Goal: Task Accomplishment & Management: Manage account settings

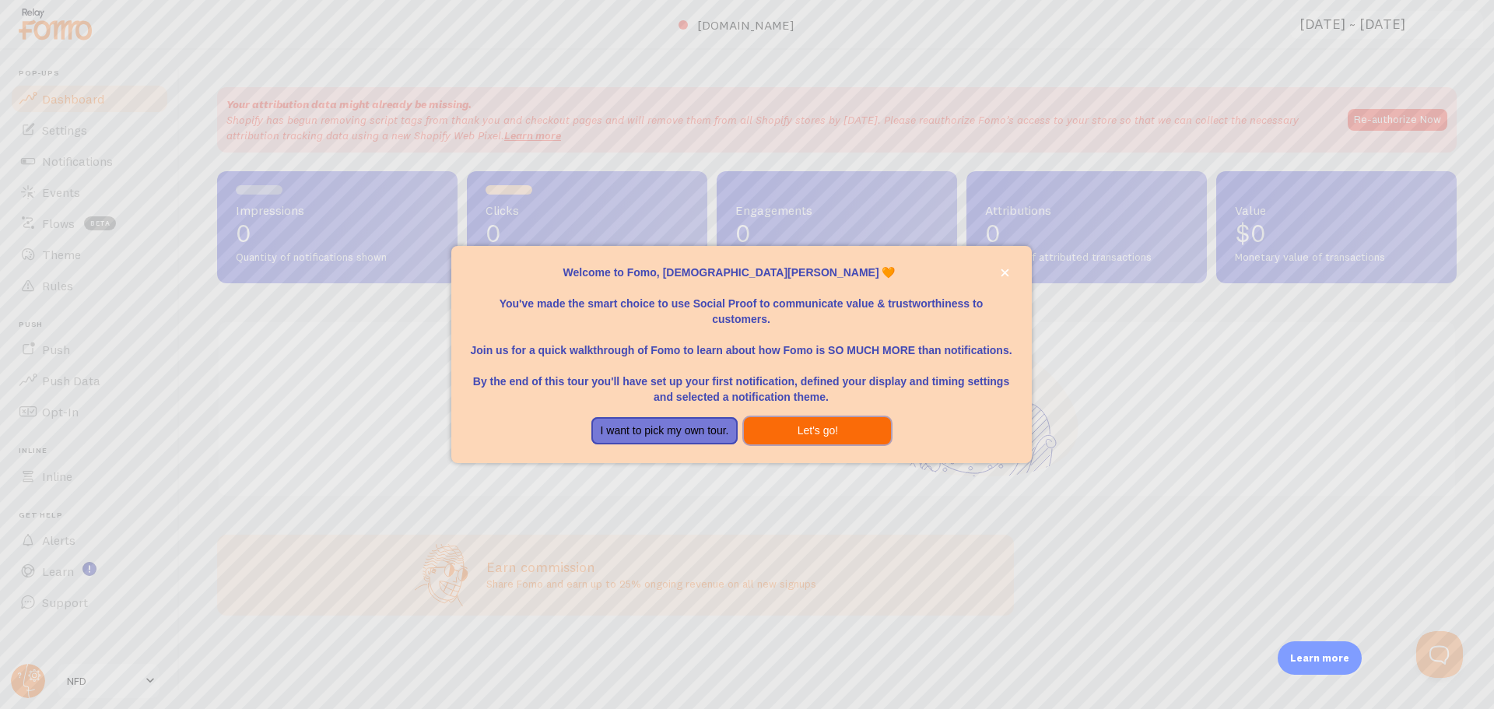
click at [800, 437] on button "Let's go!" at bounding box center [817, 431] width 147 height 28
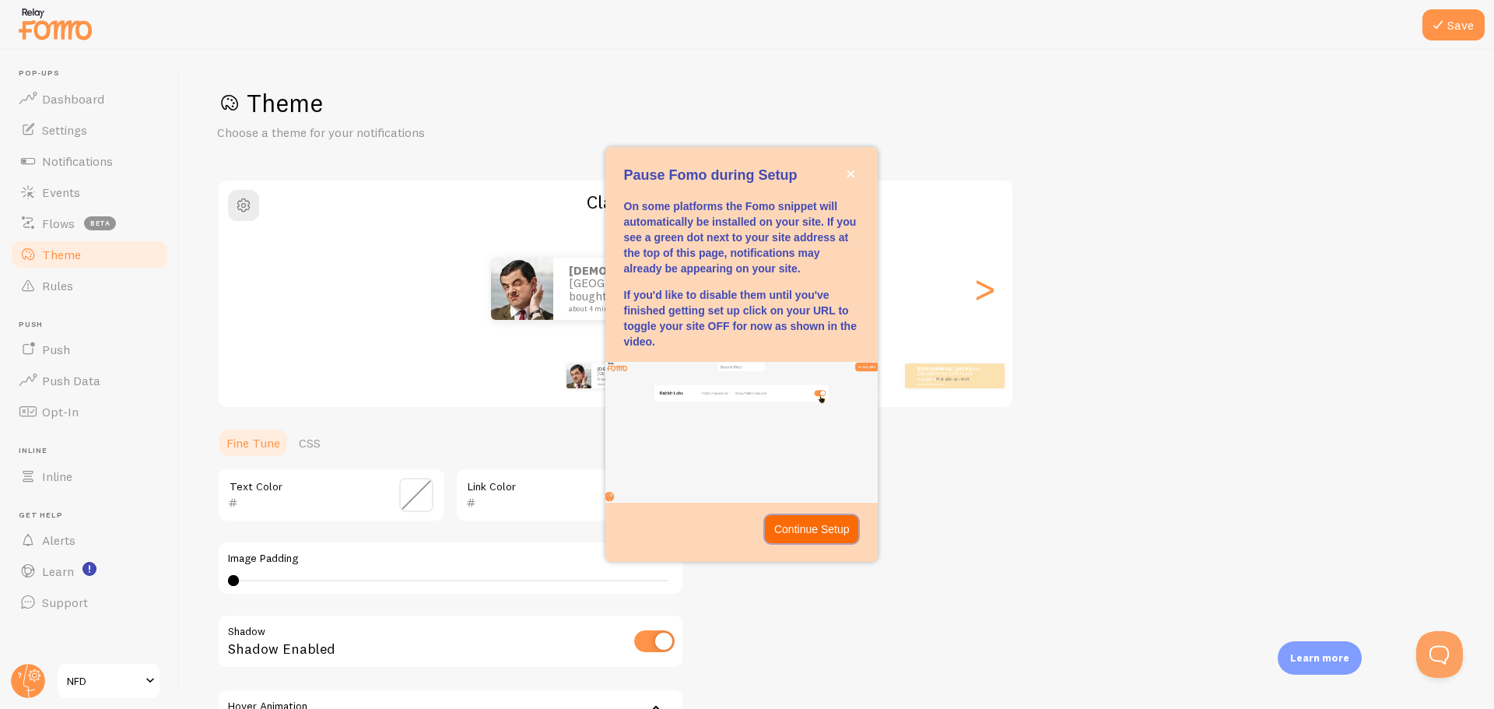
click at [812, 532] on p "Continue Setup" at bounding box center [811, 529] width 75 height 16
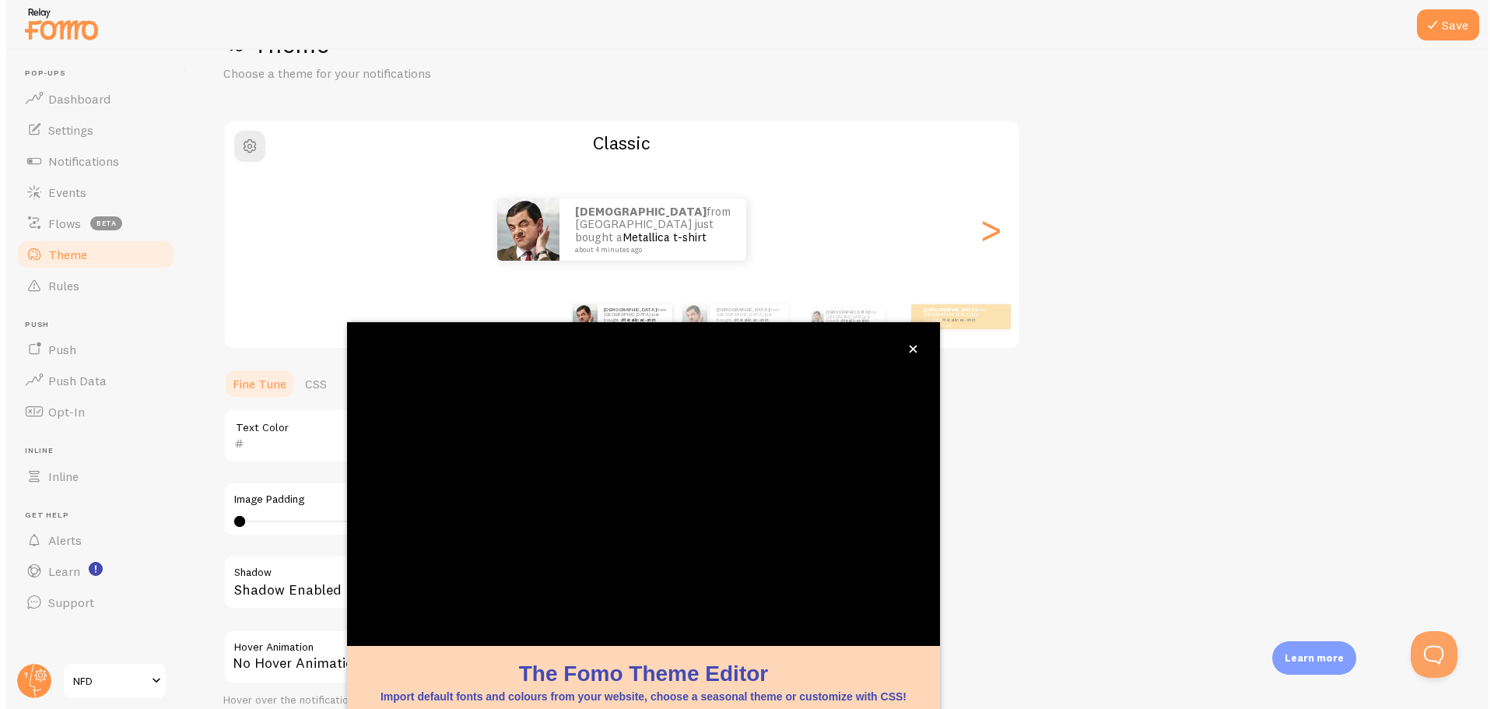
scroll to position [63, 0]
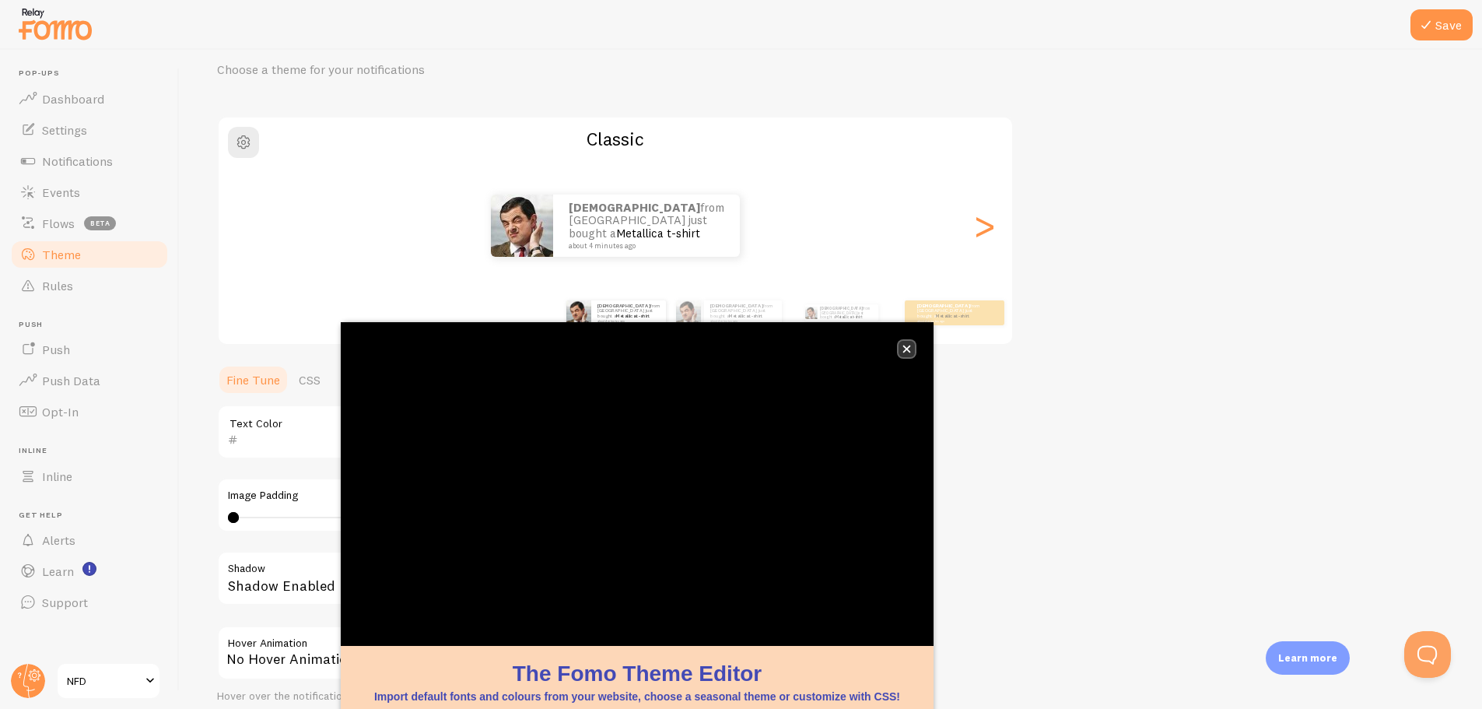
click at [914, 342] on button "close," at bounding box center [907, 349] width 16 height 16
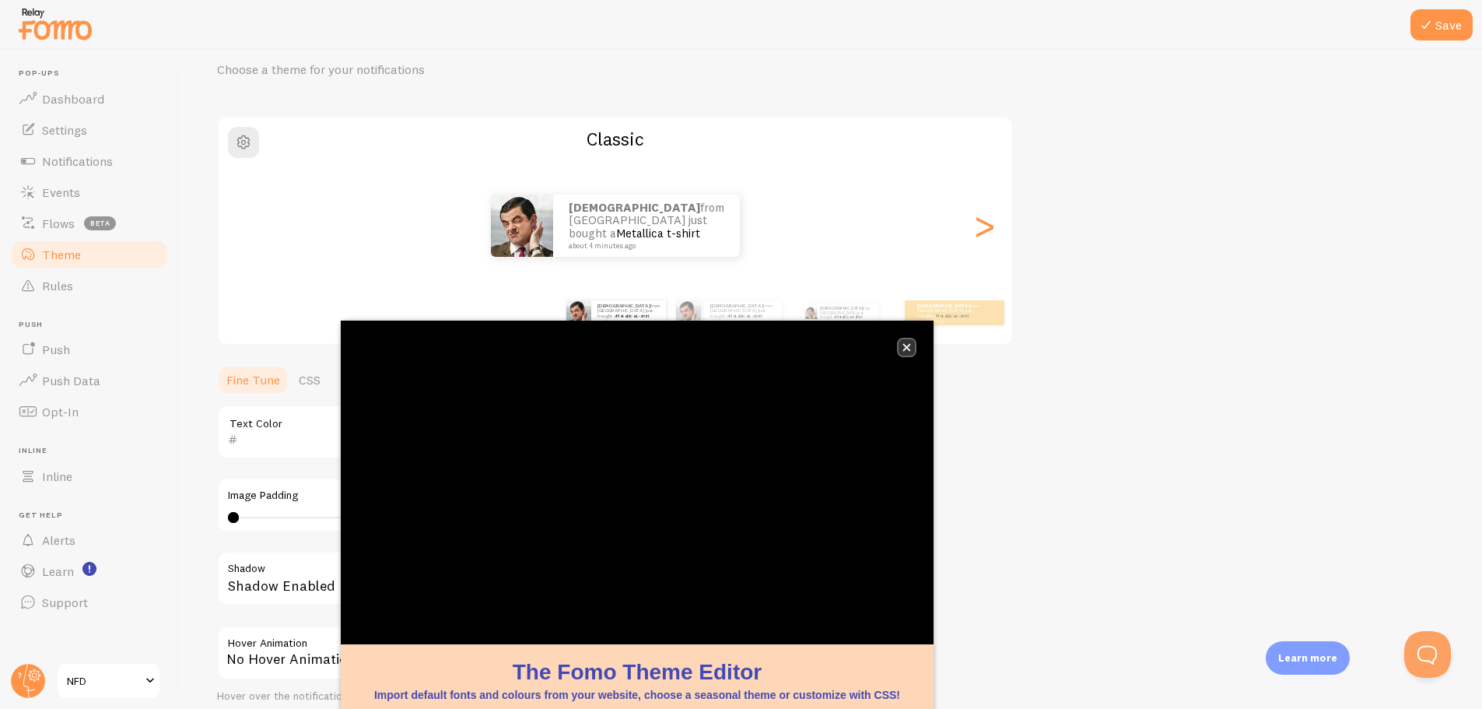
click at [908, 349] on icon "close," at bounding box center [907, 348] width 8 height 8
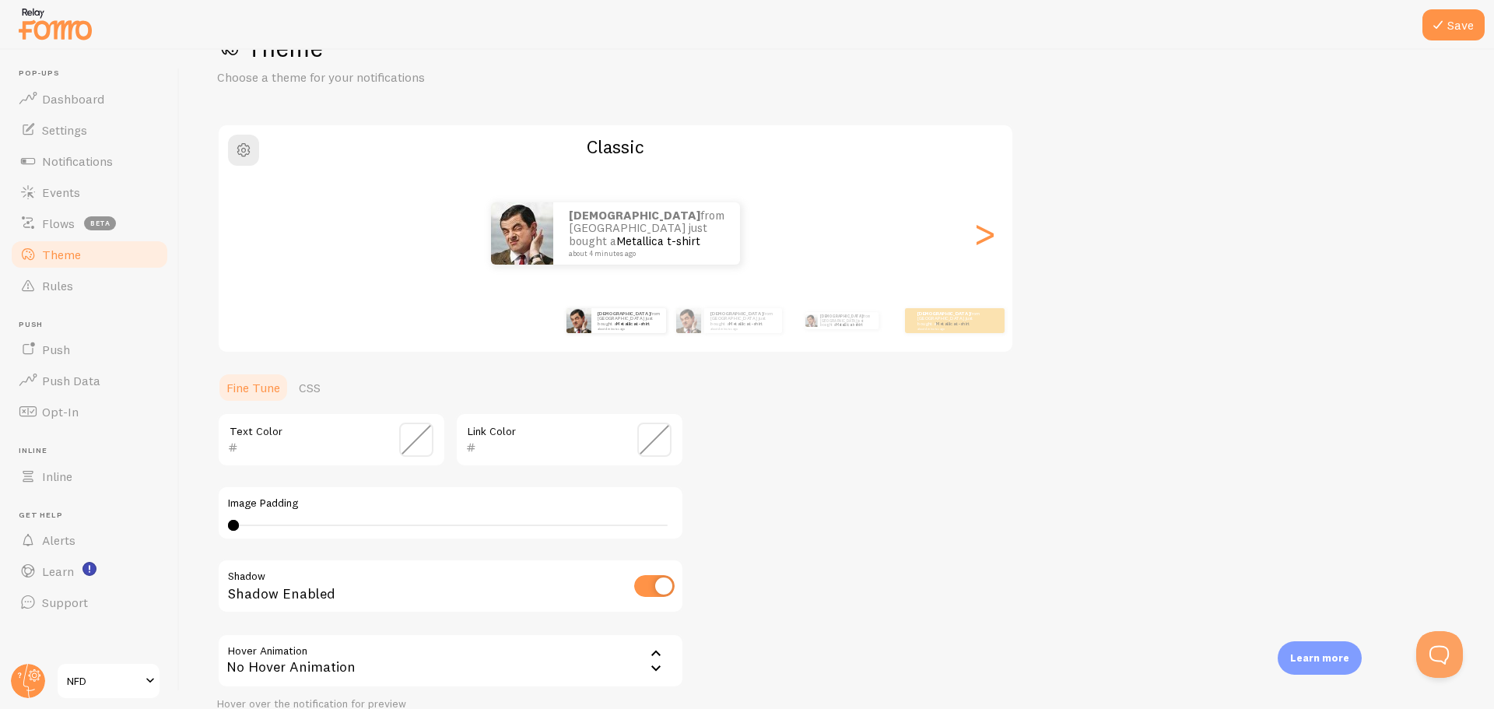
scroll to position [191, 0]
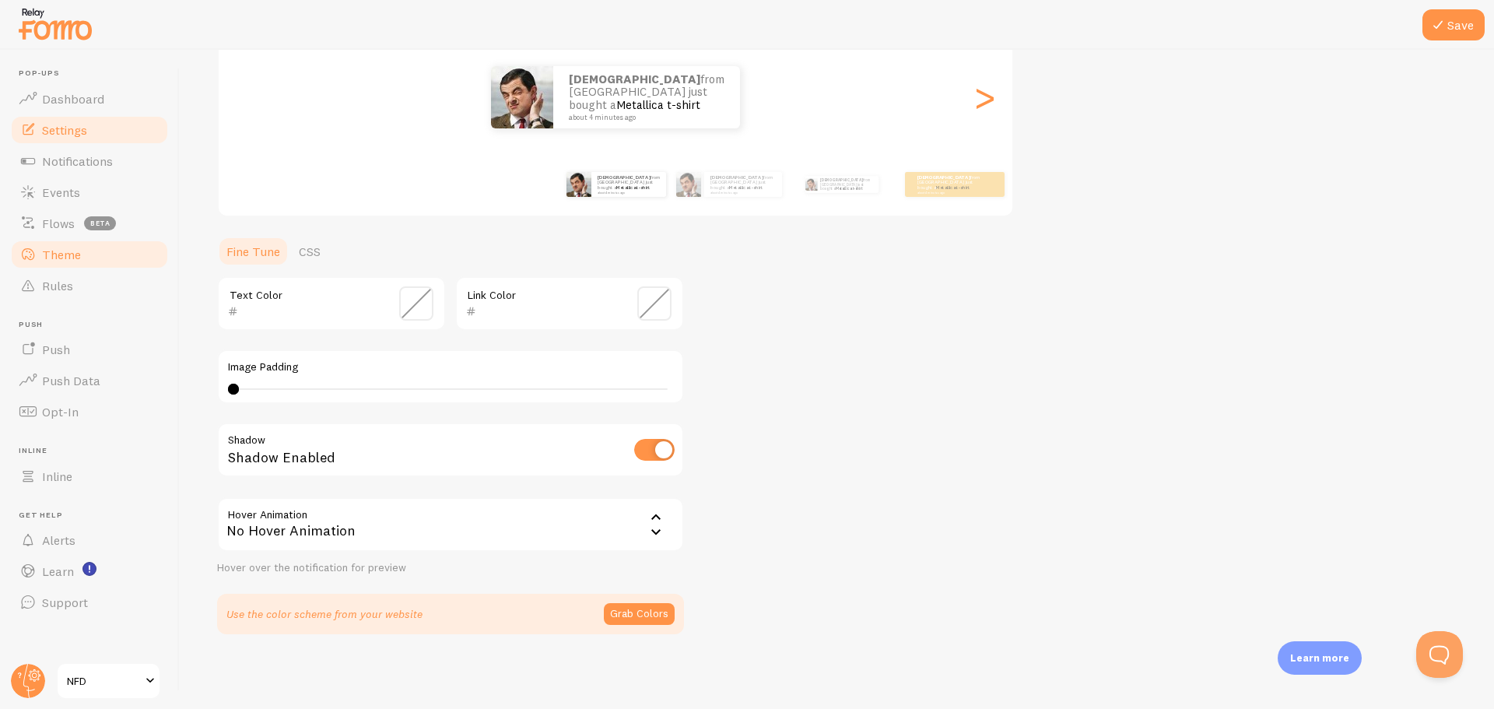
click at [105, 132] on link "Settings" at bounding box center [89, 129] width 160 height 31
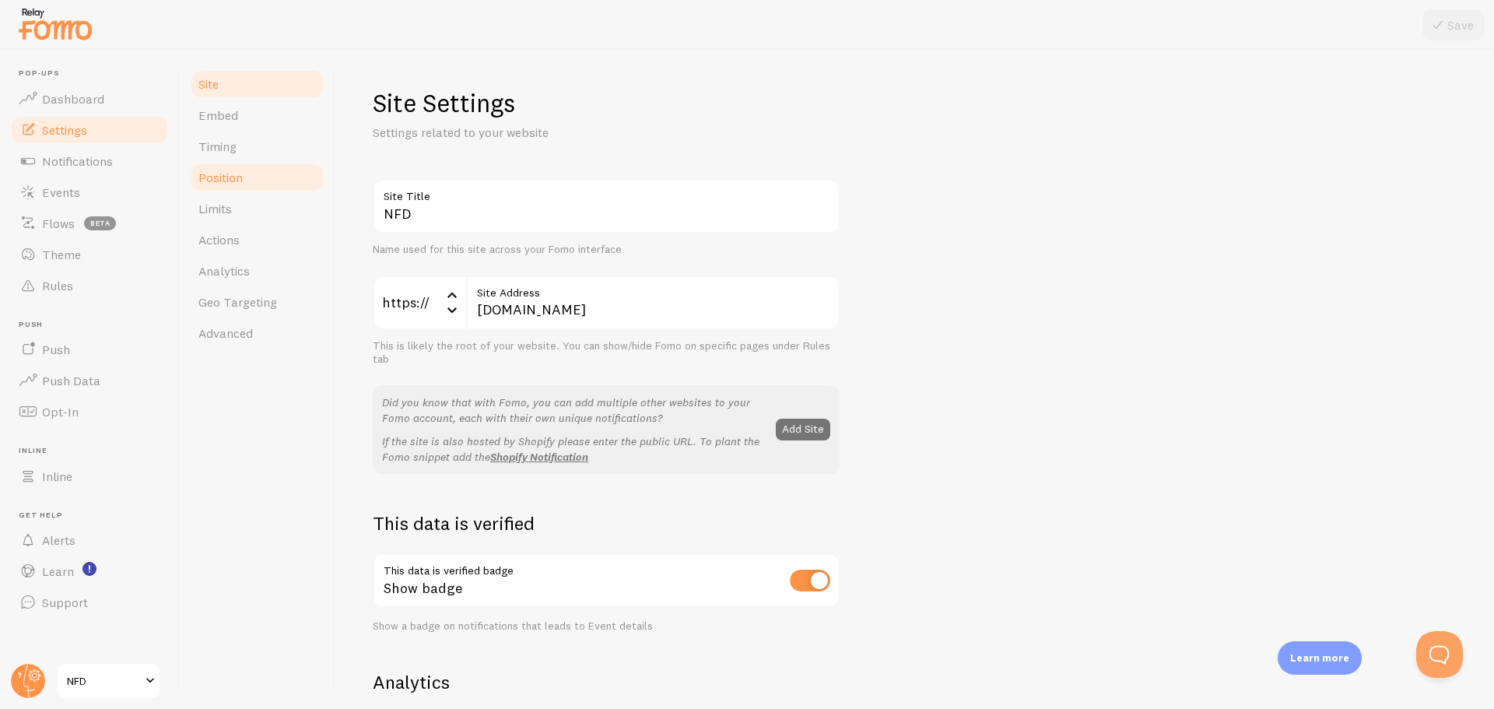
click at [248, 176] on link "Position" at bounding box center [257, 177] width 136 height 31
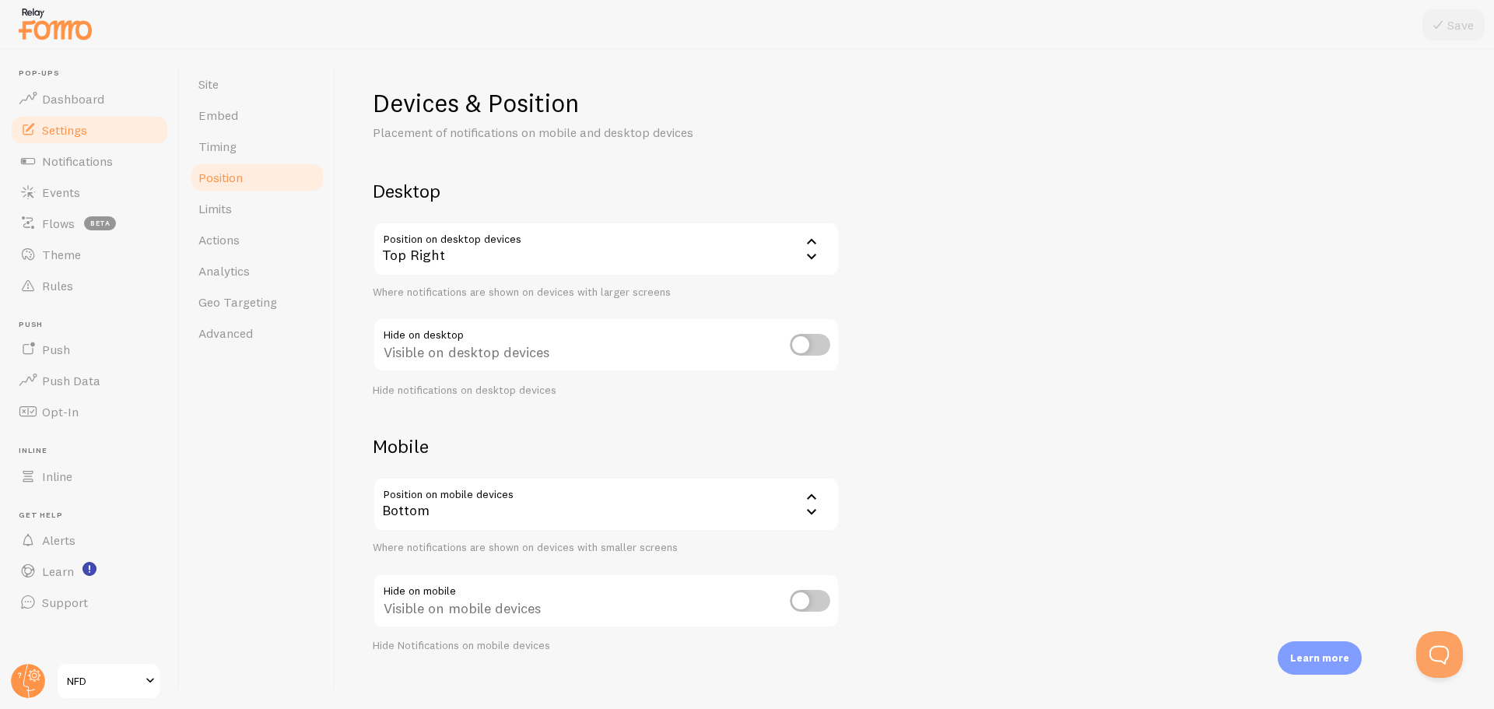
click at [616, 260] on div "Top Right" at bounding box center [606, 249] width 467 height 54
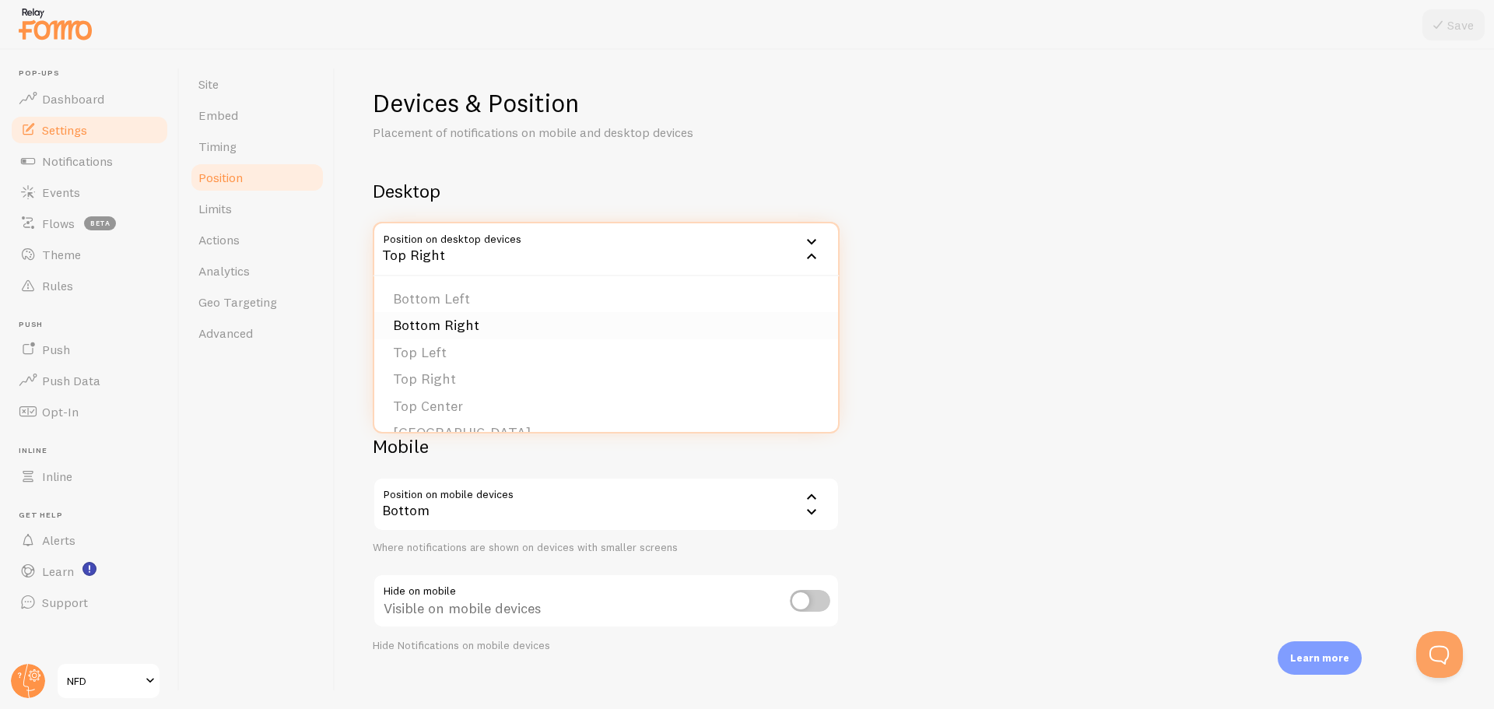
click at [461, 331] on li "Bottom Right" at bounding box center [606, 325] width 464 height 27
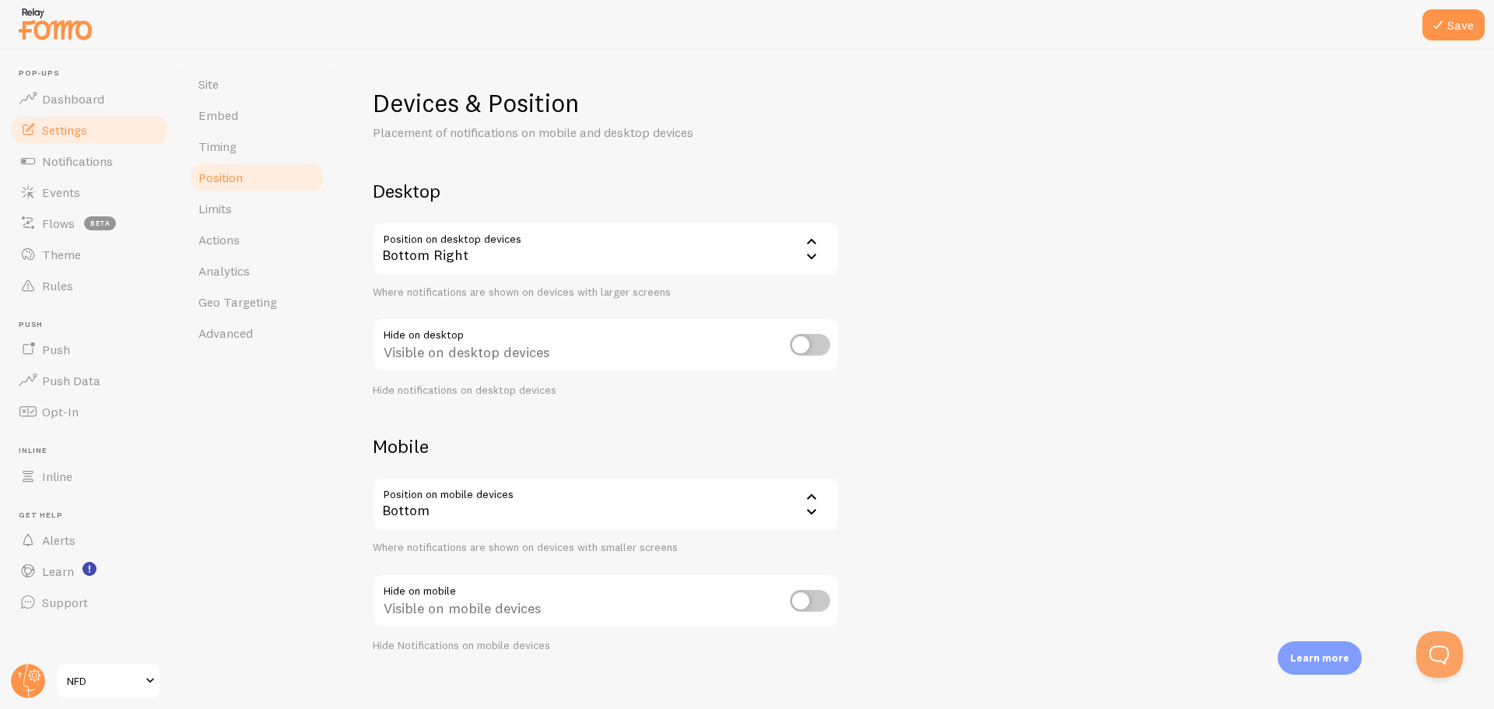
click at [573, 510] on div "Bottom" at bounding box center [606, 504] width 467 height 54
click at [420, 581] on li "Top" at bounding box center [606, 581] width 464 height 27
click at [1460, 22] on button "Save" at bounding box center [1453, 24] width 62 height 31
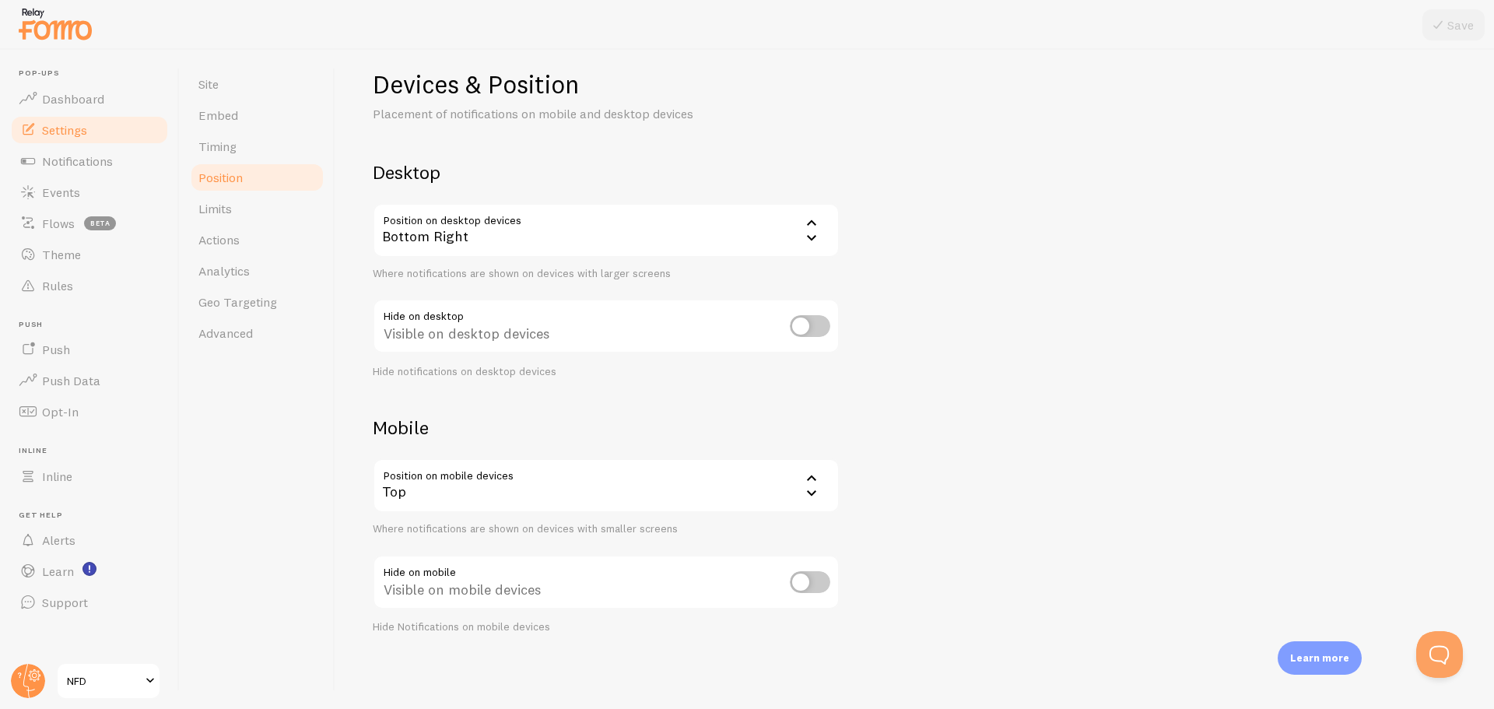
click at [793, 578] on input "checkbox" at bounding box center [810, 582] width 40 height 22
checkbox input "true"
click at [798, 334] on input "checkbox" at bounding box center [810, 326] width 40 height 22
checkbox input "true"
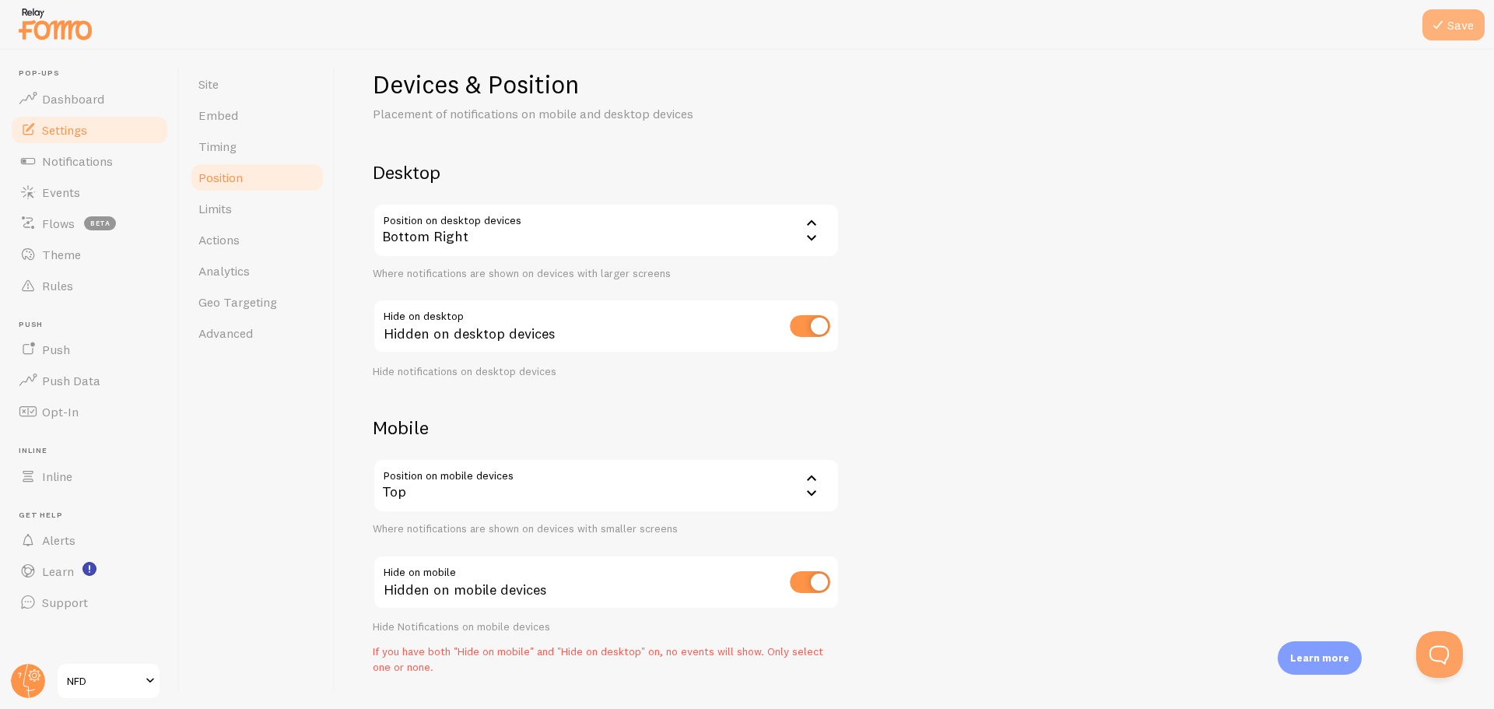
click at [1453, 24] on button "Save" at bounding box center [1453, 24] width 62 height 31
click at [226, 140] on span "Timing" at bounding box center [217, 147] width 38 height 16
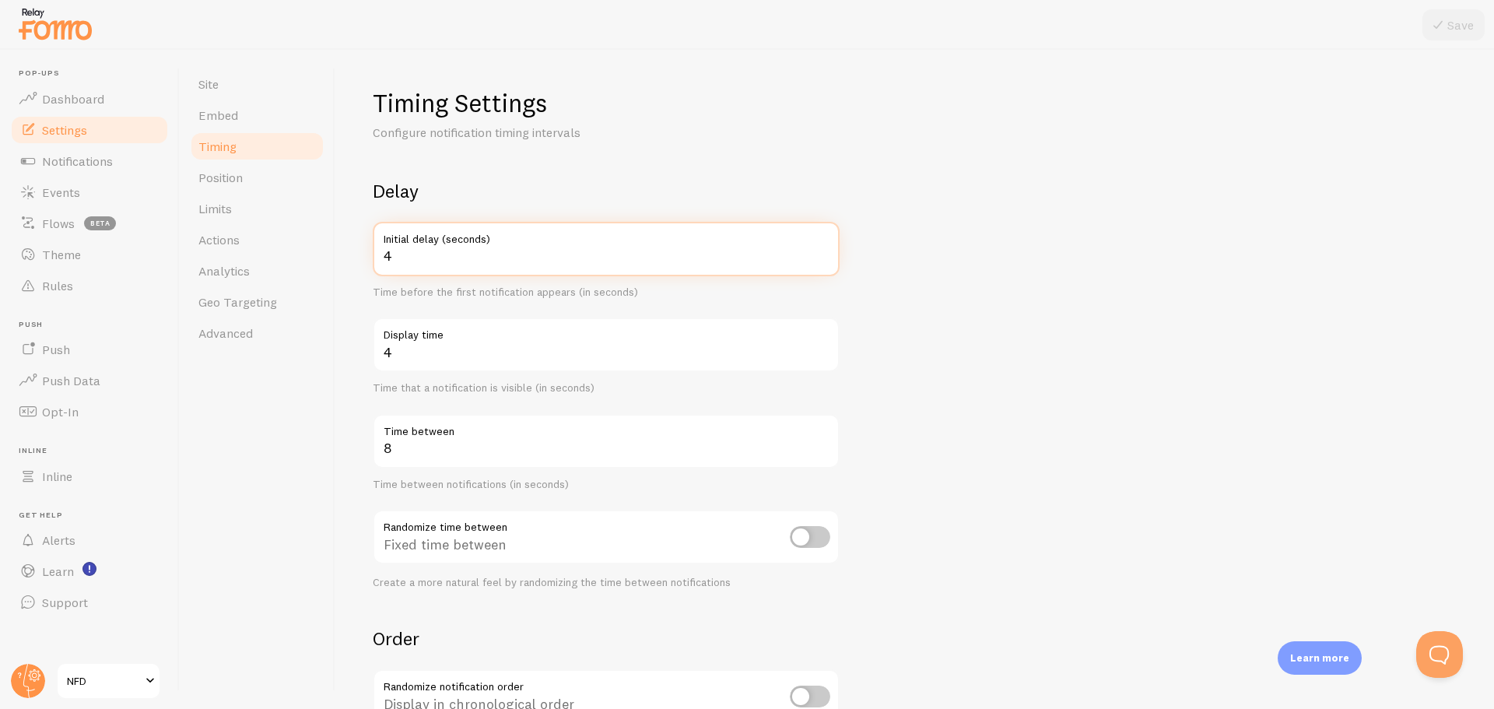
click at [826, 253] on input "4" at bounding box center [606, 249] width 467 height 54
type input "5"
click at [826, 253] on input "5" at bounding box center [606, 249] width 467 height 54
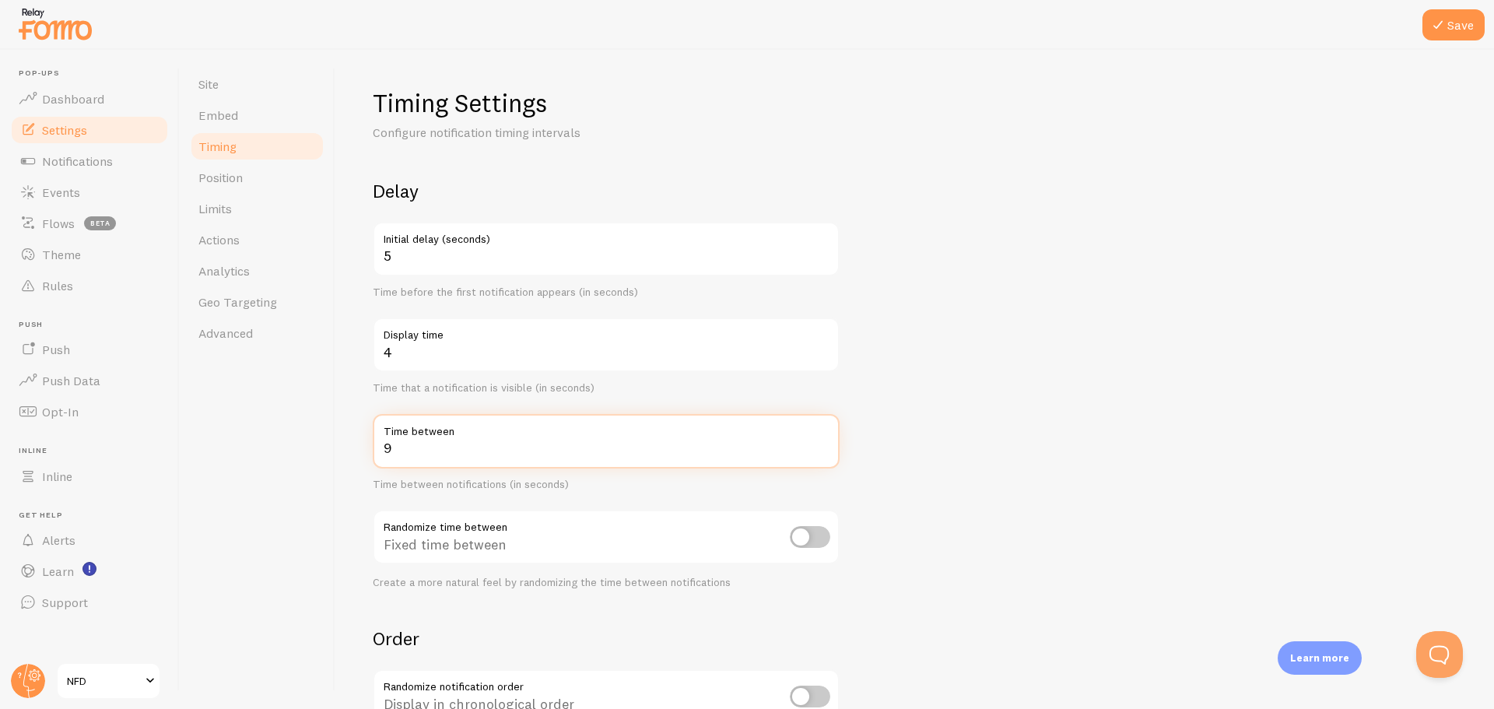
click at [820, 440] on input "9" at bounding box center [606, 441] width 467 height 54
click at [826, 454] on input "8" at bounding box center [606, 441] width 467 height 54
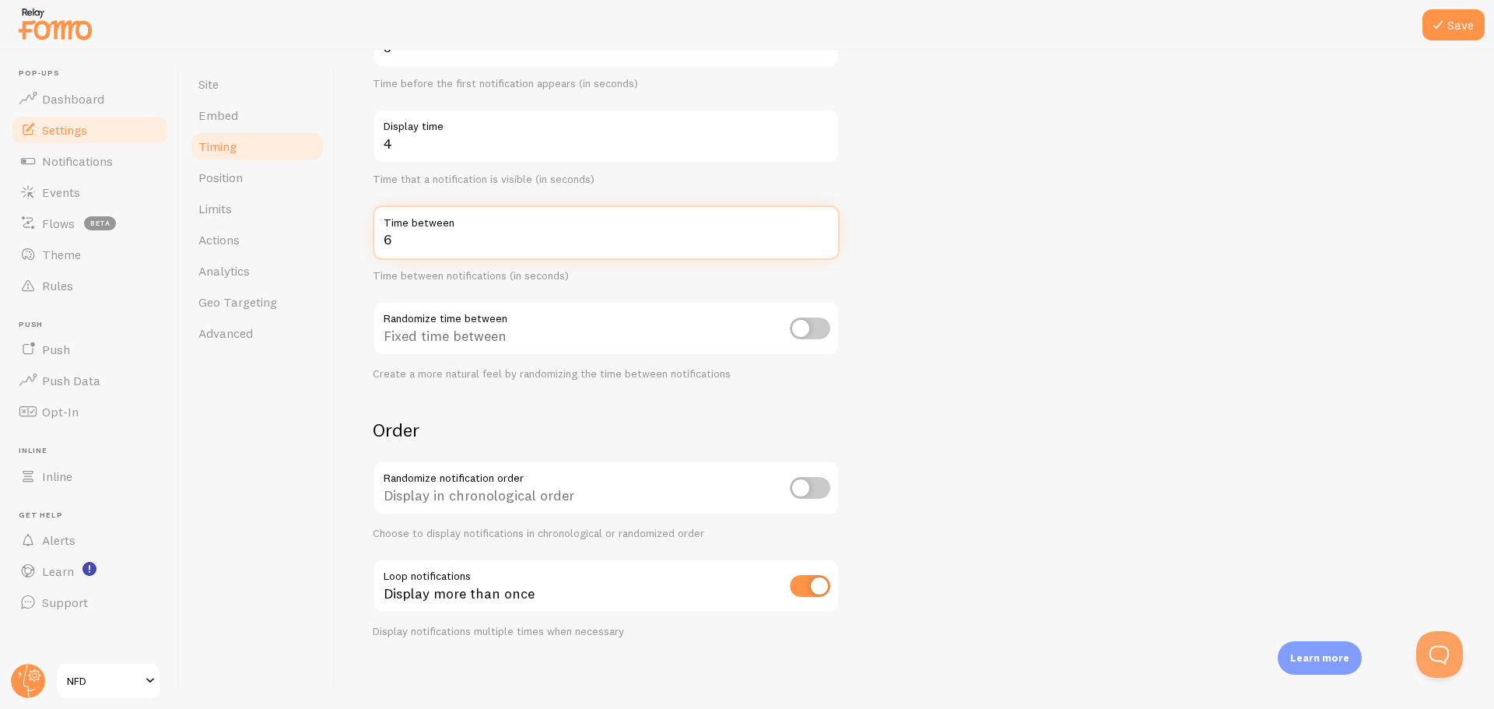
scroll to position [212, 0]
type input "6"
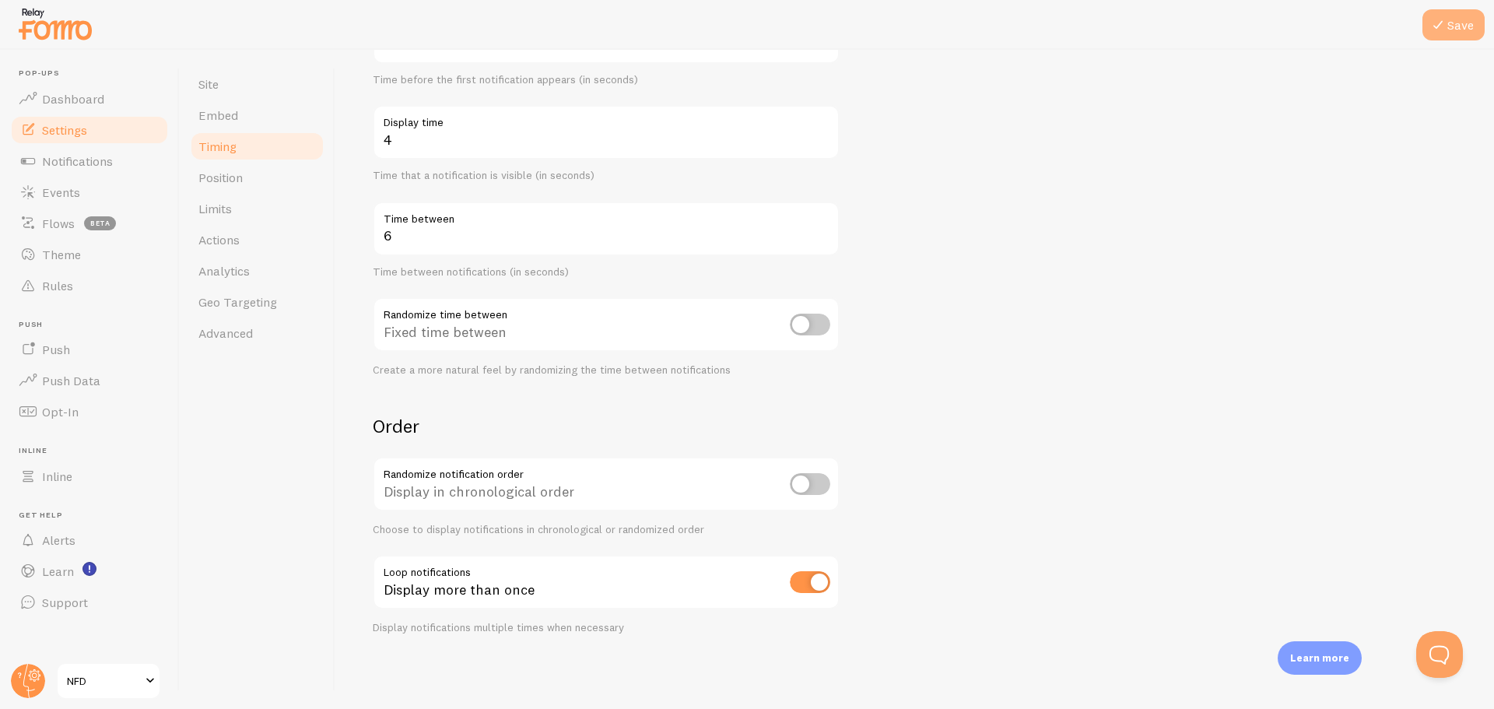
click at [1450, 23] on button "Save" at bounding box center [1453, 24] width 62 height 31
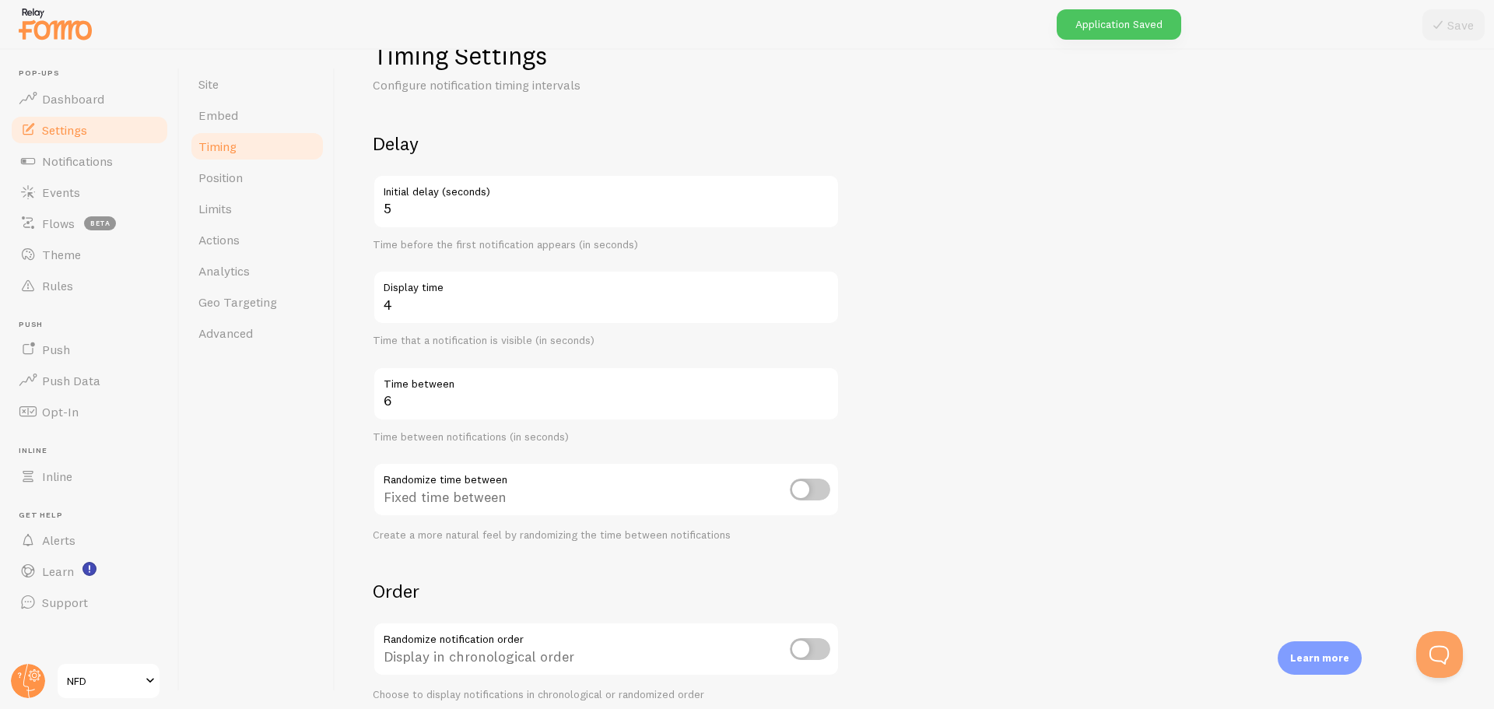
scroll to position [0, 0]
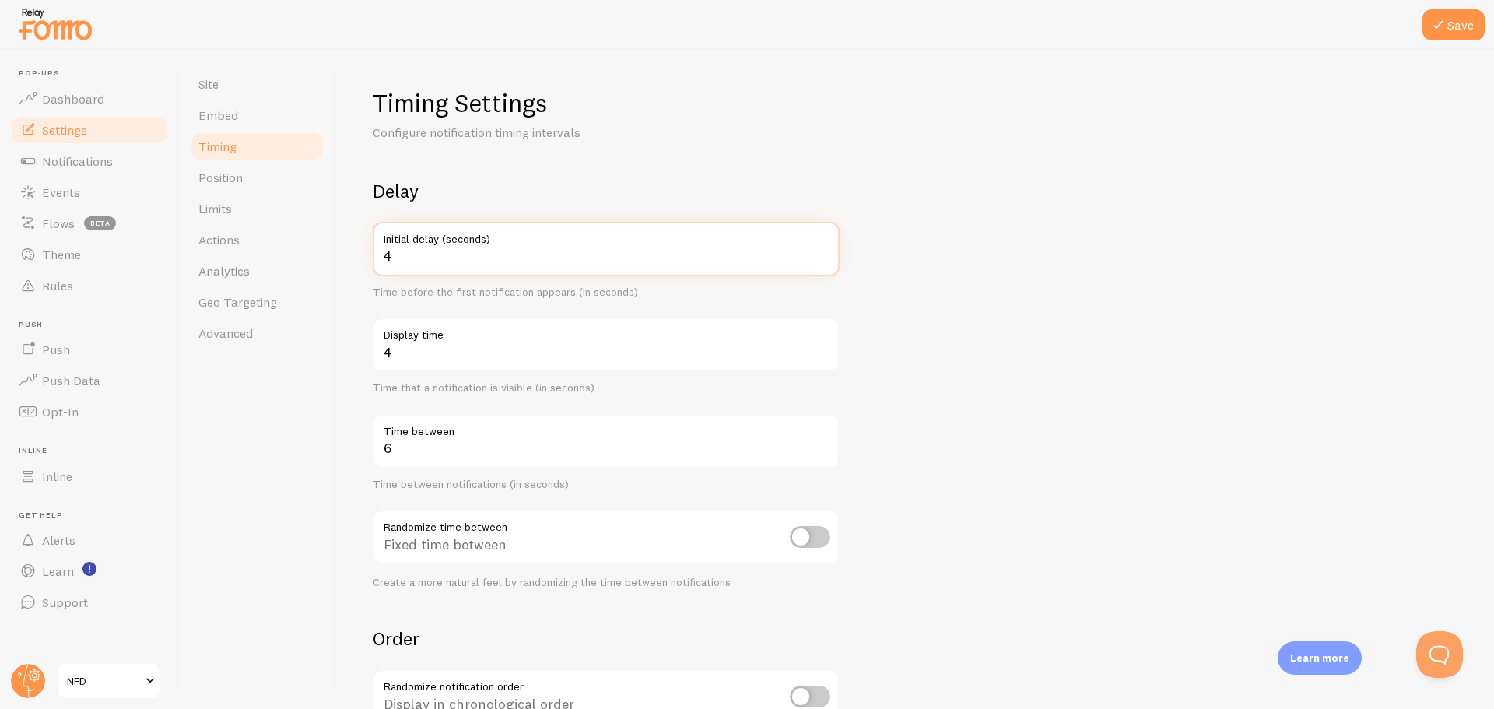
click at [824, 262] on input "4" at bounding box center [606, 249] width 467 height 54
click at [824, 262] on input "3" at bounding box center [606, 249] width 467 height 54
type input "4"
click at [824, 253] on input "4" at bounding box center [606, 249] width 467 height 54
click at [1482, 15] on button "Save" at bounding box center [1453, 24] width 62 height 31
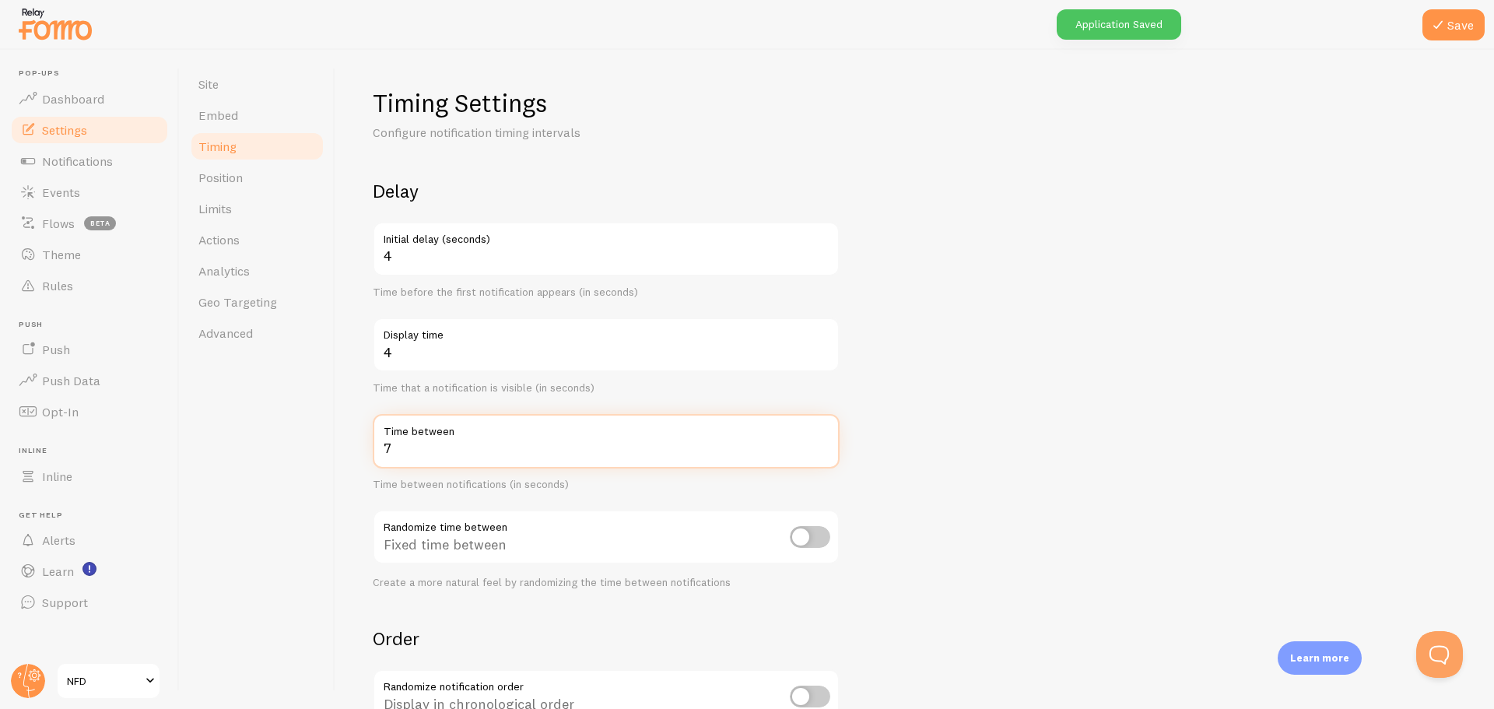
click at [824, 443] on input "7" at bounding box center [606, 441] width 467 height 54
type input "8"
click at [824, 443] on input "8" at bounding box center [606, 441] width 467 height 54
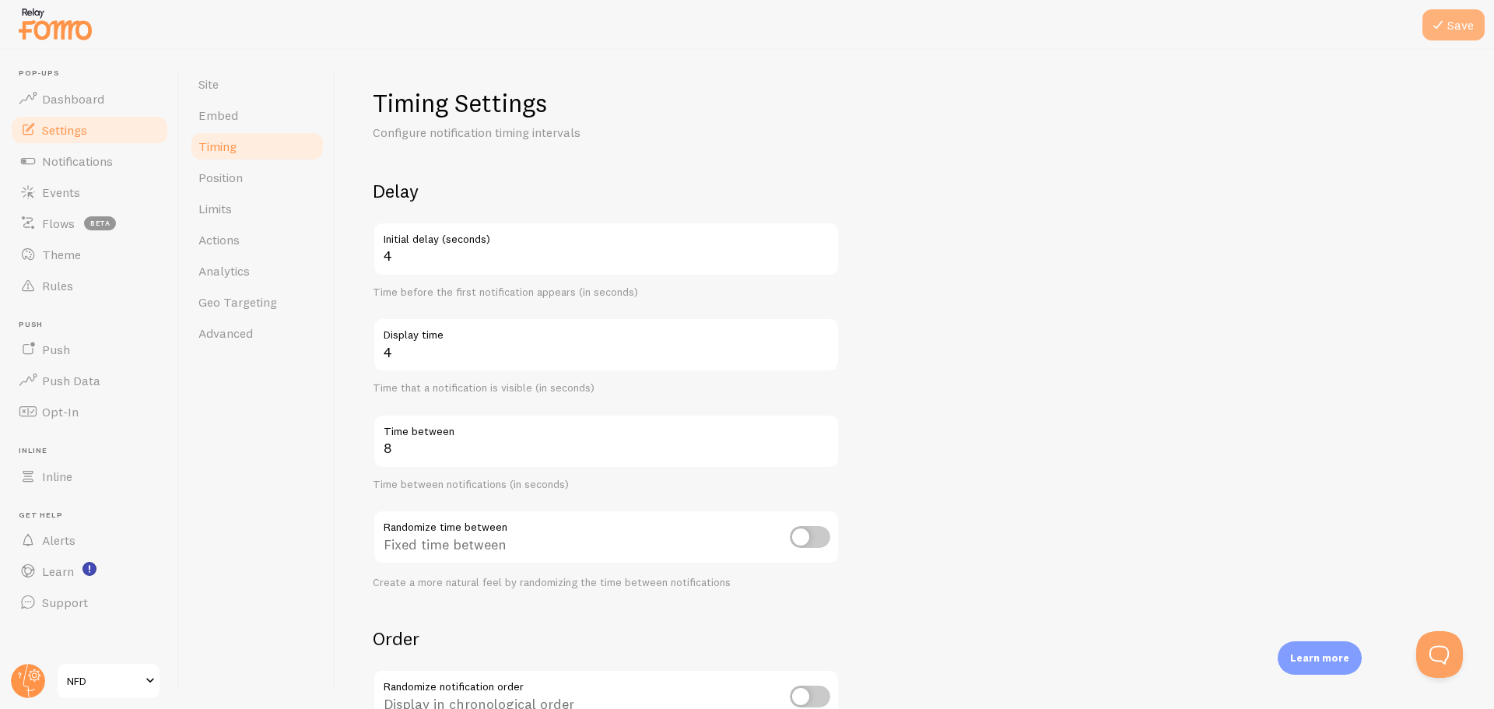
click at [1454, 23] on button "Save" at bounding box center [1453, 24] width 62 height 31
click at [236, 216] on link "Limits" at bounding box center [257, 208] width 136 height 31
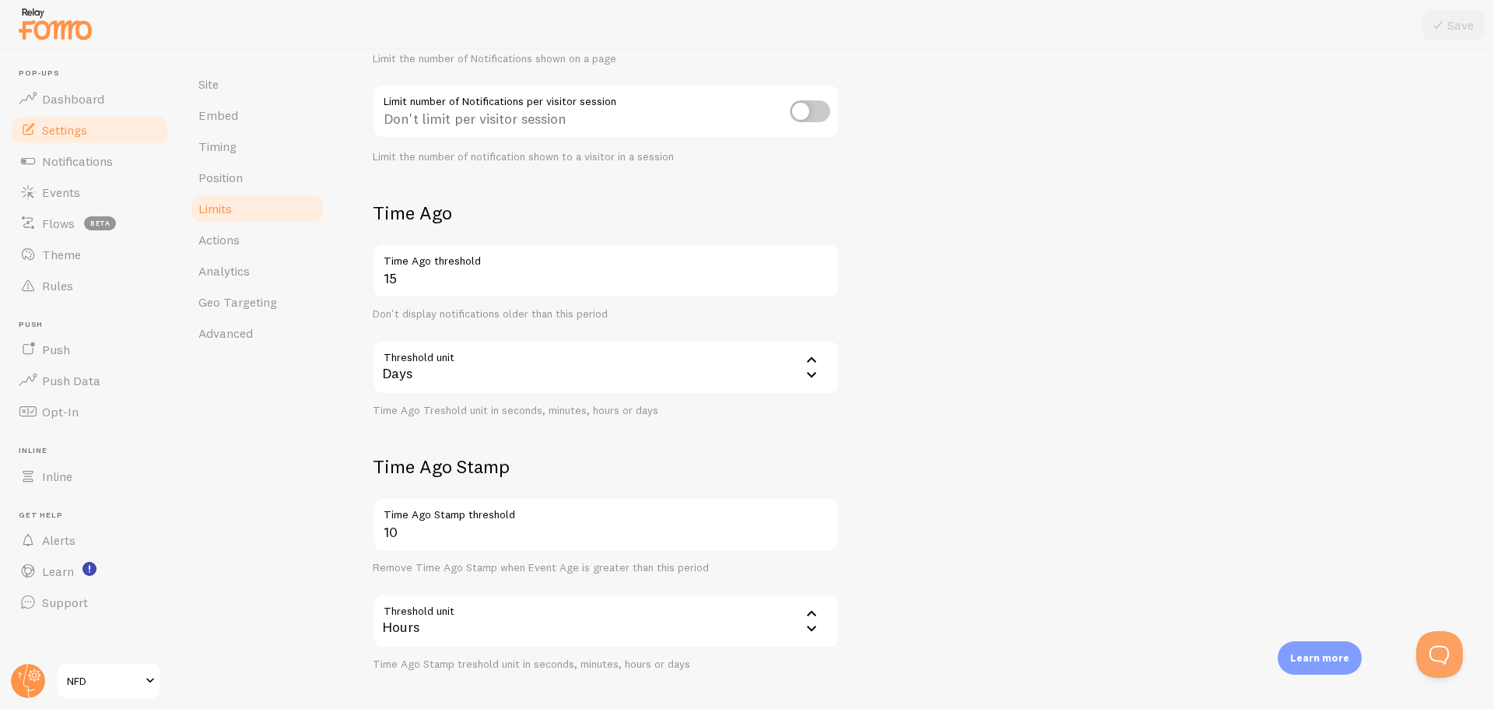
scroll to position [300, 0]
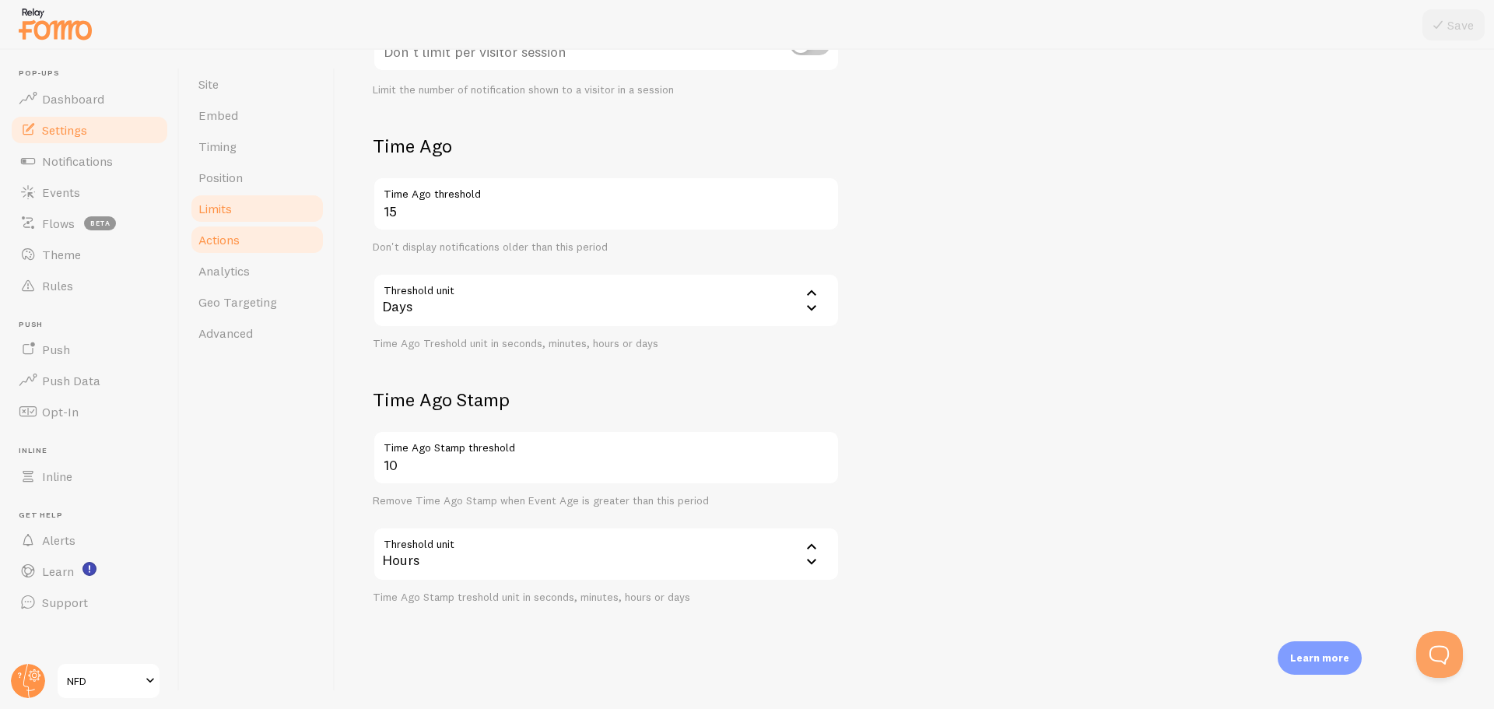
click at [259, 246] on link "Actions" at bounding box center [257, 239] width 136 height 31
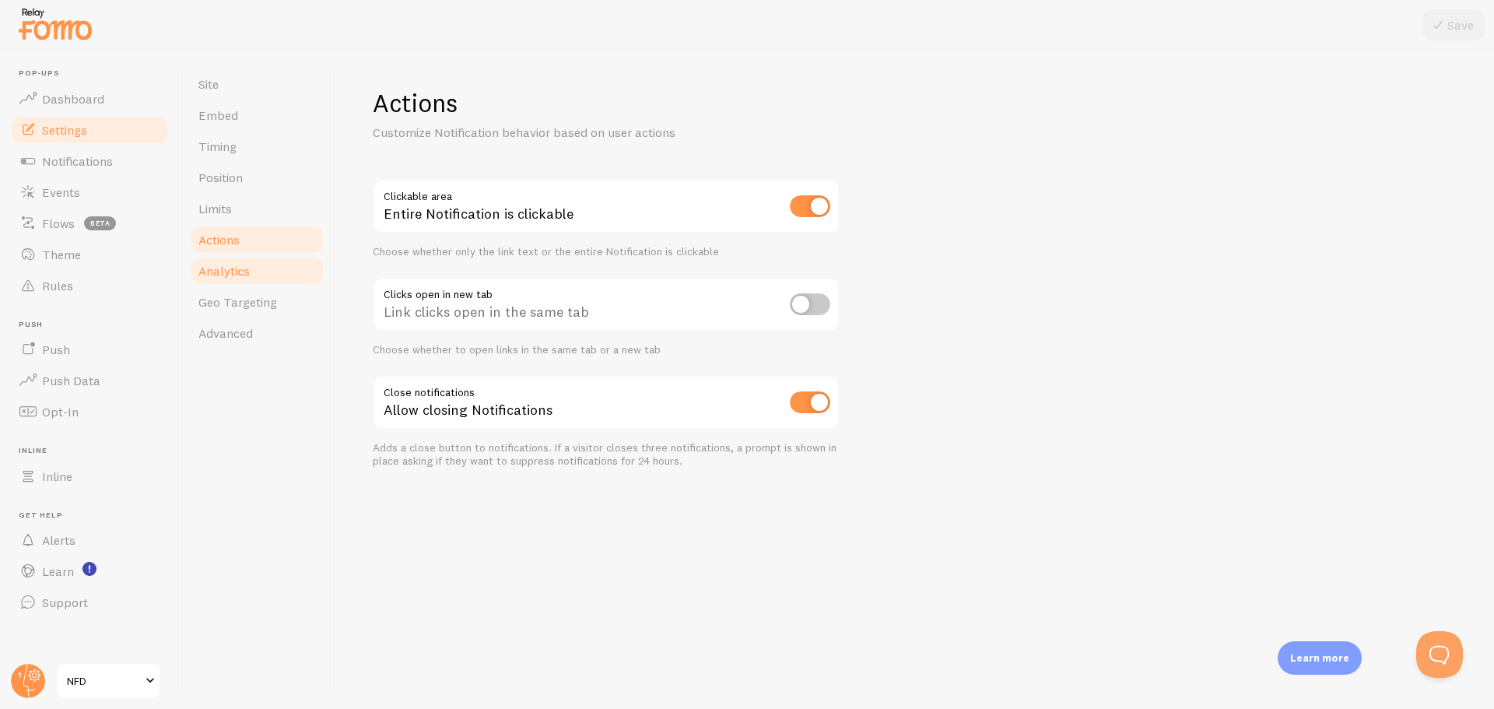
click at [248, 265] on span "Analytics" at bounding box center [223, 271] width 51 height 16
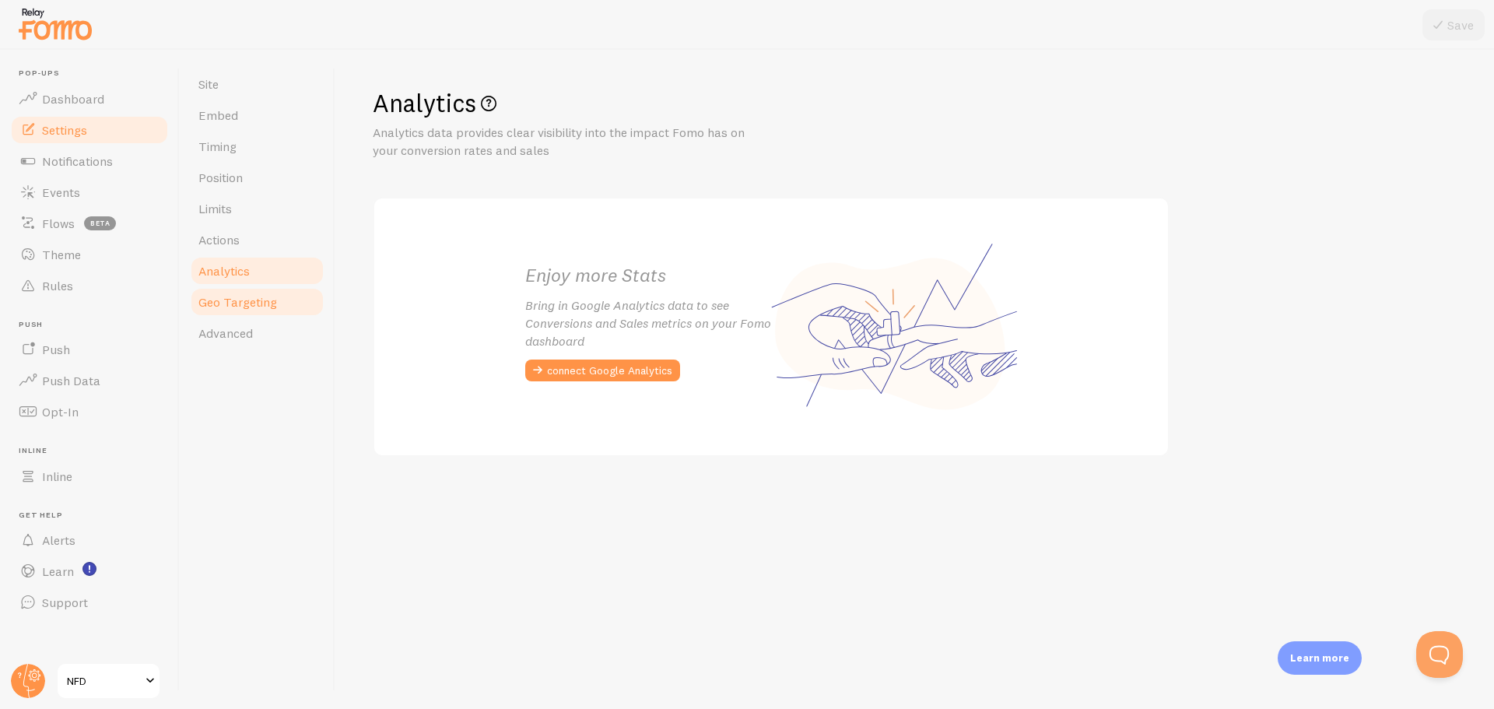
click at [226, 312] on link "Geo Targeting" at bounding box center [257, 301] width 136 height 31
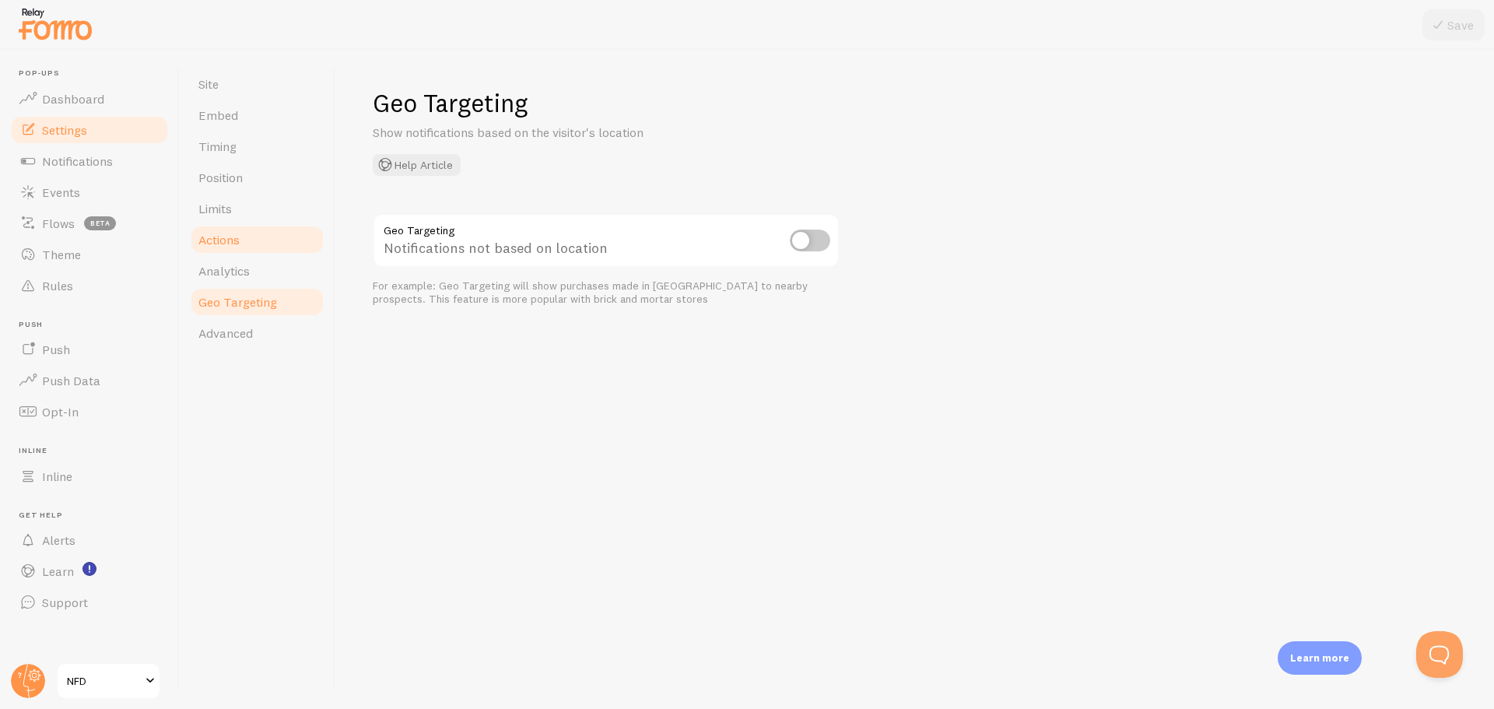
click at [238, 246] on span "Actions" at bounding box center [218, 240] width 41 height 16
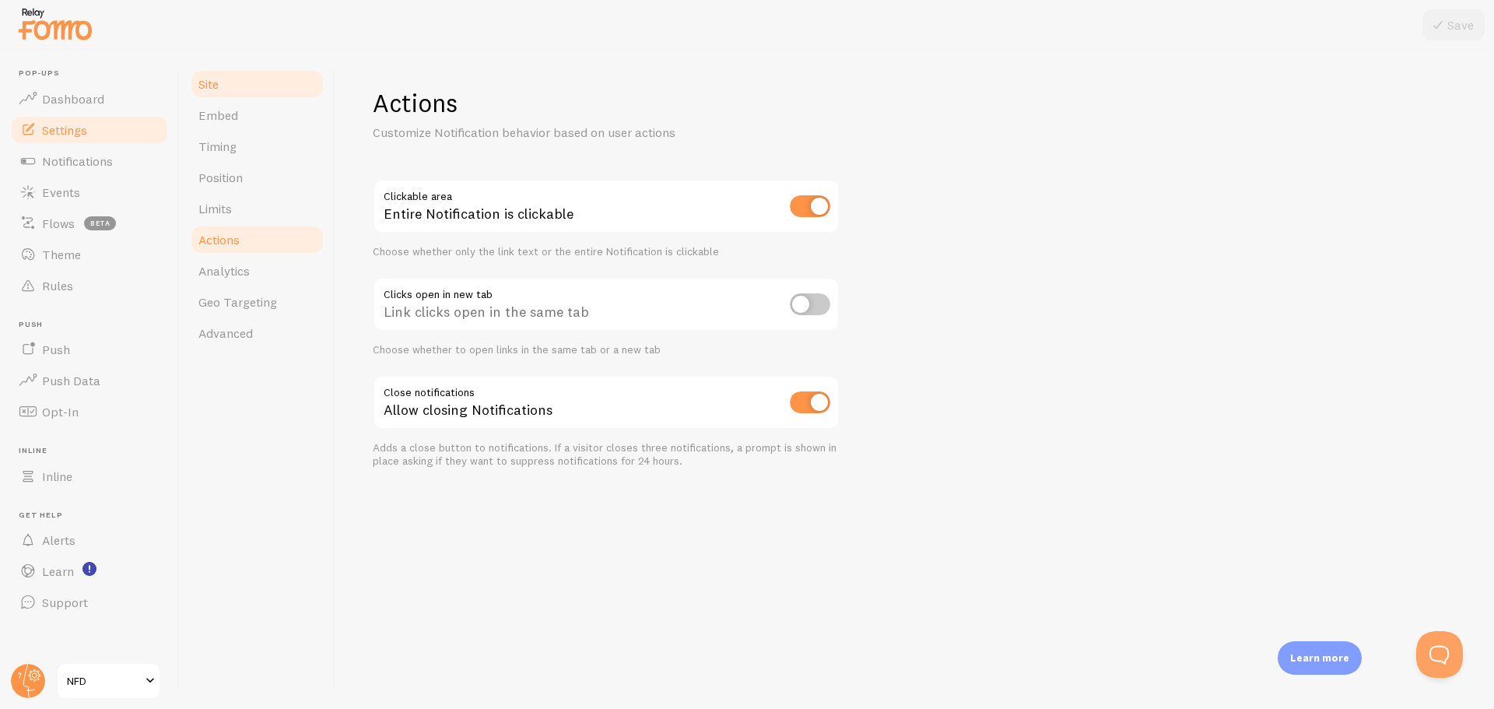
click at [224, 79] on link "Site" at bounding box center [257, 83] width 136 height 31
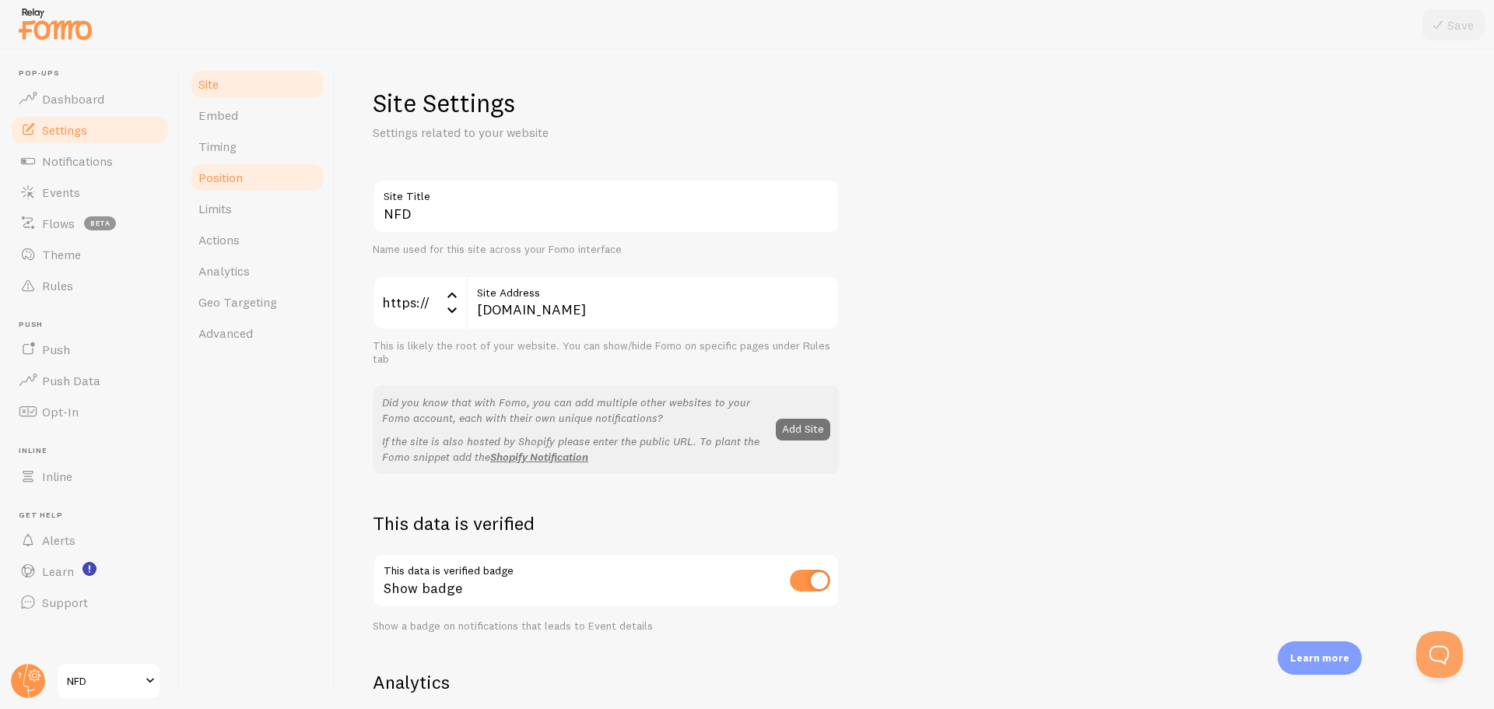
click at [236, 169] on link "Position" at bounding box center [257, 177] width 136 height 31
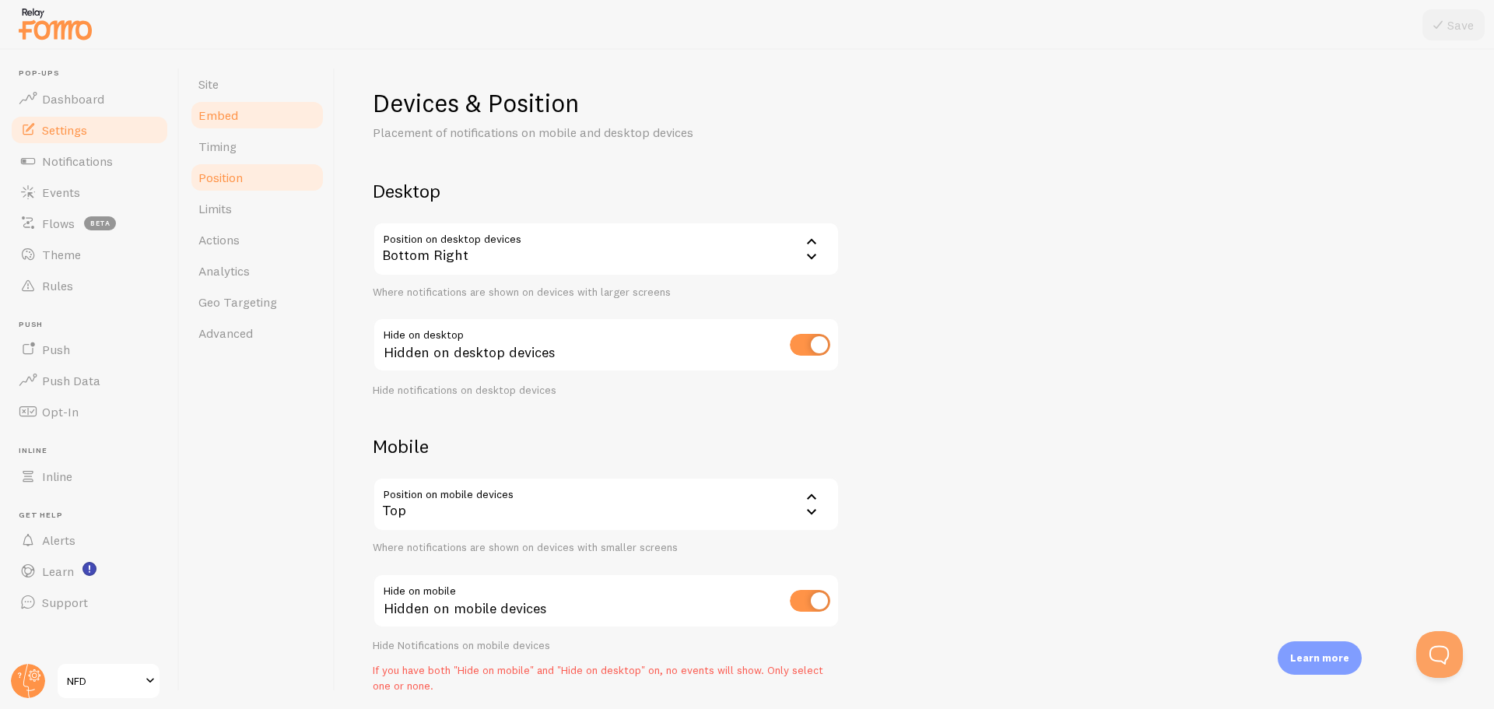
click at [239, 119] on link "Embed" at bounding box center [257, 115] width 136 height 31
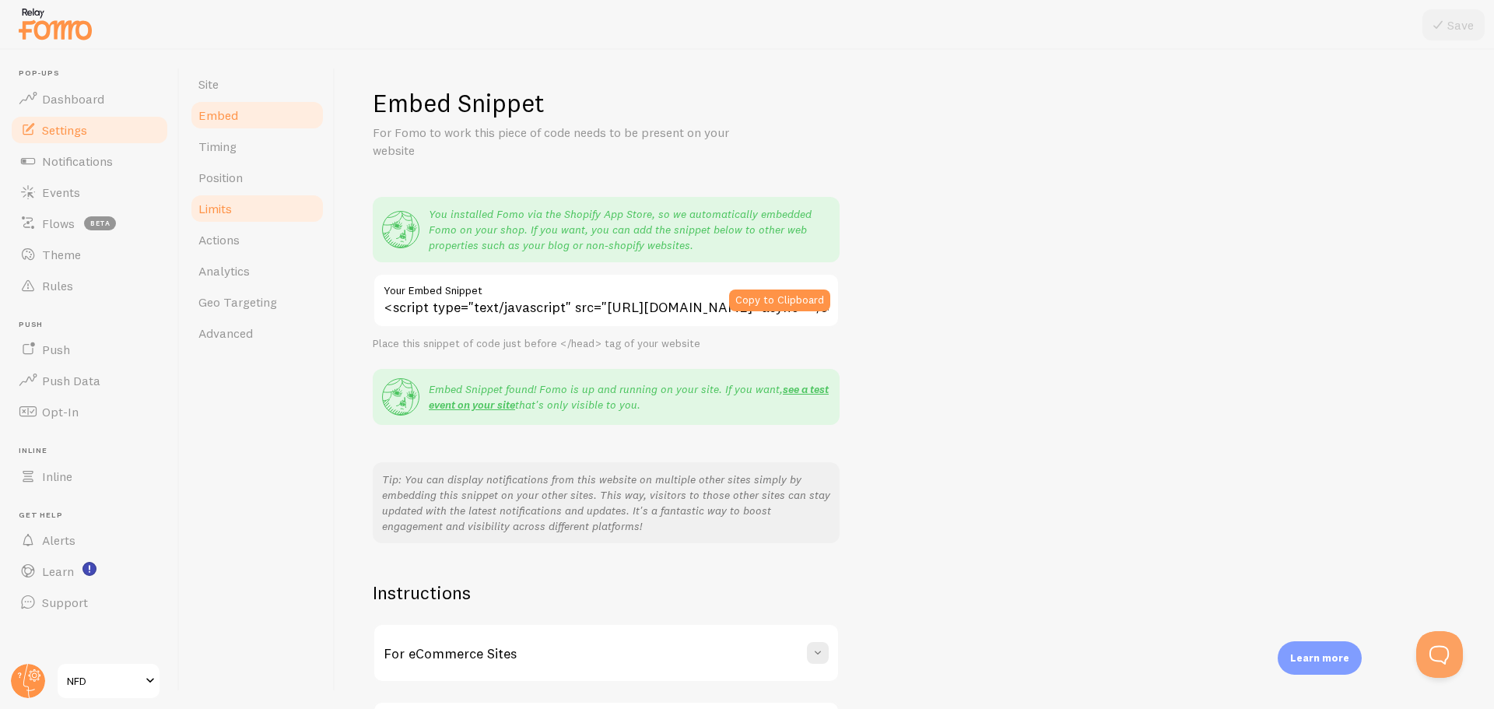
click at [239, 217] on link "Limits" at bounding box center [257, 208] width 136 height 31
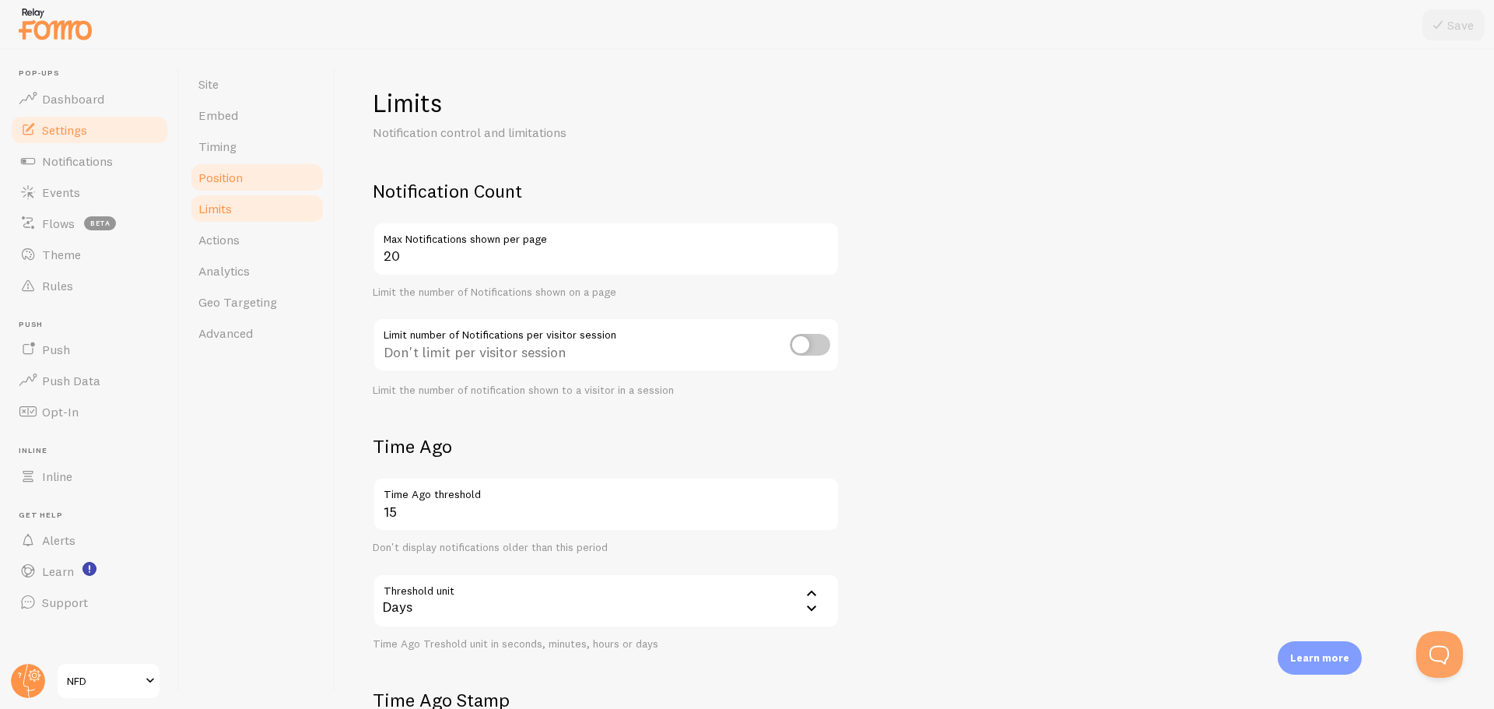
click at [241, 164] on link "Position" at bounding box center [257, 177] width 136 height 31
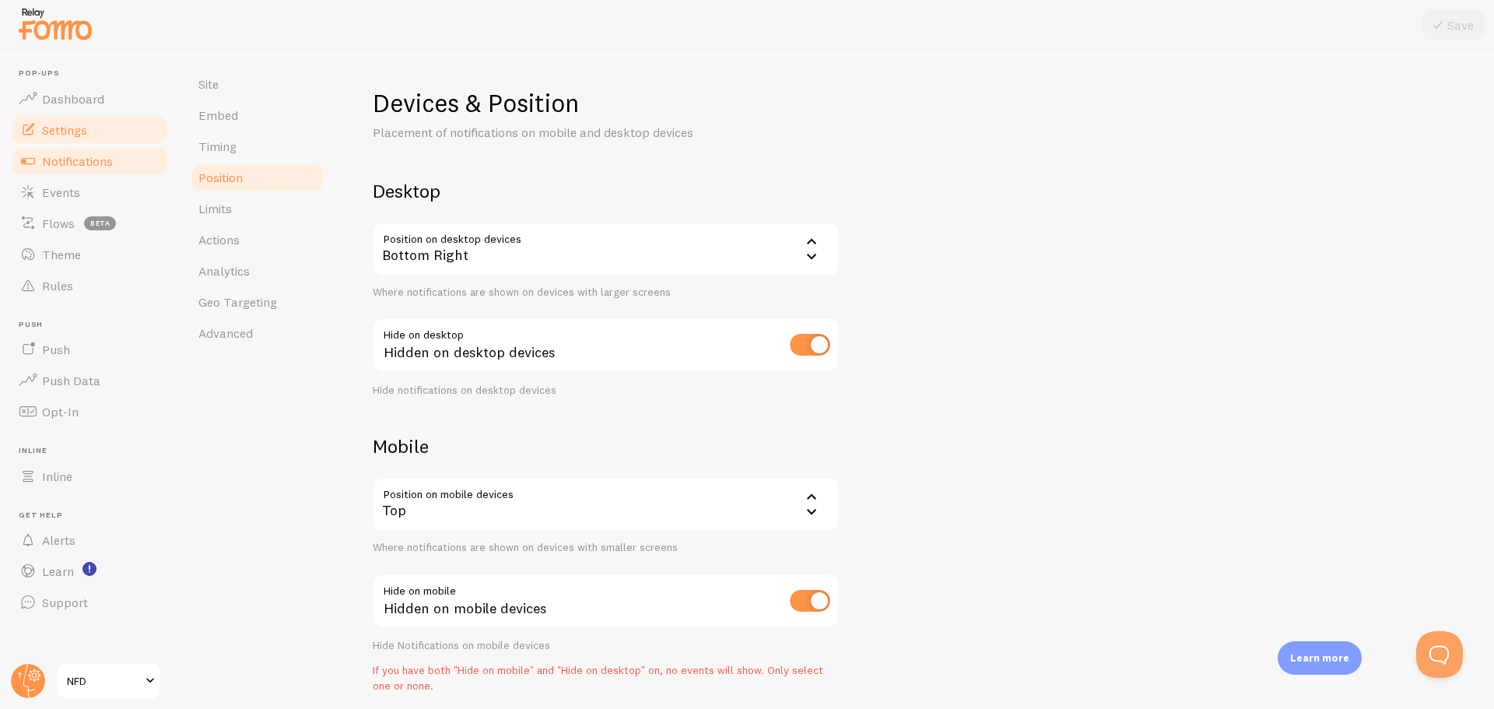
click at [104, 164] on span "Notifications" at bounding box center [77, 161] width 71 height 16
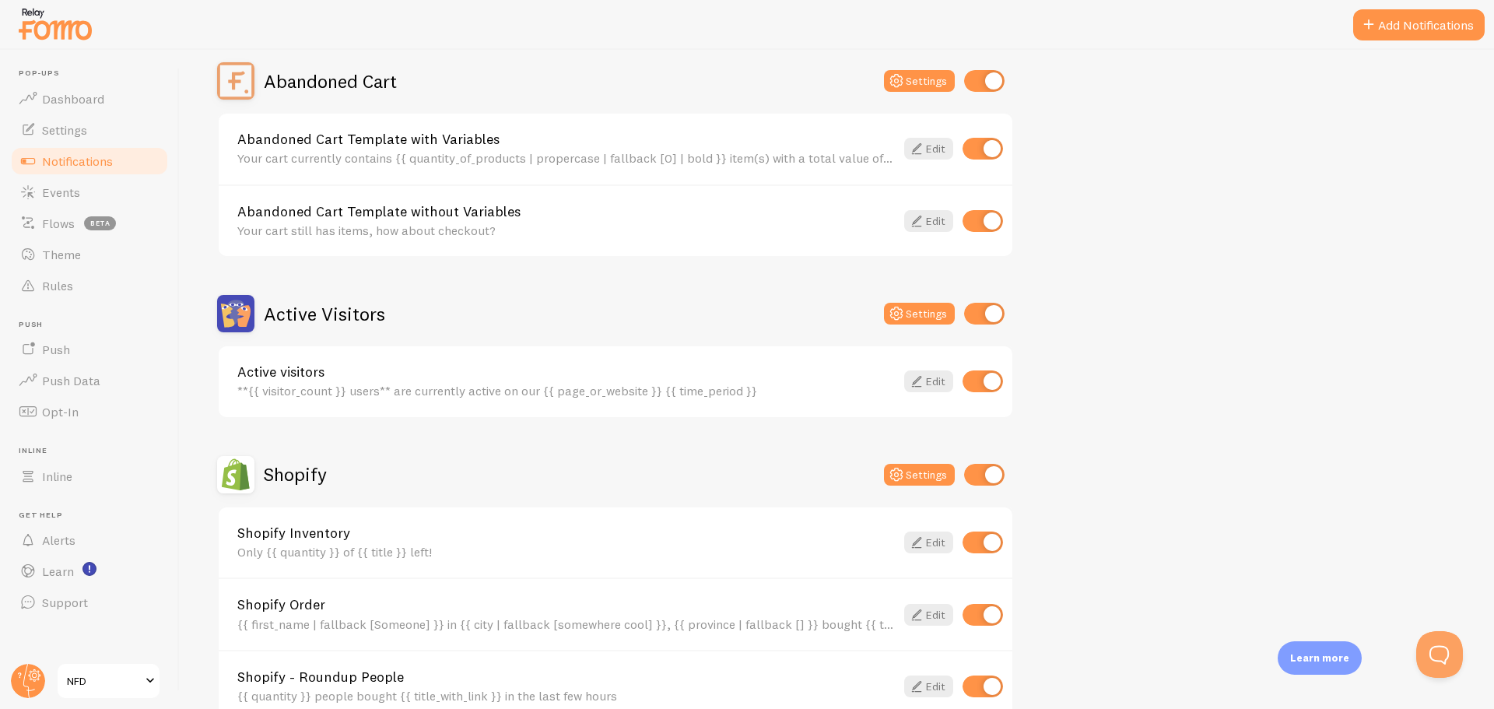
scroll to position [156, 0]
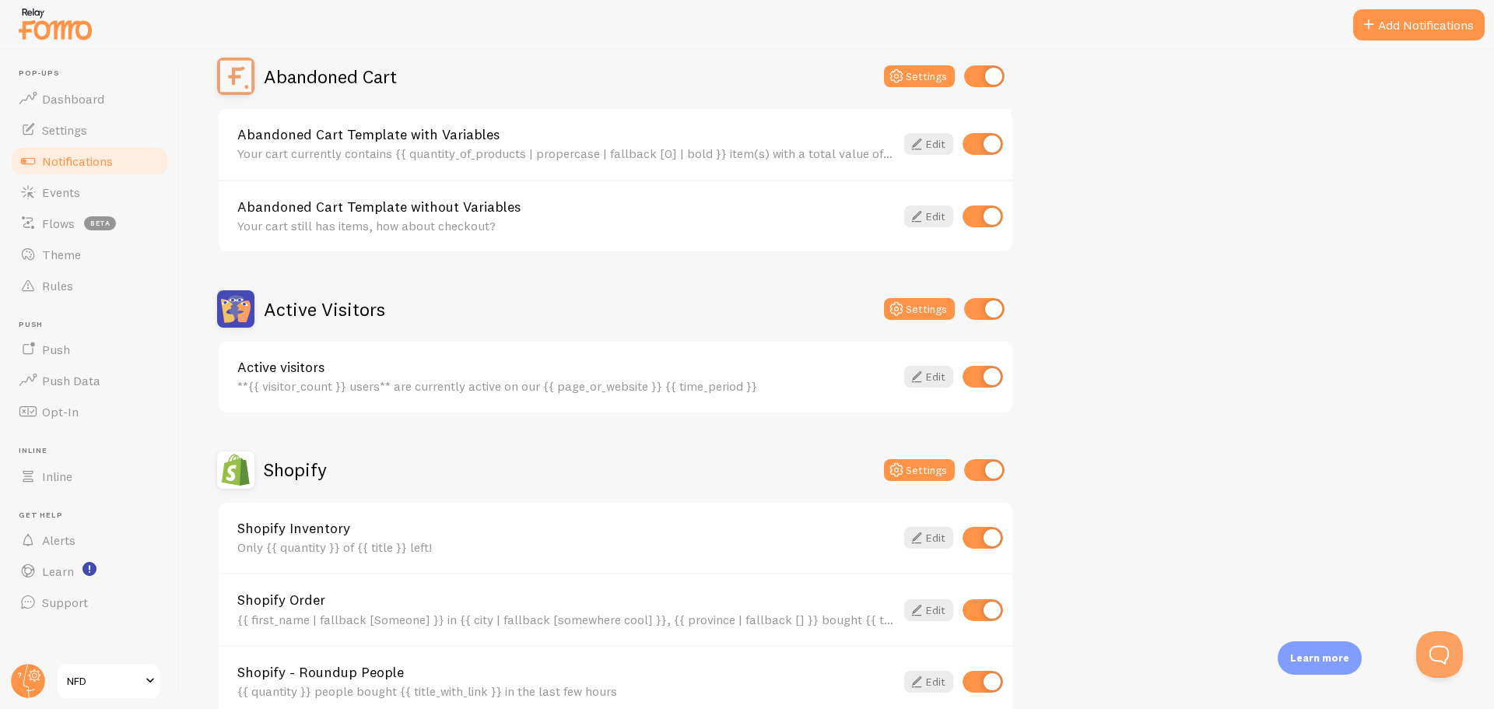
click at [985, 135] on input "checkbox" at bounding box center [983, 144] width 40 height 22
checkbox input "false"
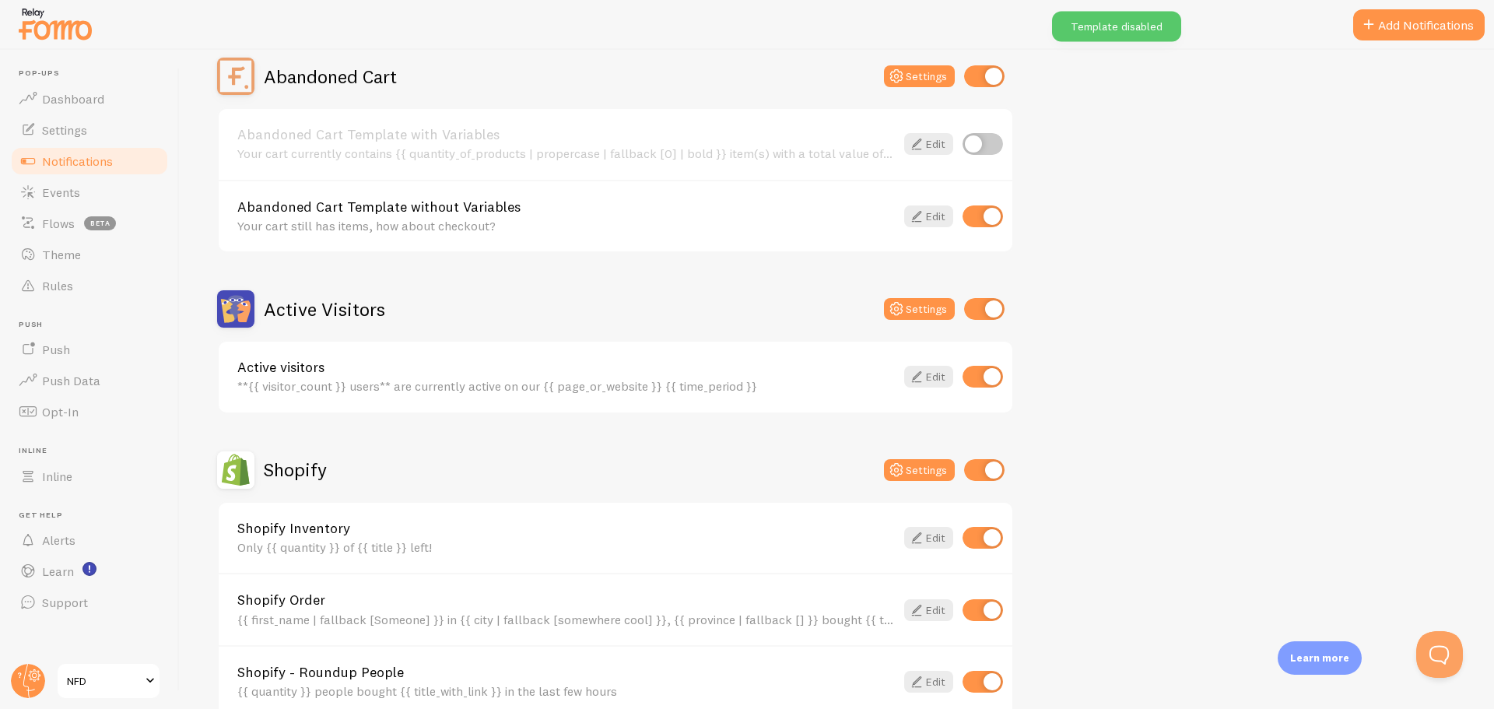
click at [985, 202] on div "Abandoned Cart Template without Variables Your cart still has items, how about …" at bounding box center [616, 216] width 794 height 72
click at [985, 211] on input "checkbox" at bounding box center [983, 216] width 40 height 22
checkbox input "false"
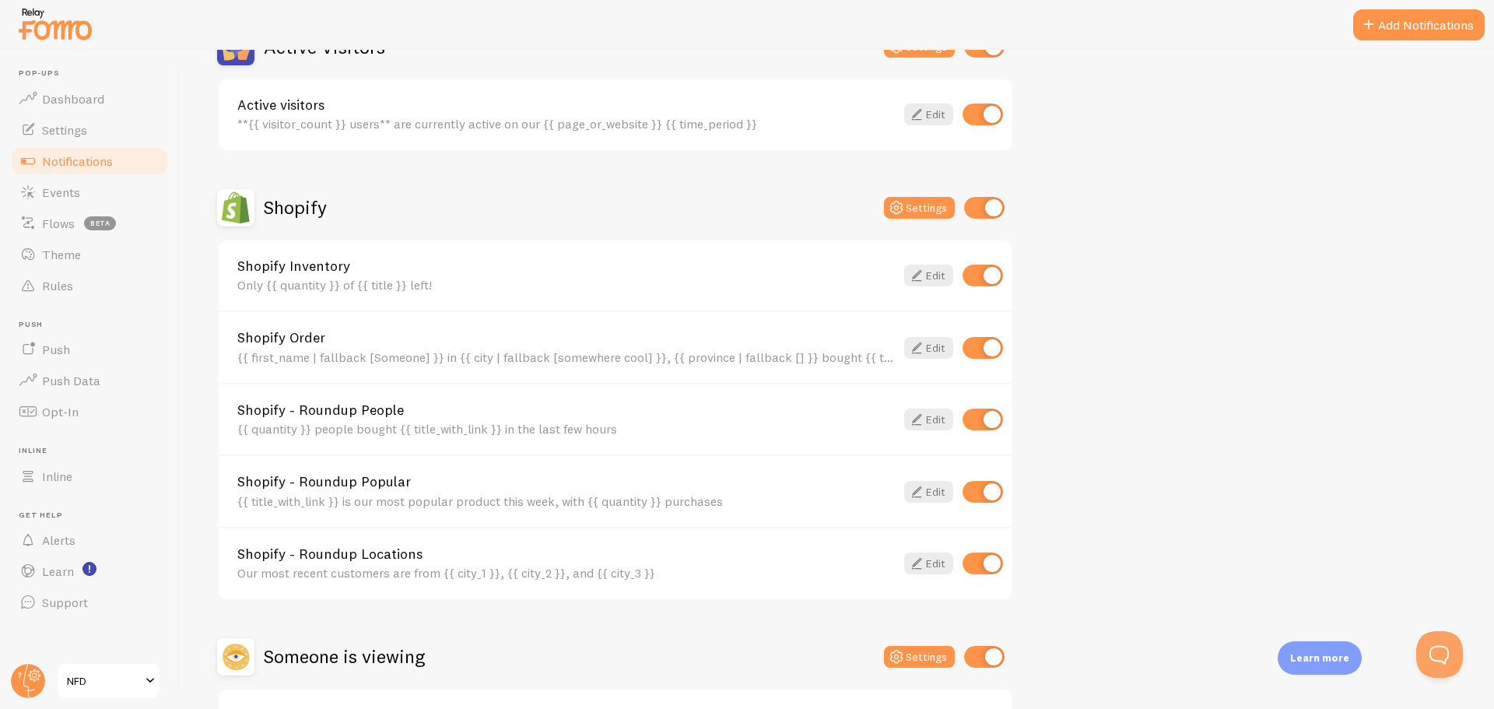
scroll to position [389, 0]
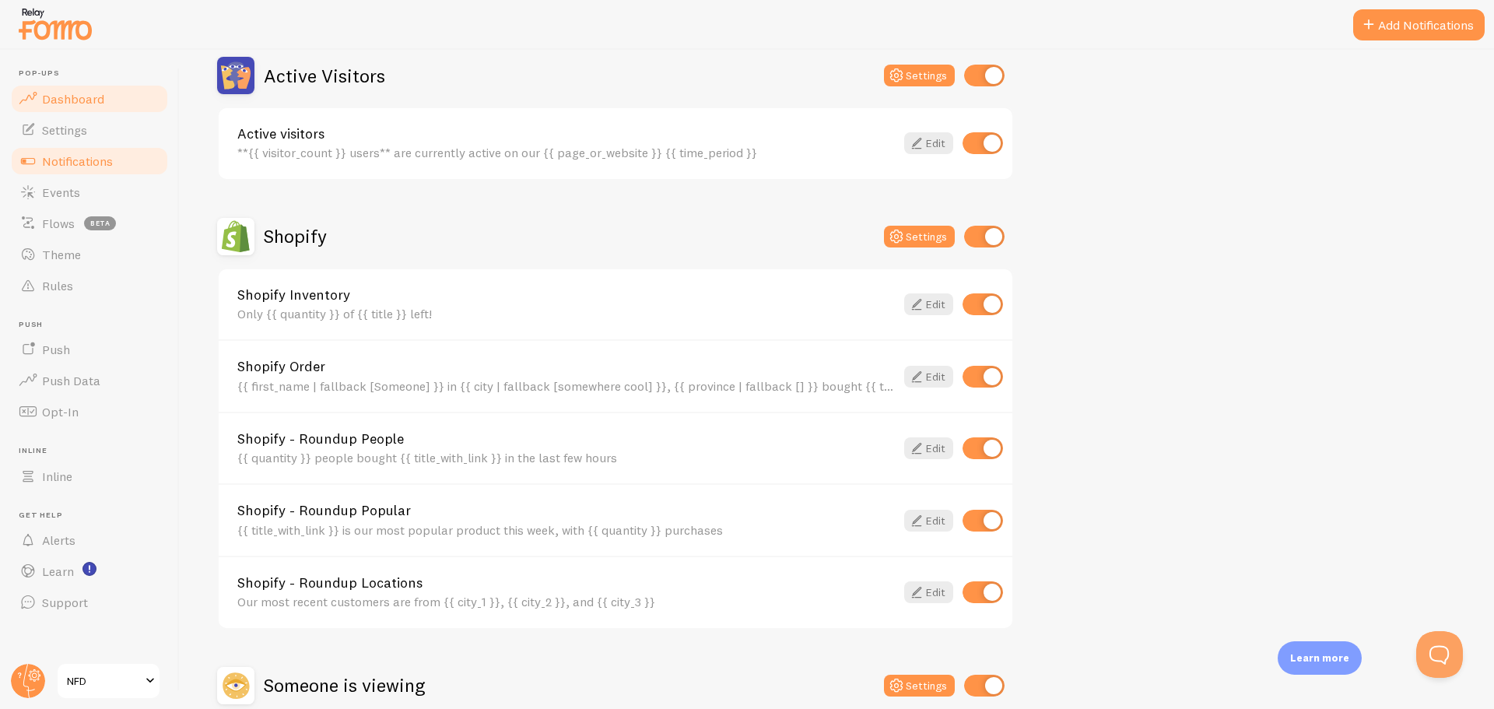
click at [72, 86] on link "Dashboard" at bounding box center [89, 98] width 160 height 31
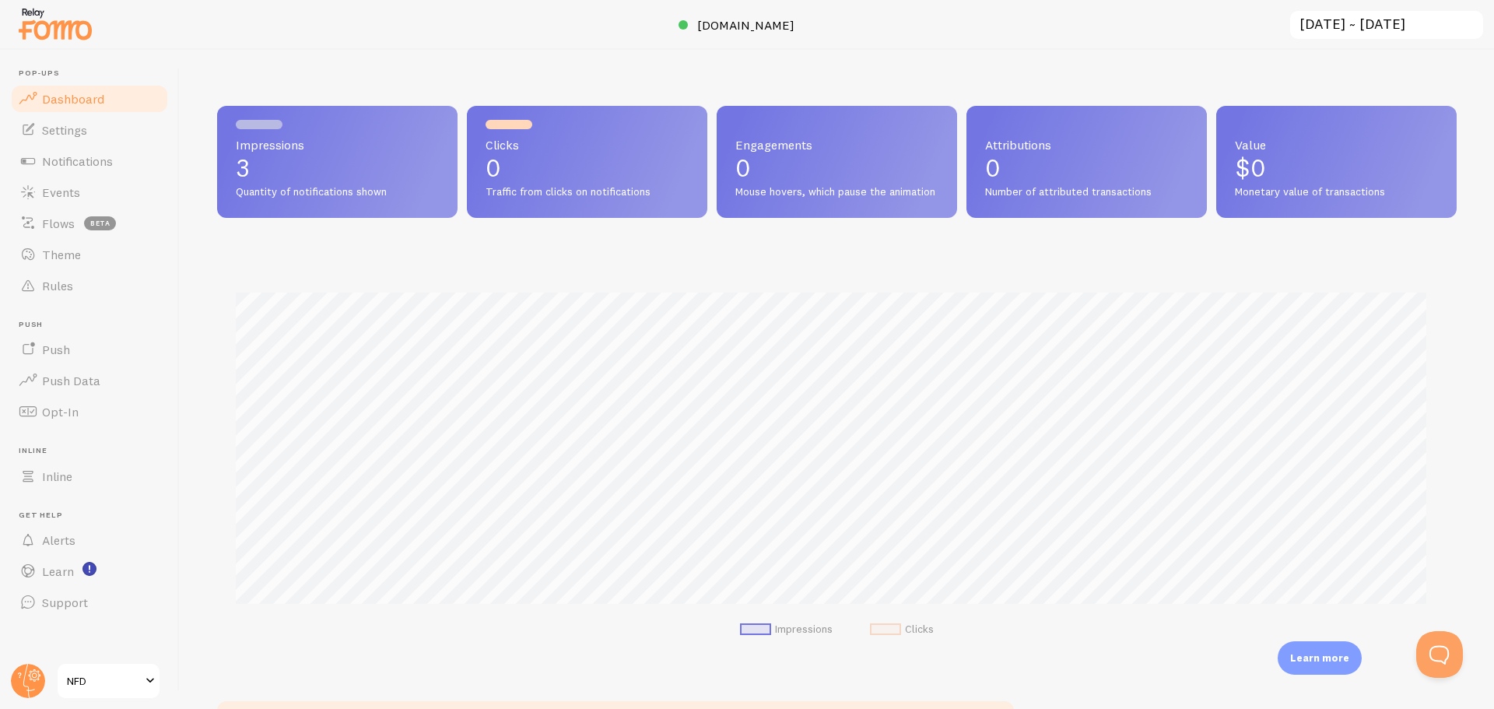
scroll to position [409, 1228]
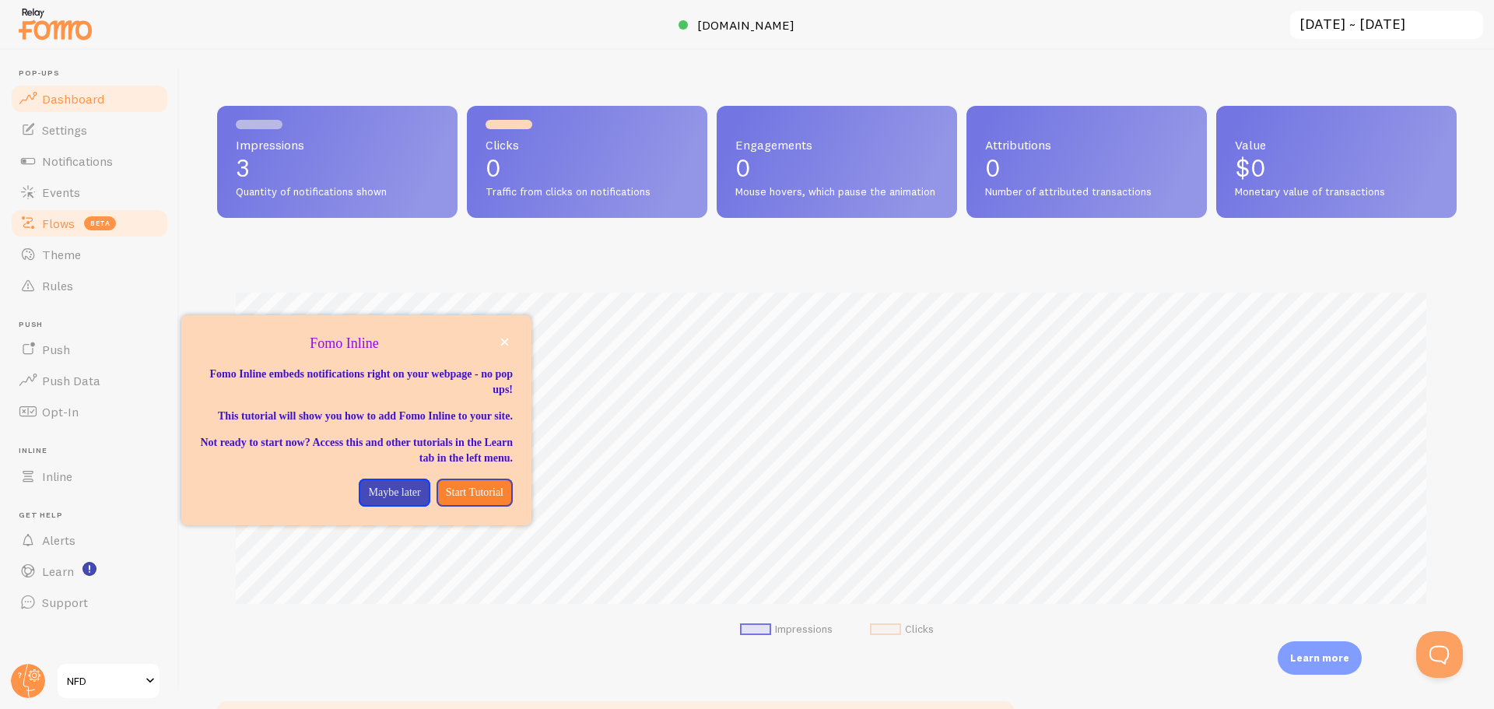
click at [85, 220] on span "beta" at bounding box center [100, 223] width 32 height 14
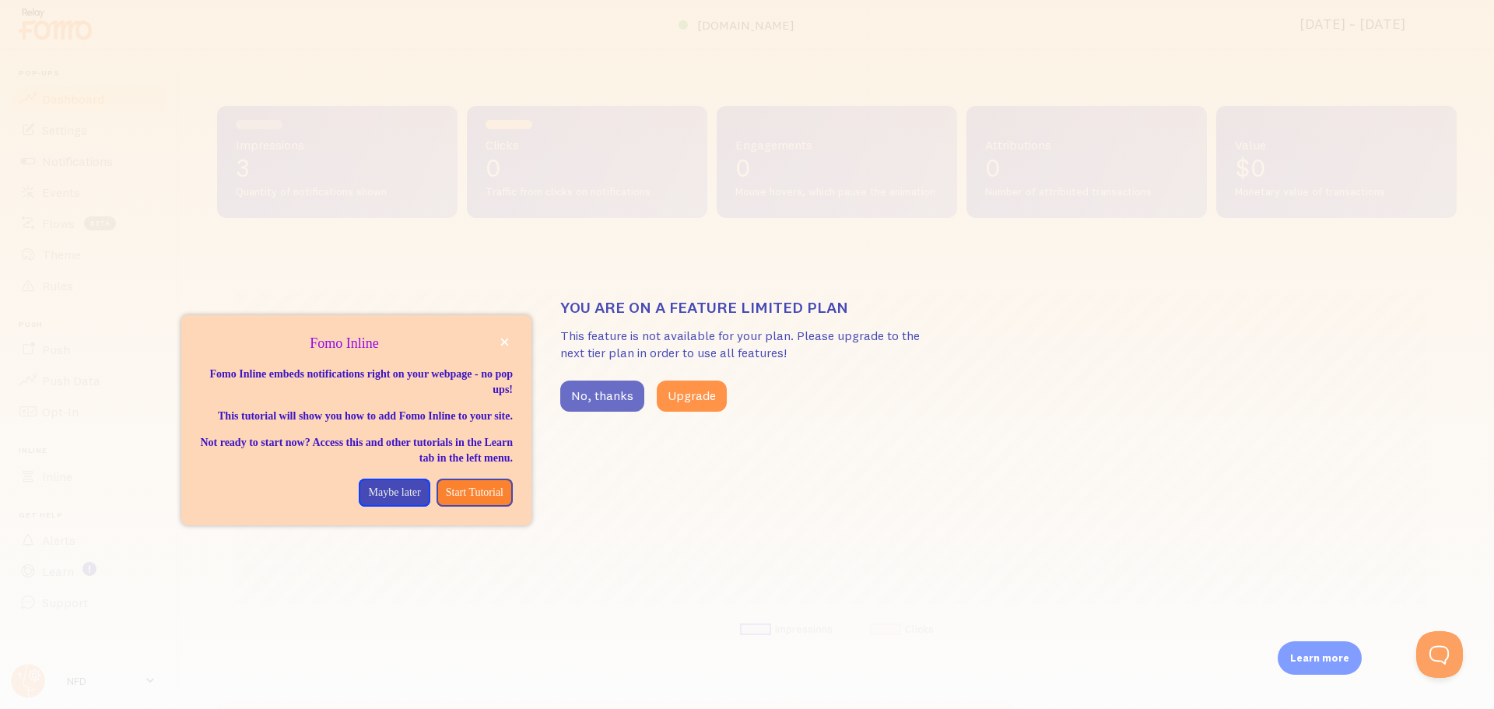
click at [580, 400] on button "No, thanks" at bounding box center [602, 396] width 84 height 31
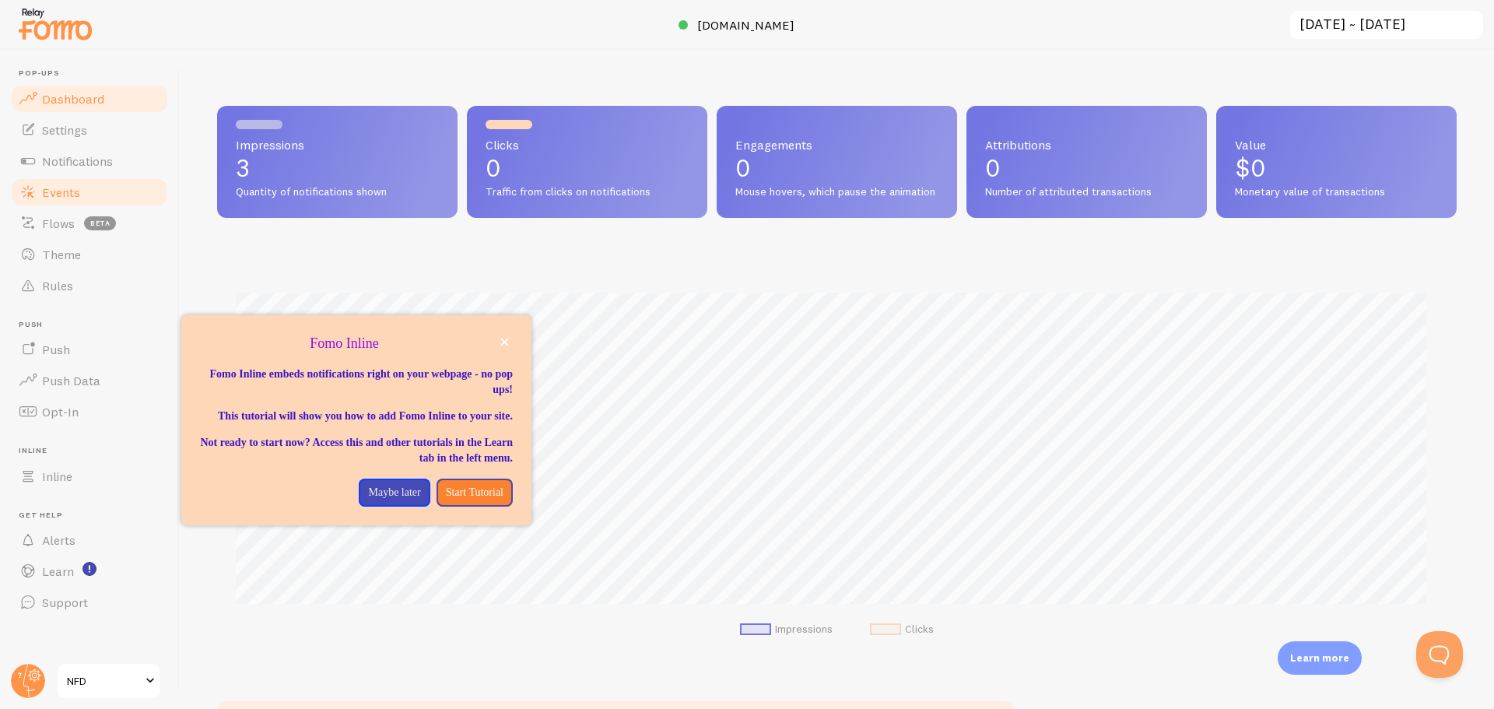
click at [85, 181] on link "Events" at bounding box center [89, 192] width 160 height 31
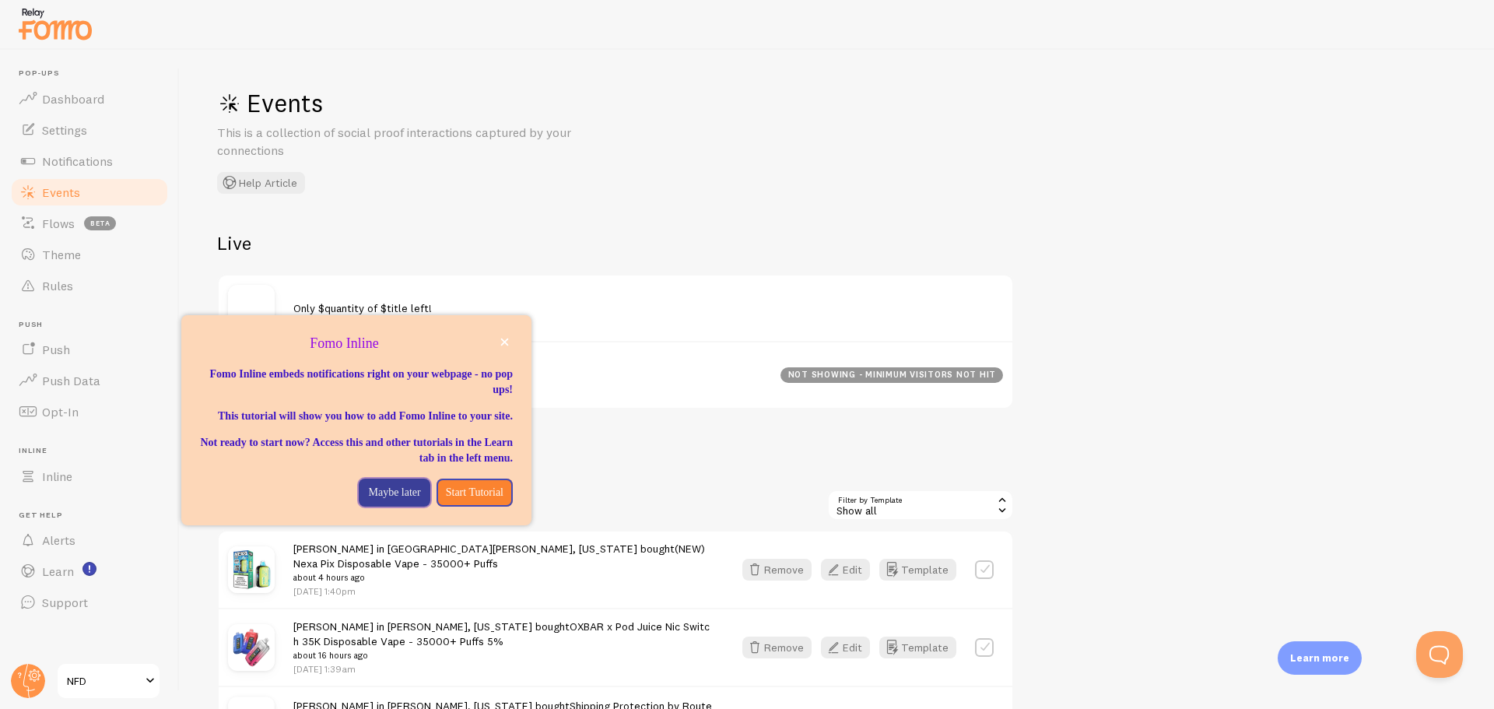
click at [388, 500] on p "Maybe later" at bounding box center [394, 493] width 52 height 16
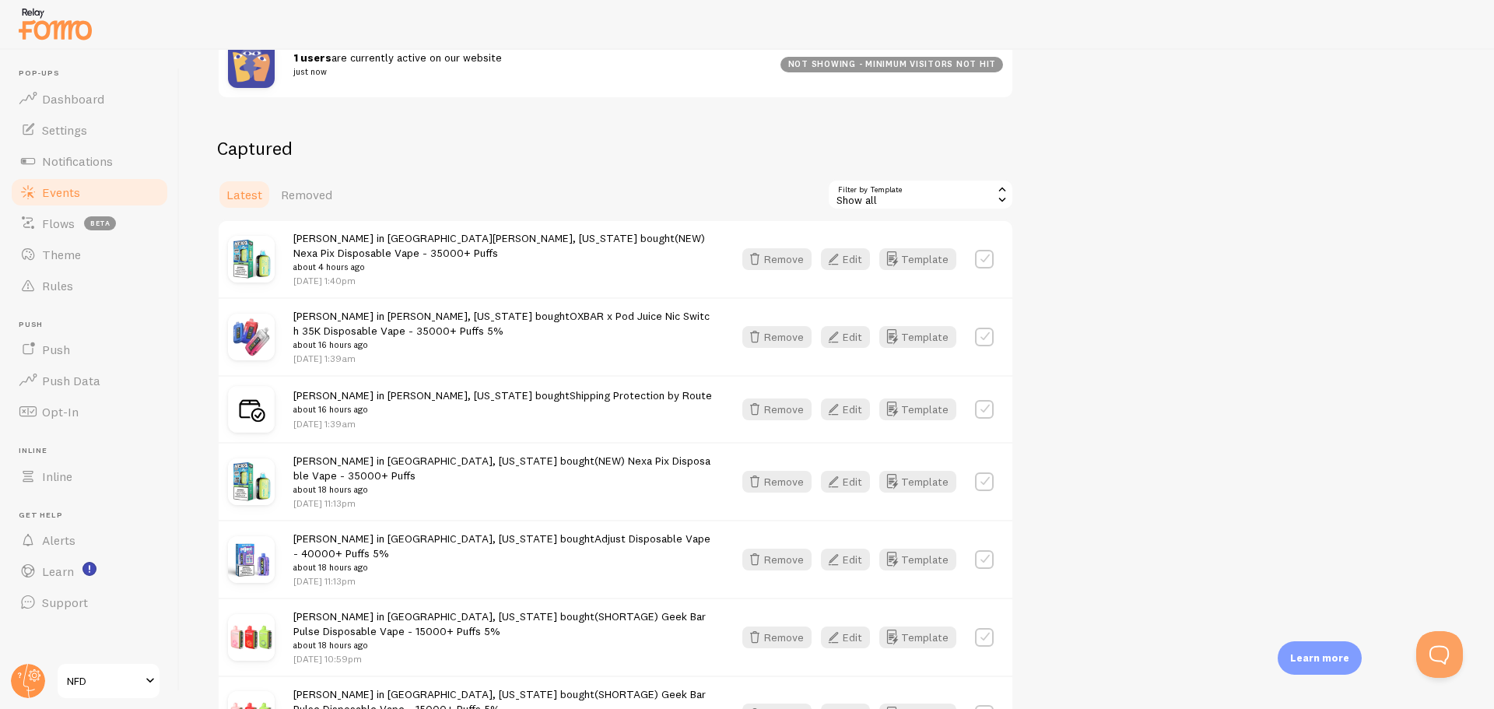
scroll to position [311, 0]
click at [788, 398] on button "Remove" at bounding box center [776, 409] width 69 height 22
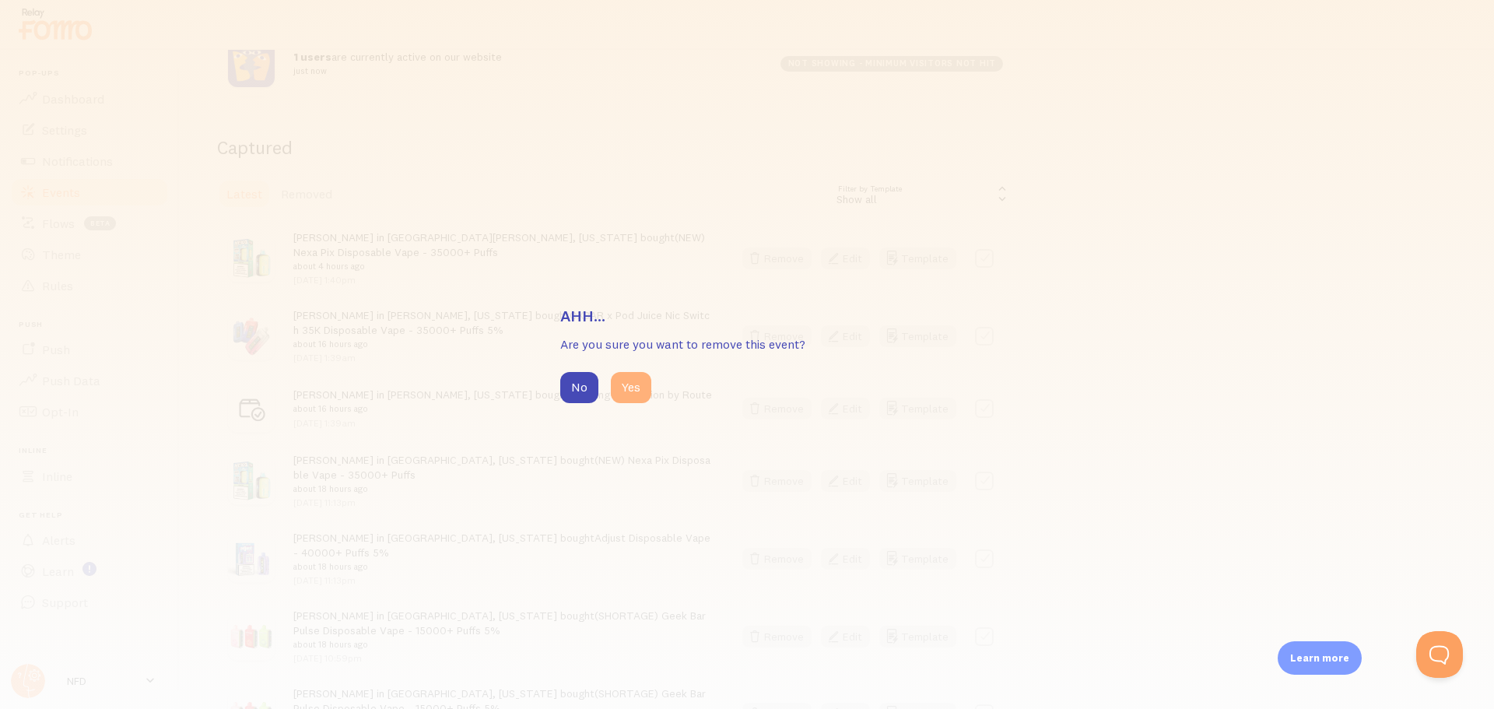
click at [633, 386] on button "Yes" at bounding box center [631, 387] width 40 height 31
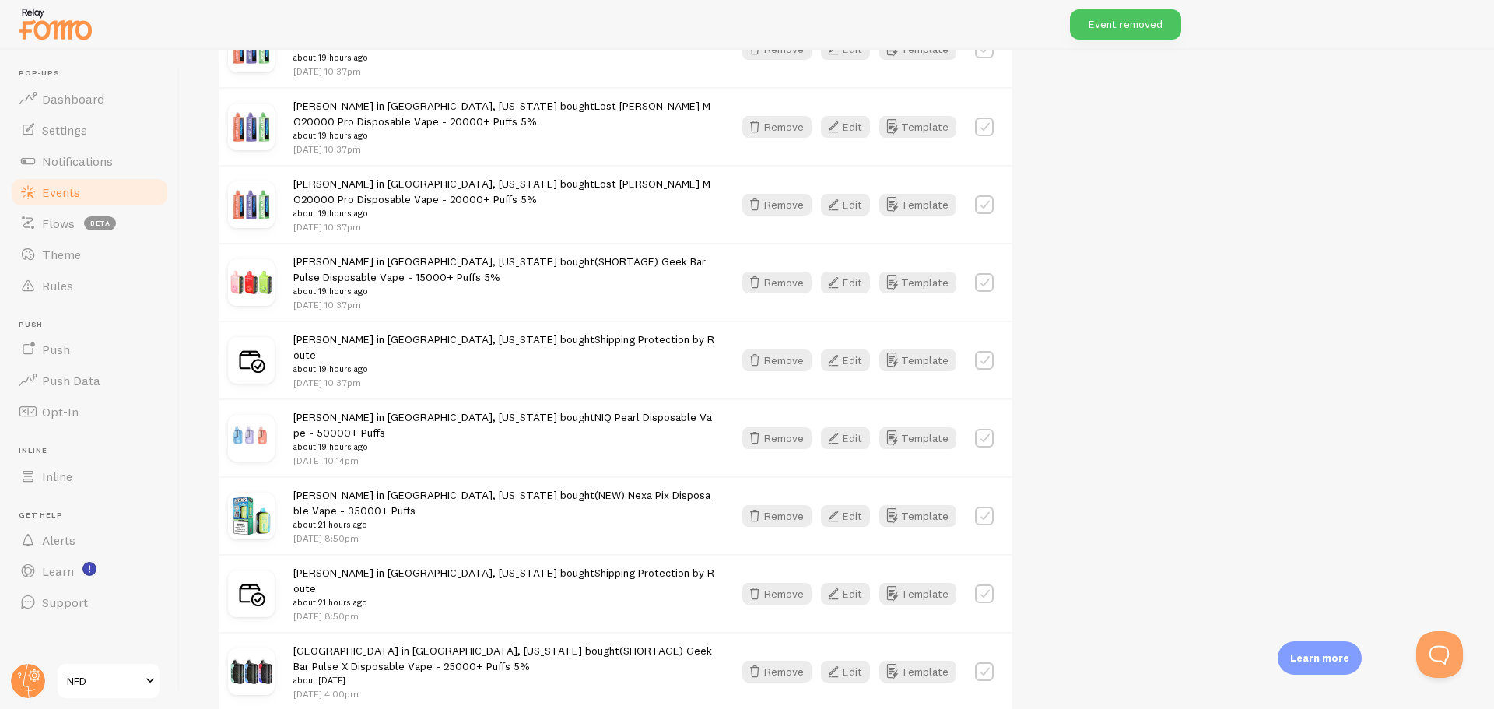
scroll to position [1167, 0]
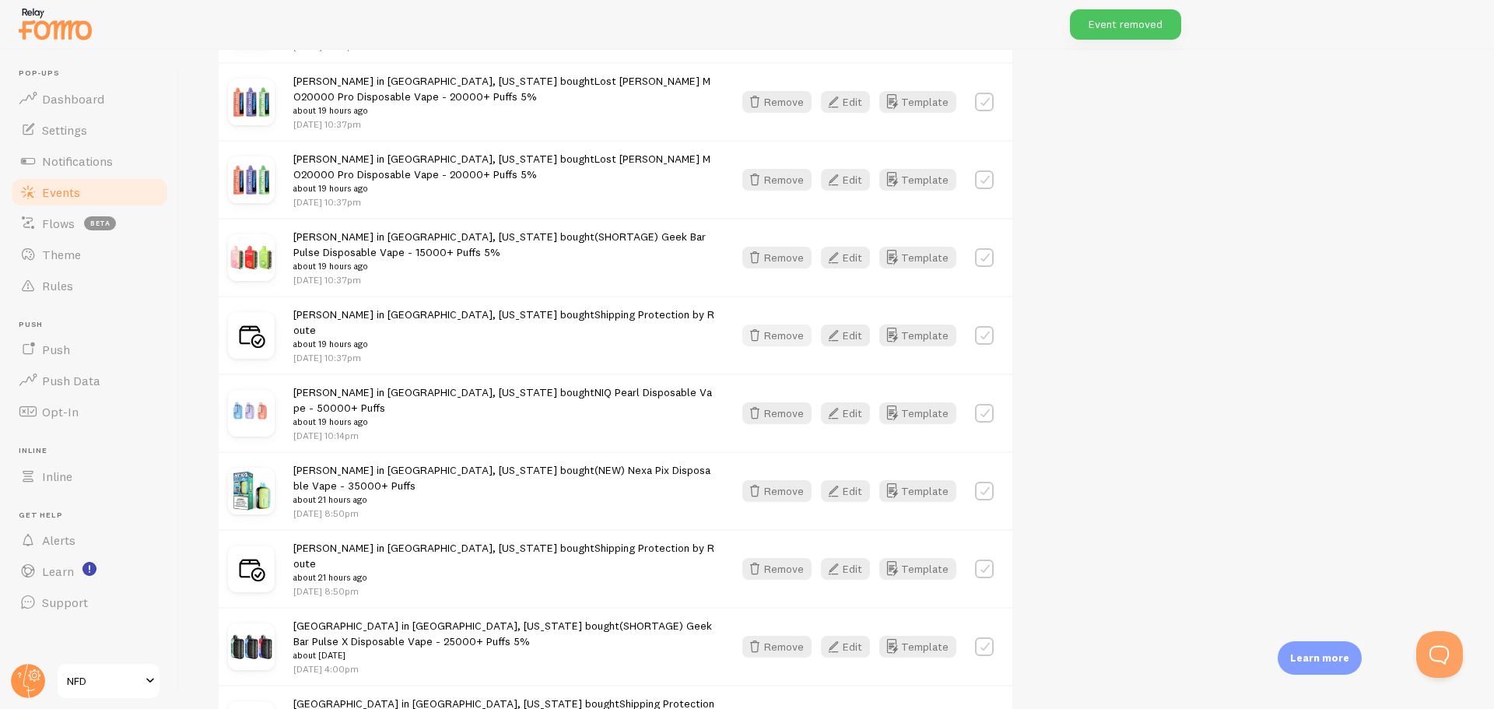
click at [781, 324] on button "Remove" at bounding box center [776, 335] width 69 height 22
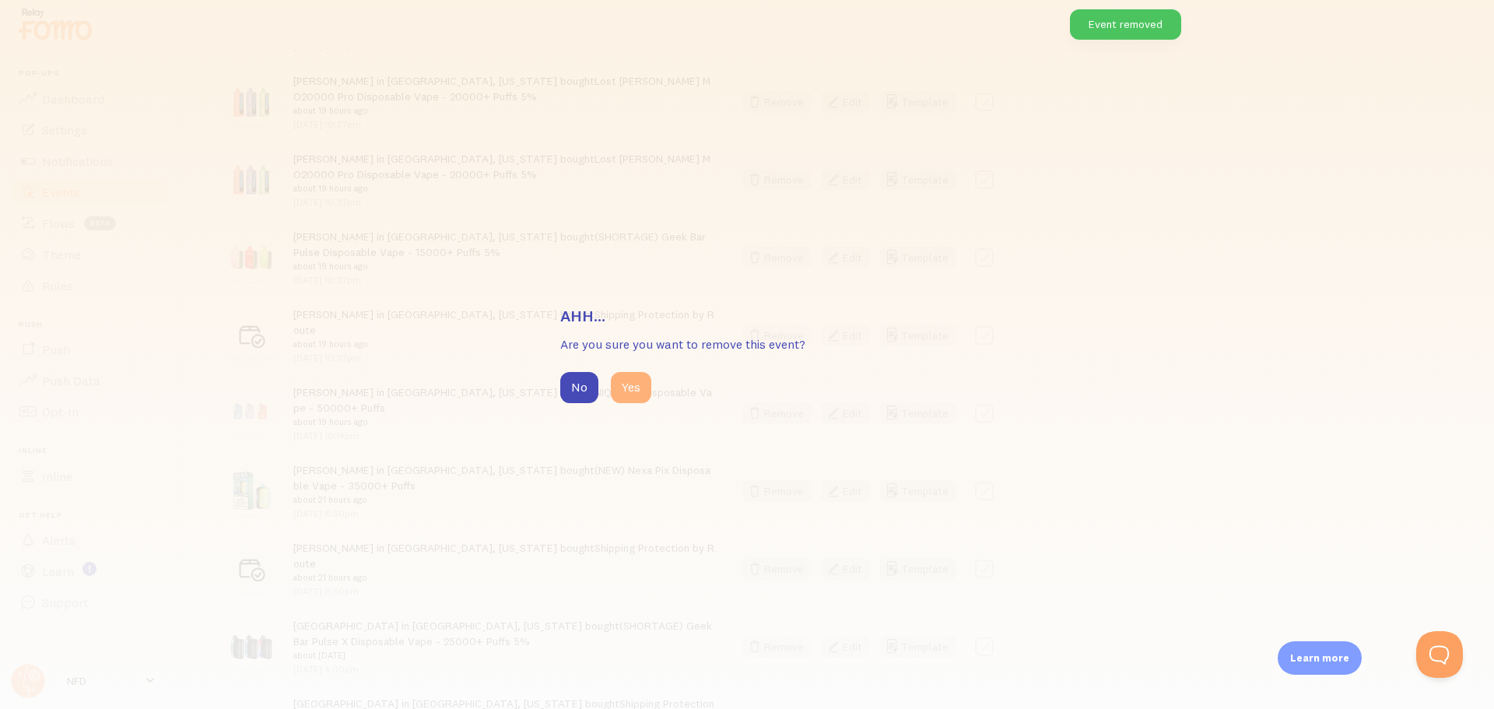
click at [619, 383] on button "Yes" at bounding box center [631, 387] width 40 height 31
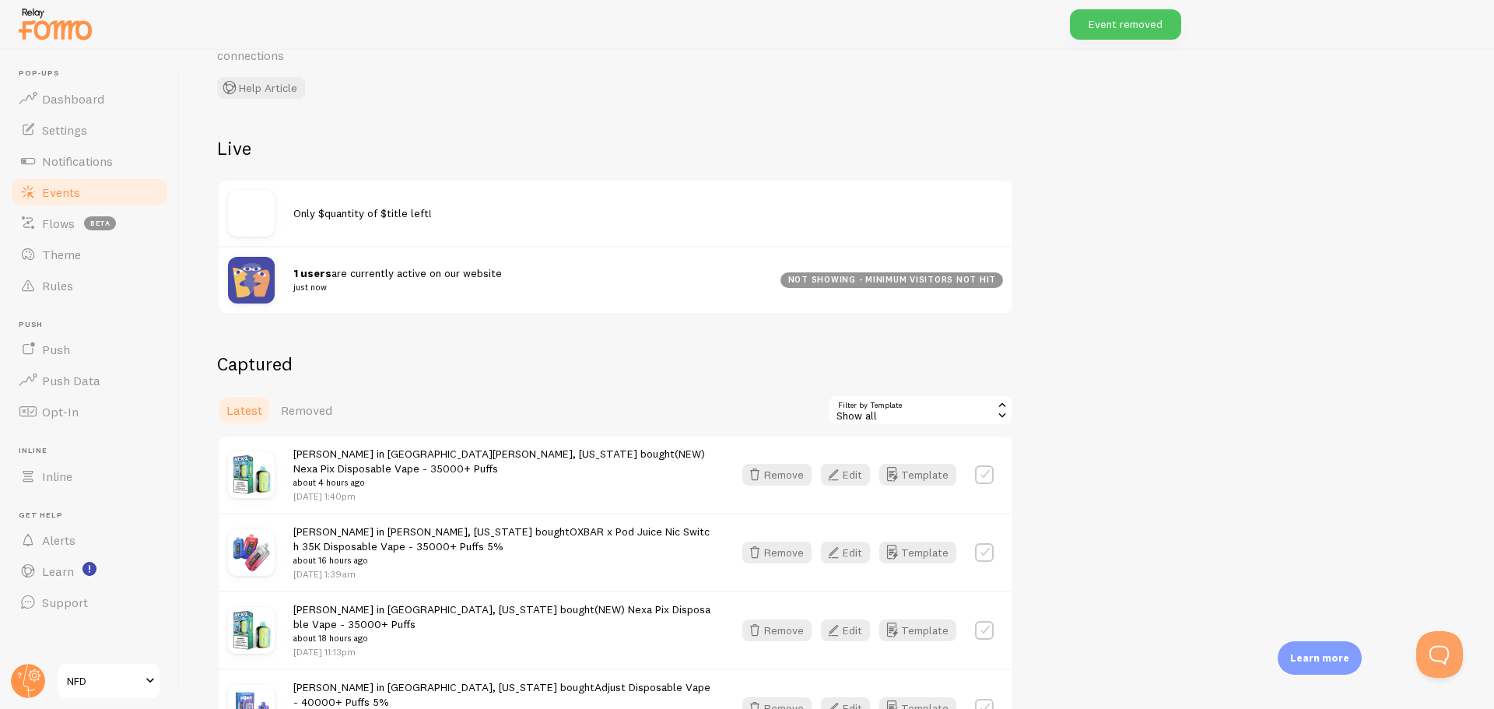
scroll to position [78, 0]
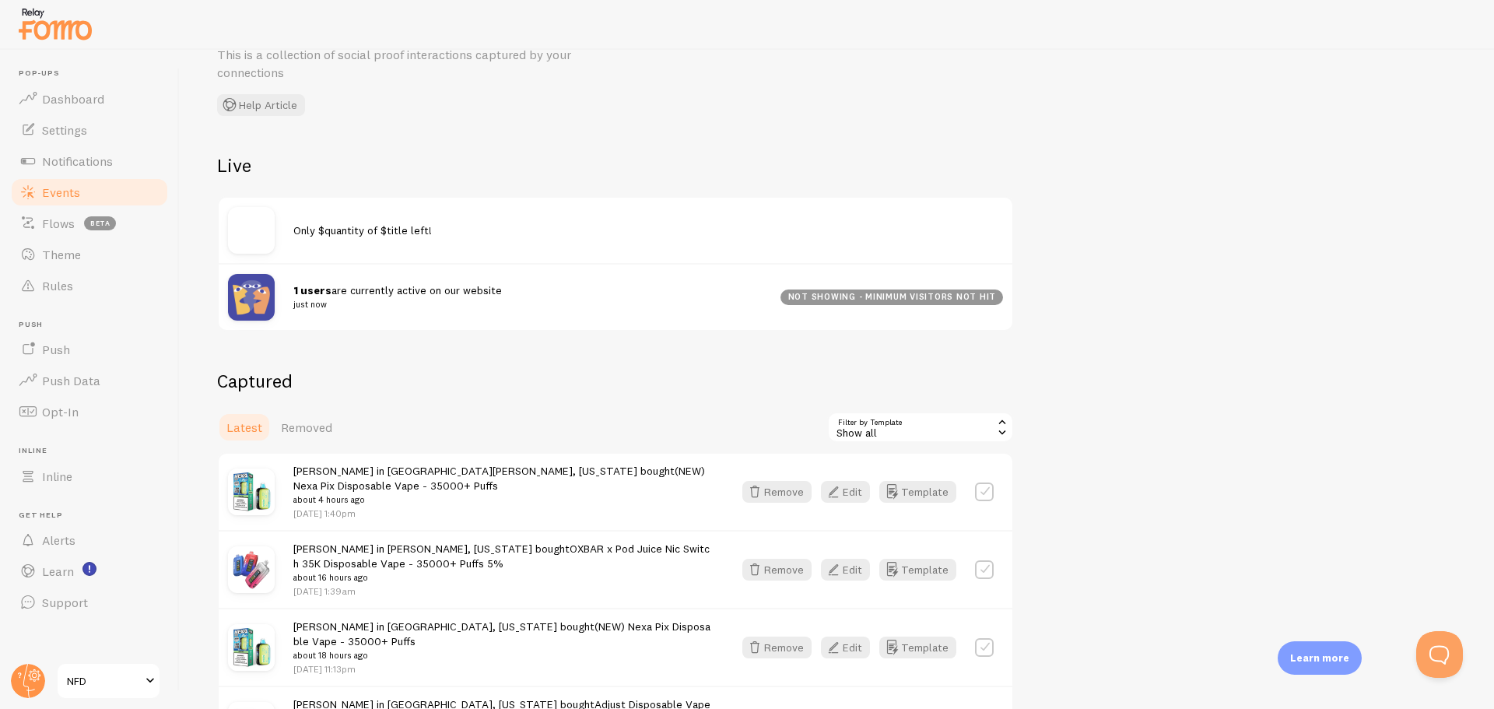
click at [856, 423] on div "Show all" at bounding box center [920, 427] width 187 height 31
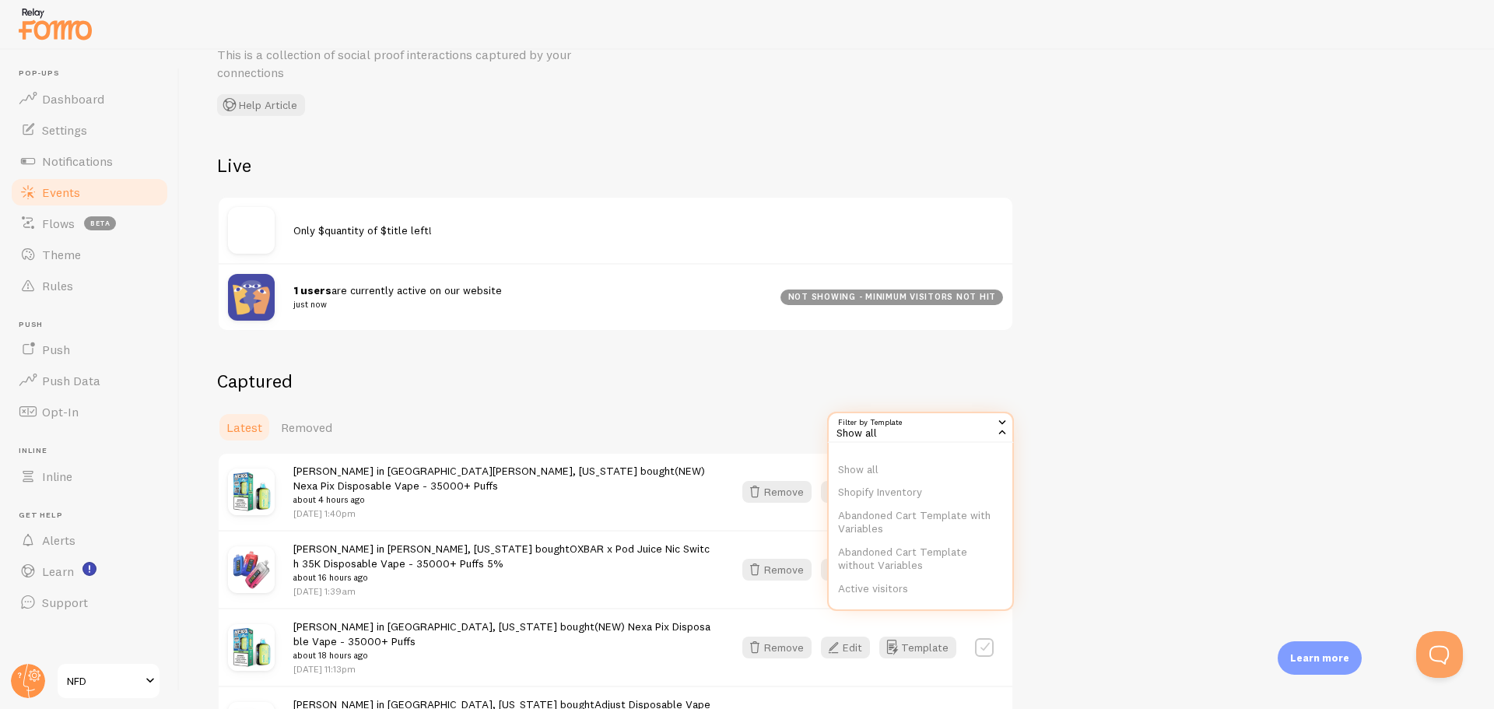
click at [765, 388] on h2 "Captured" at bounding box center [615, 381] width 797 height 24
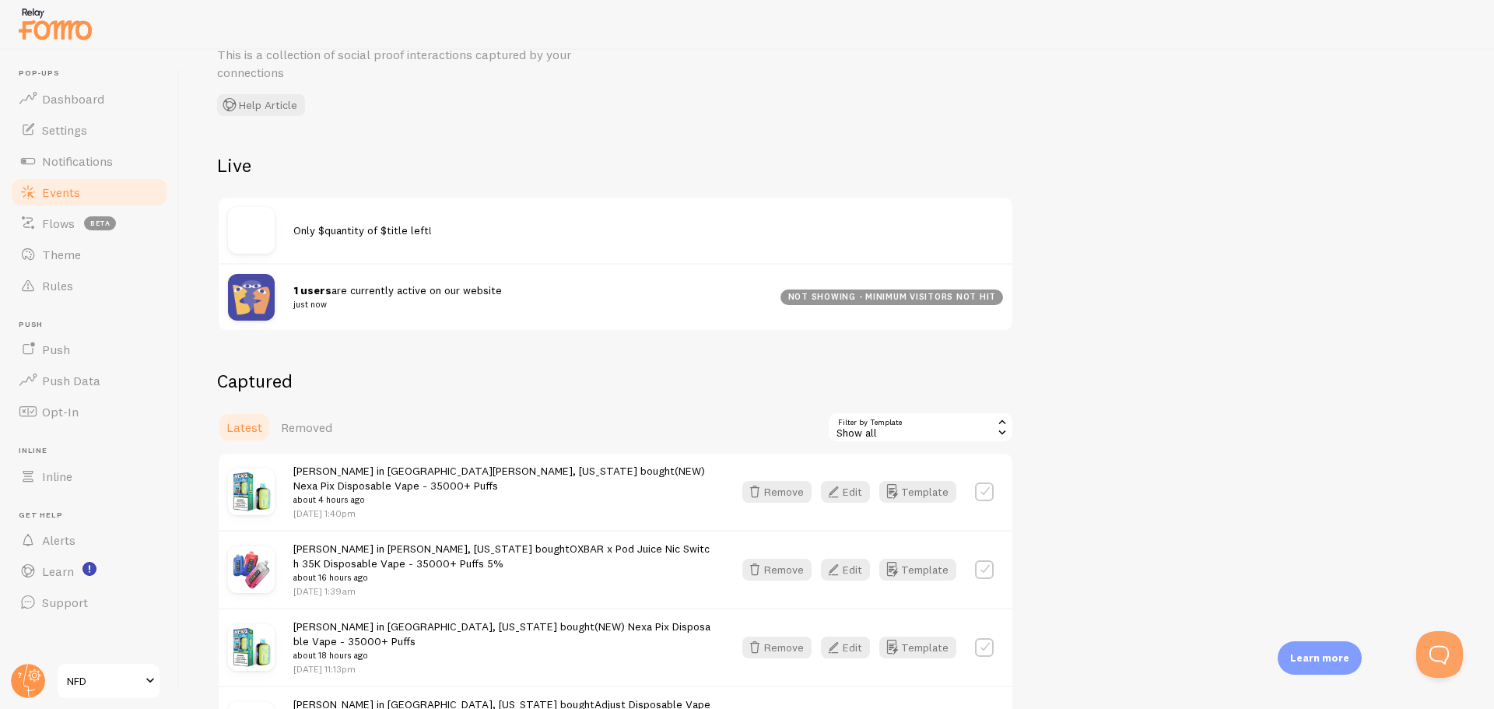
scroll to position [0, 0]
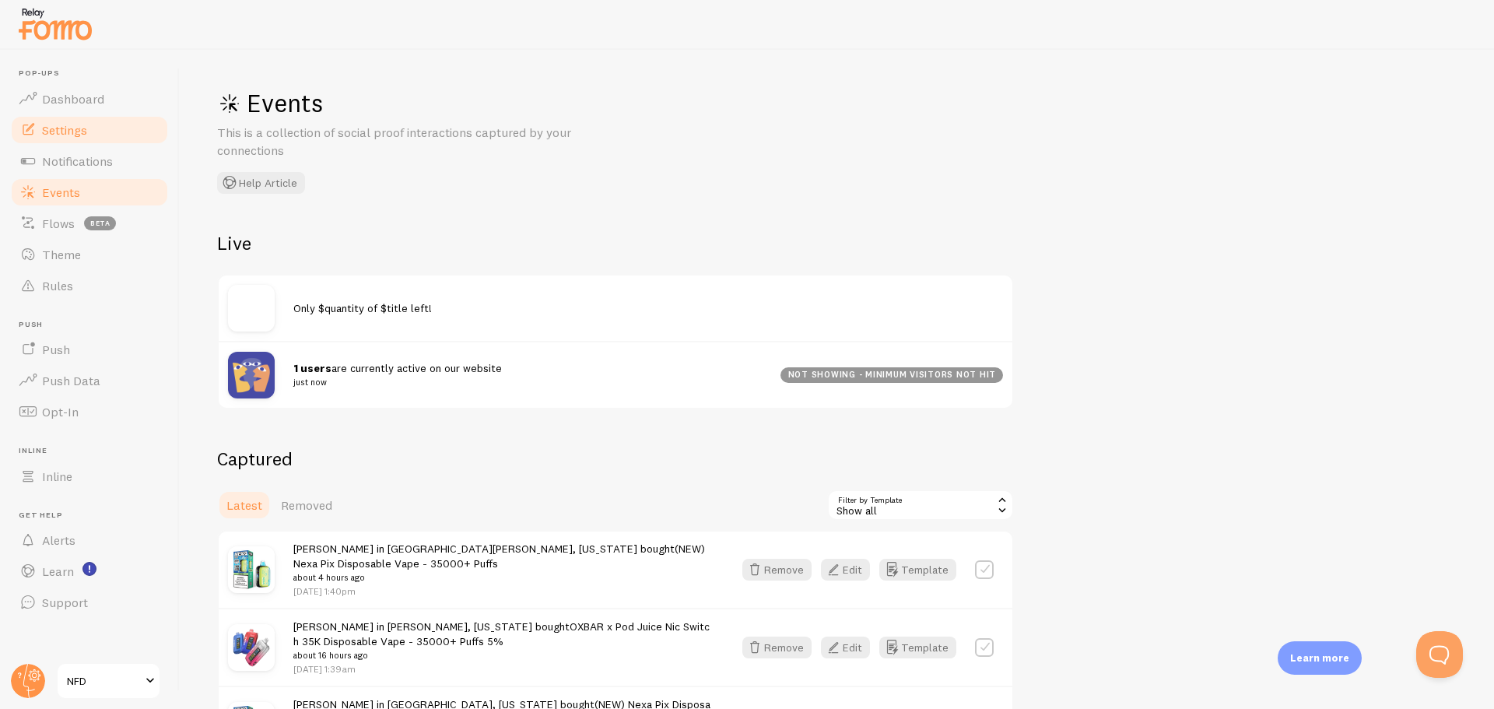
click at [94, 133] on link "Settings" at bounding box center [89, 129] width 160 height 31
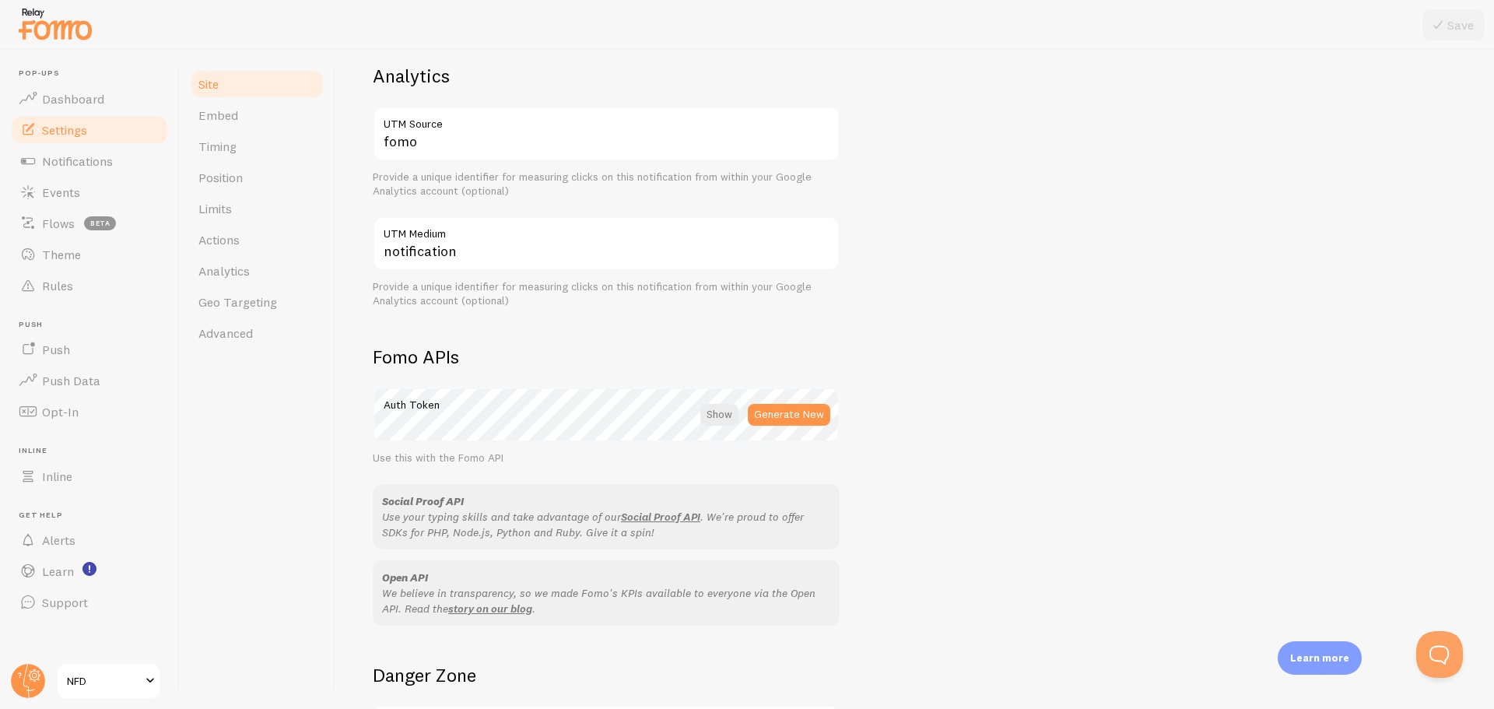
scroll to position [623, 0]
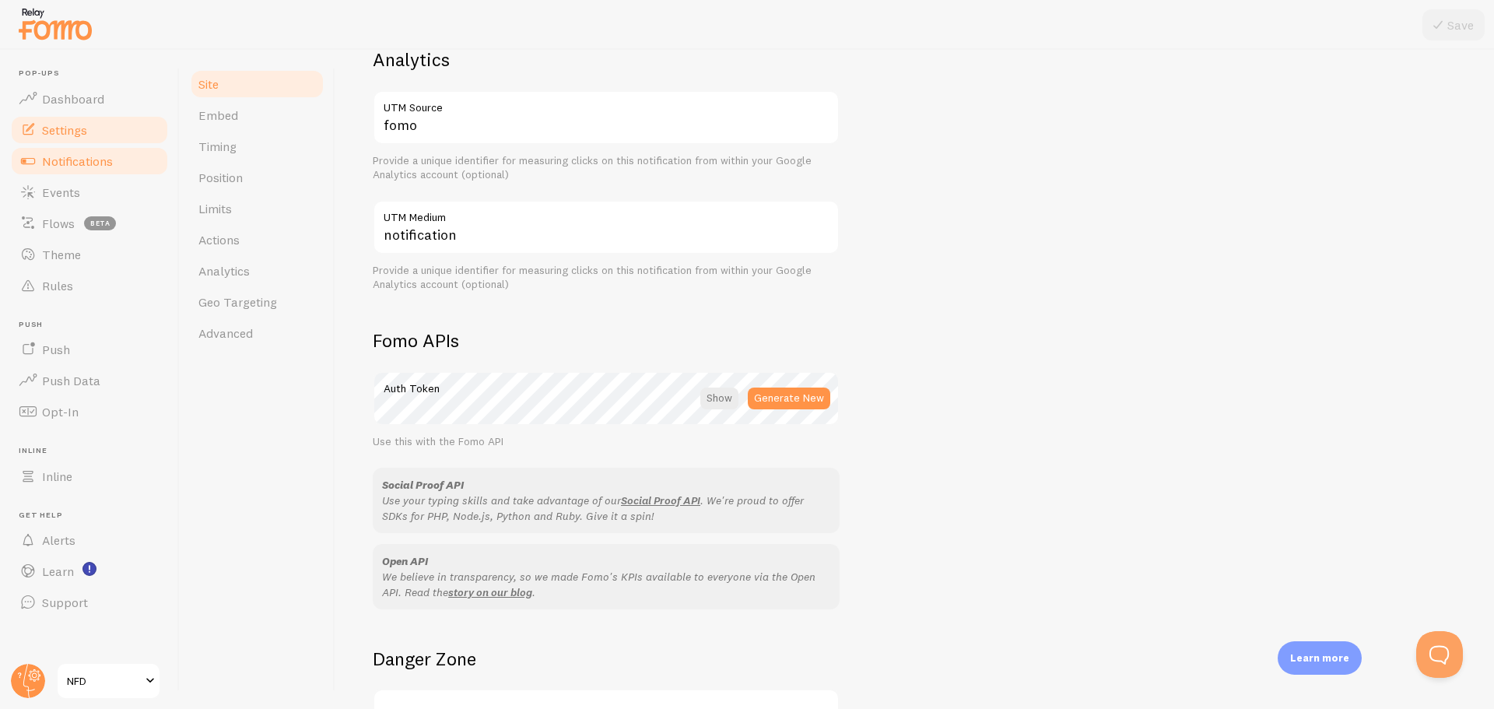
click at [81, 156] on span "Notifications" at bounding box center [77, 161] width 71 height 16
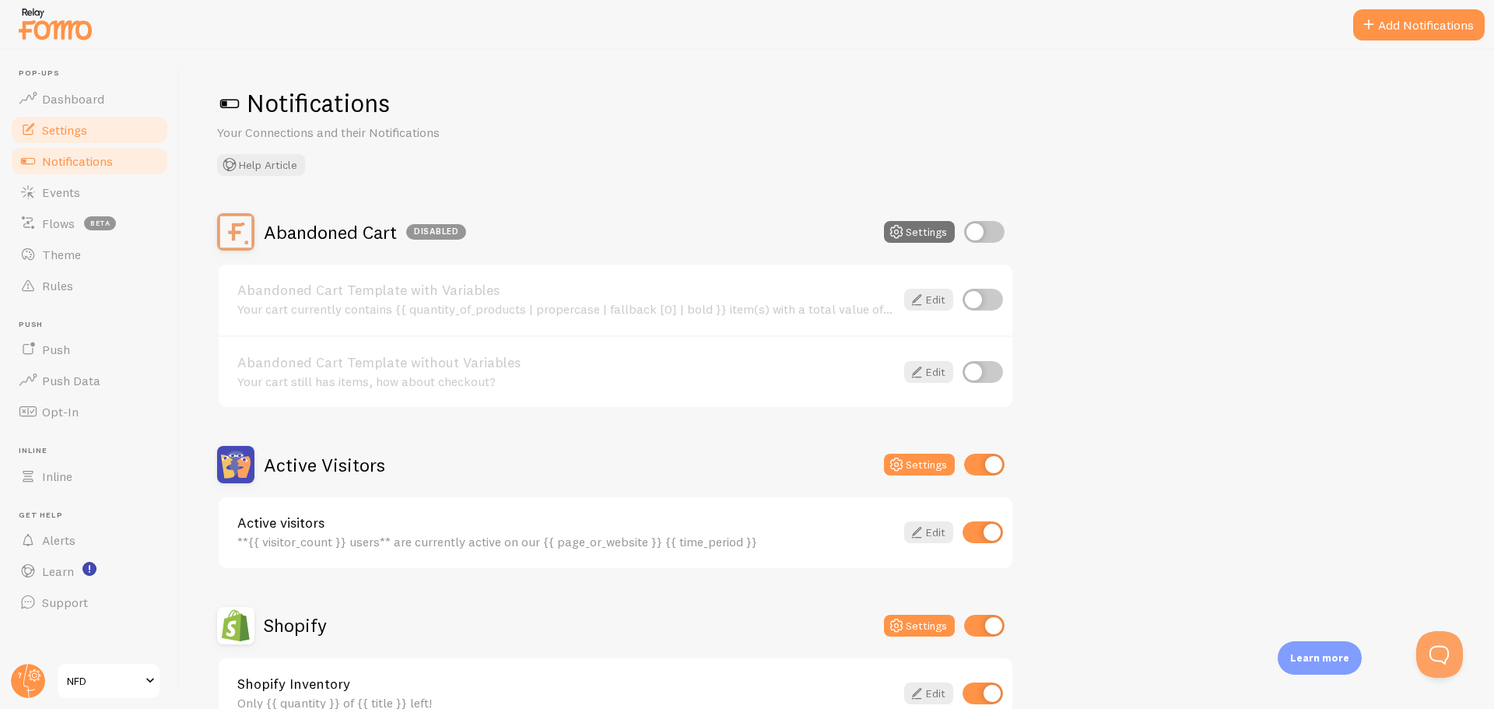
click at [95, 128] on link "Settings" at bounding box center [89, 129] width 160 height 31
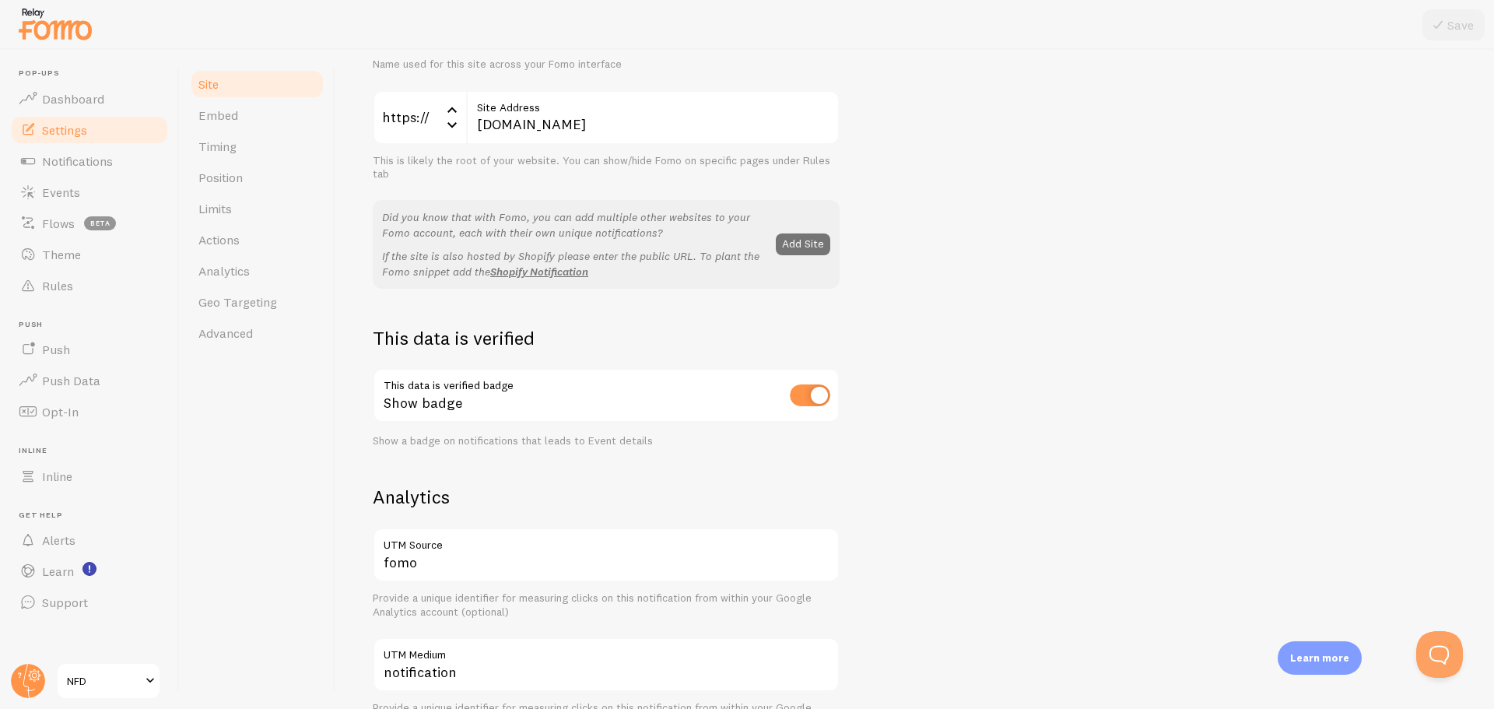
scroll to position [233, 0]
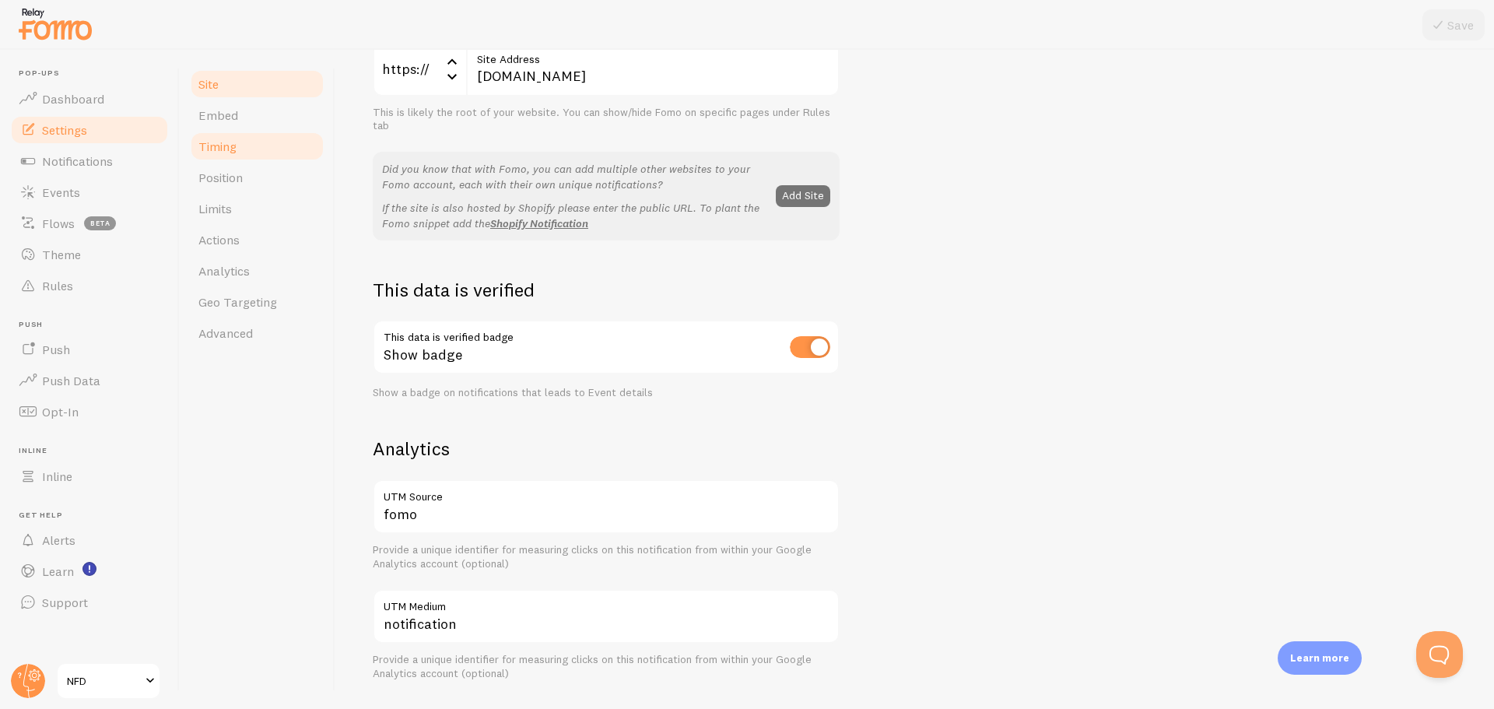
click at [238, 150] on link "Timing" at bounding box center [257, 146] width 136 height 31
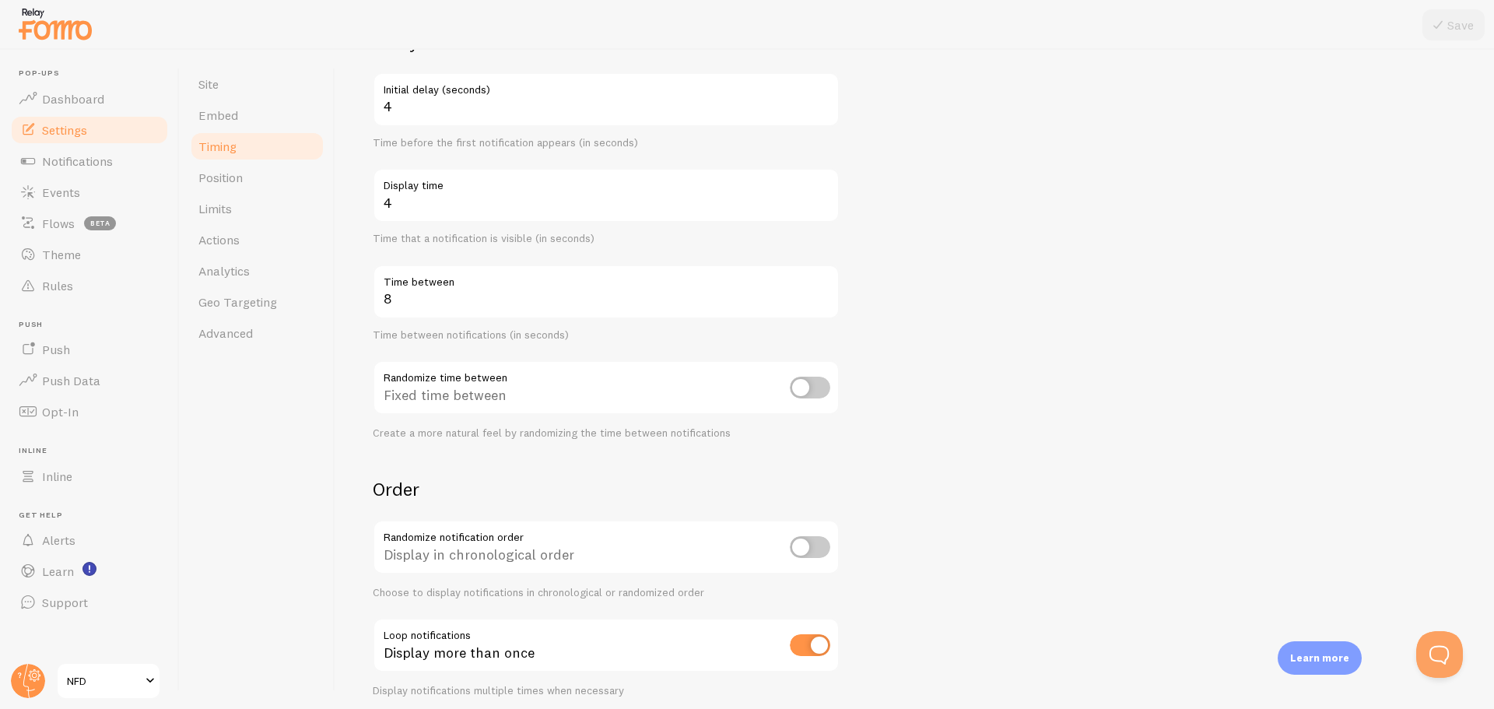
scroll to position [156, 0]
click at [816, 384] on input "checkbox" at bounding box center [810, 381] width 40 height 22
checkbox input "true"
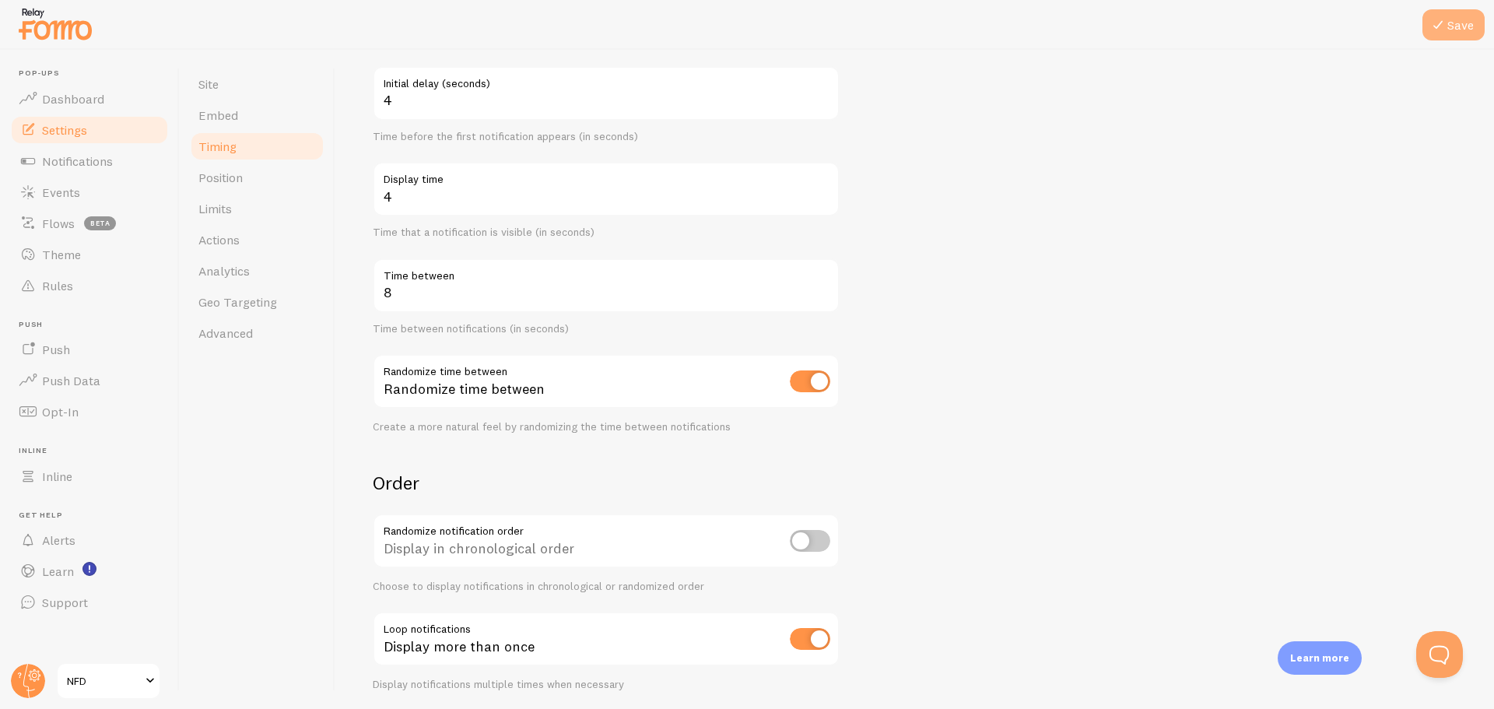
click at [1442, 25] on icon at bounding box center [1438, 25] width 19 height 19
click at [64, 575] on span "Learn" at bounding box center [58, 571] width 32 height 16
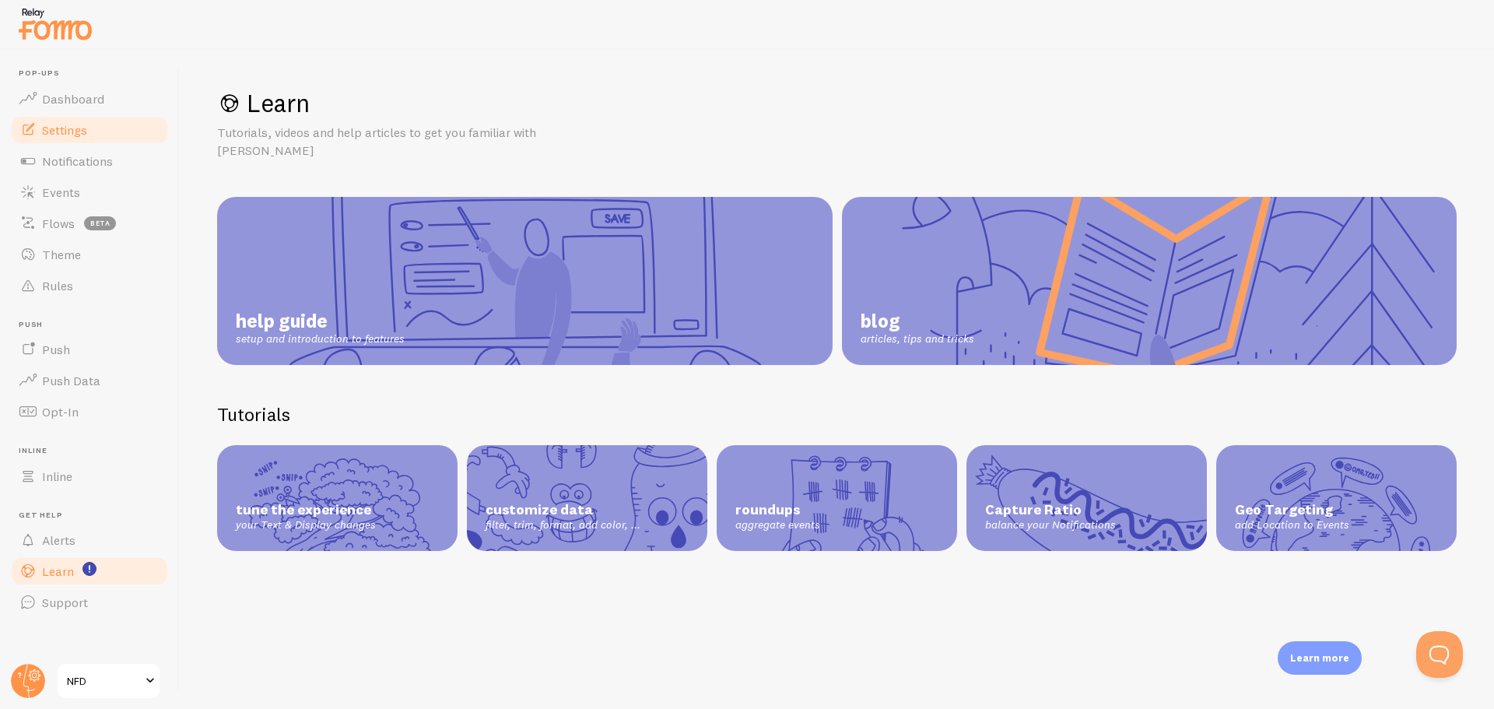
click at [87, 130] on span "Settings" at bounding box center [64, 130] width 45 height 16
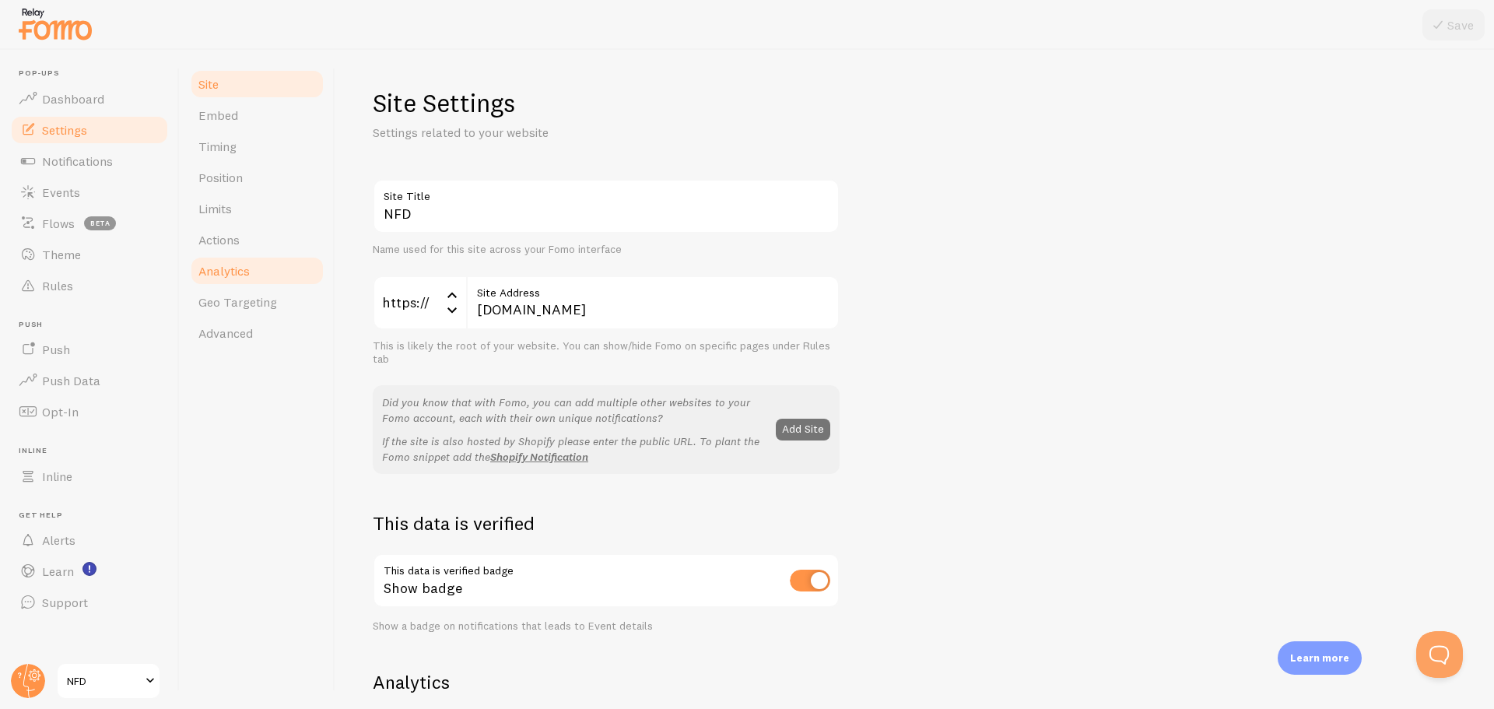
click at [229, 272] on span "Analytics" at bounding box center [223, 271] width 51 height 16
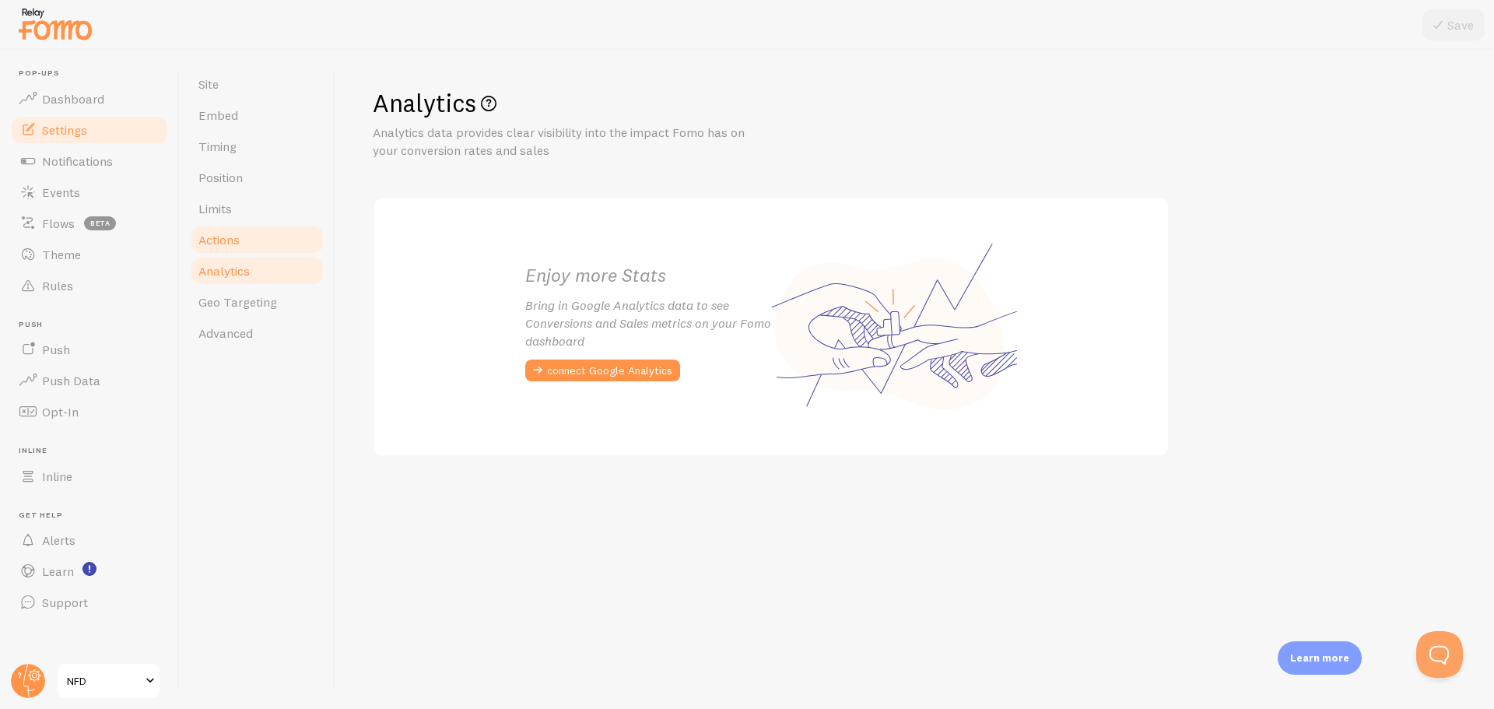
click at [234, 247] on span "Actions" at bounding box center [218, 240] width 41 height 16
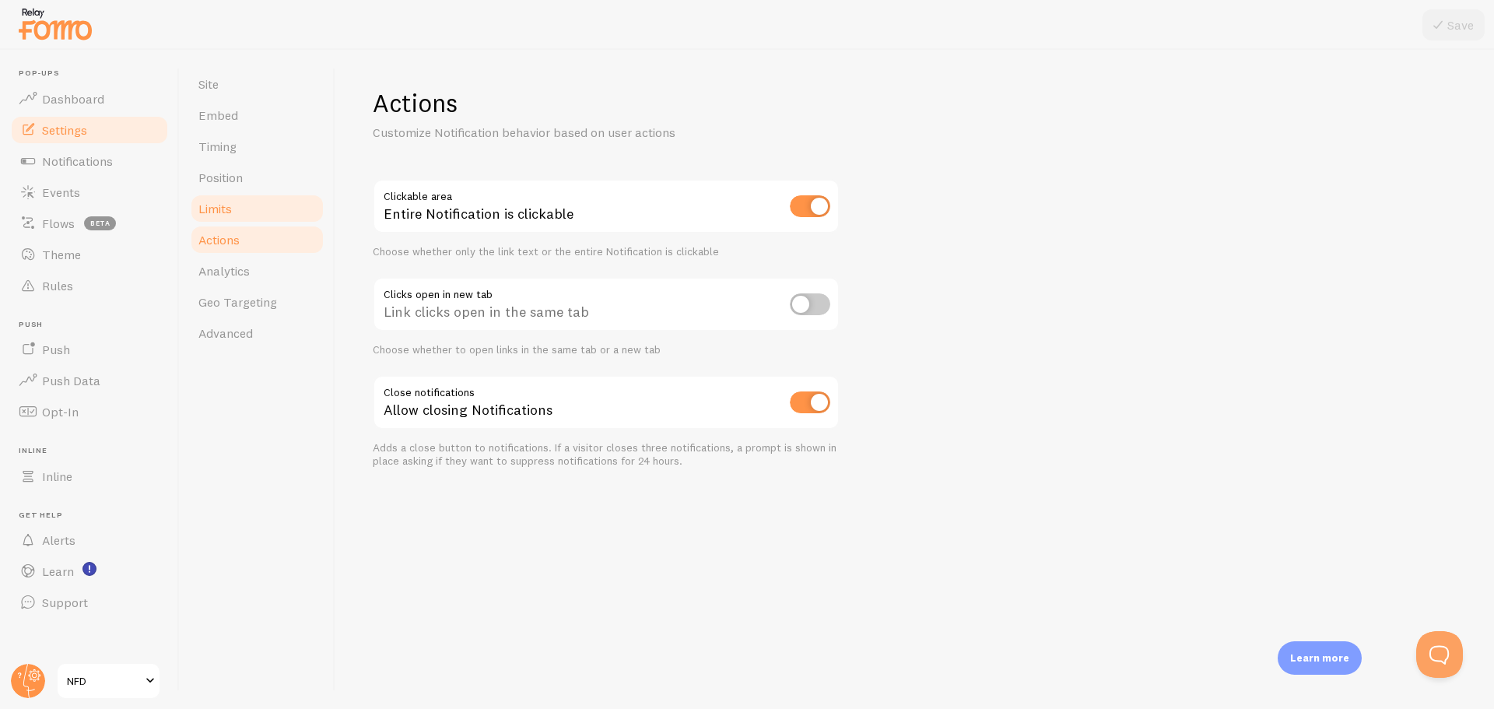
click at [234, 209] on link "Limits" at bounding box center [257, 208] width 136 height 31
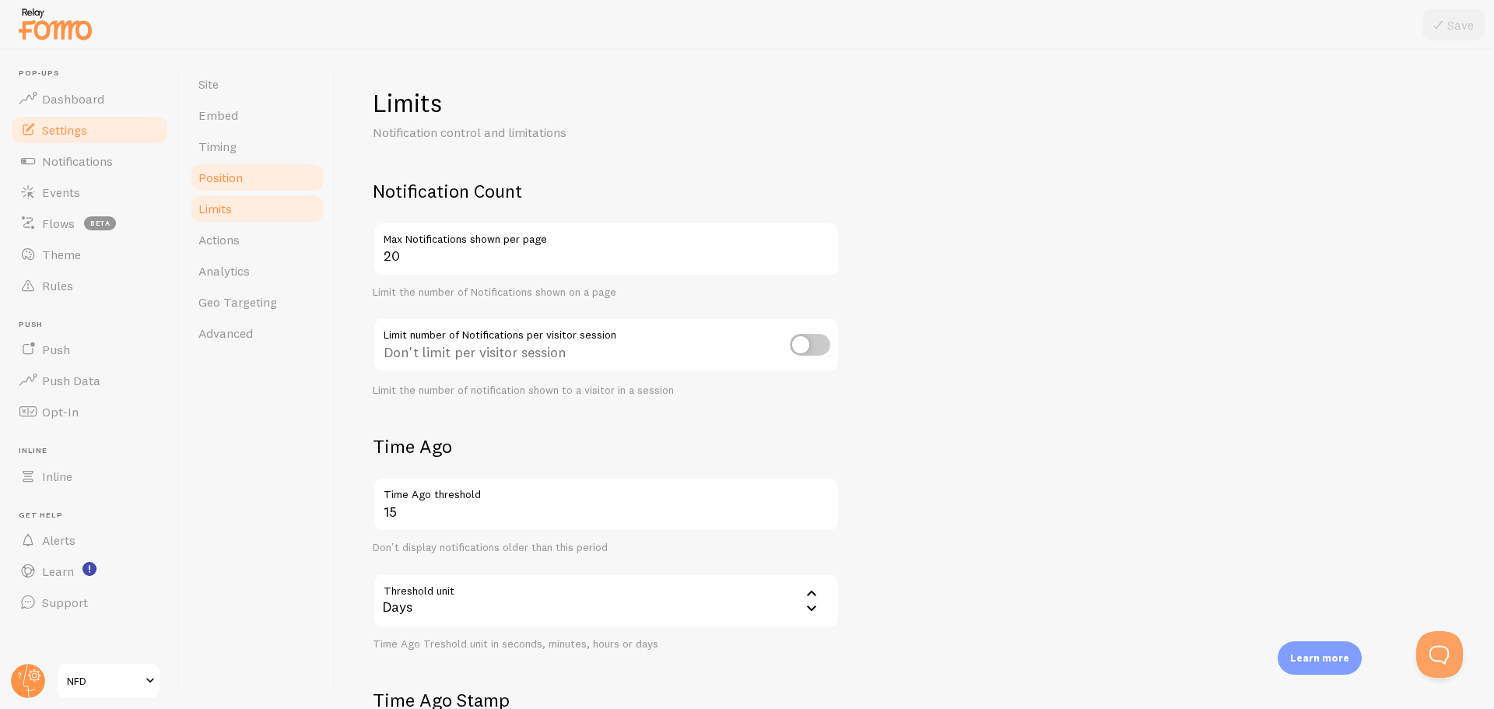
click at [239, 175] on span "Position" at bounding box center [220, 178] width 44 height 16
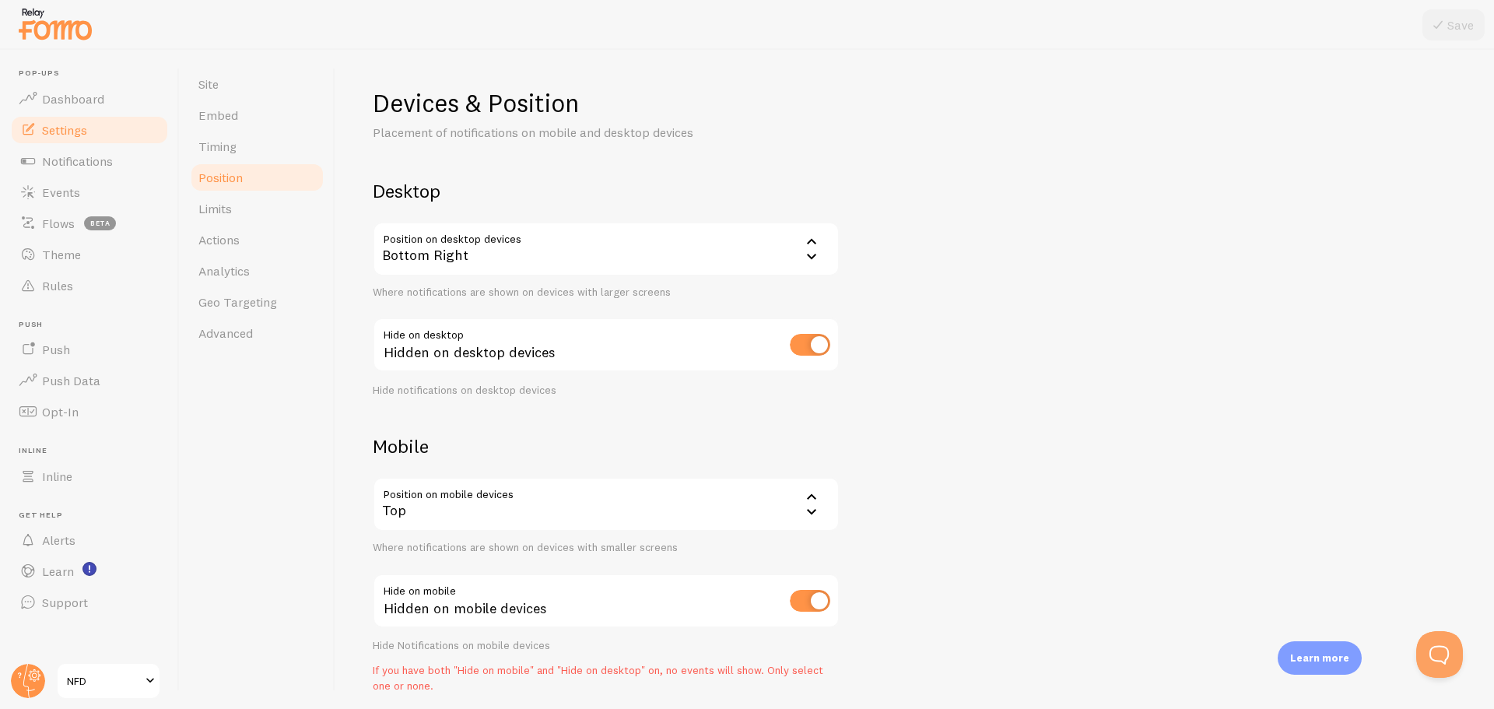
click at [804, 334] on input "checkbox" at bounding box center [810, 345] width 40 height 22
checkbox input "false"
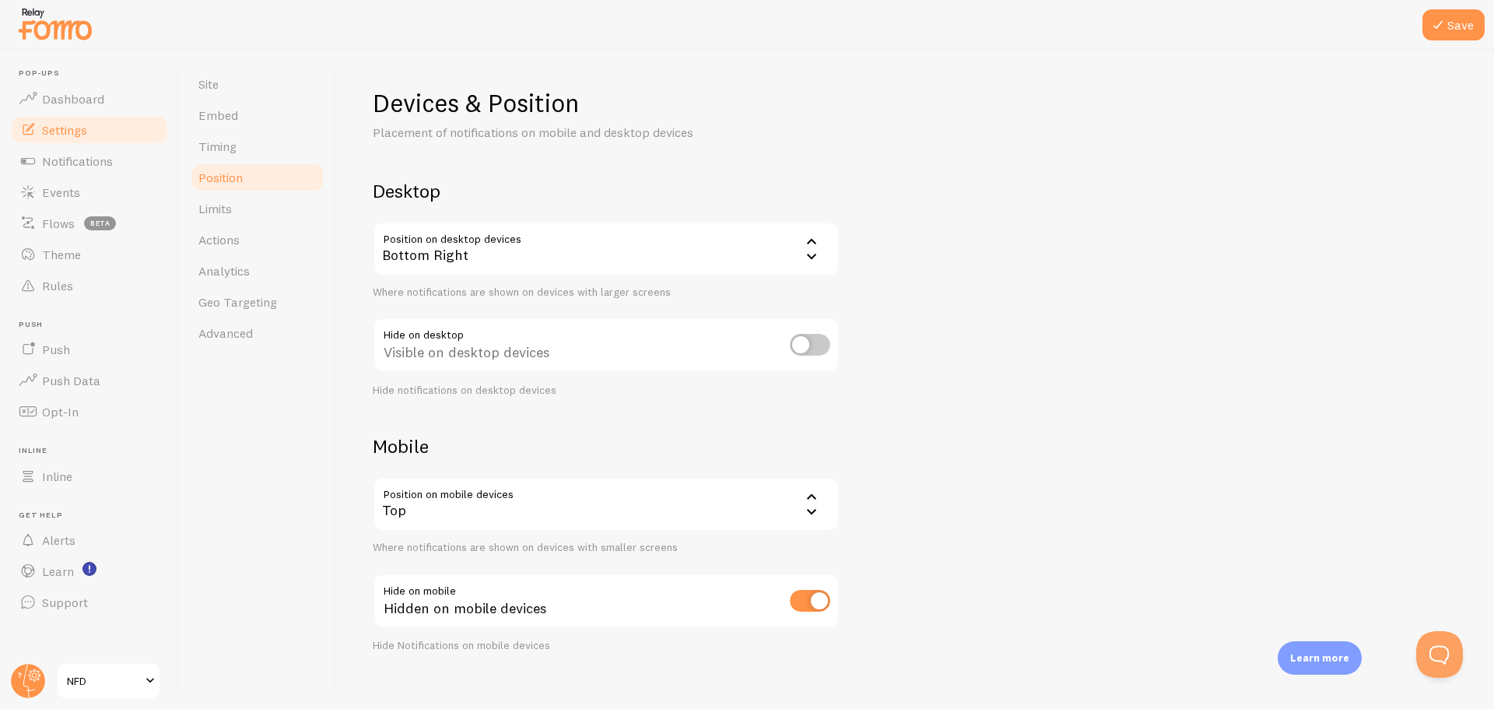
click at [805, 598] on input "checkbox" at bounding box center [810, 601] width 40 height 22
checkbox input "false"
click at [1454, 20] on button "Save" at bounding box center [1453, 24] width 62 height 31
click at [93, 167] on span "Notifications" at bounding box center [77, 161] width 71 height 16
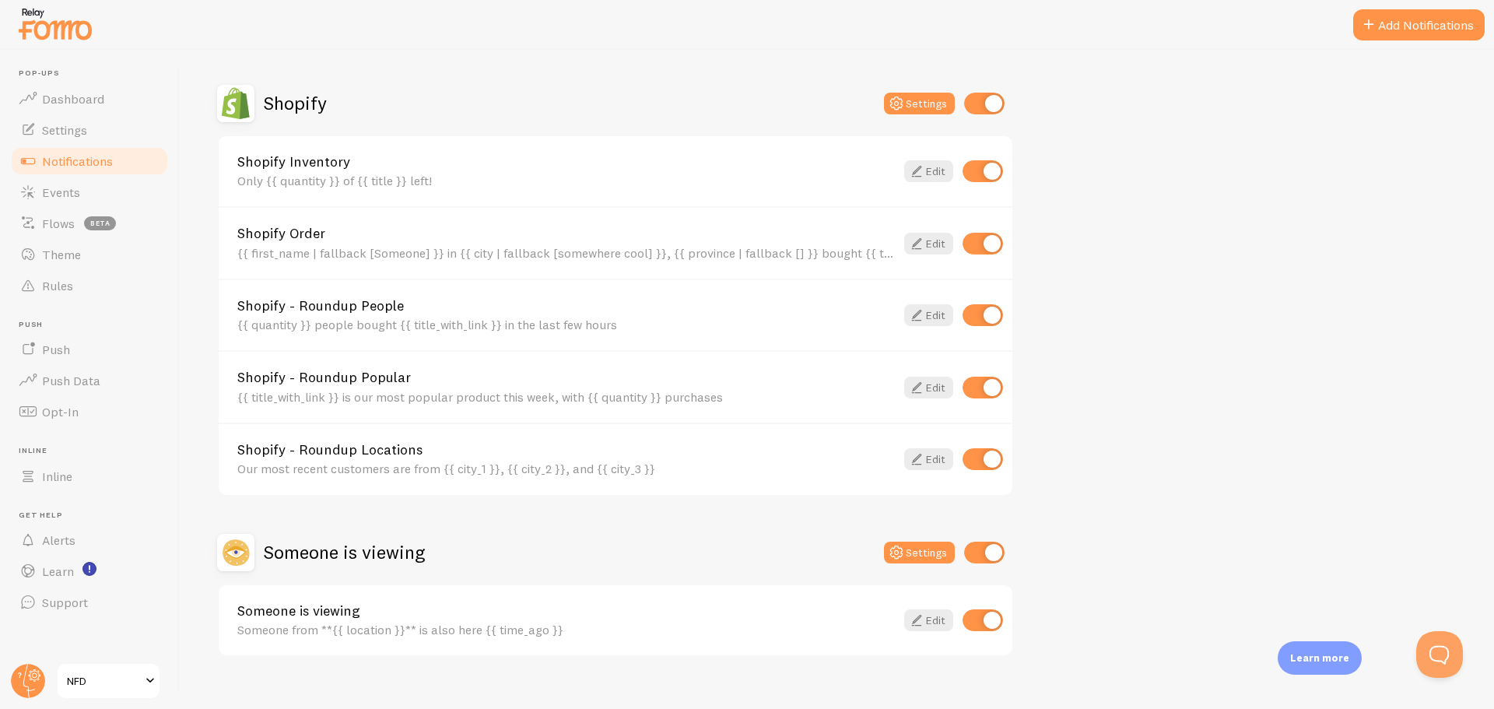
scroll to position [467, 0]
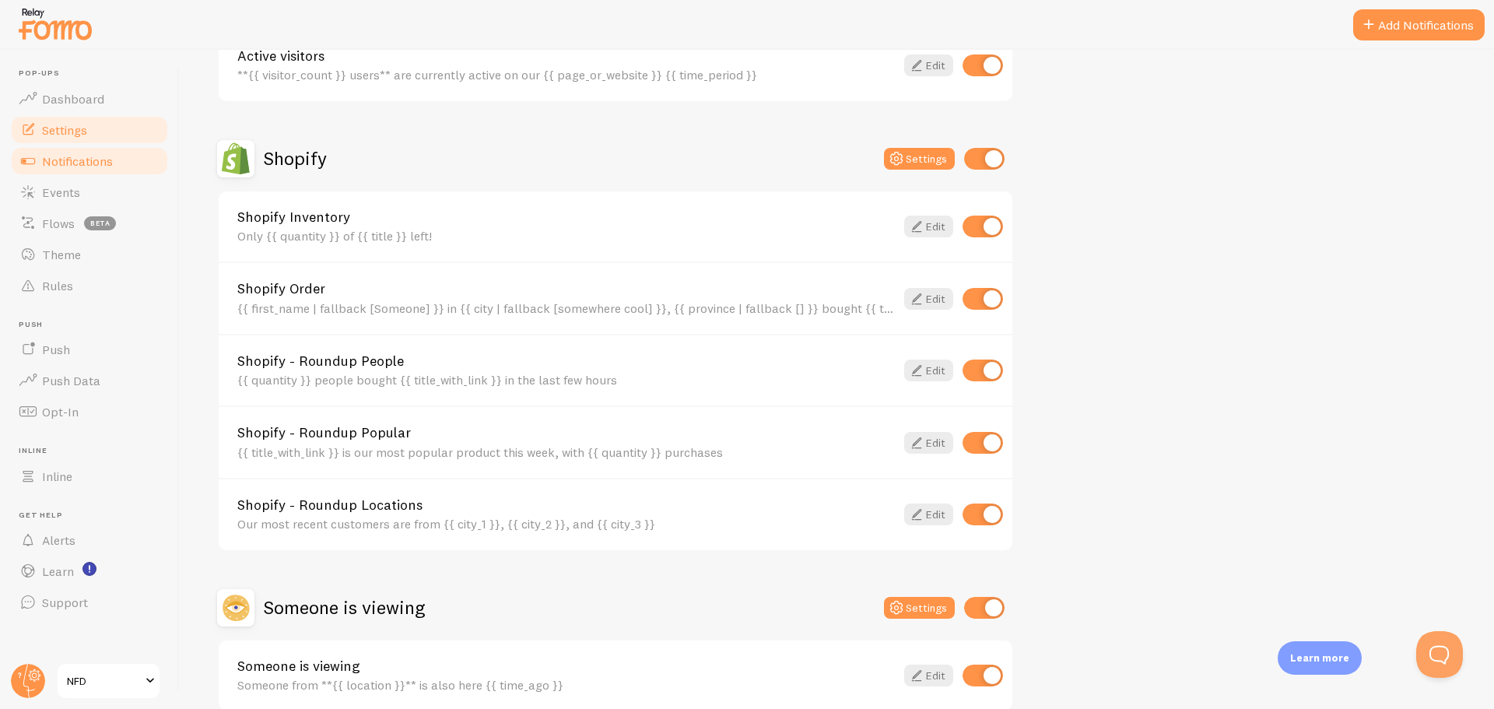
click at [92, 123] on link "Settings" at bounding box center [89, 129] width 160 height 31
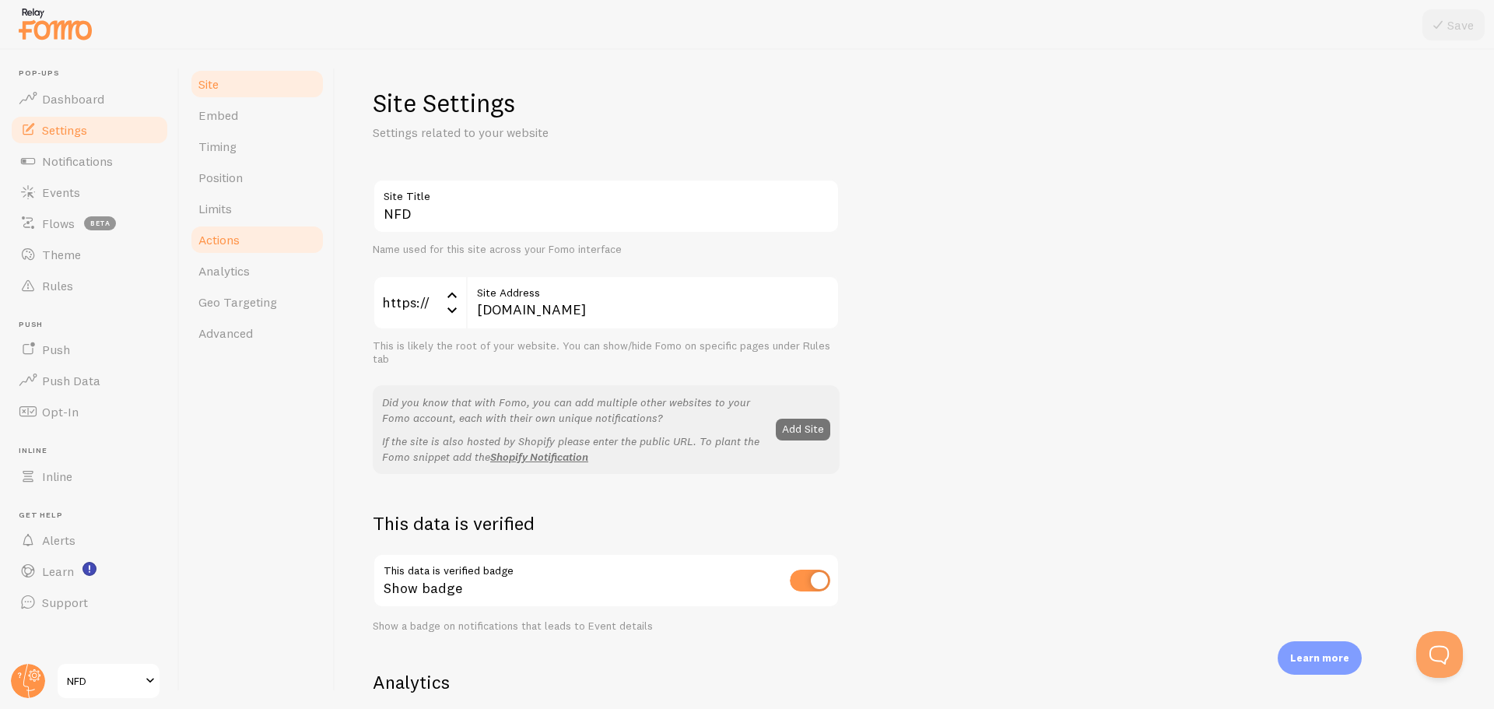
click at [246, 234] on link "Actions" at bounding box center [257, 239] width 136 height 31
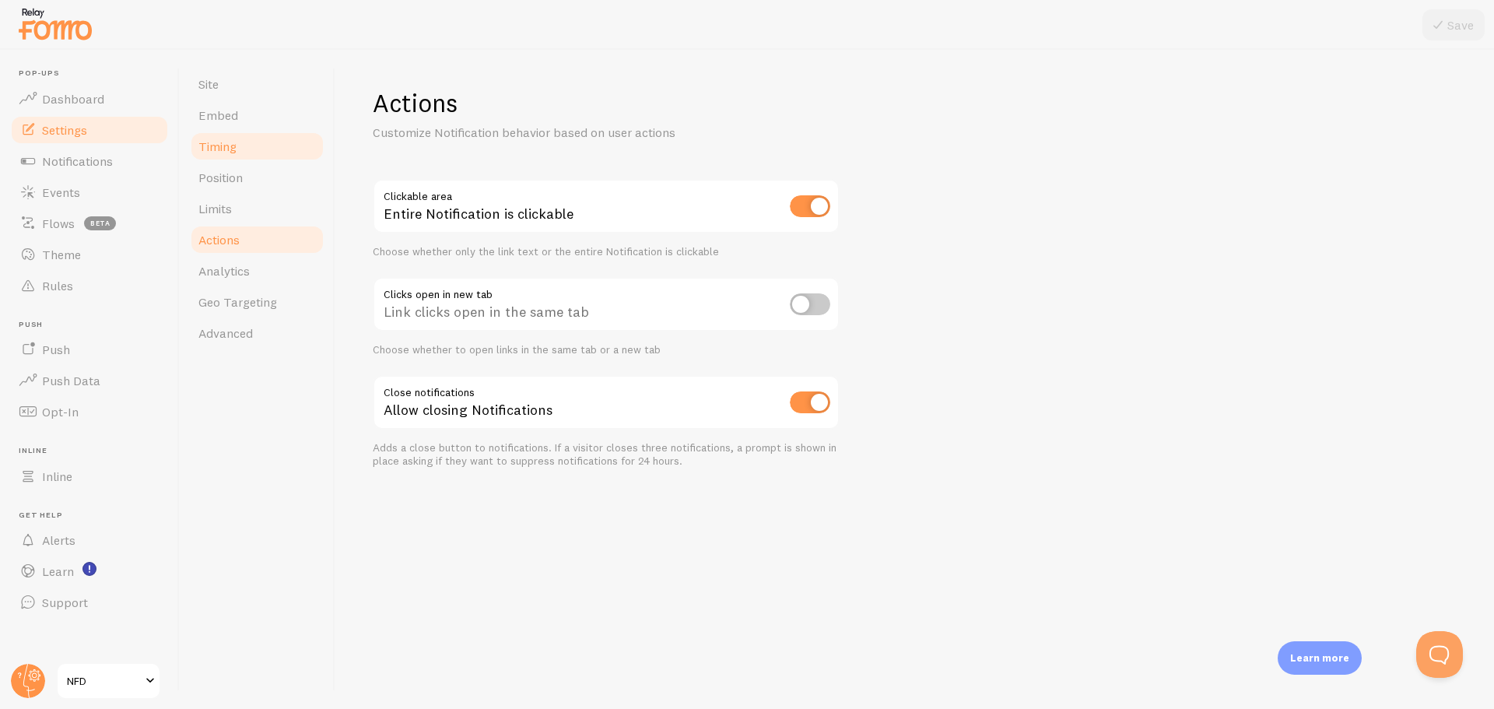
click at [258, 141] on link "Timing" at bounding box center [257, 146] width 136 height 31
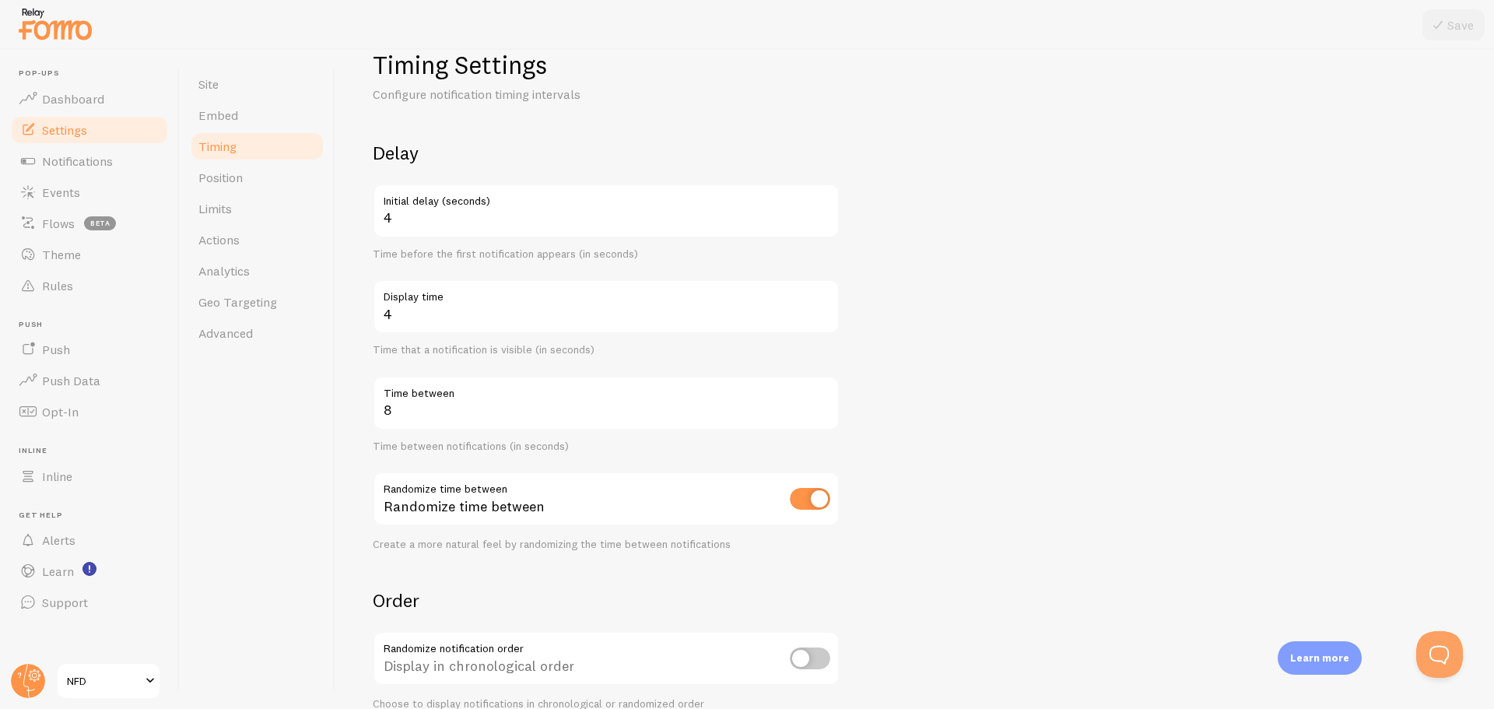
scroll to position [212, 0]
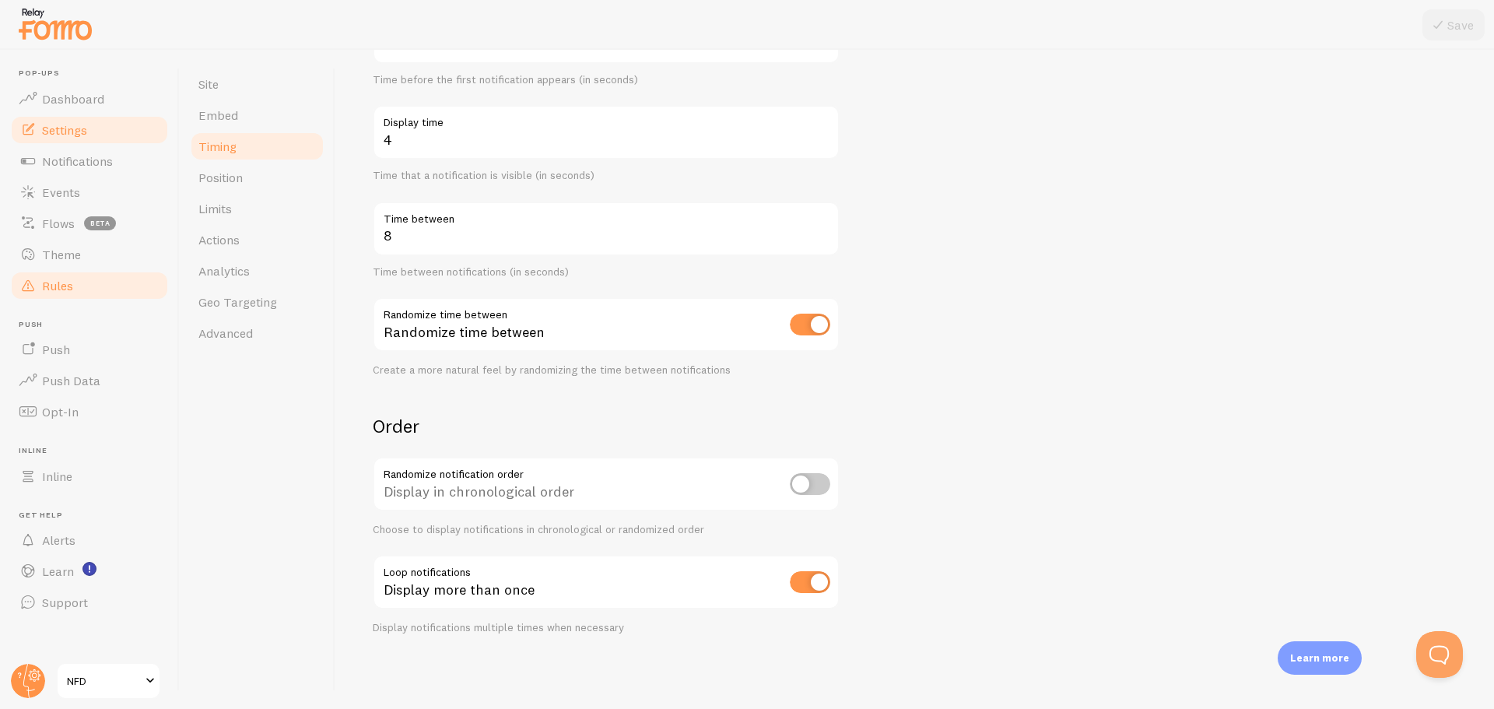
click at [83, 298] on link "Rules" at bounding box center [89, 285] width 160 height 31
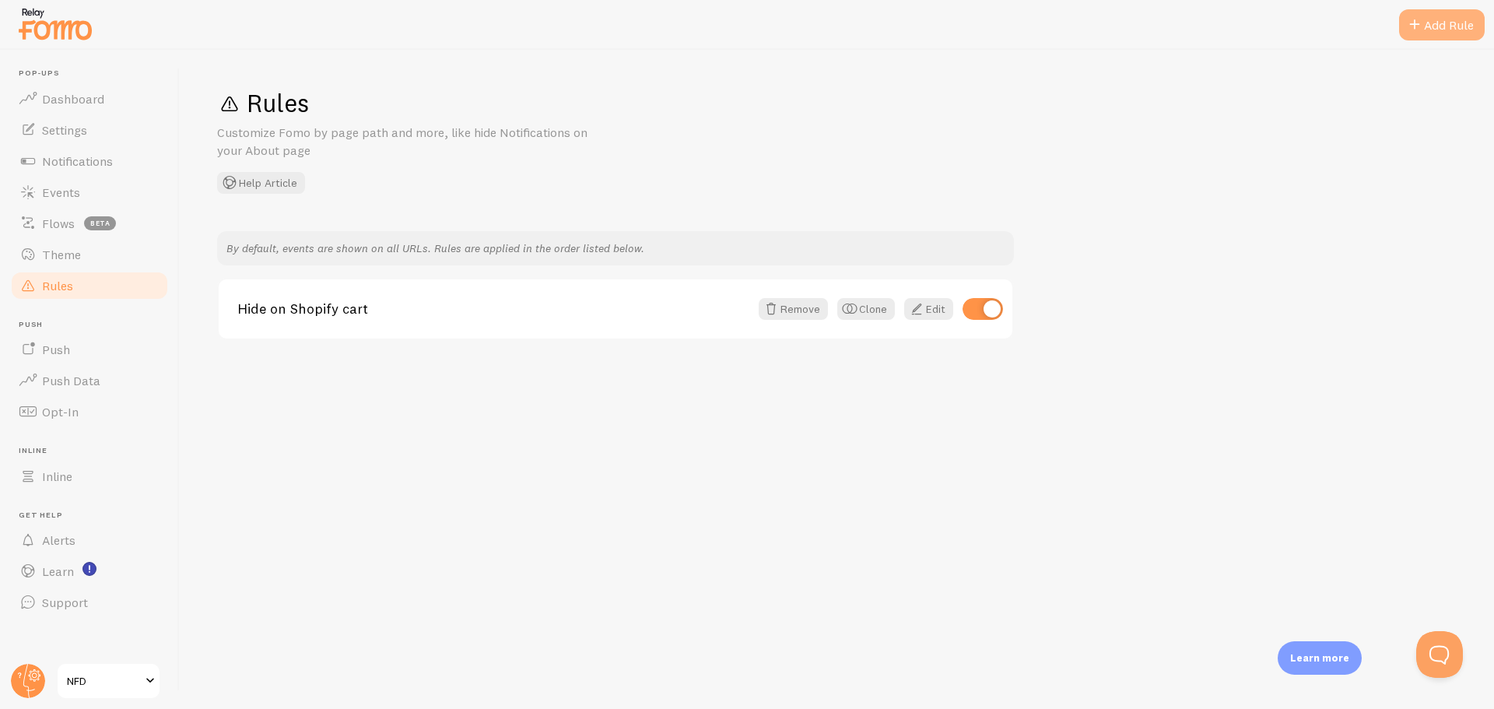
click at [1470, 14] on div "Add Rule" at bounding box center [1442, 24] width 86 height 31
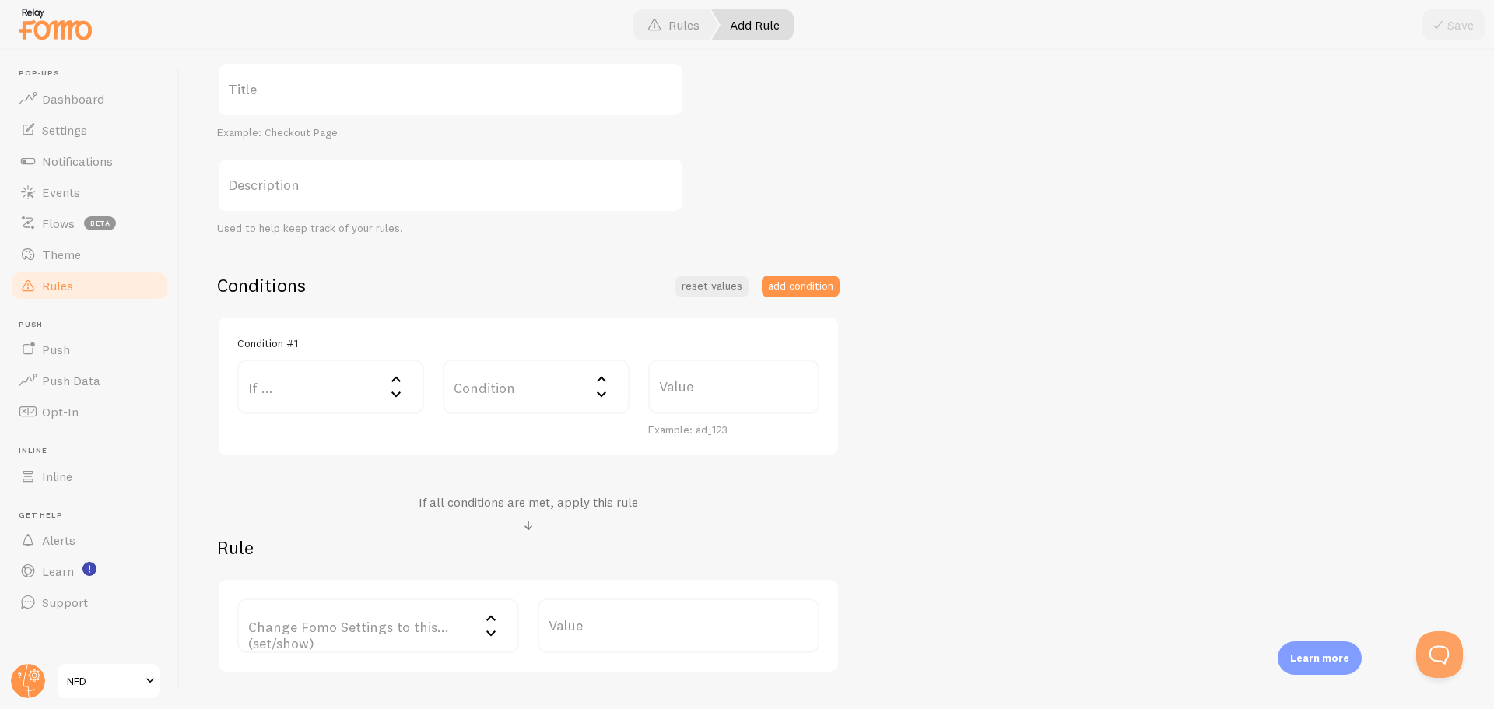
scroll to position [233, 0]
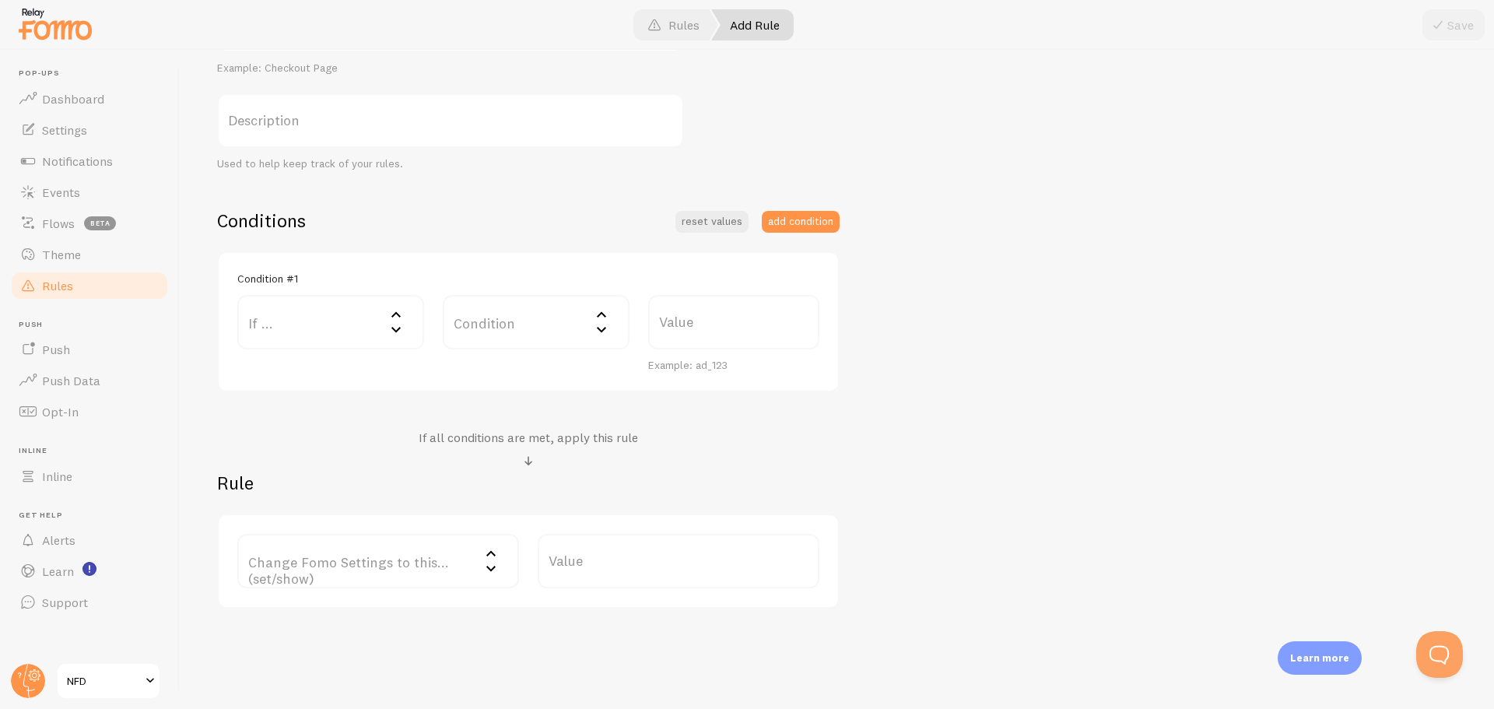
click at [369, 320] on label "If ..." at bounding box center [330, 322] width 187 height 54
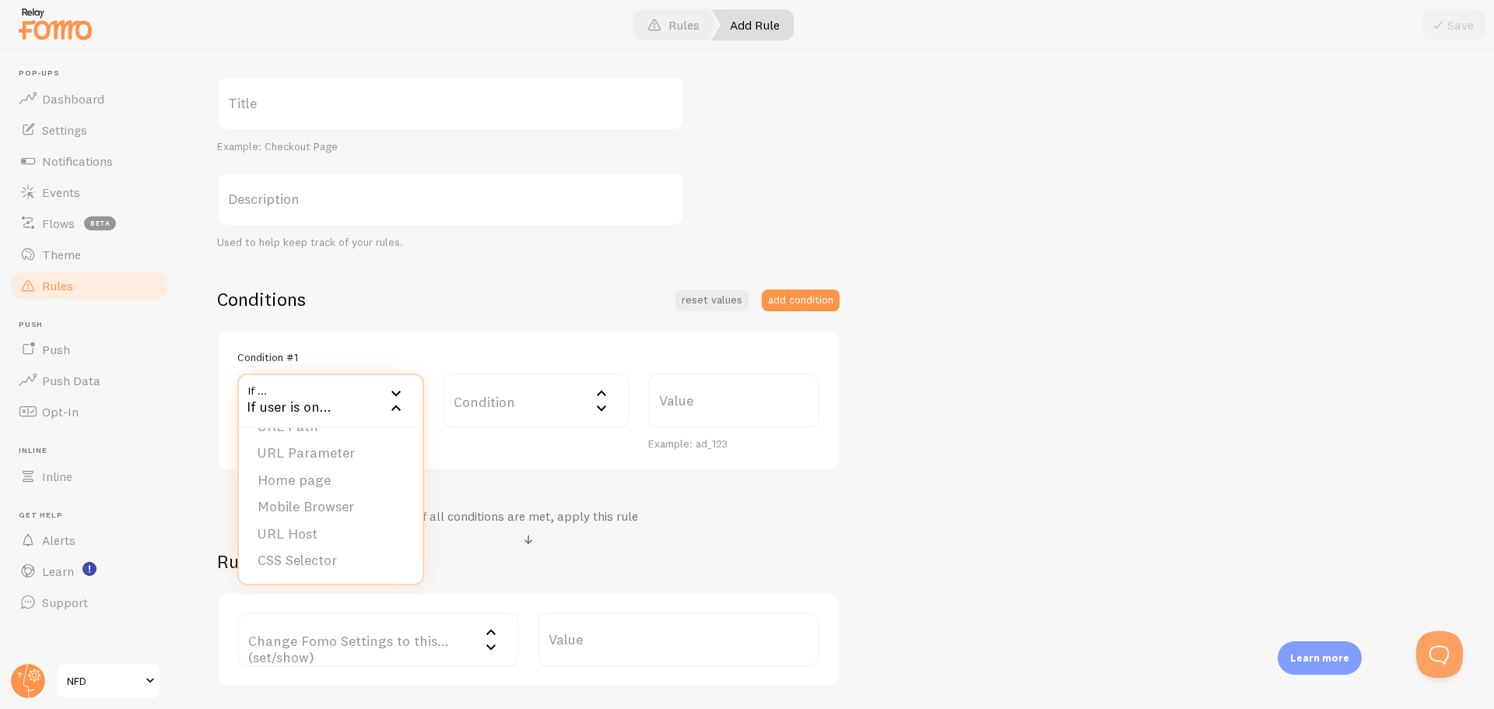
scroll to position [114, 0]
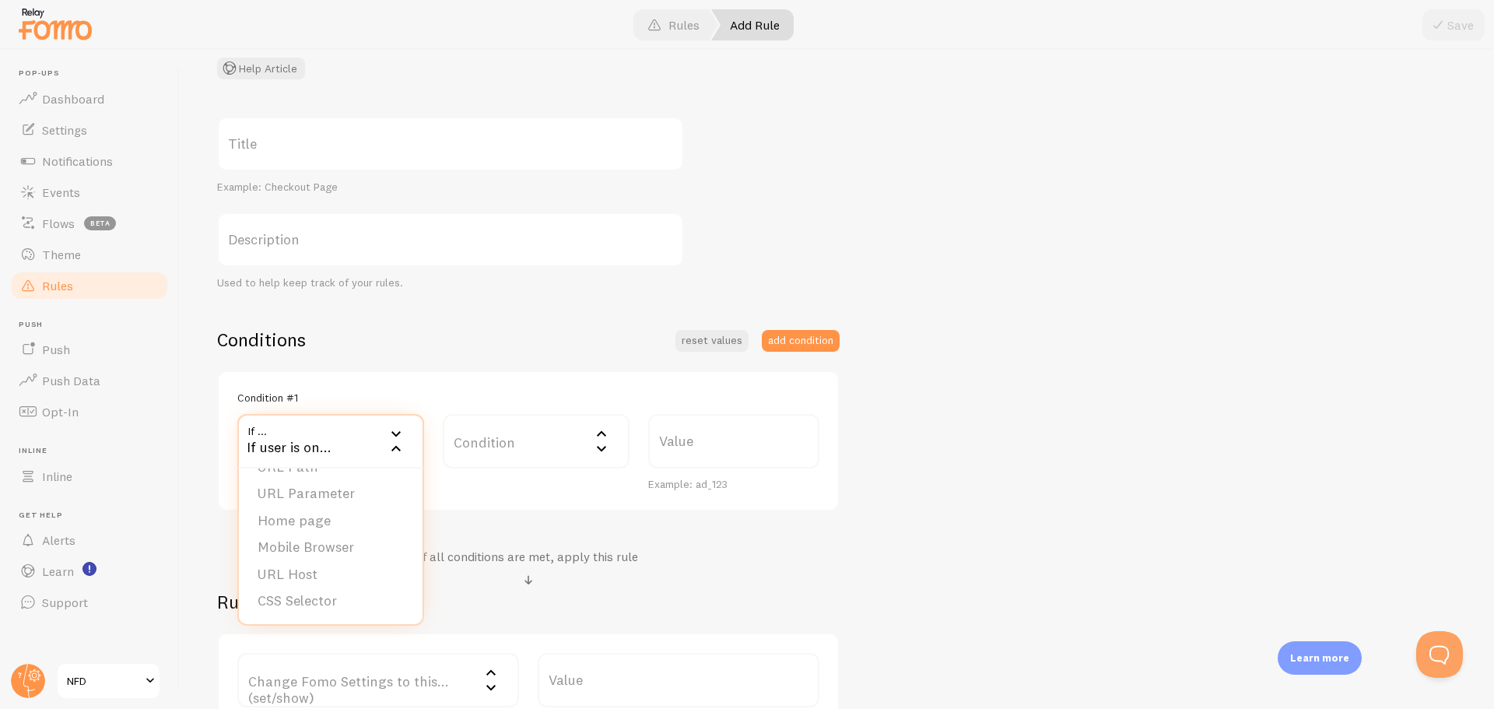
click at [522, 427] on label "Condition" at bounding box center [536, 441] width 187 height 54
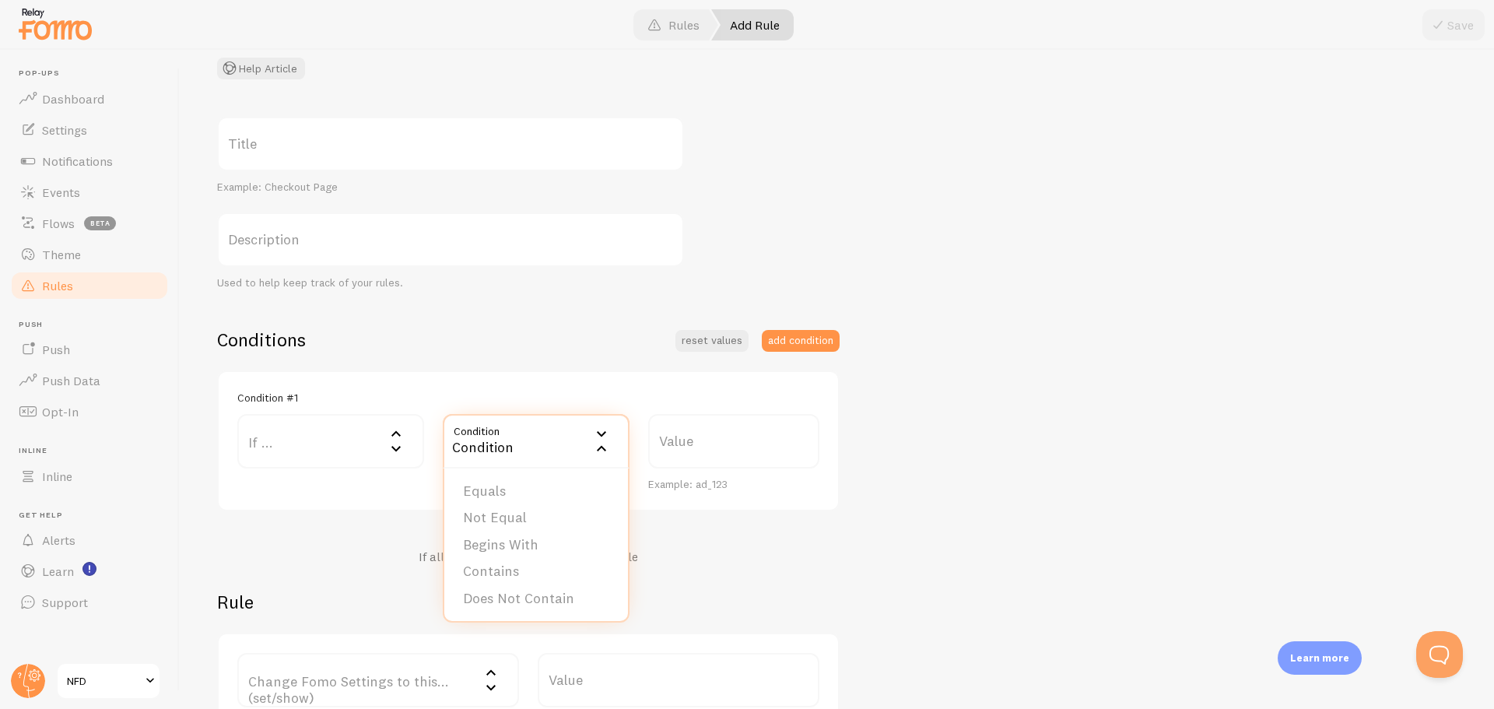
click at [738, 445] on label "Value" at bounding box center [733, 441] width 171 height 54
click at [738, 445] on input "Value" at bounding box center [733, 441] width 171 height 54
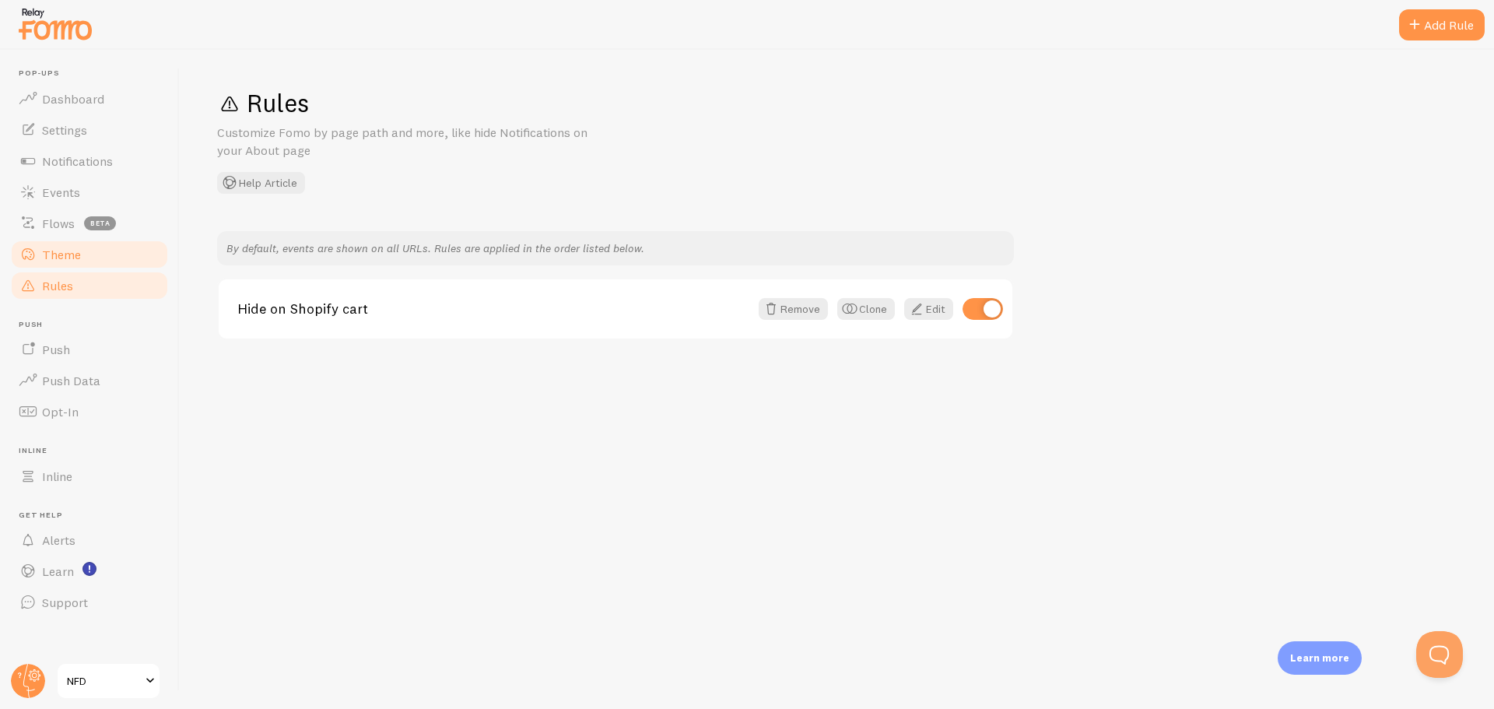
click at [89, 256] on link "Theme" at bounding box center [89, 254] width 160 height 31
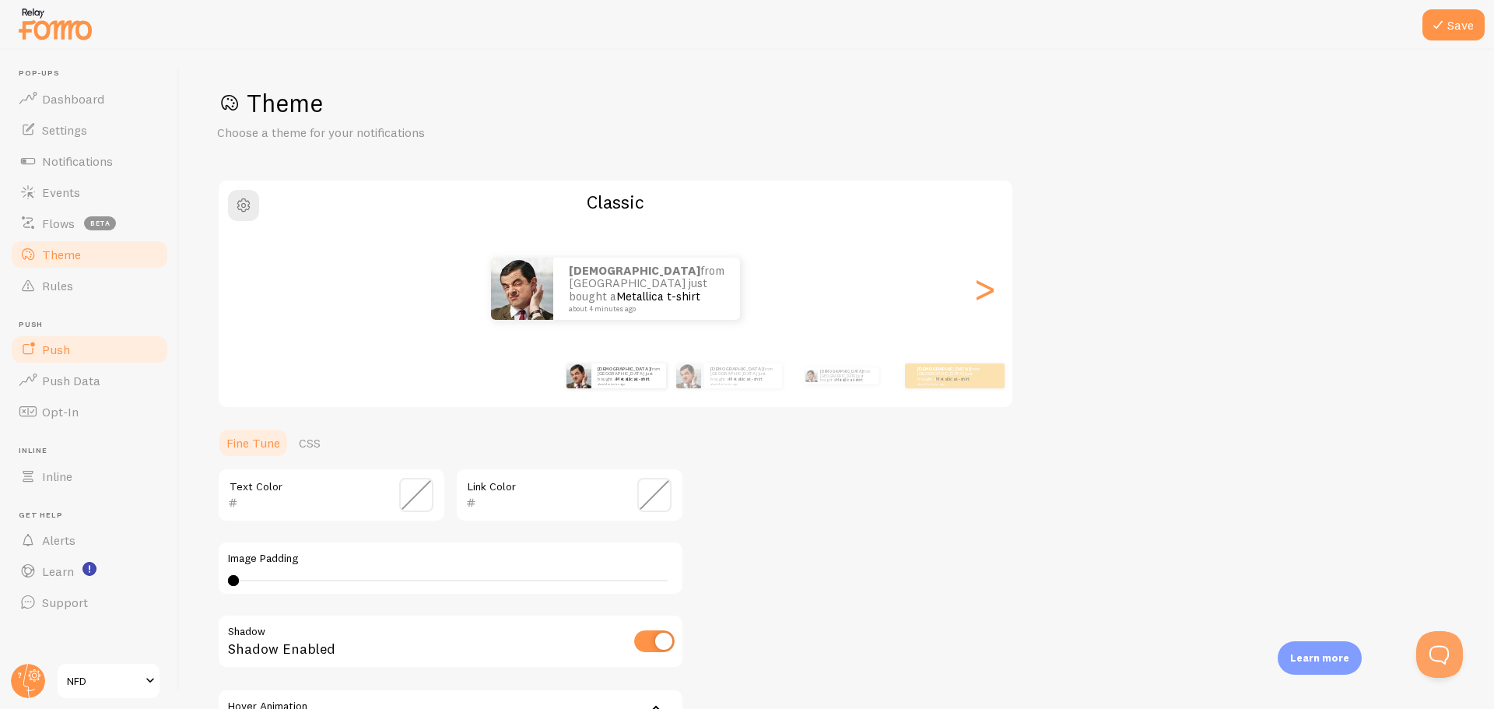
click at [91, 339] on link "Push" at bounding box center [89, 349] width 160 height 31
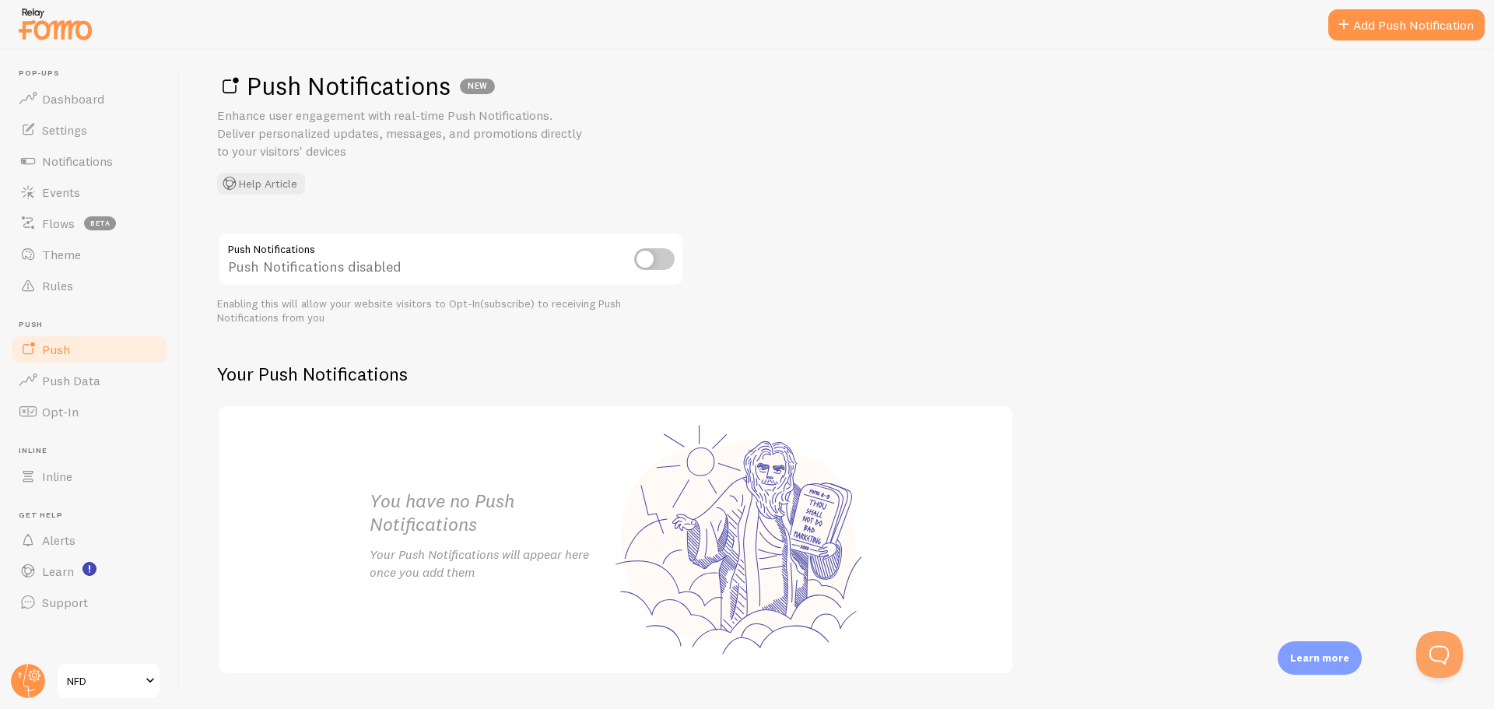
scroll to position [58, 0]
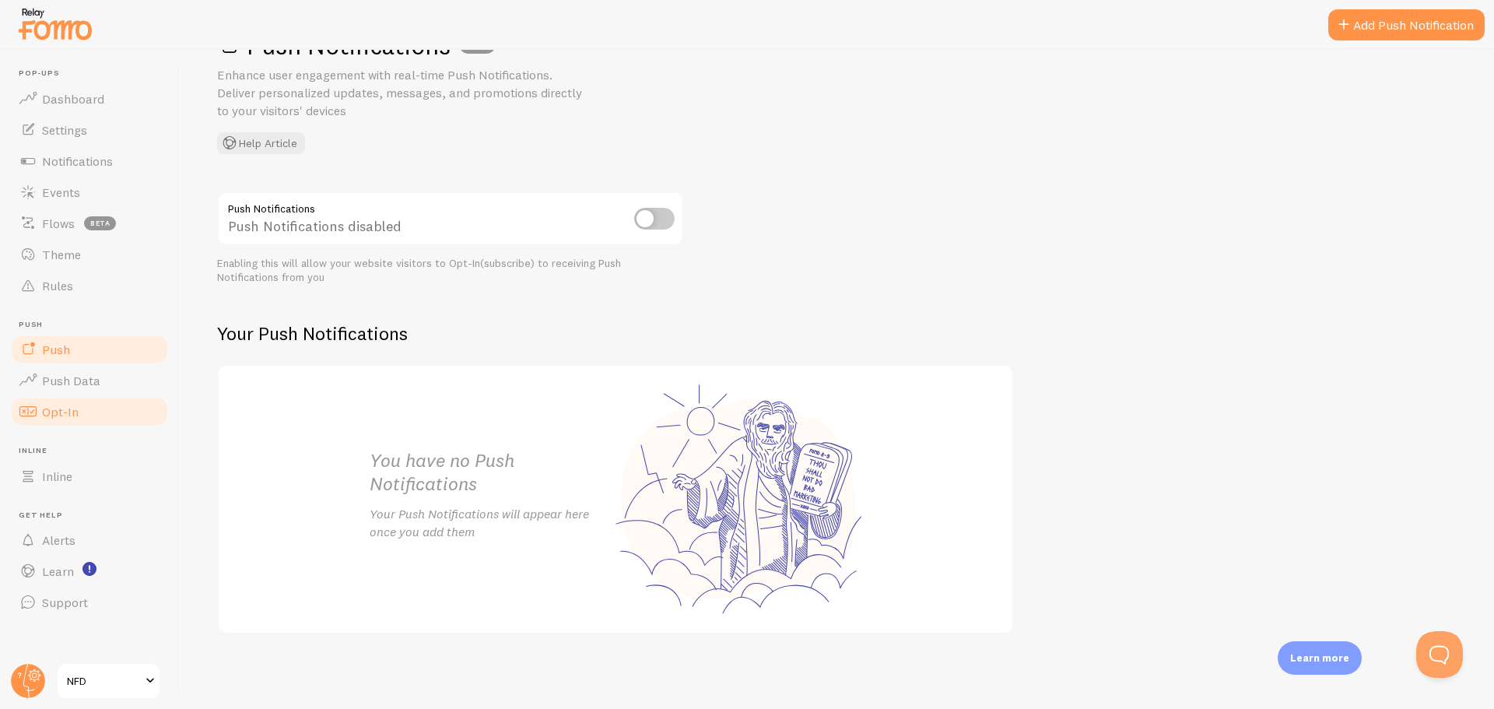
click at [82, 416] on link "Opt-In" at bounding box center [89, 411] width 160 height 31
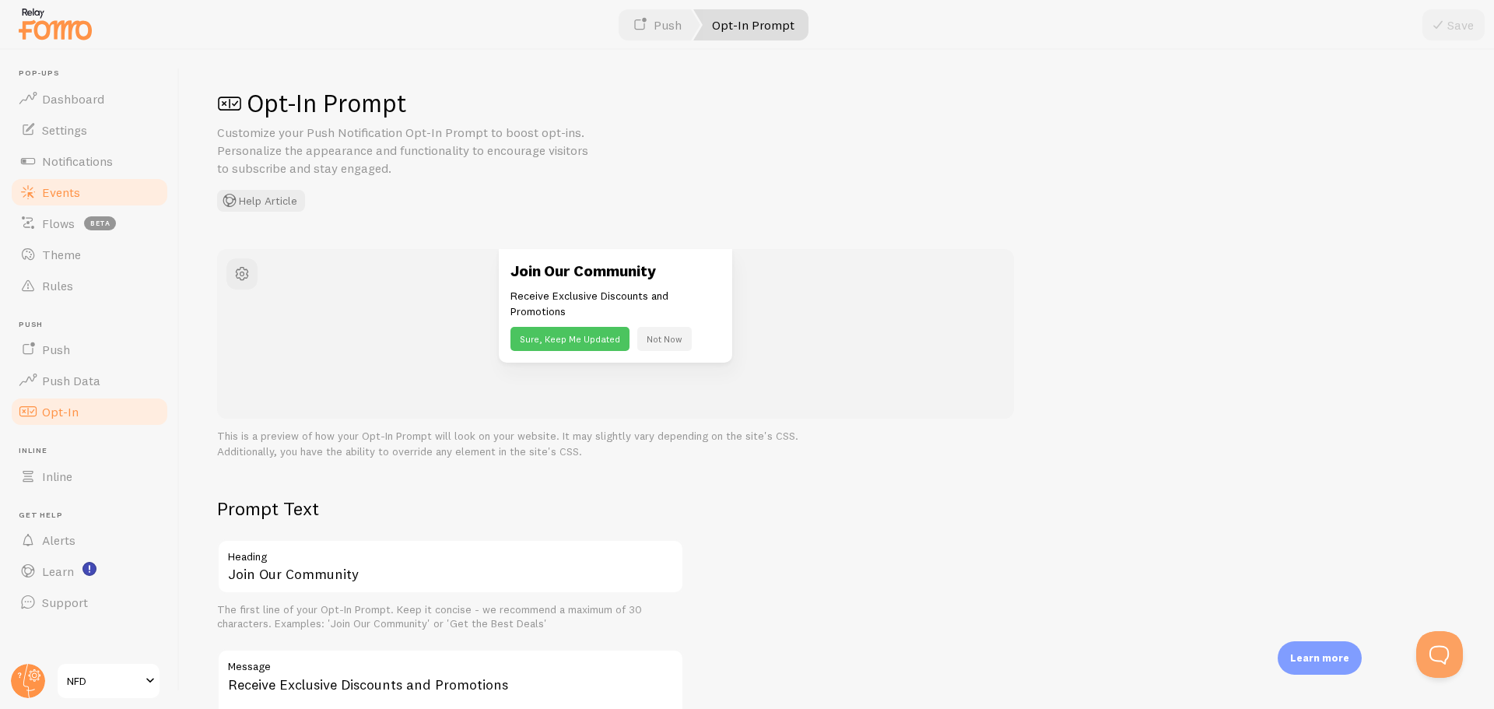
click at [67, 195] on span "Events" at bounding box center [61, 192] width 38 height 16
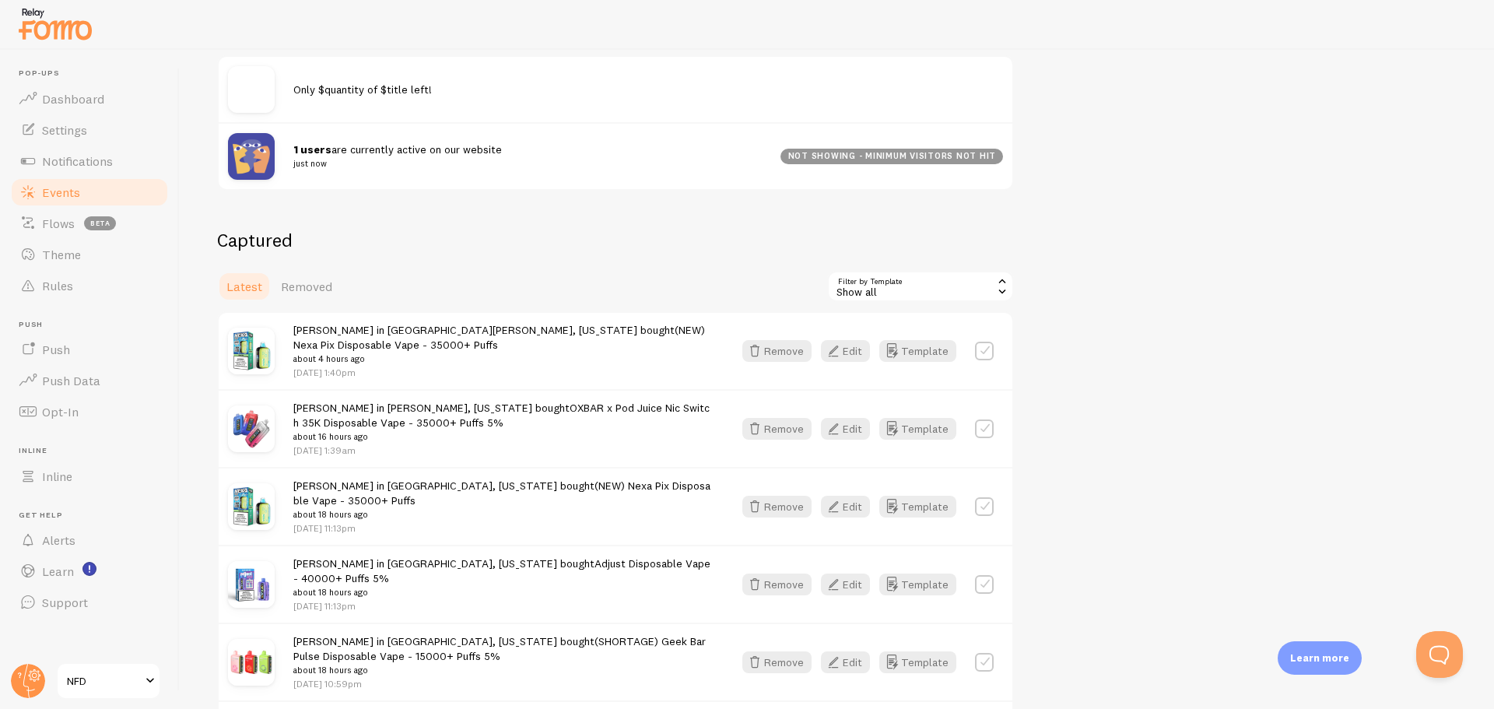
scroll to position [233, 0]
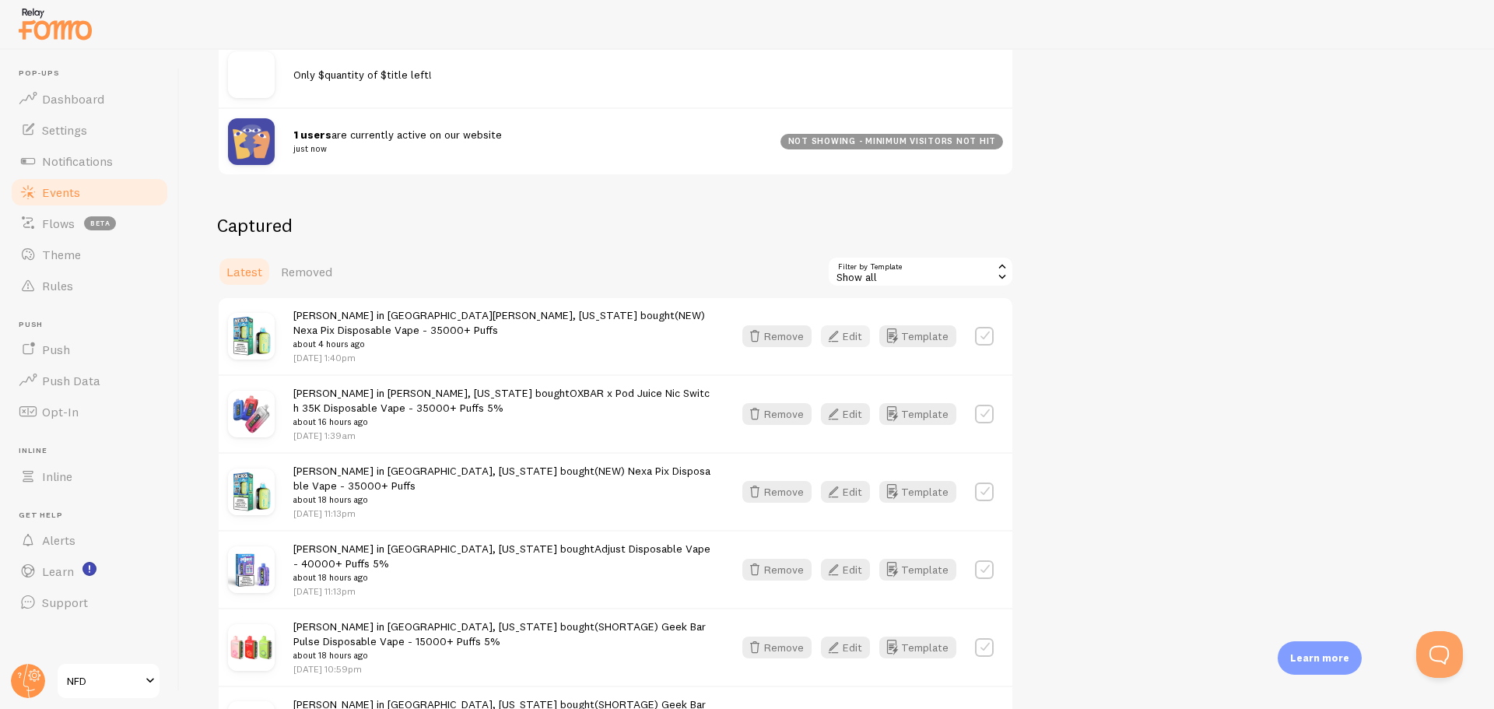
click at [835, 328] on icon "button" at bounding box center [833, 336] width 19 height 19
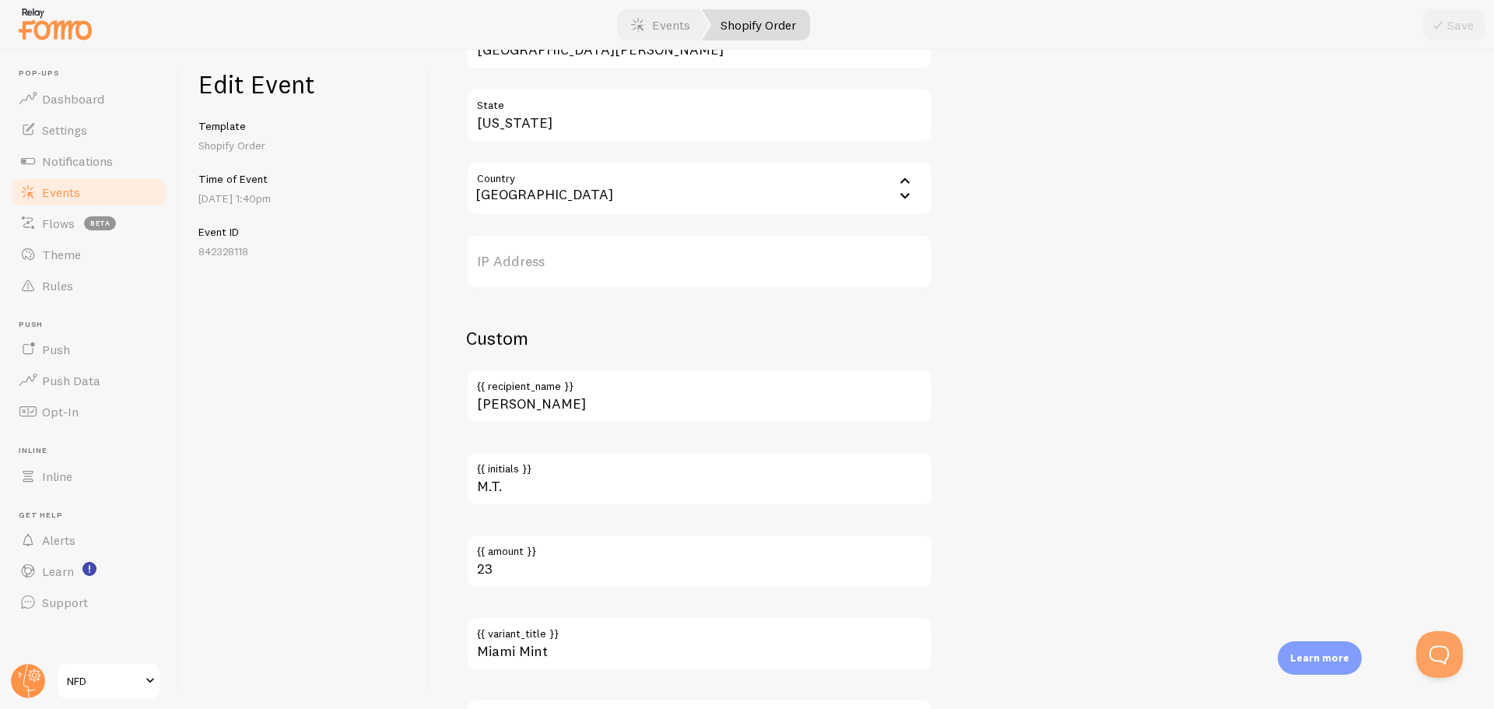
scroll to position [778, 0]
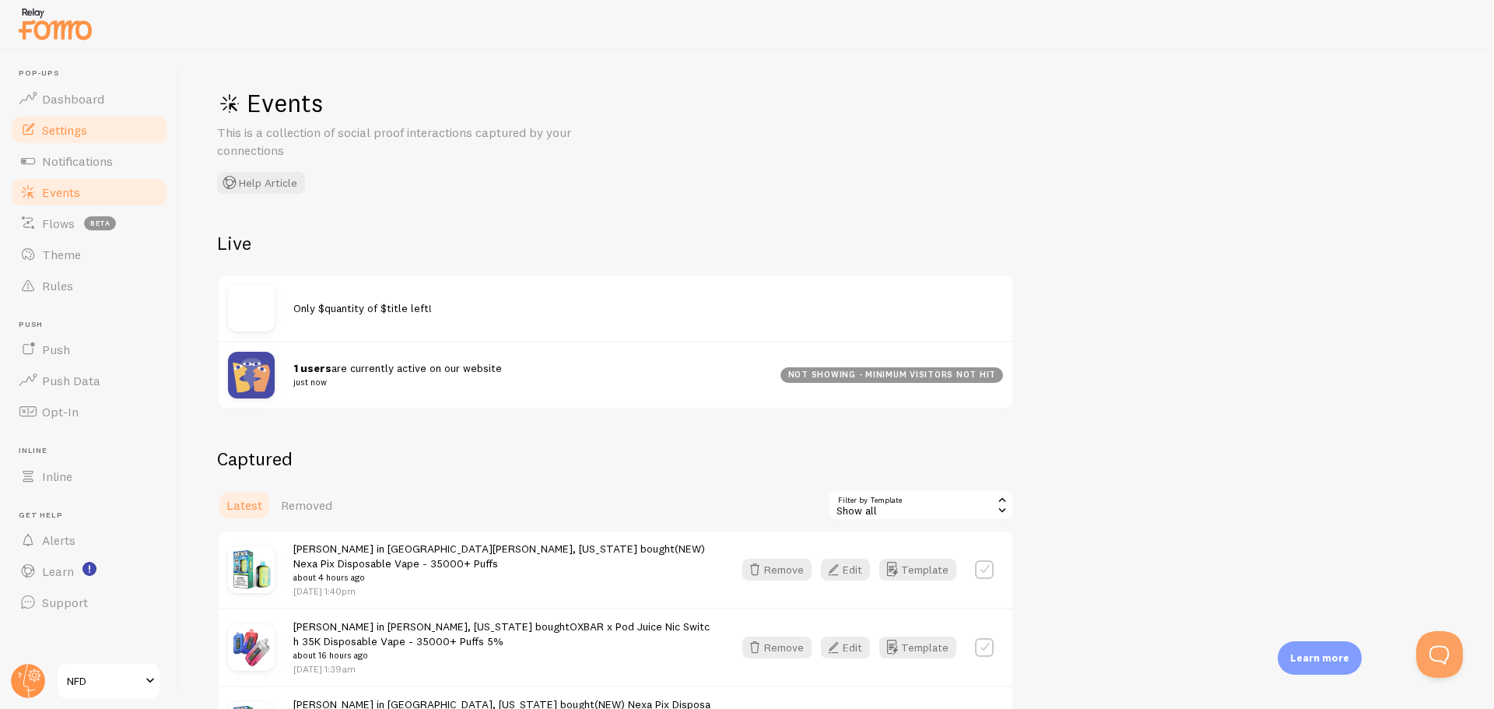
click at [66, 132] on span "Settings" at bounding box center [64, 130] width 45 height 16
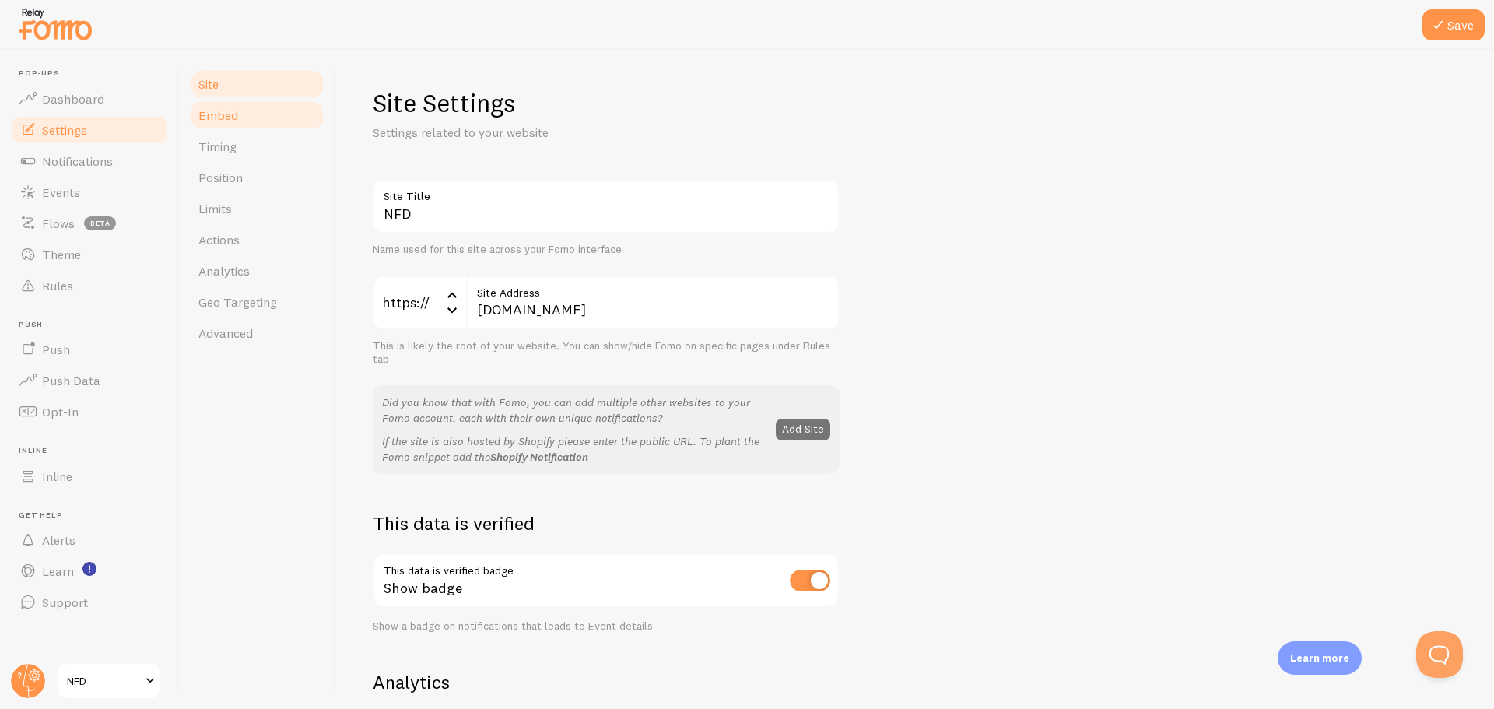
click at [226, 119] on span "Embed" at bounding box center [218, 115] width 40 height 16
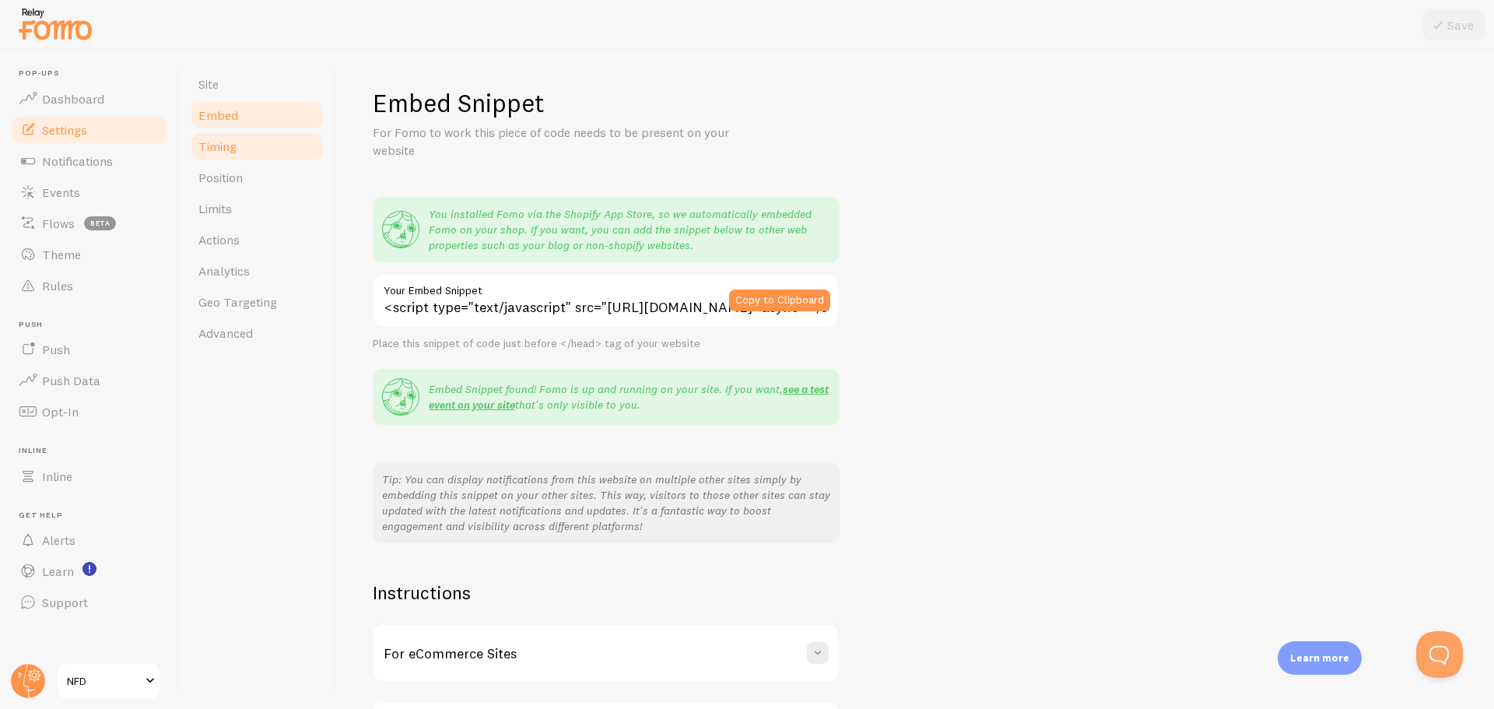
click at [237, 151] on link "Timing" at bounding box center [257, 146] width 136 height 31
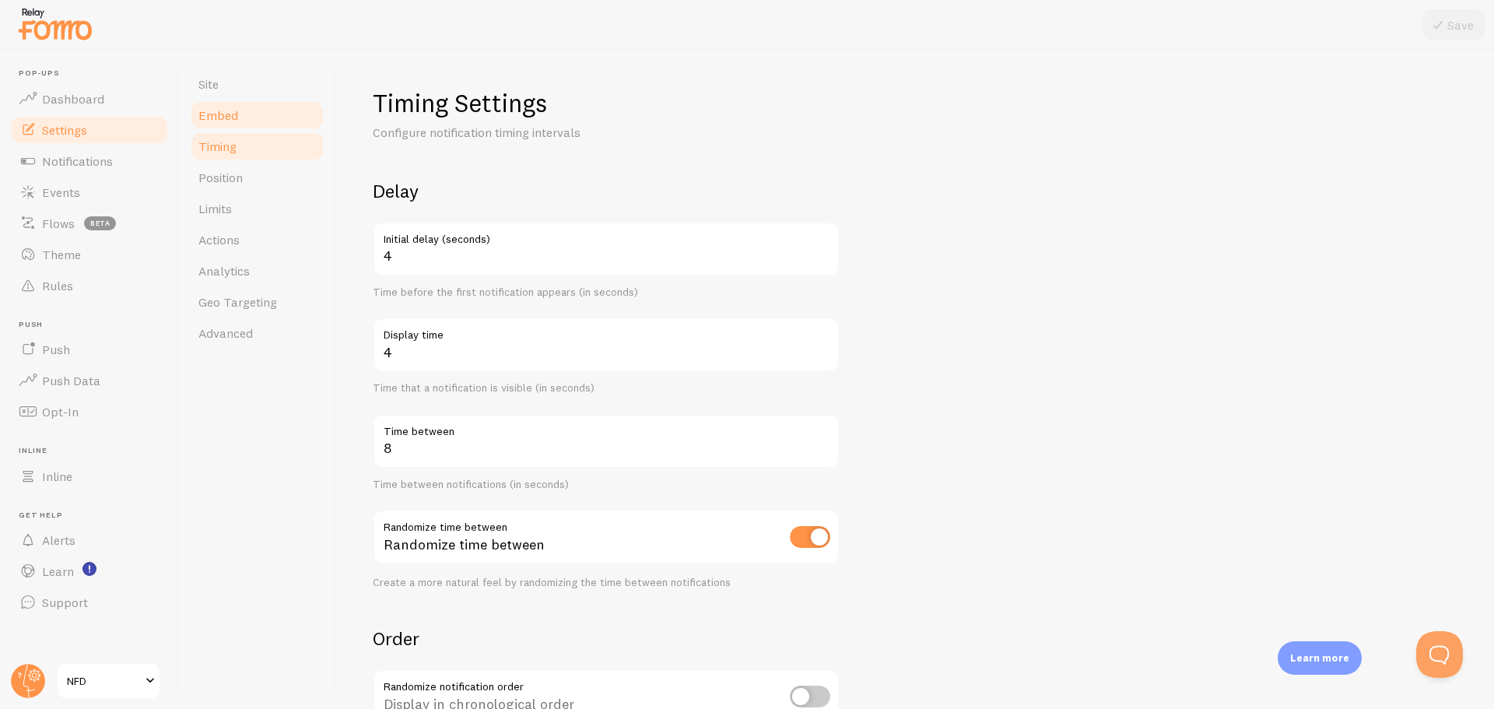
click at [244, 126] on link "Embed" at bounding box center [257, 115] width 136 height 31
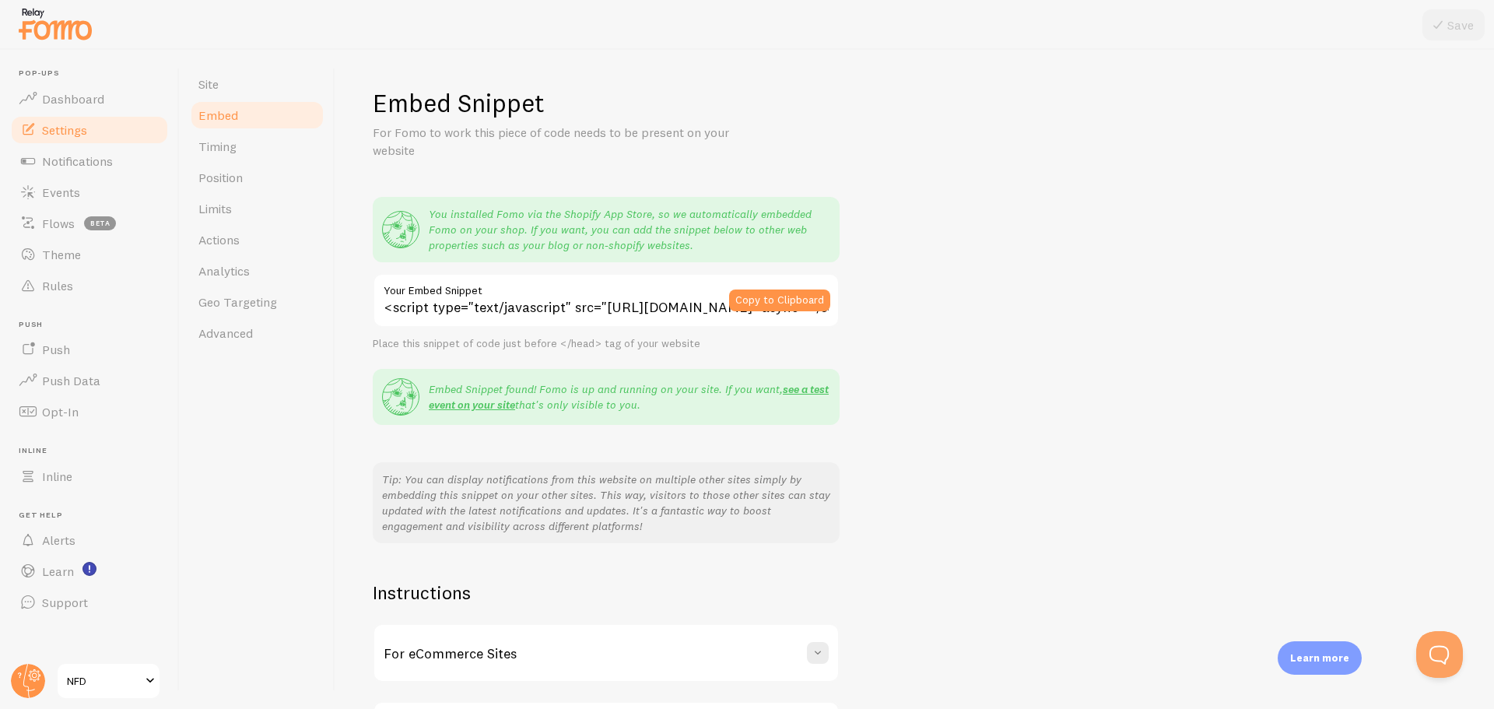
scroll to position [126, 0]
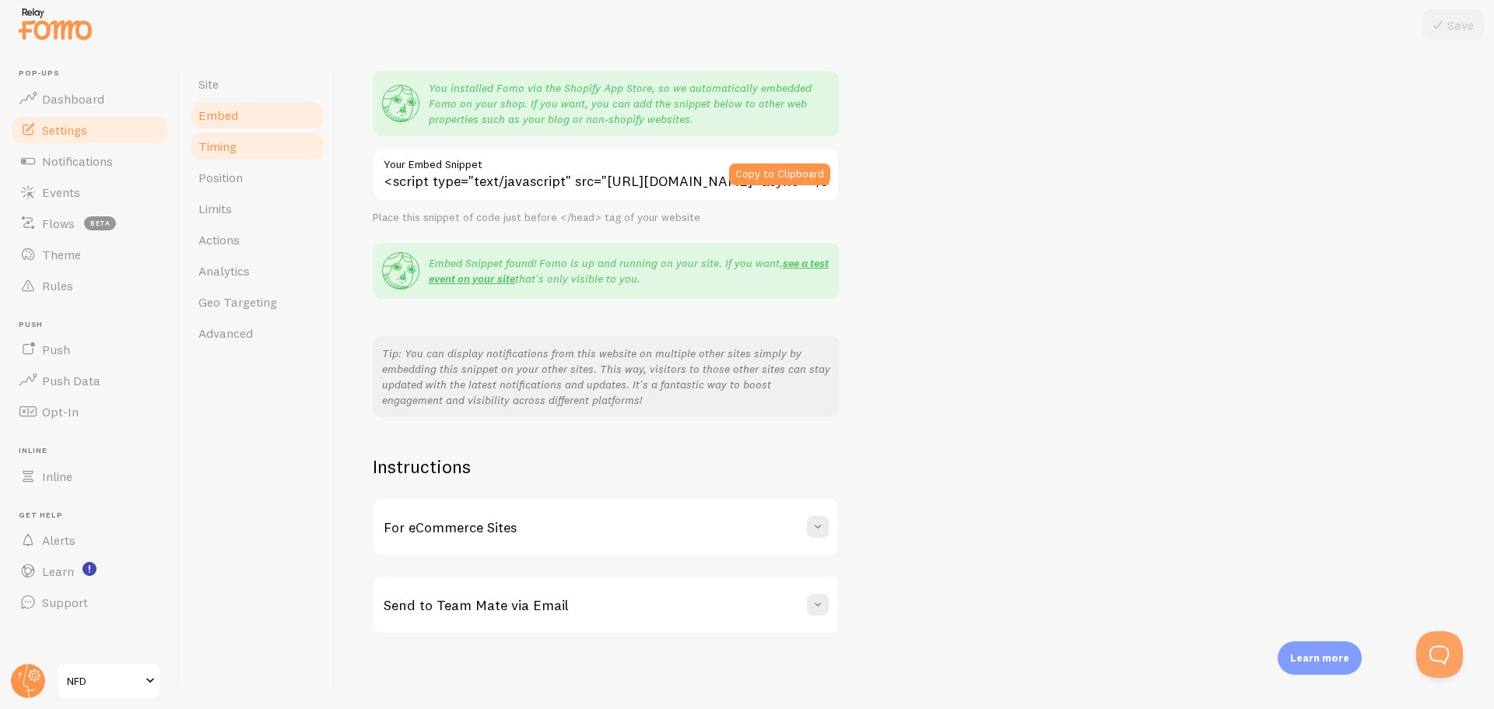
click at [244, 143] on link "Timing" at bounding box center [257, 146] width 136 height 31
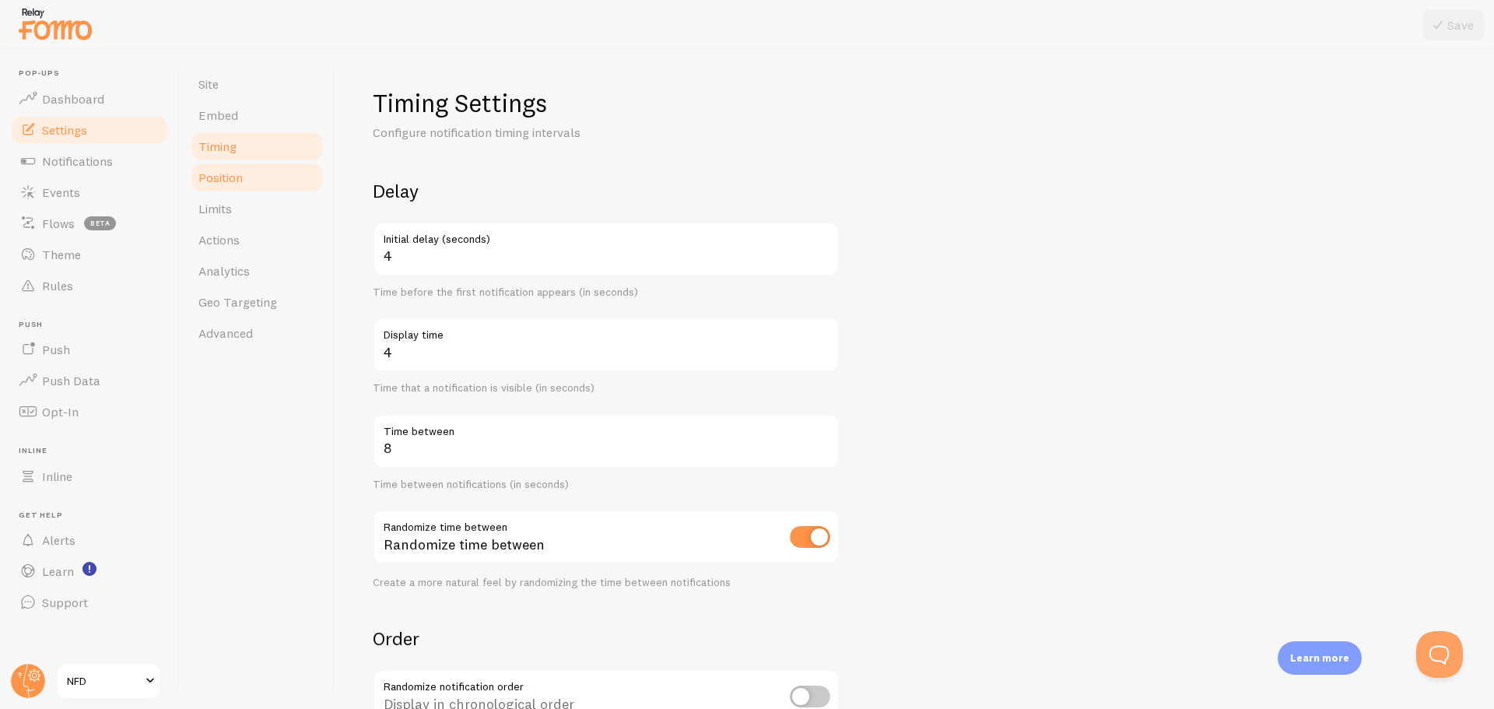
click at [241, 167] on link "Position" at bounding box center [257, 177] width 136 height 31
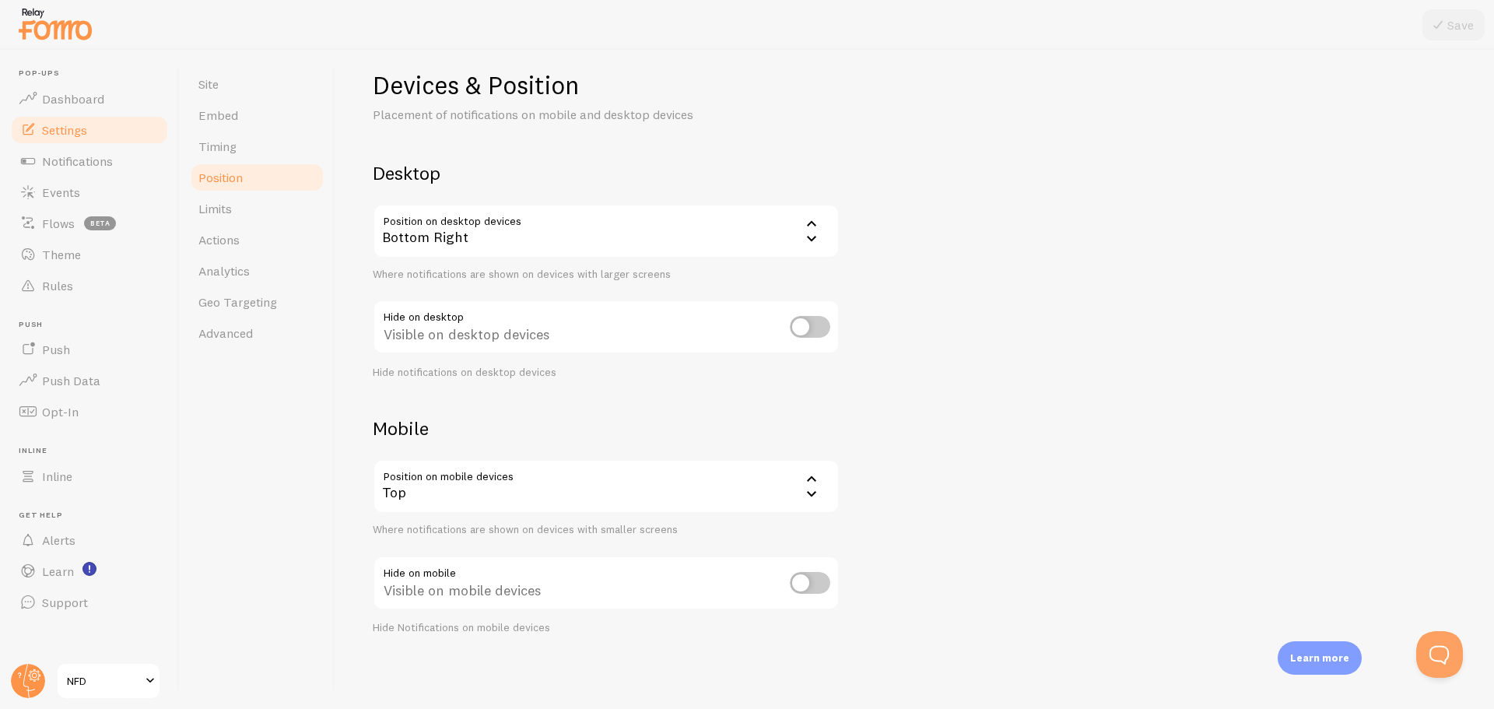
scroll to position [19, 0]
click at [215, 212] on span "Limits" at bounding box center [214, 209] width 33 height 16
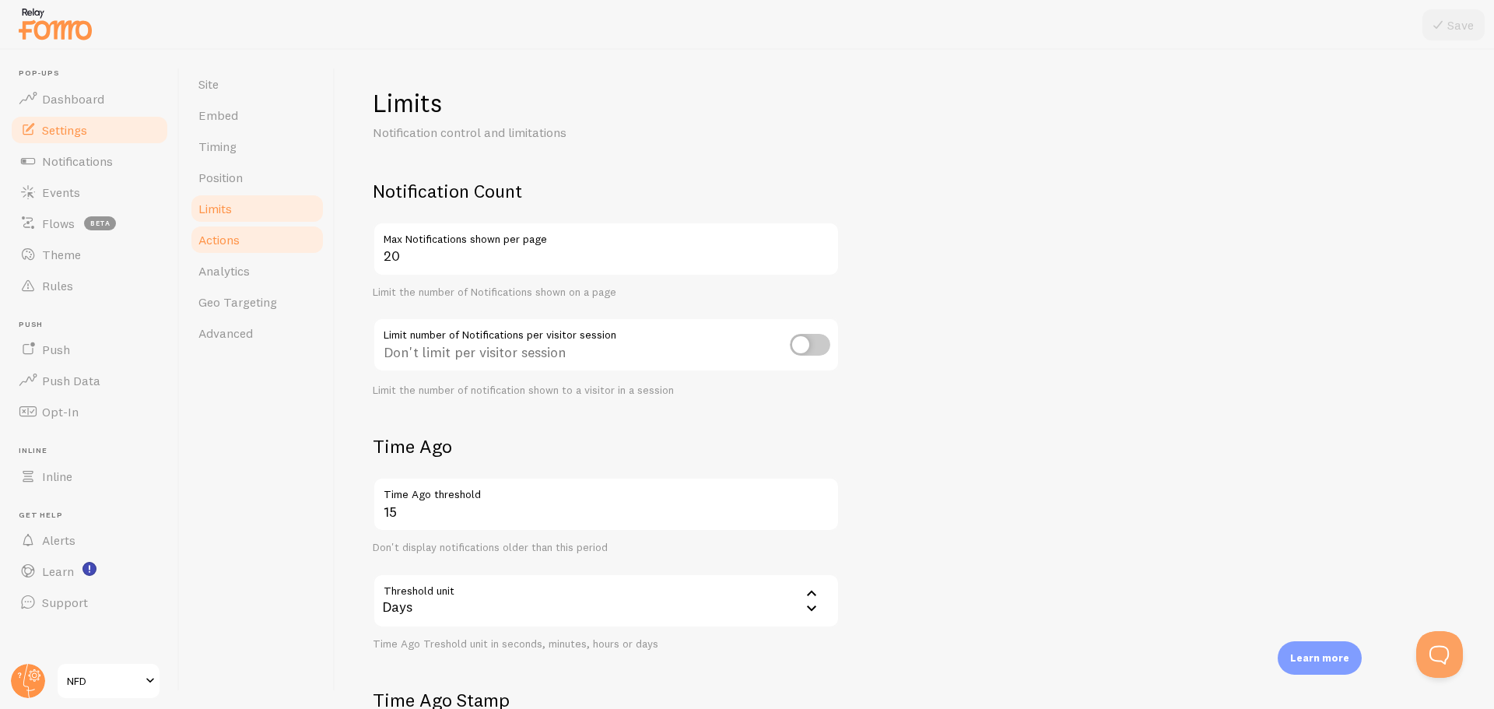
click at [243, 242] on link "Actions" at bounding box center [257, 239] width 136 height 31
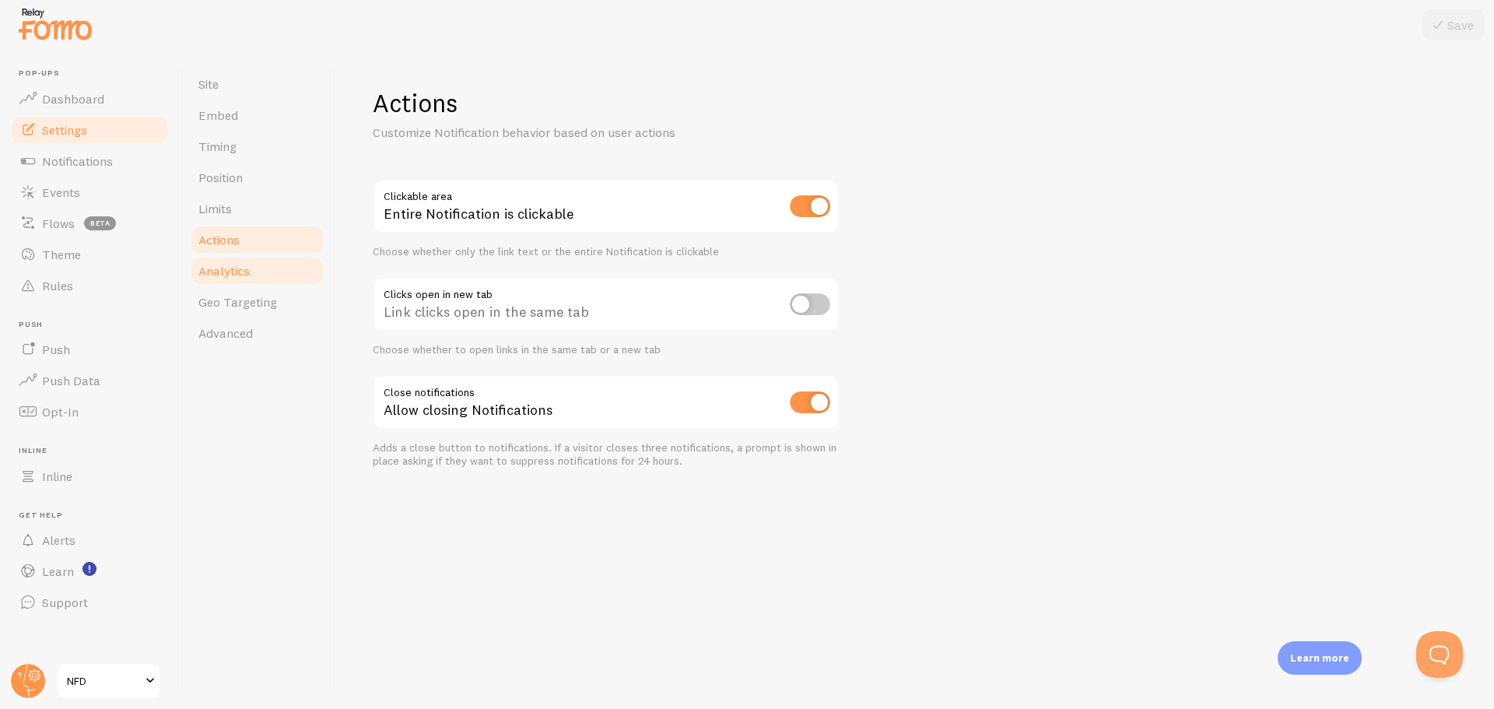
click at [242, 280] on link "Analytics" at bounding box center [257, 270] width 136 height 31
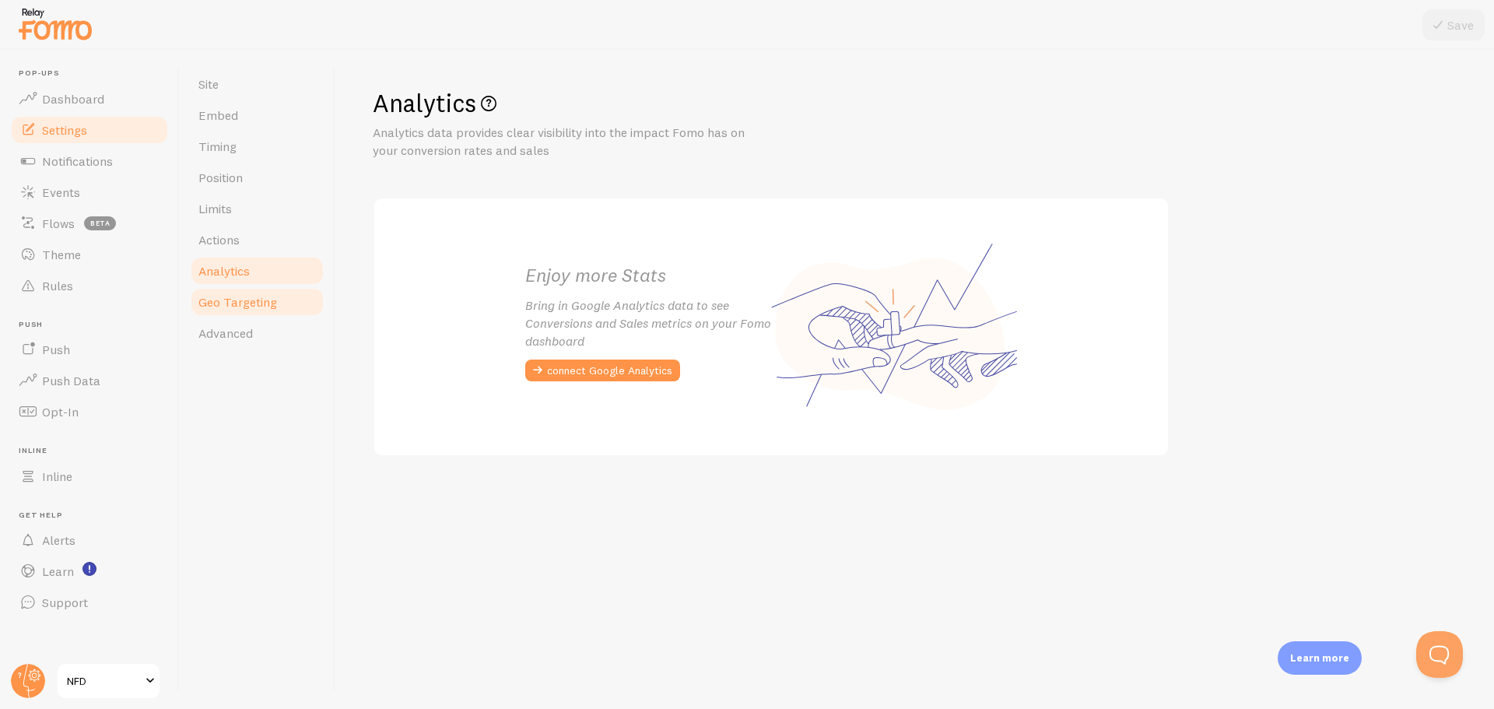
click at [254, 313] on link "Geo Targeting" at bounding box center [257, 301] width 136 height 31
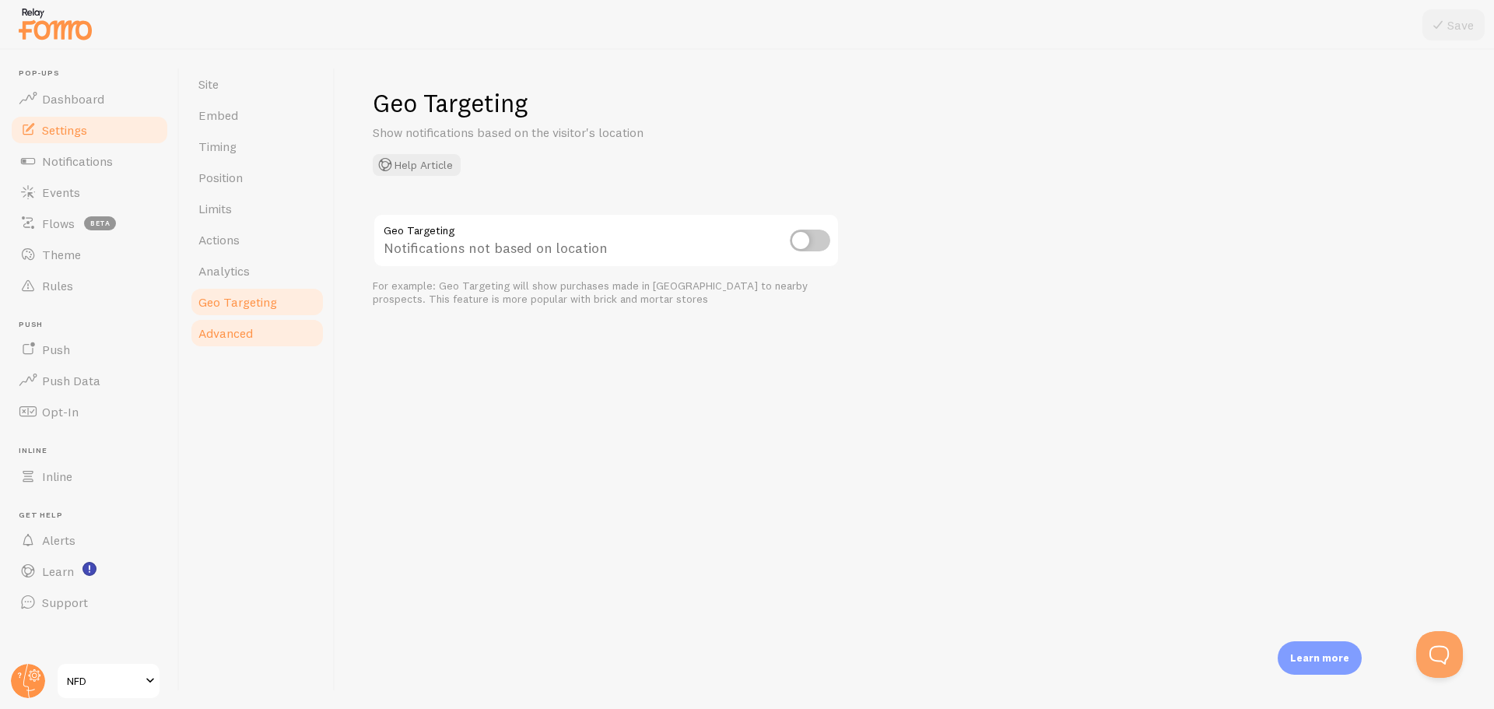
click at [254, 333] on link "Advanced" at bounding box center [257, 332] width 136 height 31
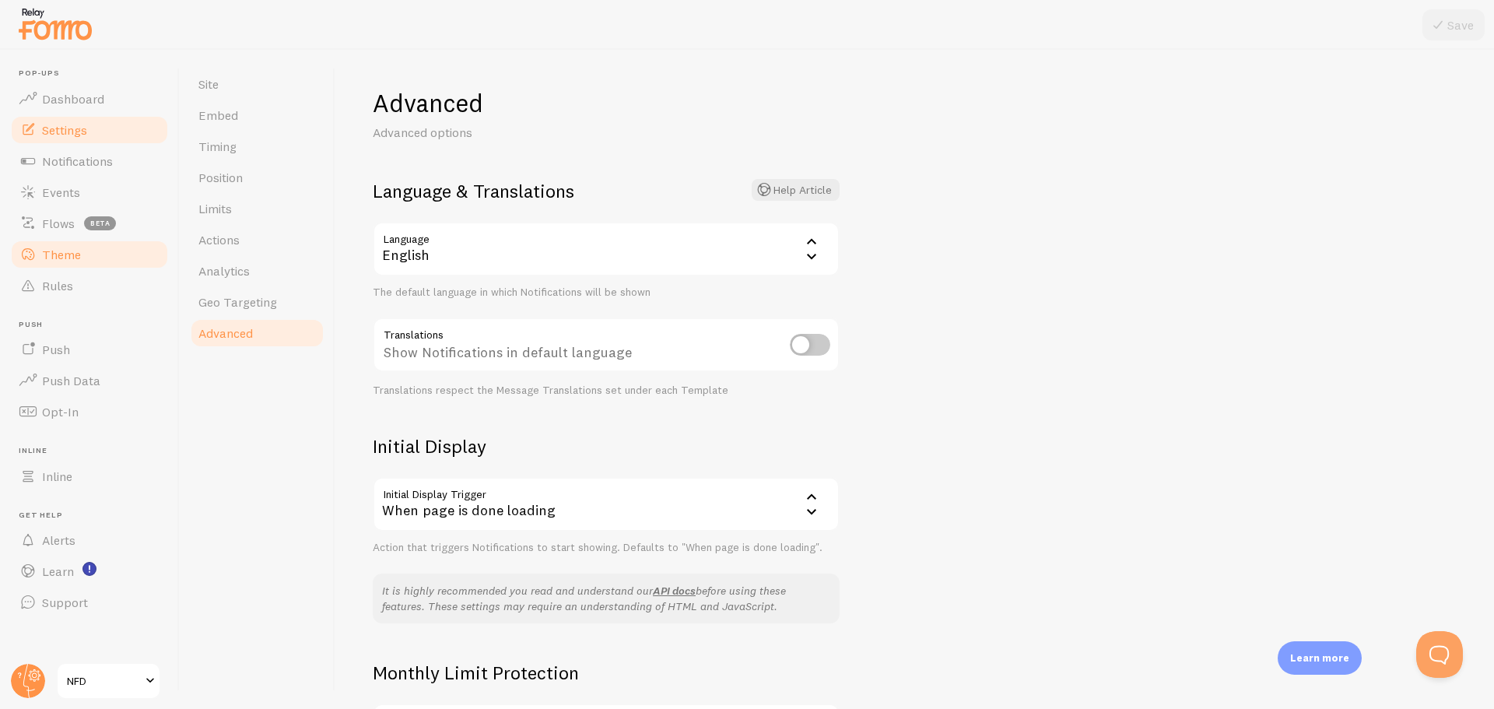
click at [65, 251] on span "Theme" at bounding box center [61, 255] width 39 height 16
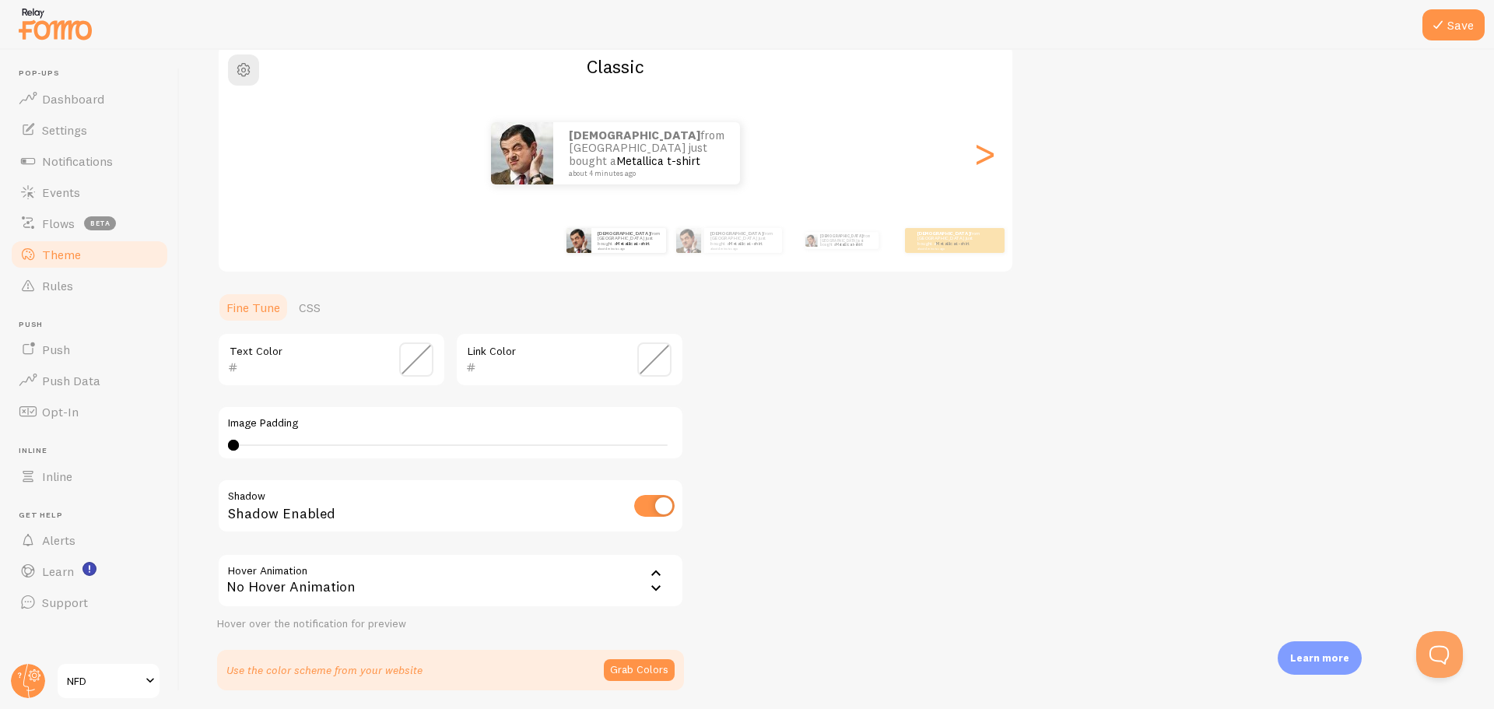
scroll to position [156, 0]
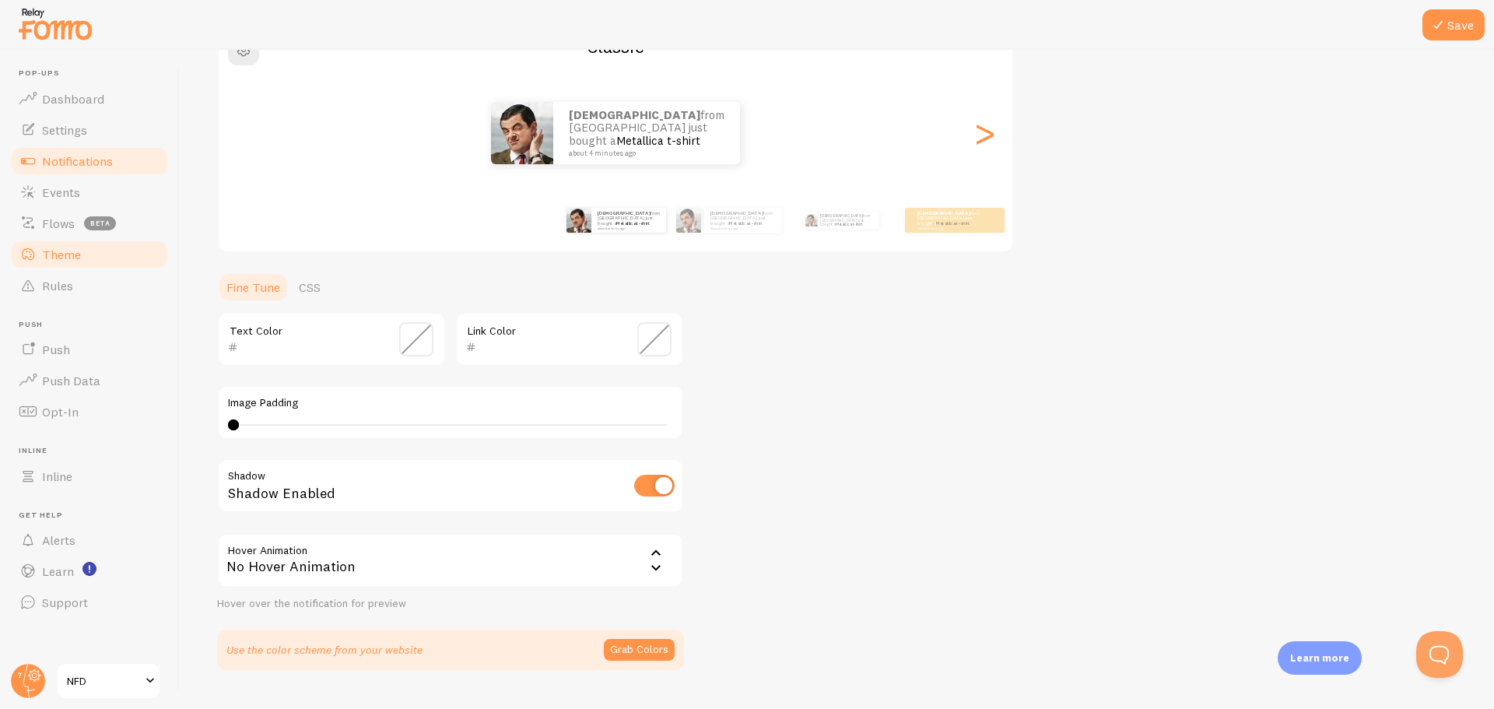
click at [84, 150] on link "Notifications" at bounding box center [89, 161] width 160 height 31
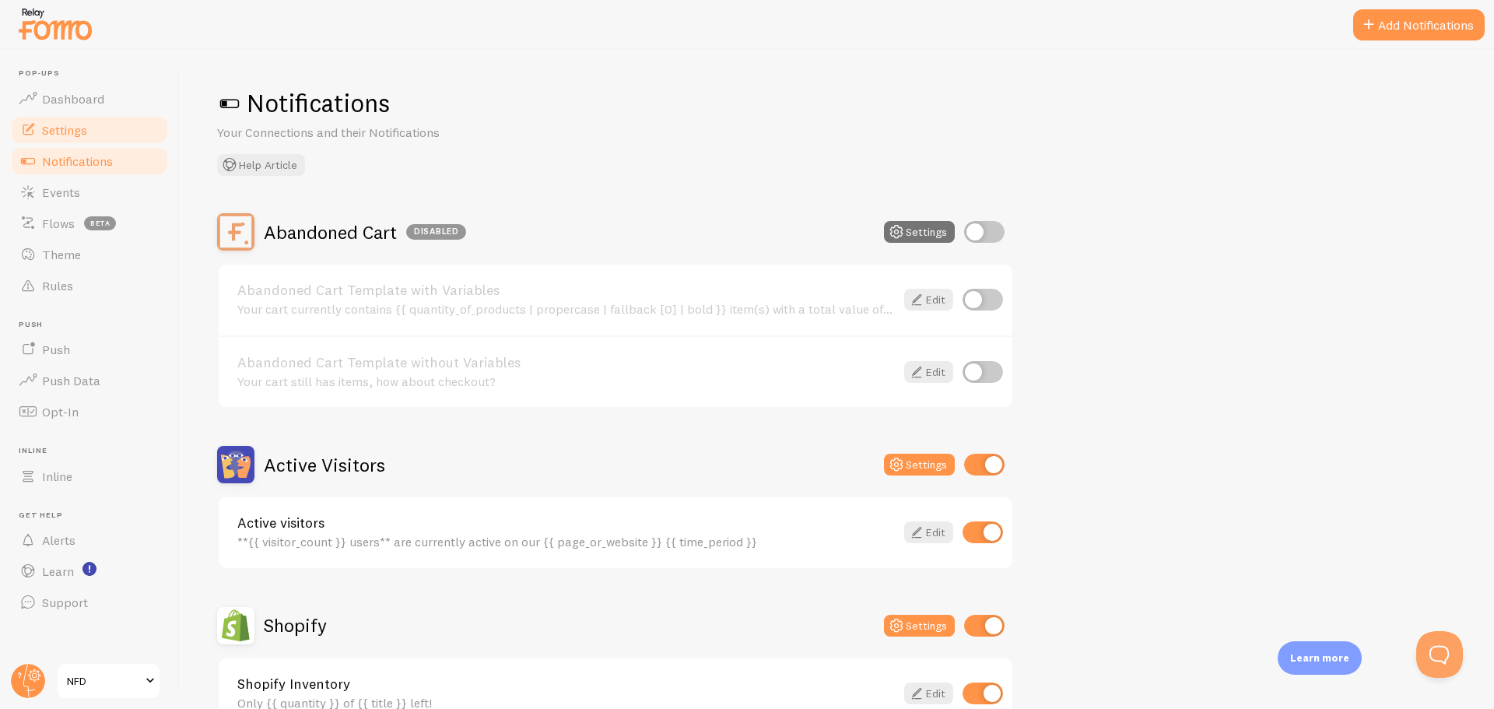
click at [86, 123] on span "Settings" at bounding box center [64, 130] width 45 height 16
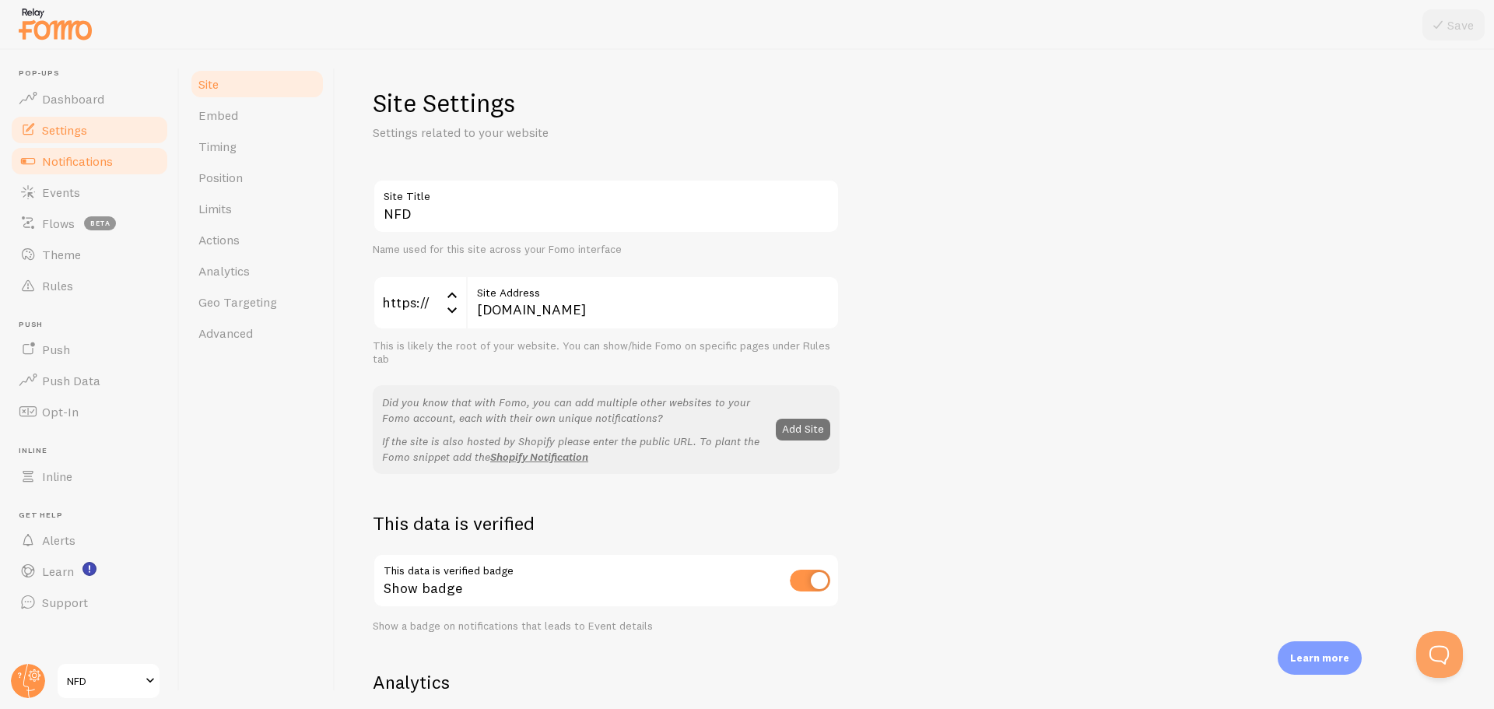
click at [73, 173] on link "Notifications" at bounding box center [89, 161] width 160 height 31
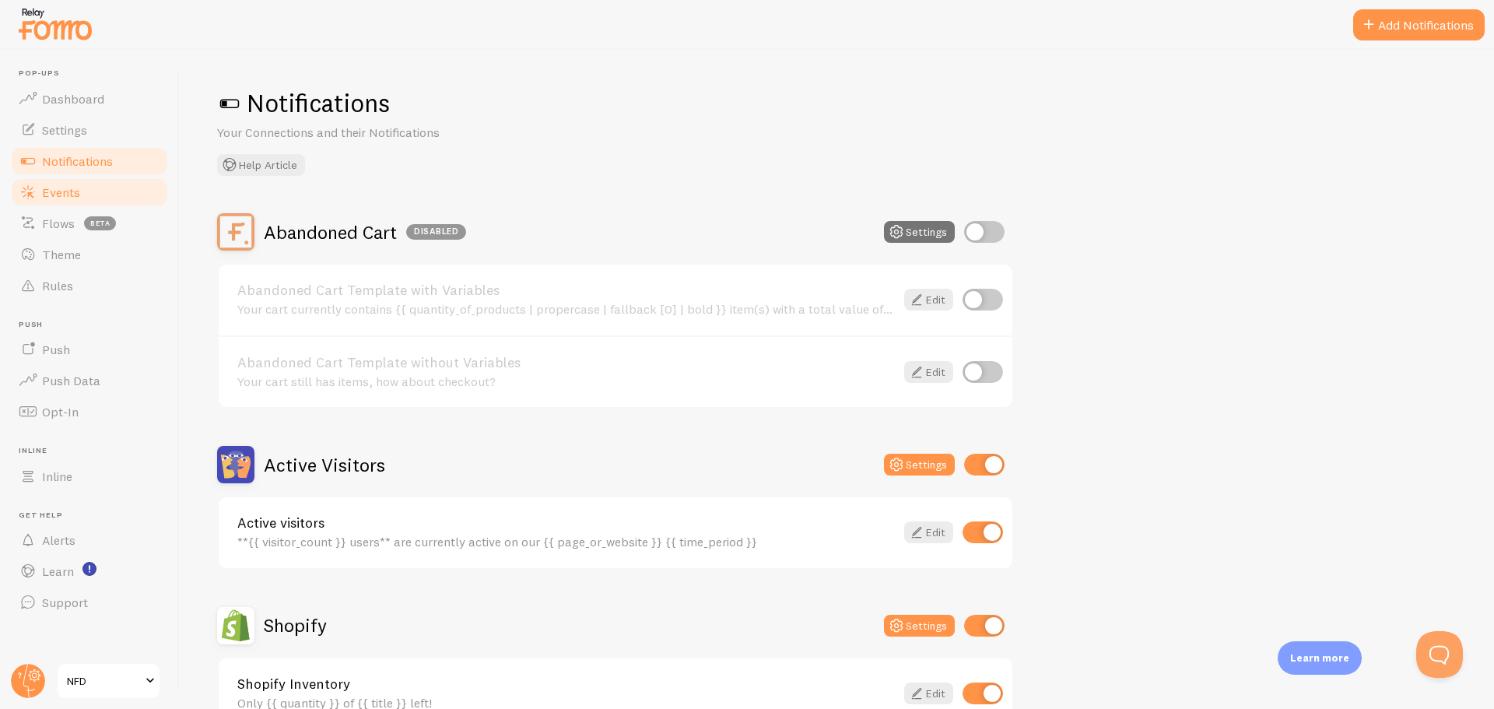
click at [78, 191] on span "Events" at bounding box center [61, 192] width 38 height 16
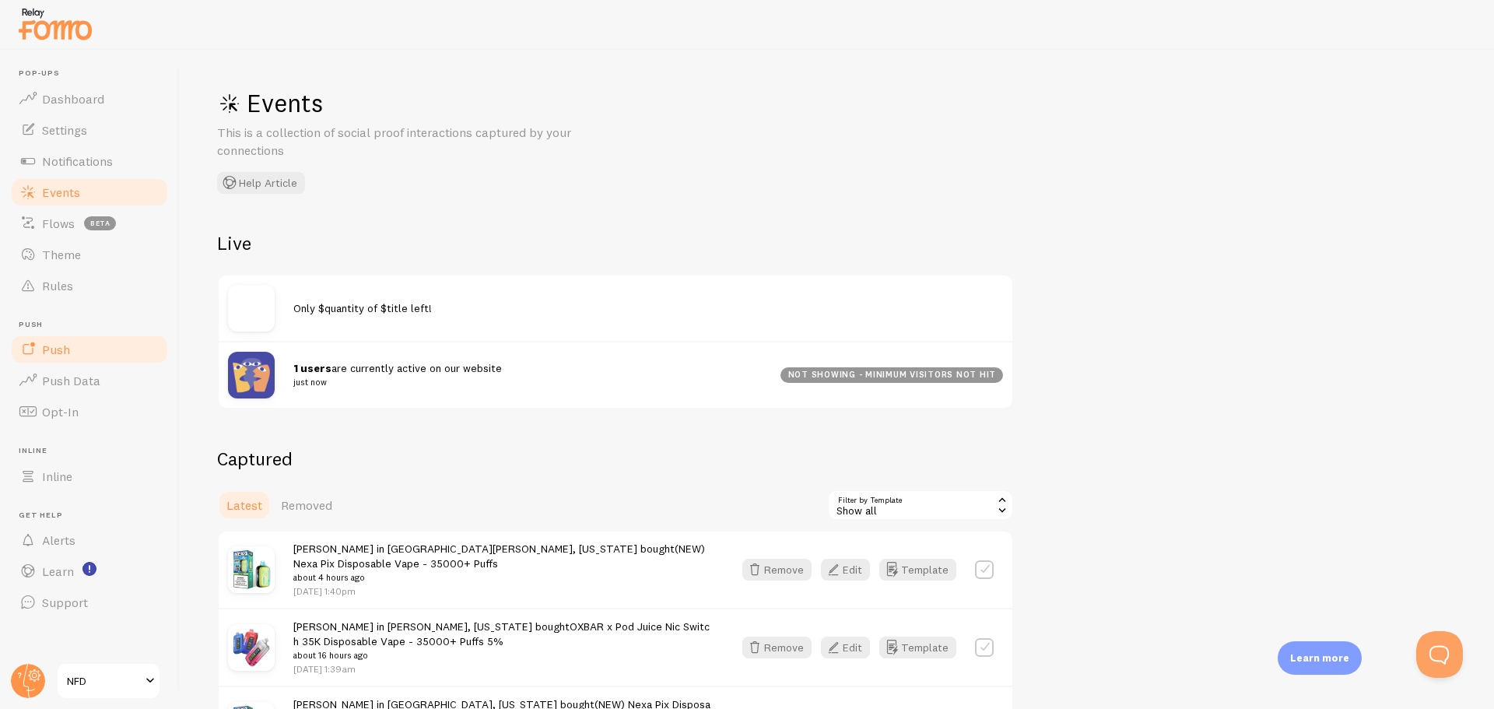
click at [72, 342] on link "Push" at bounding box center [89, 349] width 160 height 31
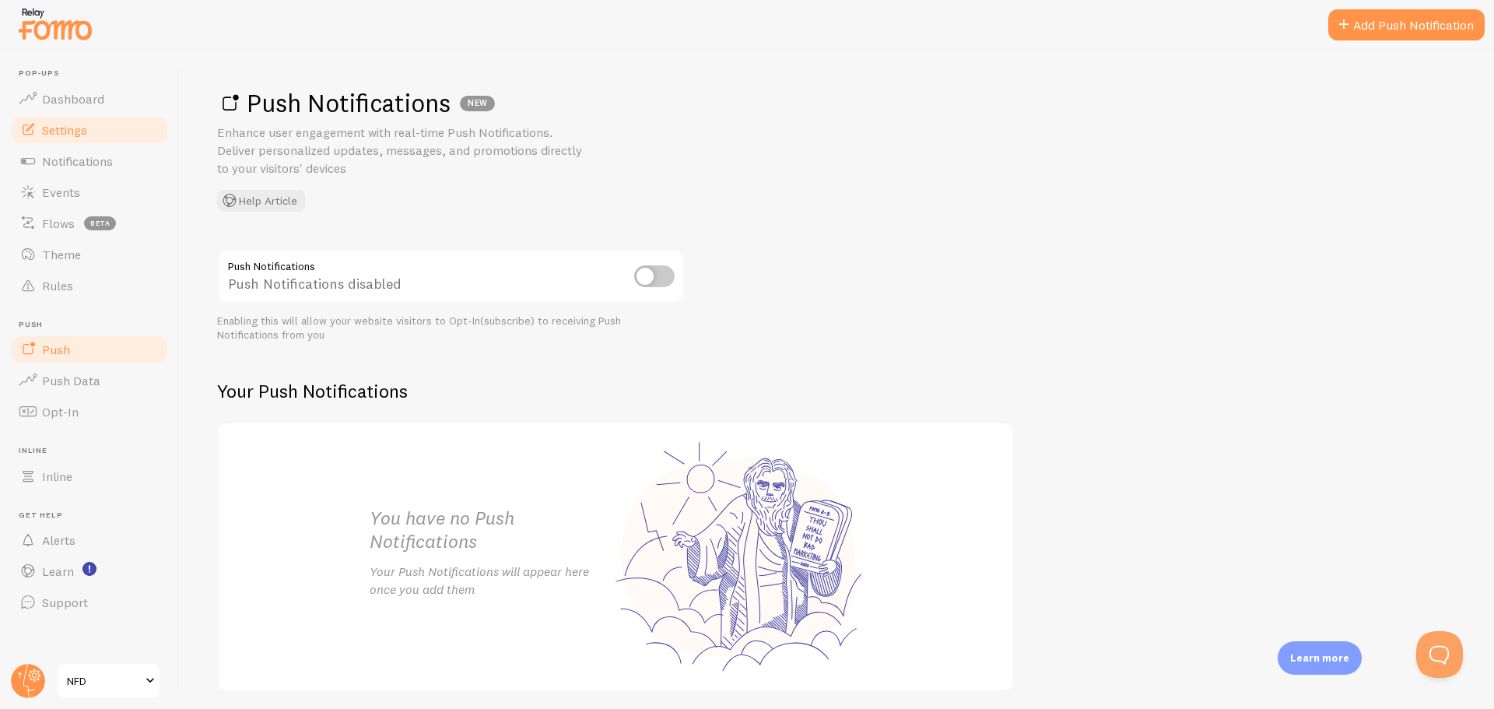
click at [87, 131] on span "Settings" at bounding box center [64, 130] width 45 height 16
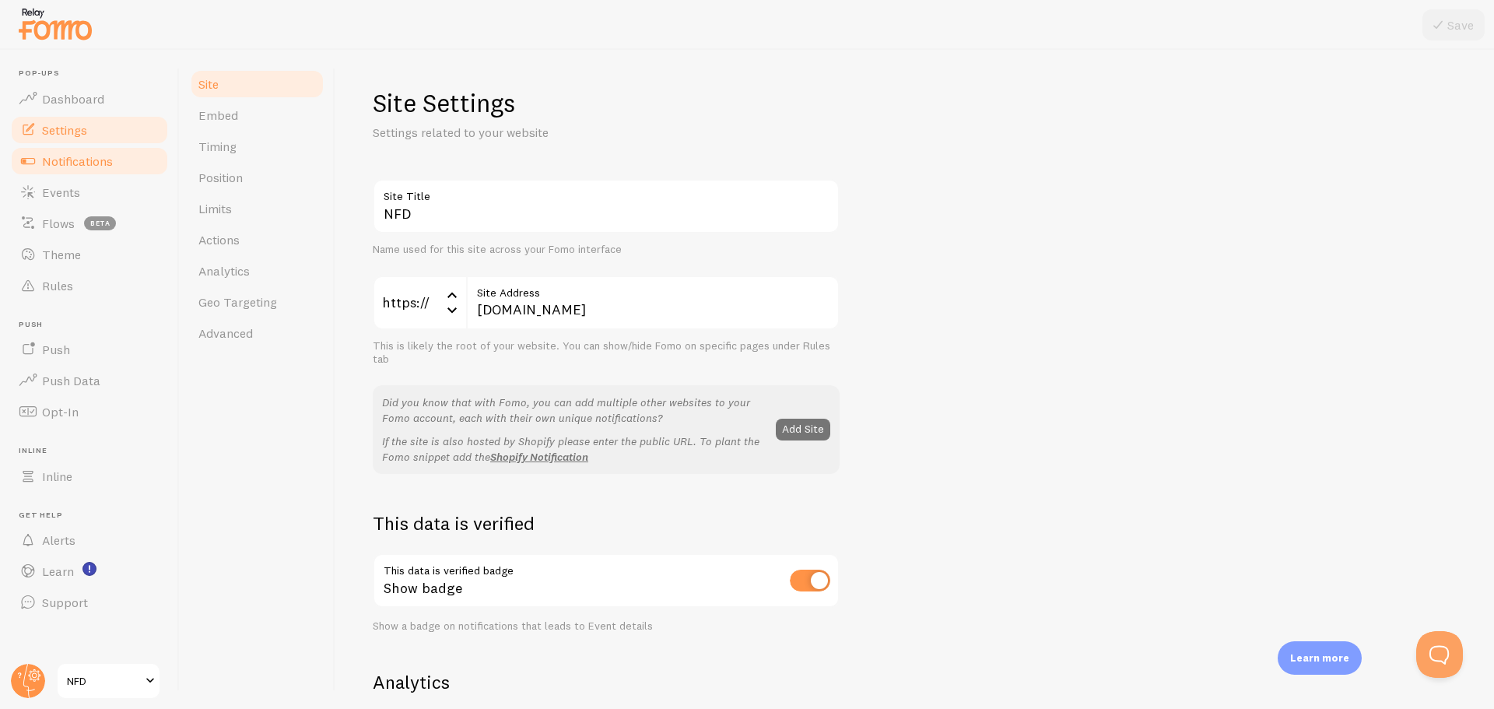
click at [93, 165] on span "Notifications" at bounding box center [77, 161] width 71 height 16
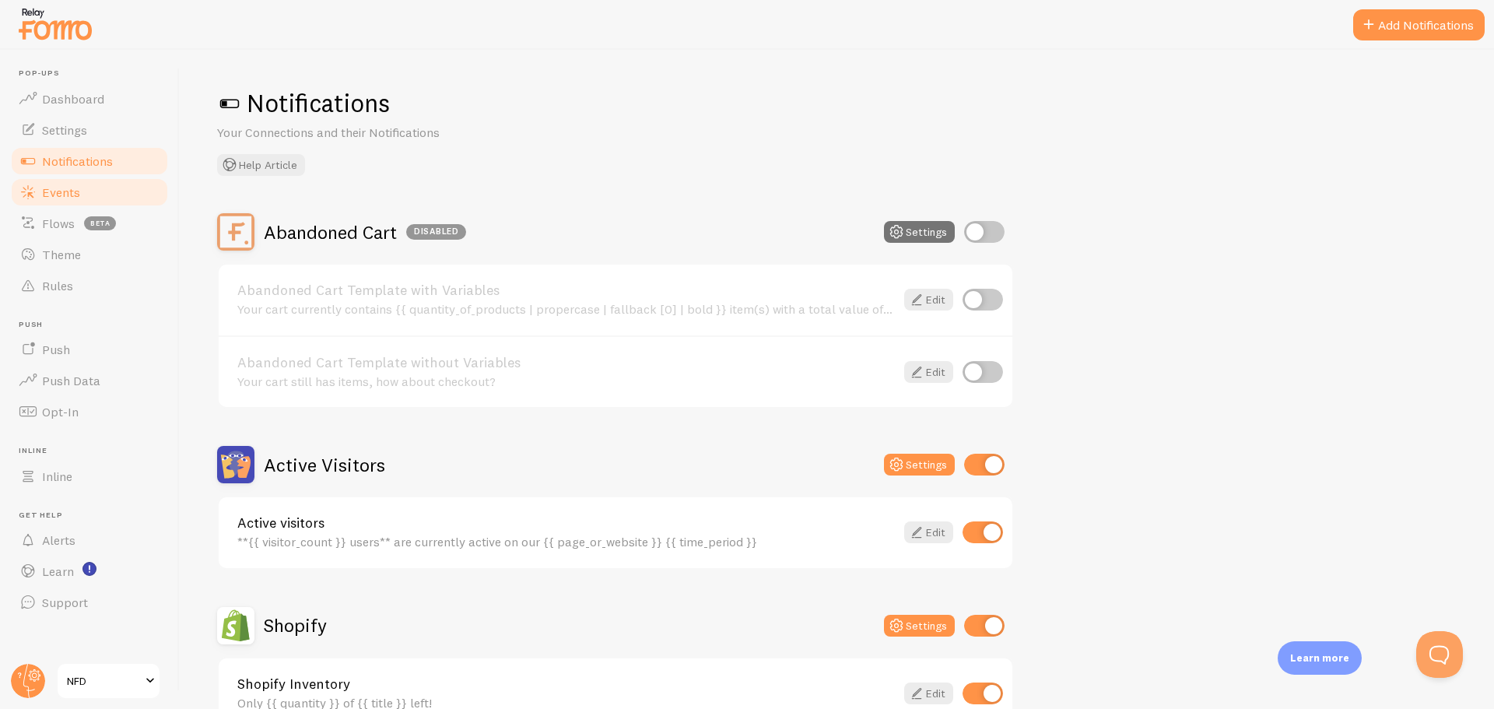
click at [92, 180] on link "Events" at bounding box center [89, 192] width 160 height 31
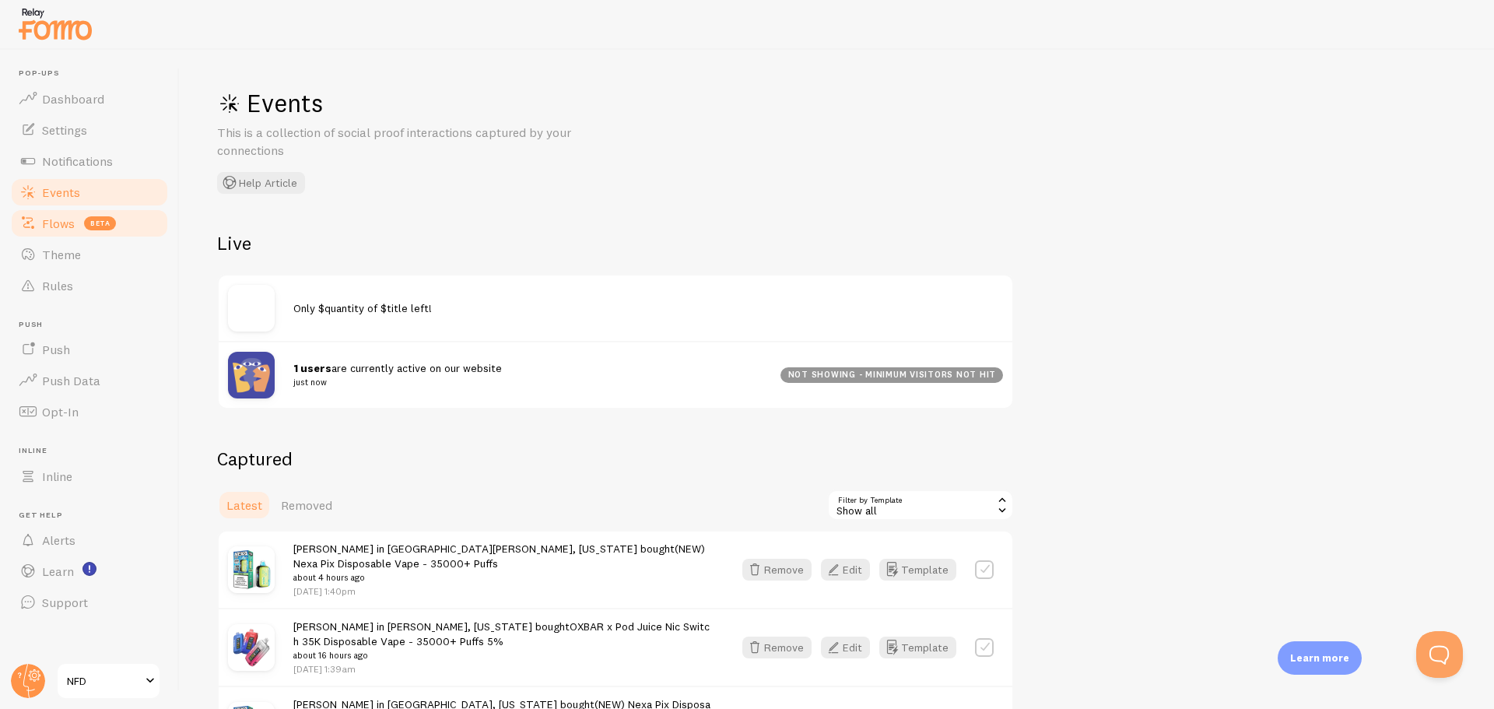
click at [82, 233] on link "Flows beta" at bounding box center [89, 223] width 160 height 31
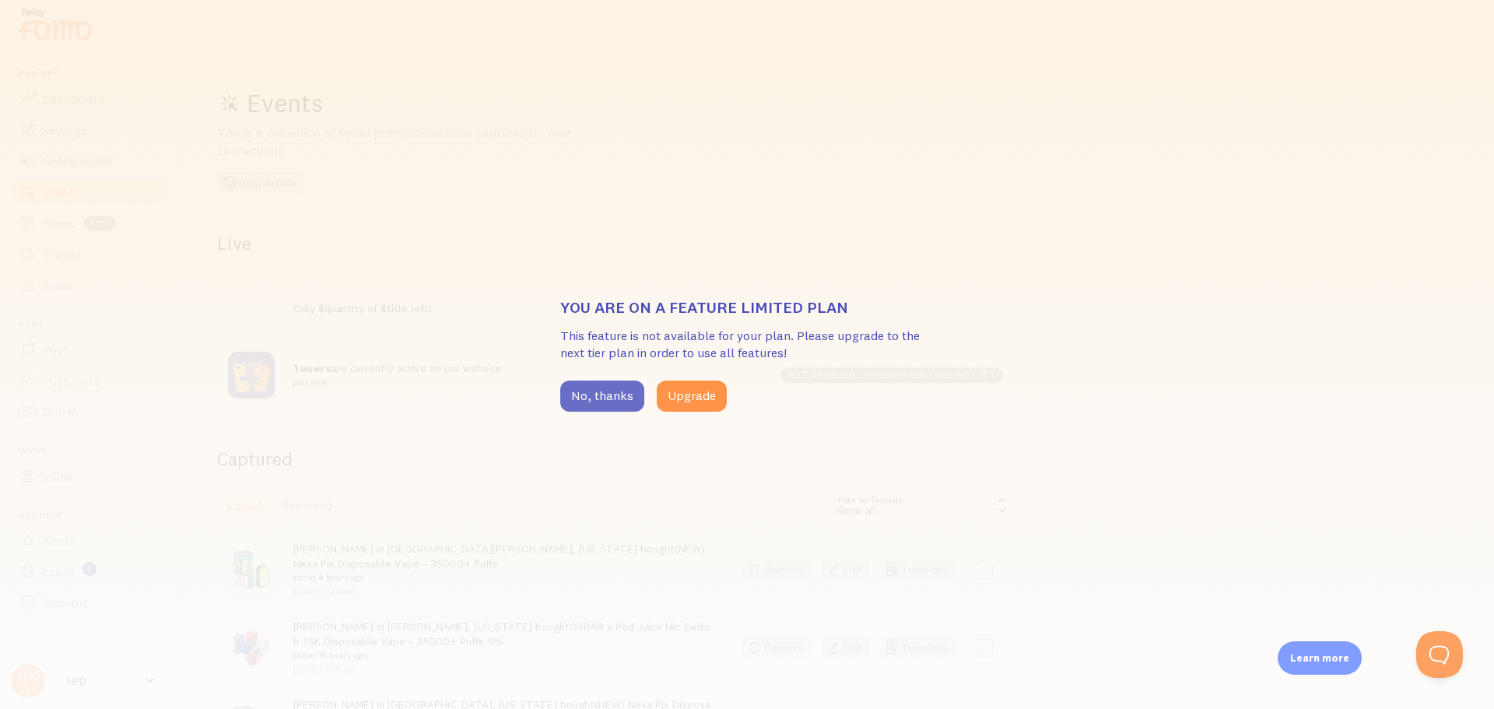
click at [573, 387] on button "No, thanks" at bounding box center [602, 396] width 84 height 31
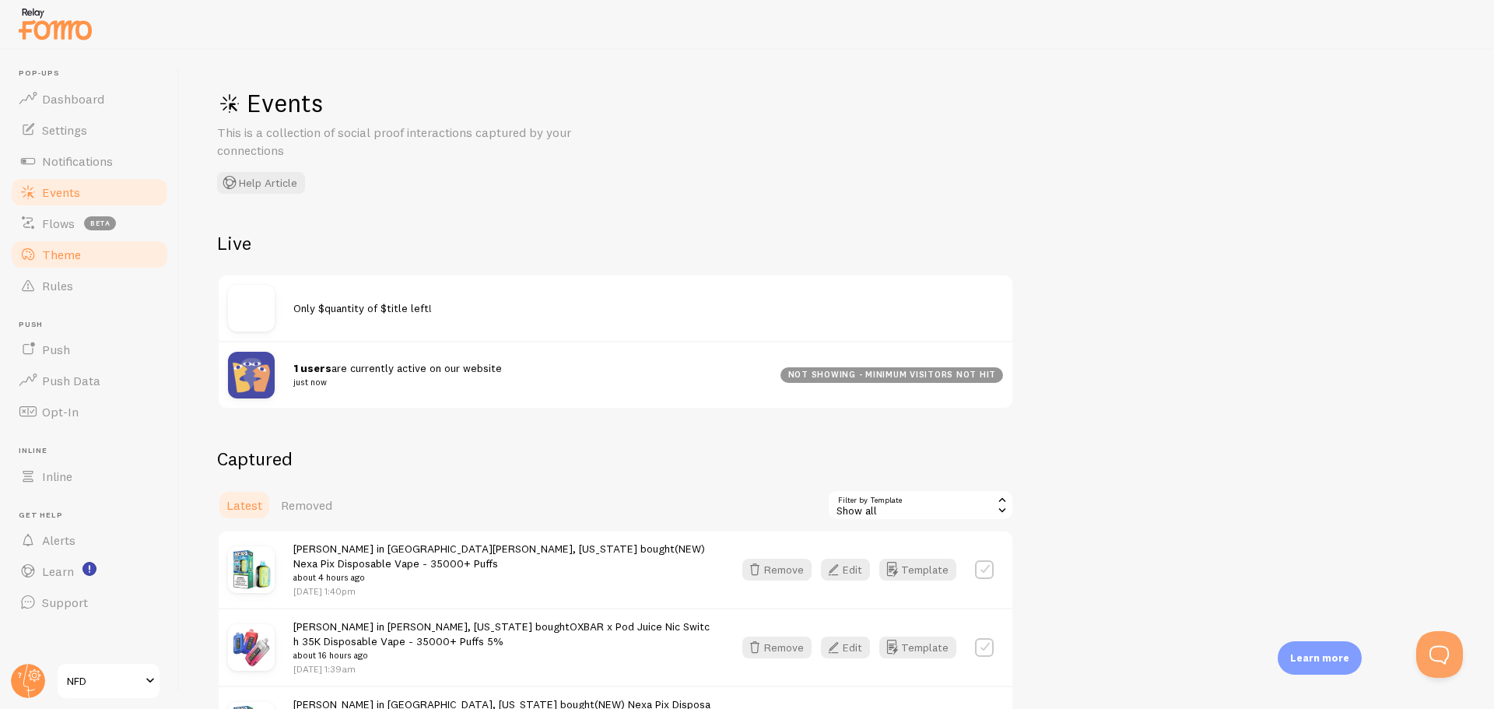
click at [91, 240] on link "Theme" at bounding box center [89, 254] width 160 height 31
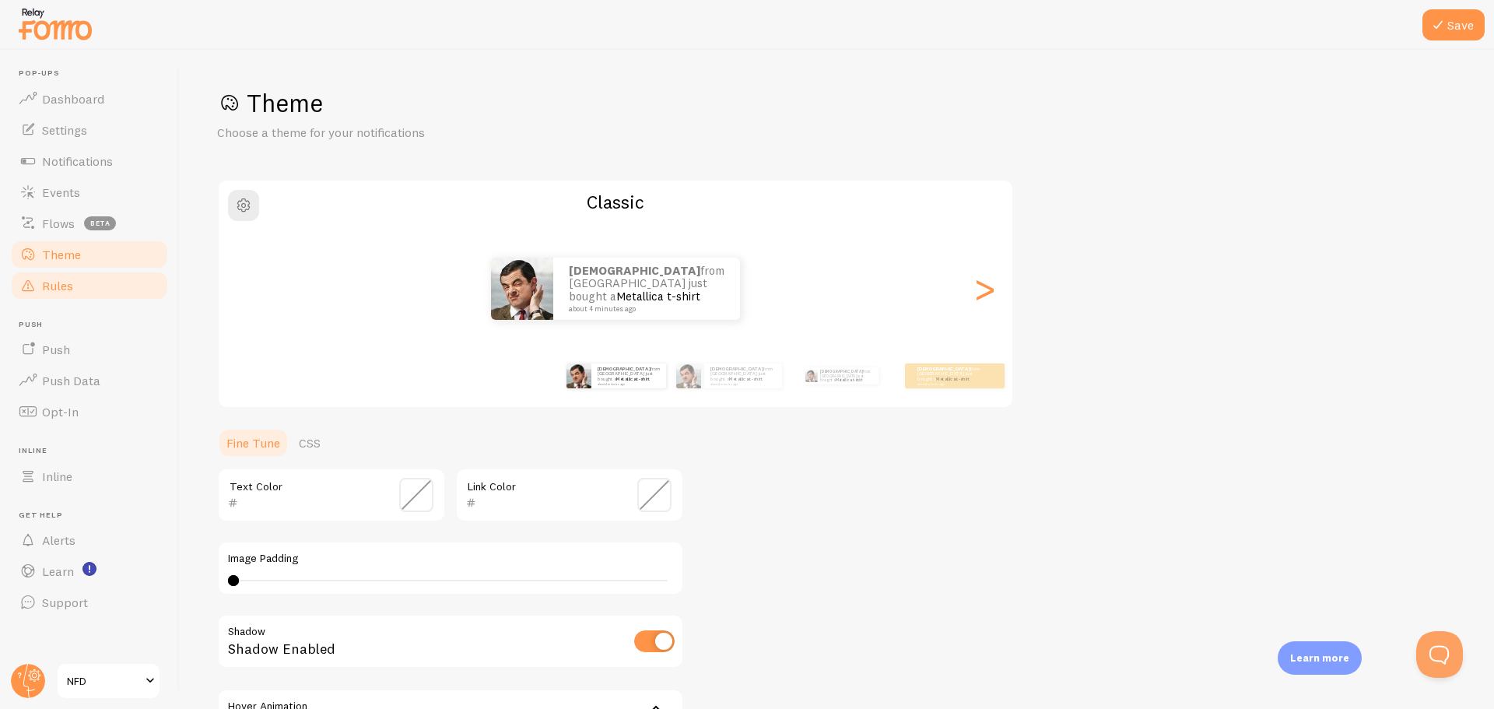
click at [70, 287] on span "Rules" at bounding box center [57, 286] width 31 height 16
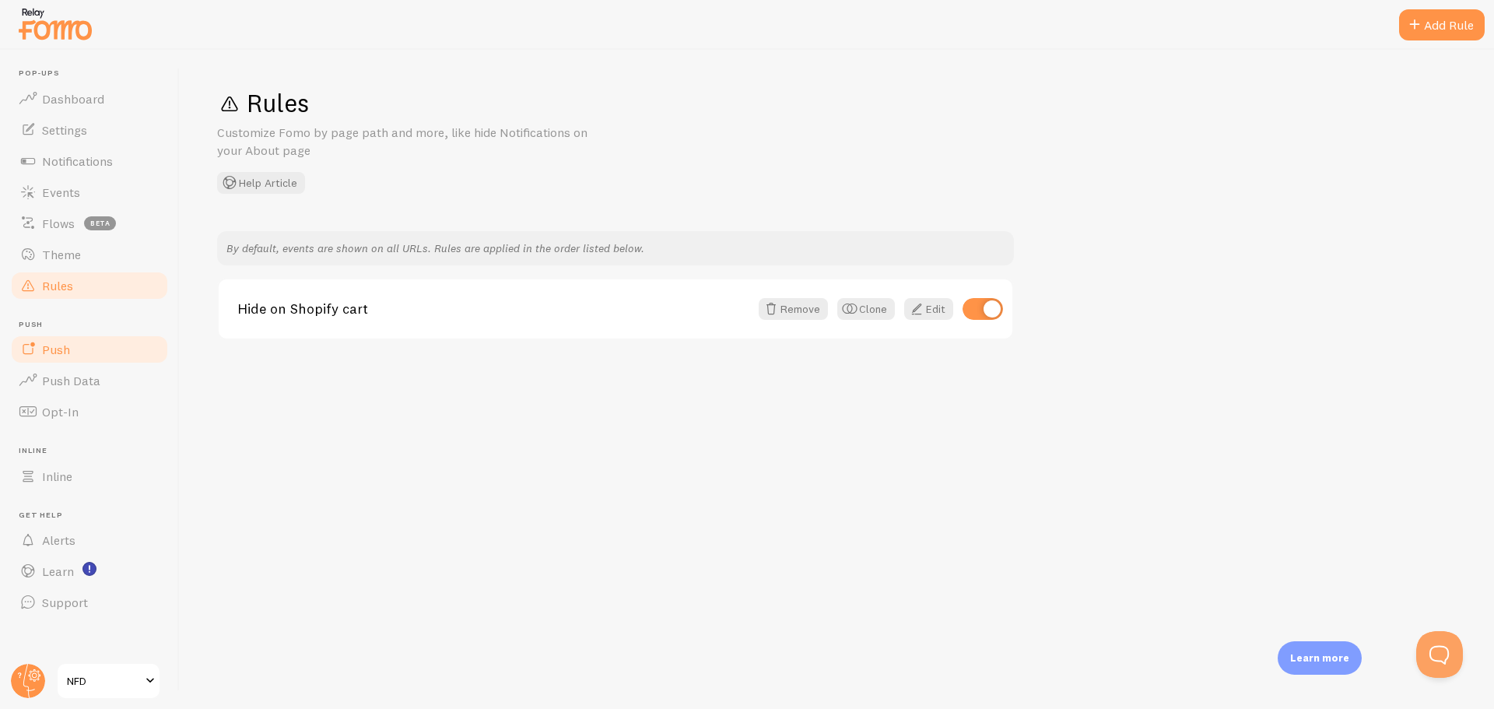
click at [49, 346] on span "Push" at bounding box center [56, 350] width 28 height 16
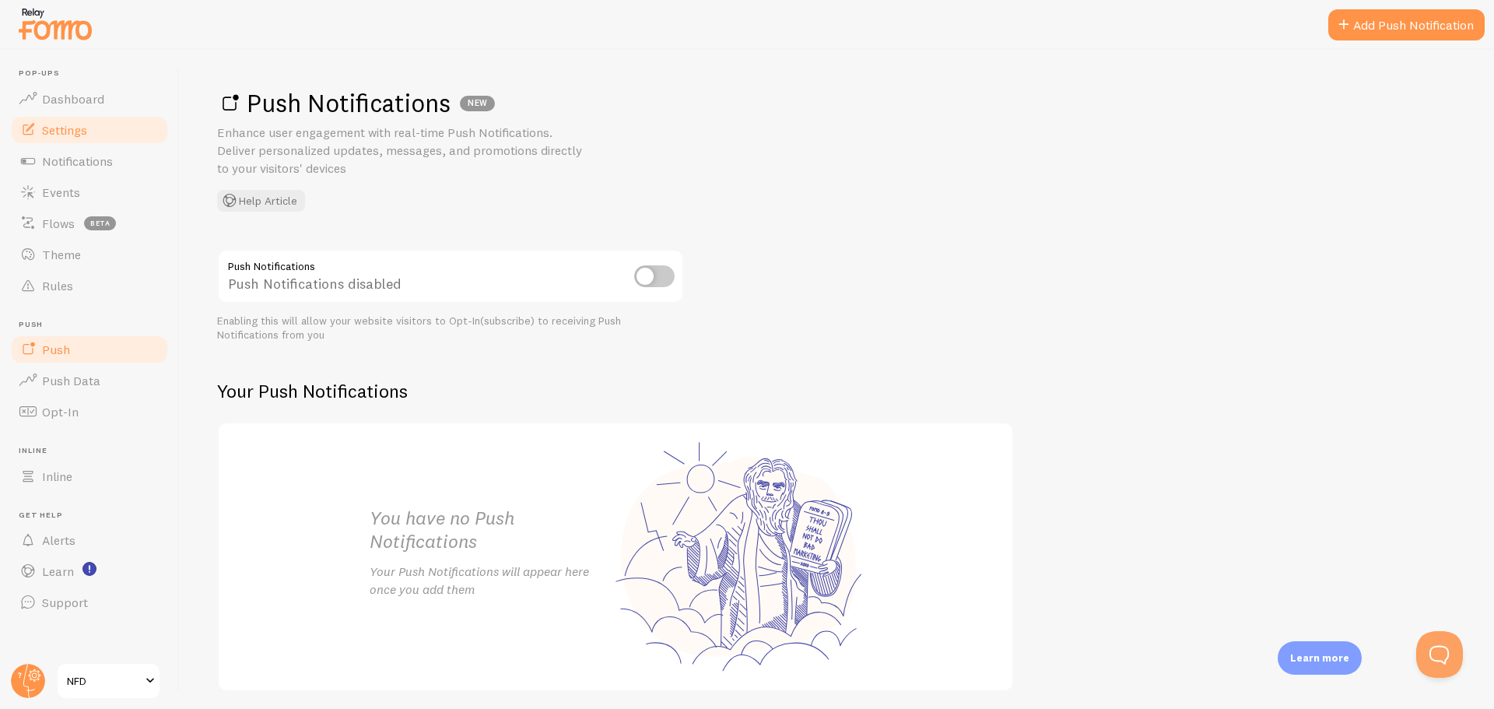
click at [83, 126] on span "Settings" at bounding box center [64, 130] width 45 height 16
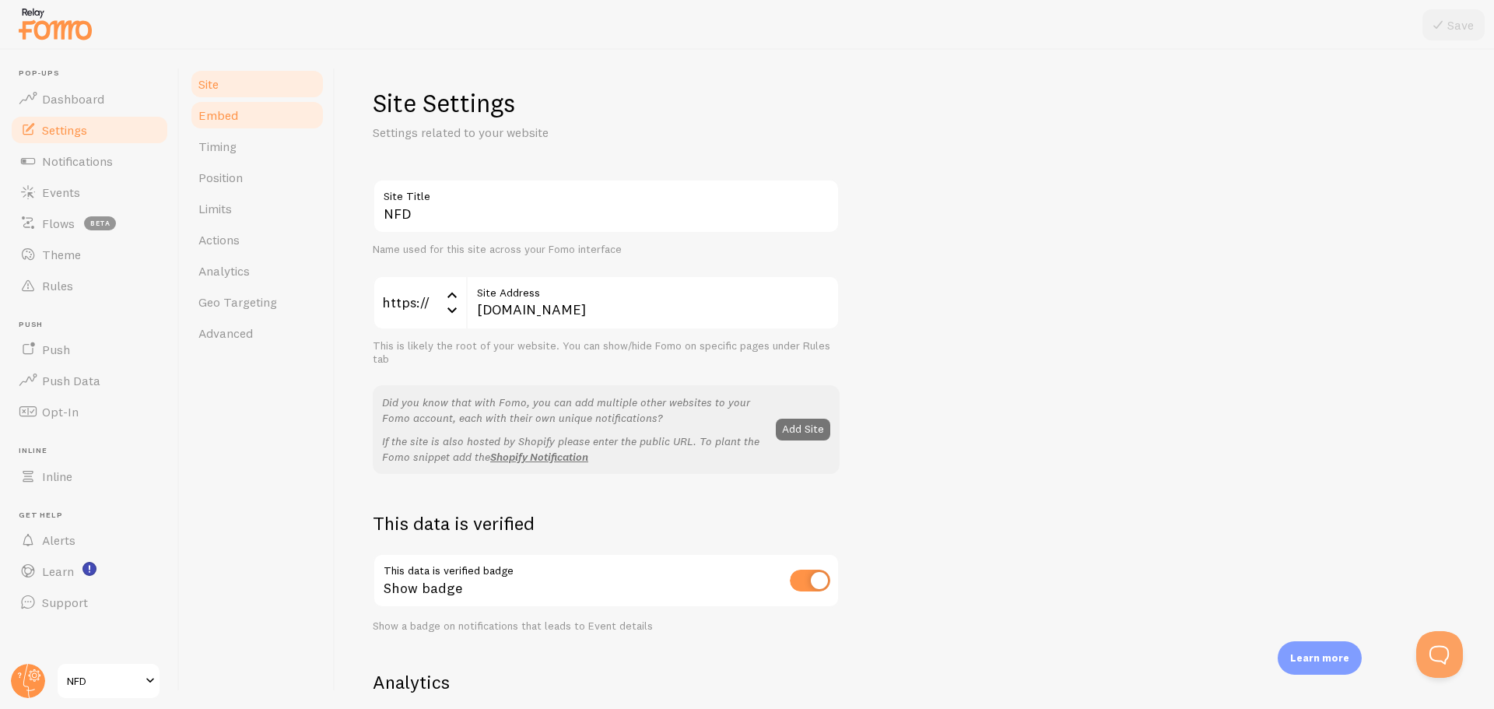
click at [220, 126] on link "Embed" at bounding box center [257, 115] width 136 height 31
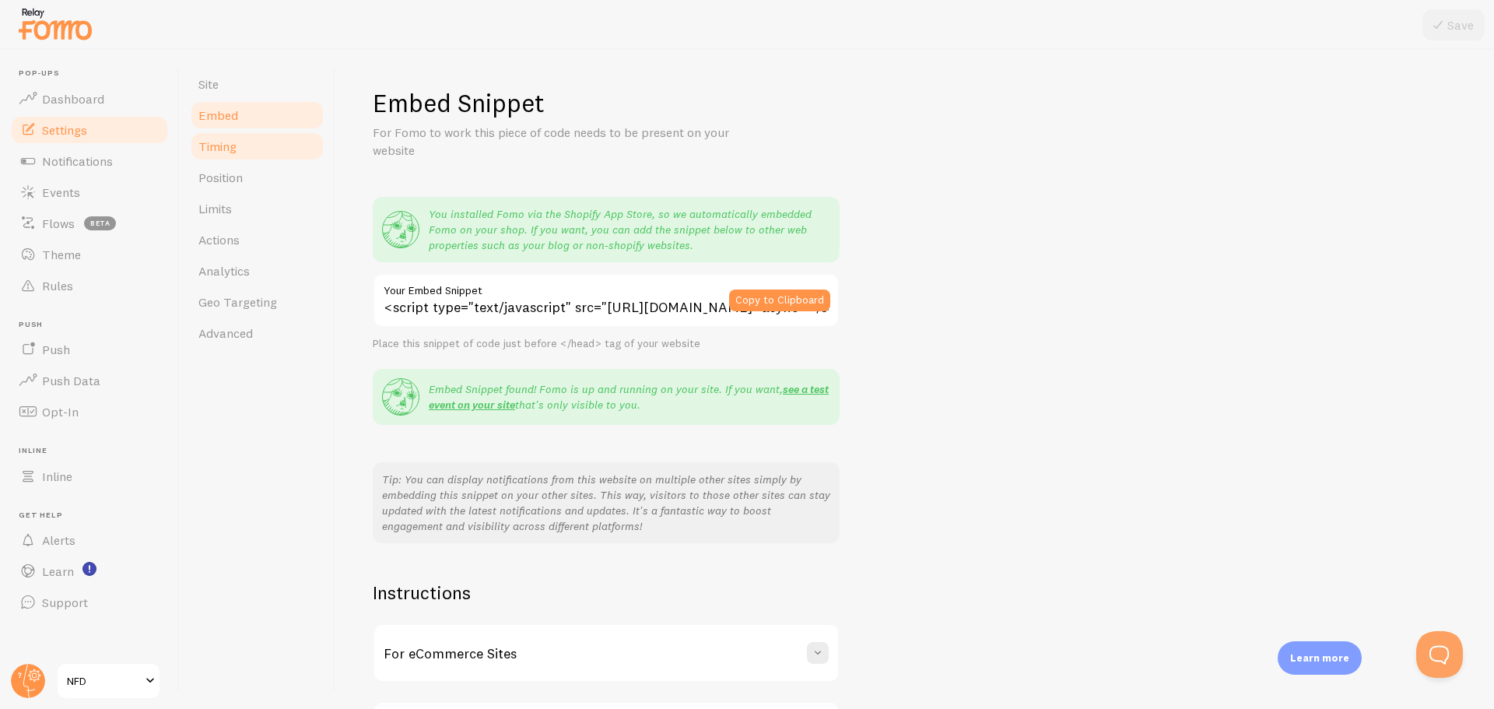
click at [222, 146] on span "Timing" at bounding box center [217, 147] width 38 height 16
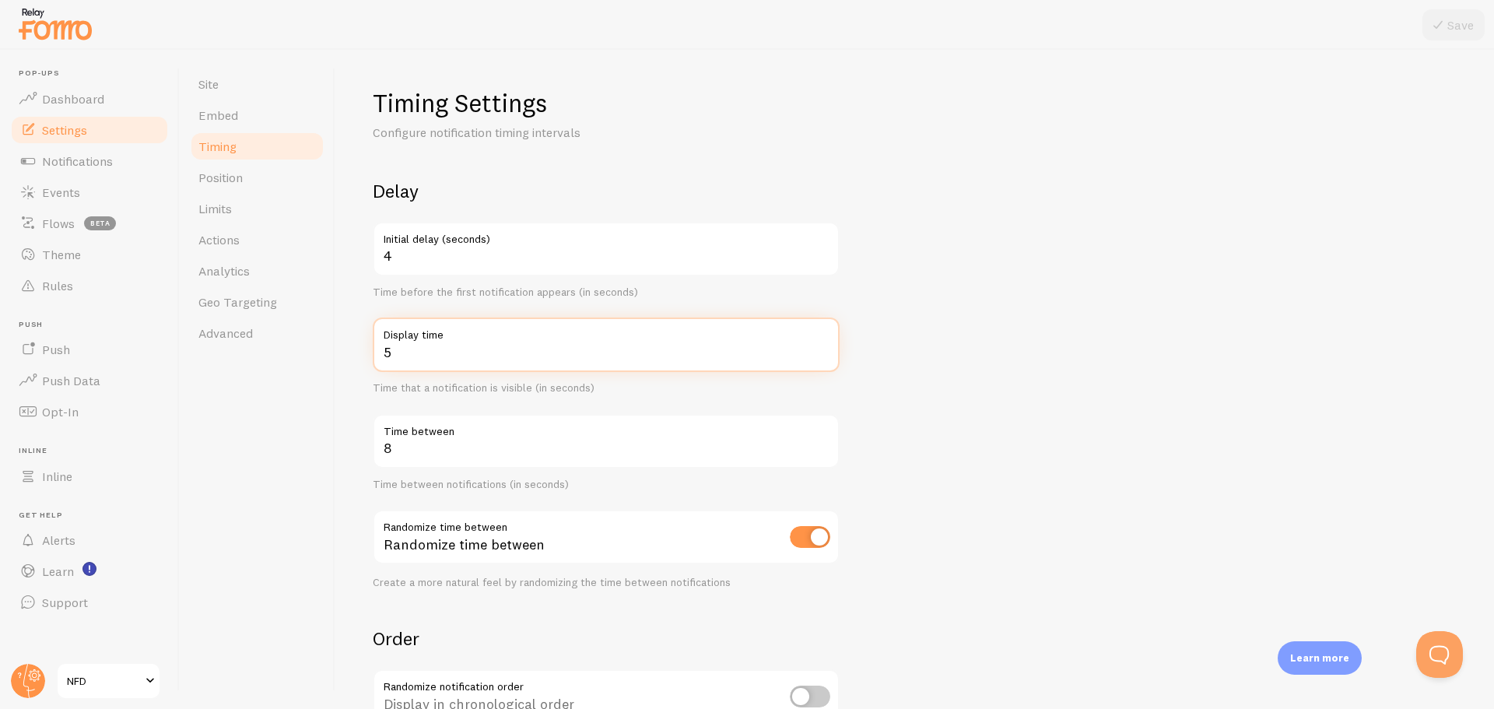
type input "5"
click at [824, 345] on input "5" at bounding box center [606, 344] width 467 height 54
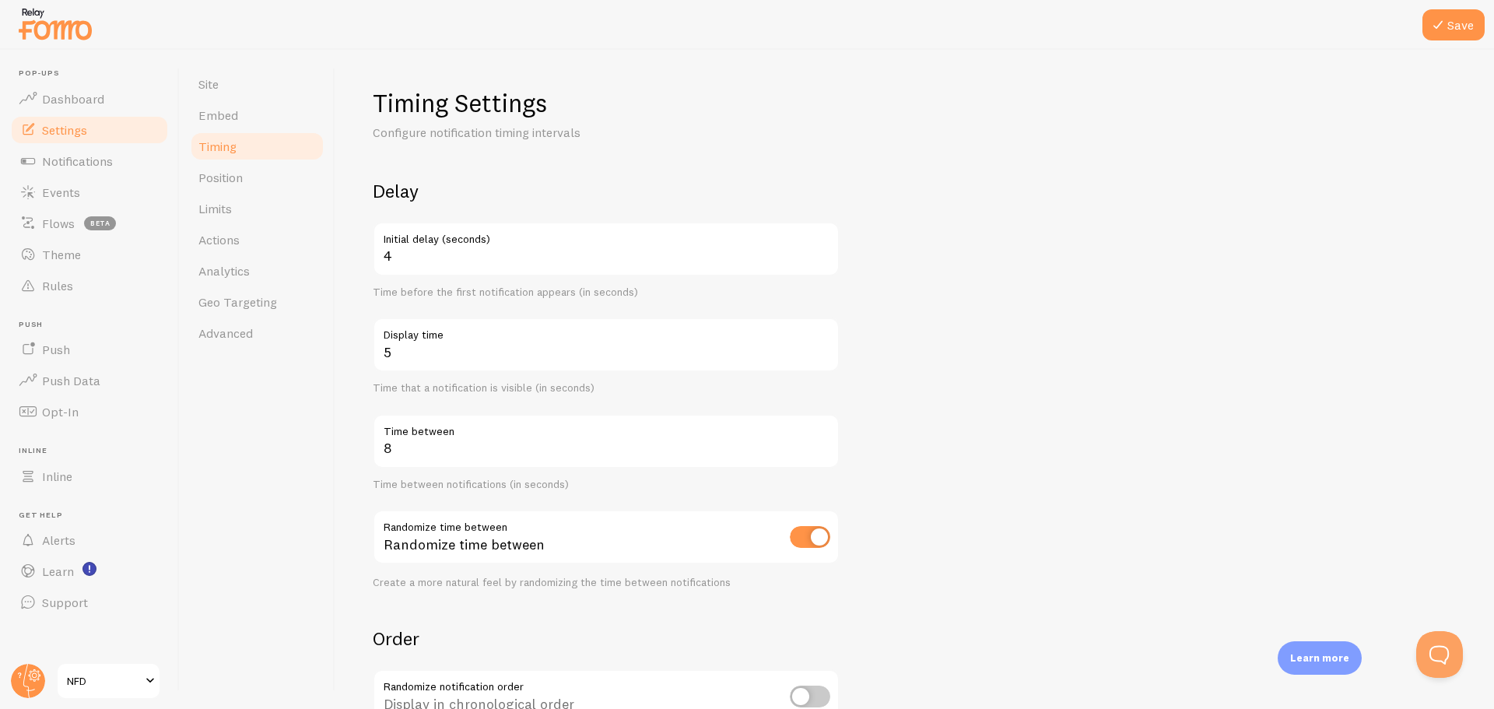
click at [1121, 352] on form "Delay 4 Initial delay (seconds) Time before the first notification appears (in …" at bounding box center [915, 513] width 1084 height 668
click at [825, 454] on input "7" at bounding box center [606, 441] width 467 height 54
type input "6"
click at [825, 454] on input "6" at bounding box center [606, 441] width 467 height 54
click at [987, 442] on form "Delay 4 Initial delay (seconds) Time before the first notification appears (in …" at bounding box center [915, 513] width 1084 height 668
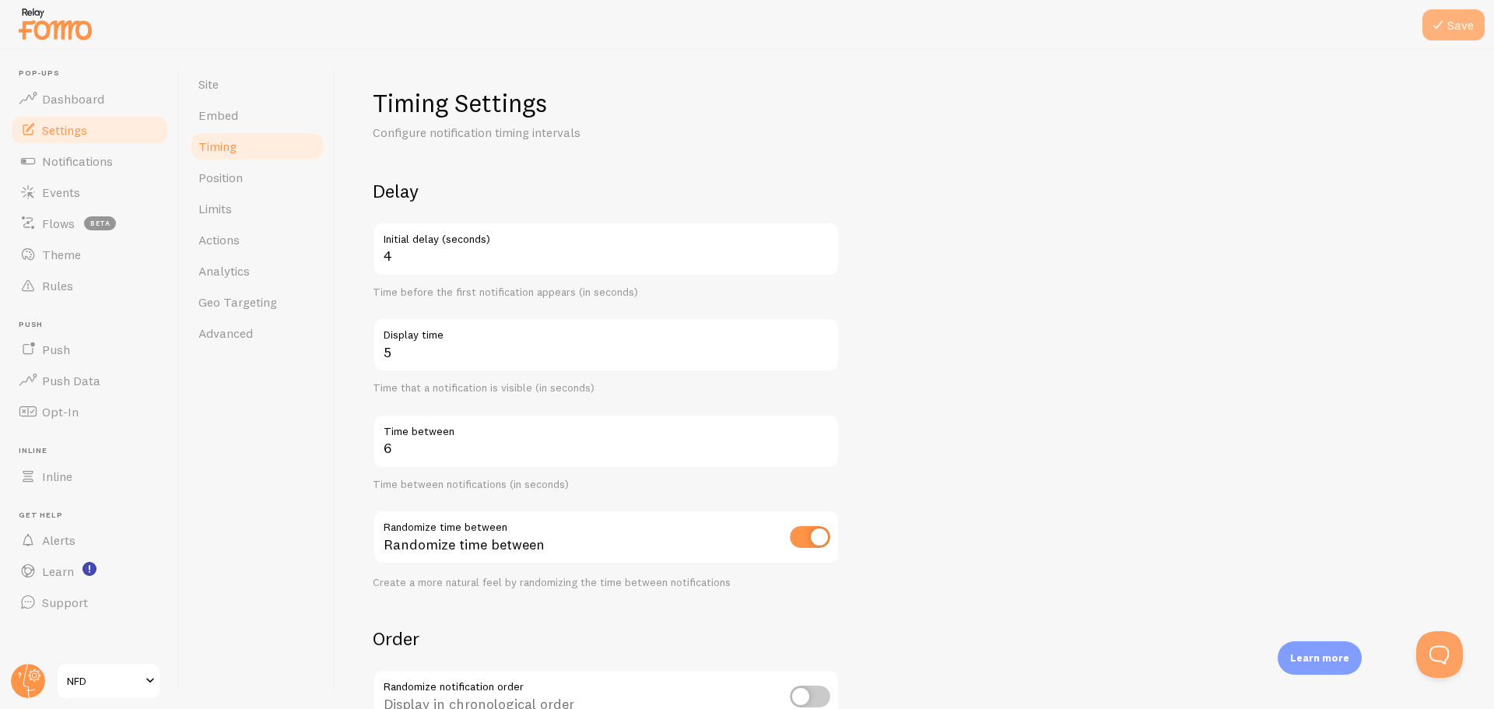
click at [1457, 16] on button "Save" at bounding box center [1453, 24] width 62 height 31
click at [209, 241] on span "Actions" at bounding box center [218, 240] width 41 height 16
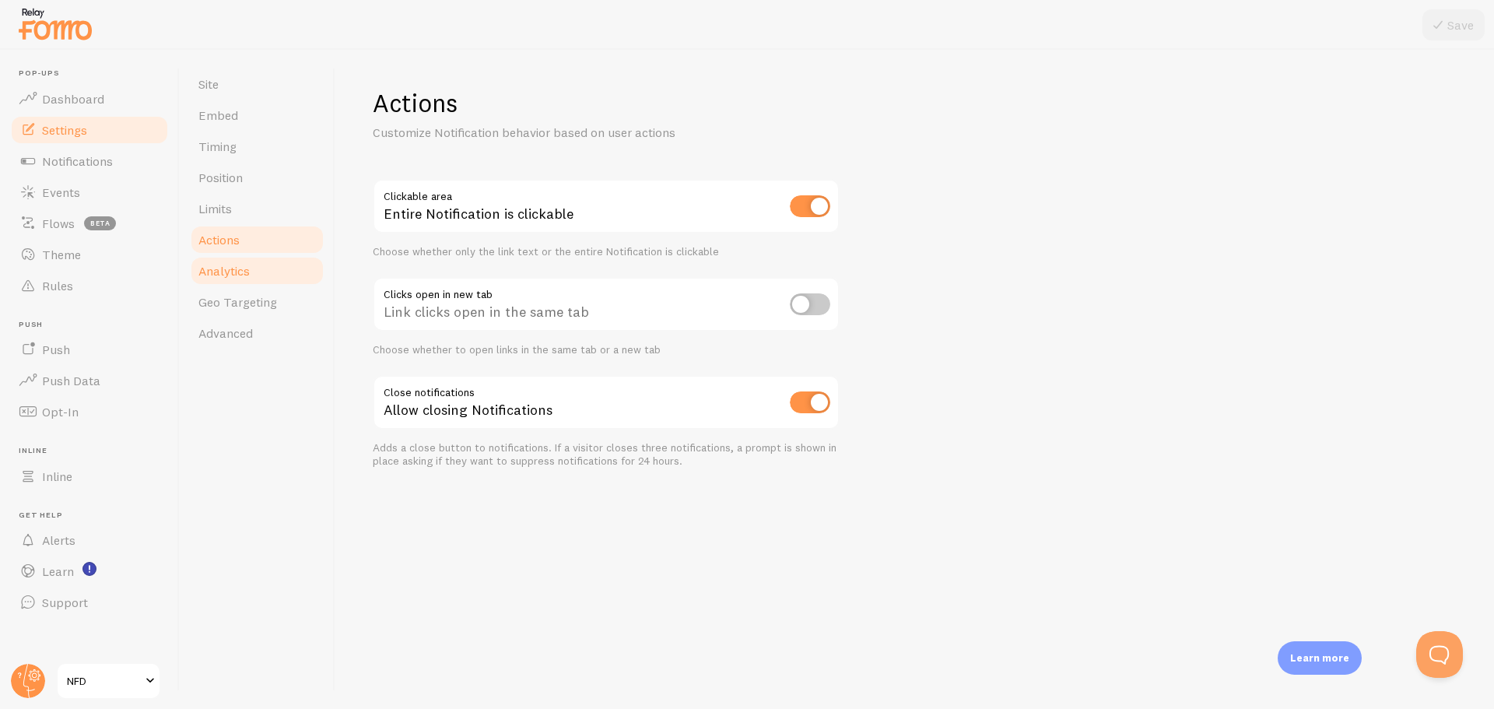
click at [219, 274] on span "Analytics" at bounding box center [223, 271] width 51 height 16
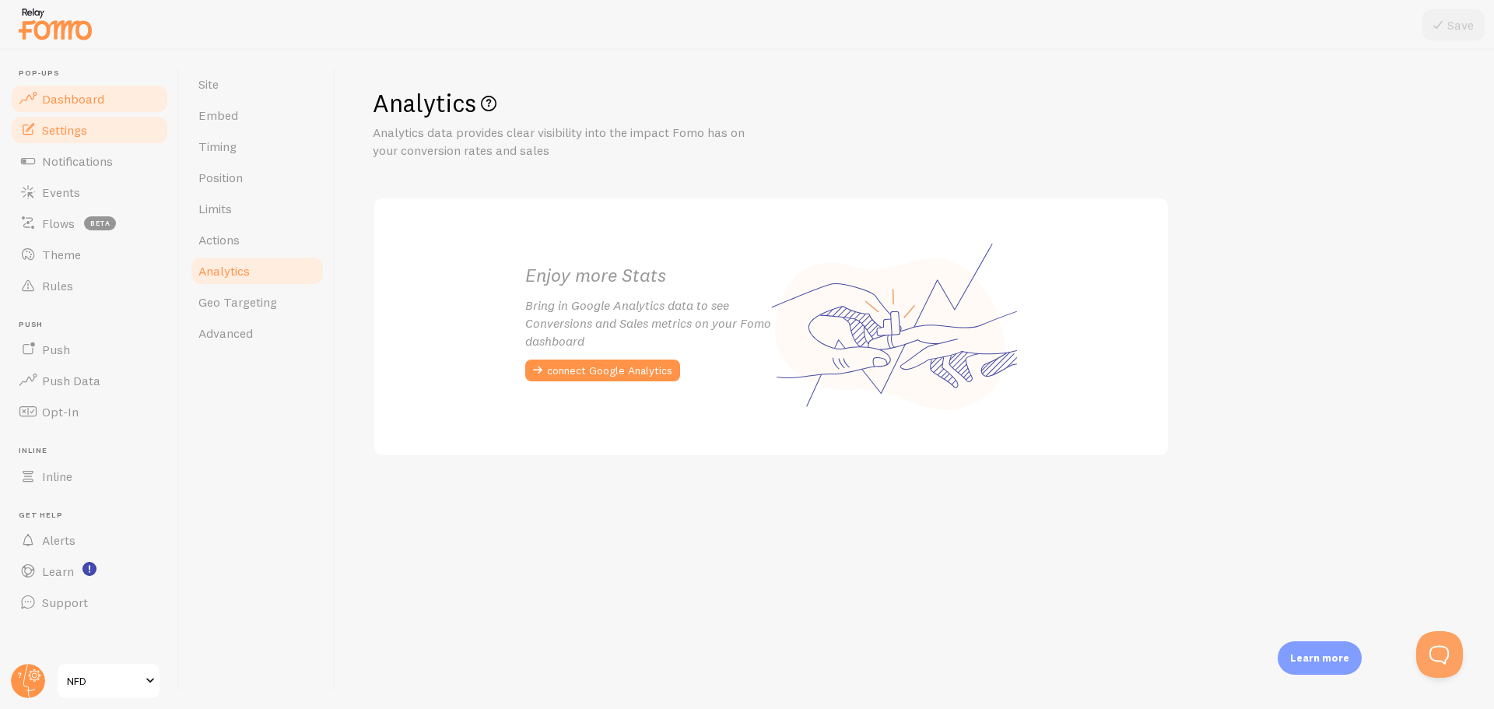
click at [96, 107] on link "Dashboard" at bounding box center [89, 98] width 160 height 31
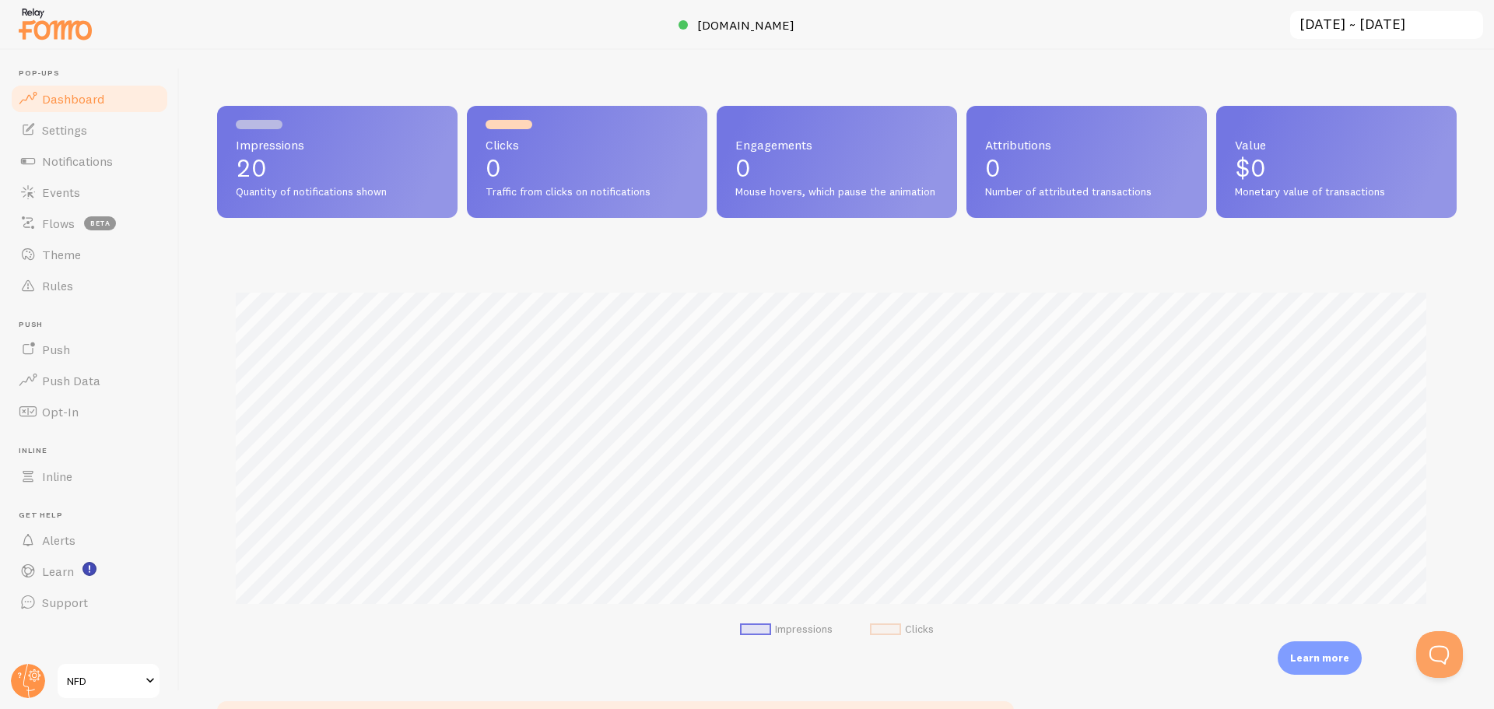
scroll to position [409, 1228]
click at [87, 126] on span "Settings" at bounding box center [64, 130] width 45 height 16
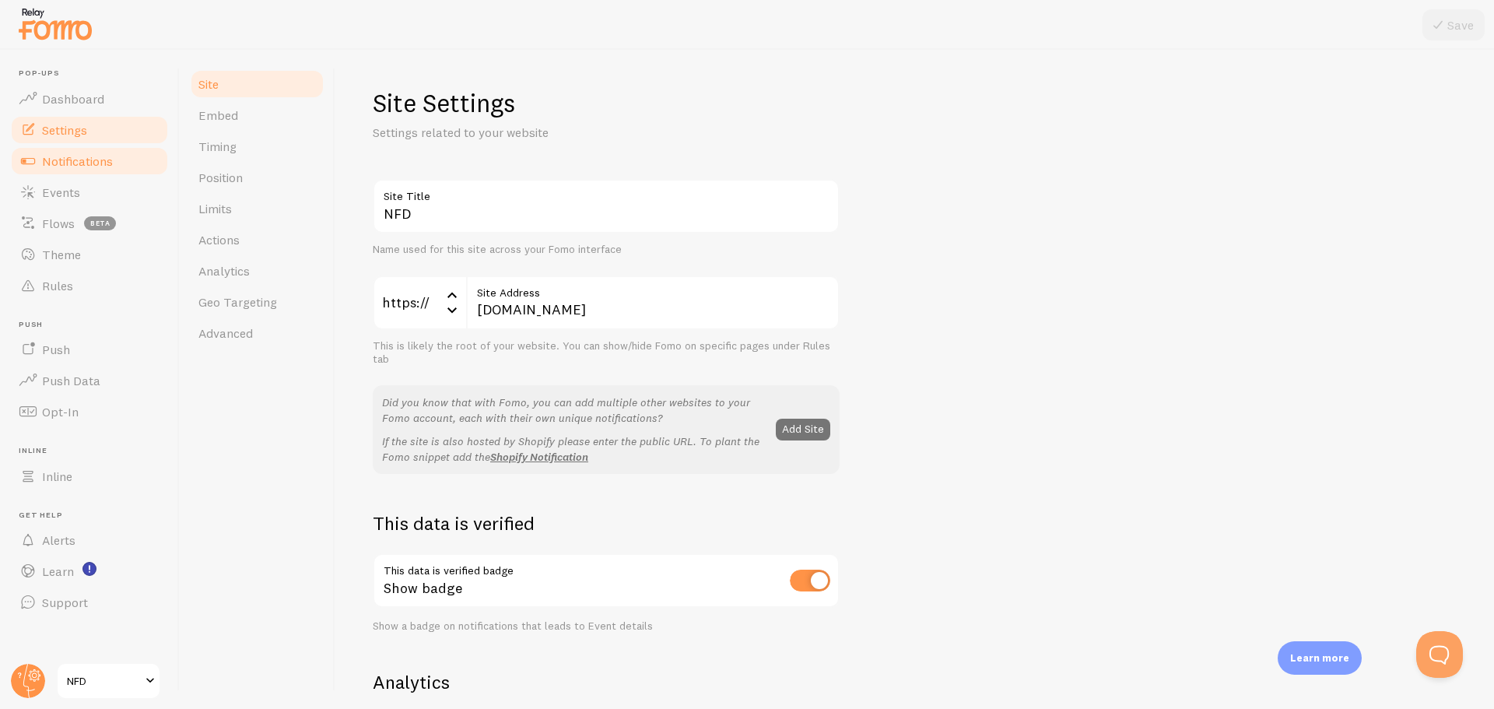
click at [88, 160] on span "Notifications" at bounding box center [77, 161] width 71 height 16
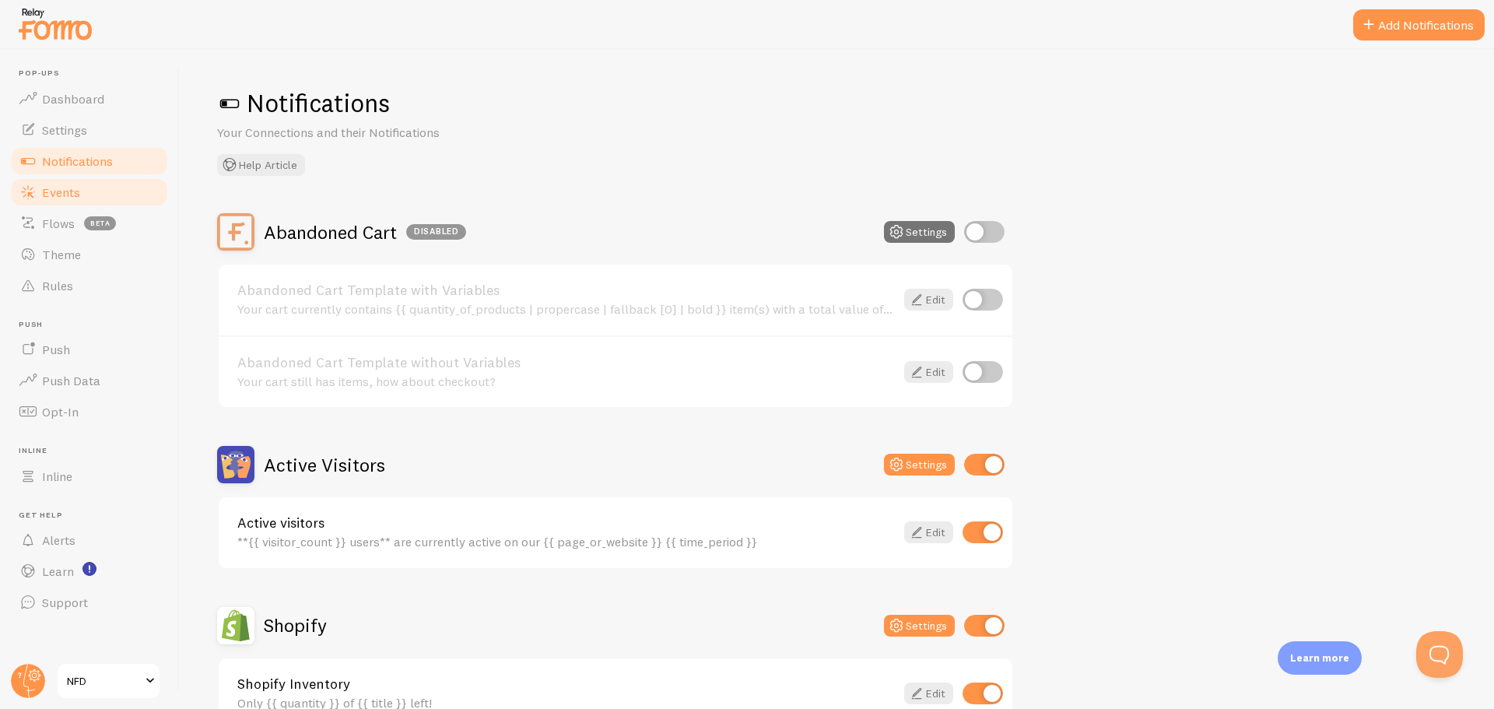
click at [99, 201] on link "Events" at bounding box center [89, 192] width 160 height 31
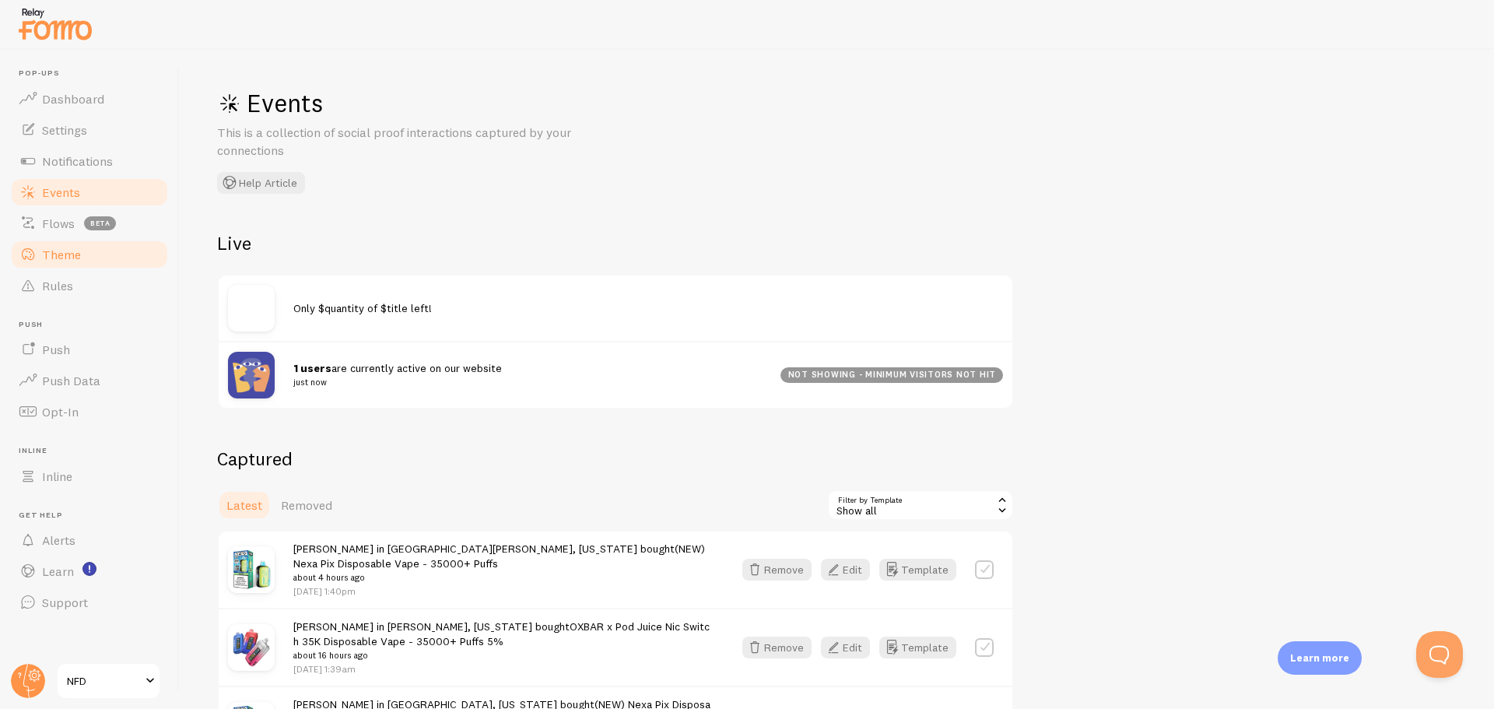
click at [79, 251] on span "Theme" at bounding box center [61, 255] width 39 height 16
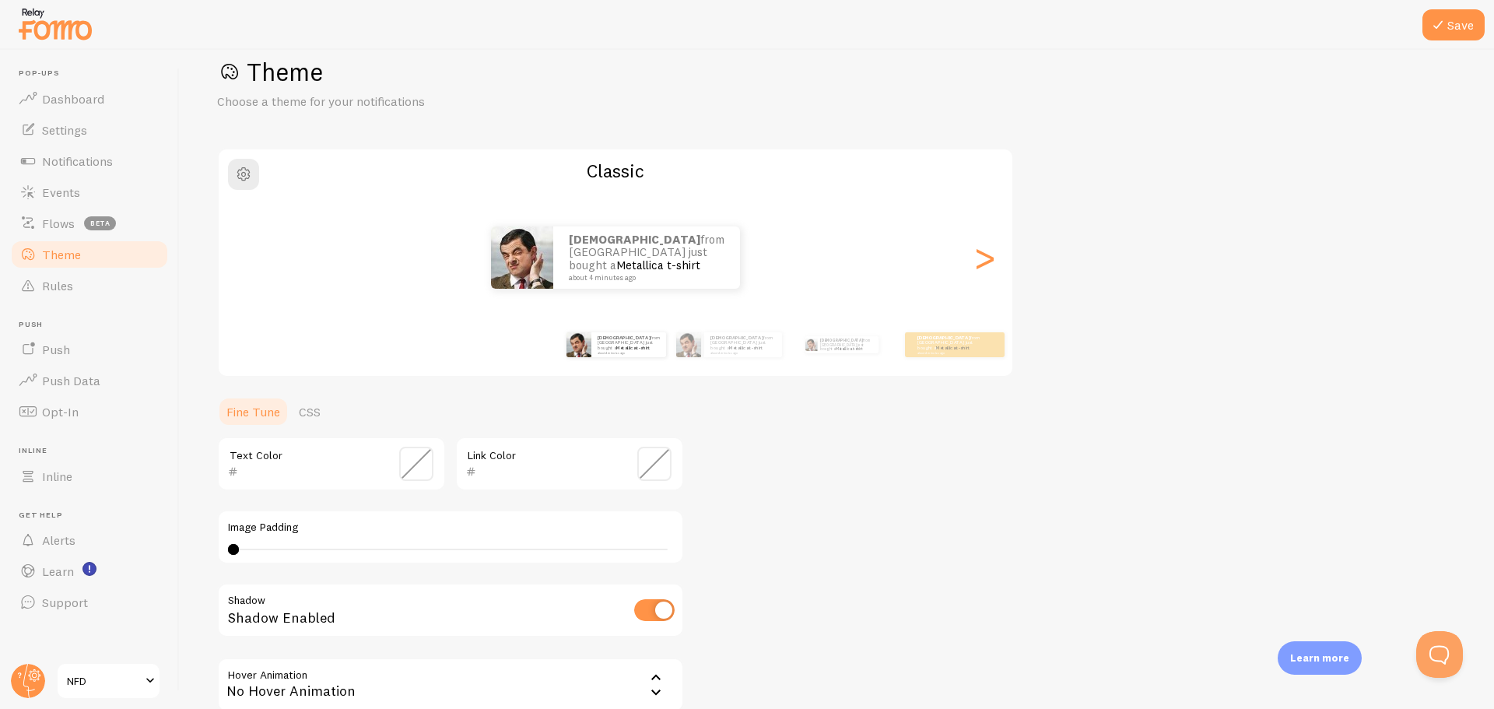
scroll to position [78, 0]
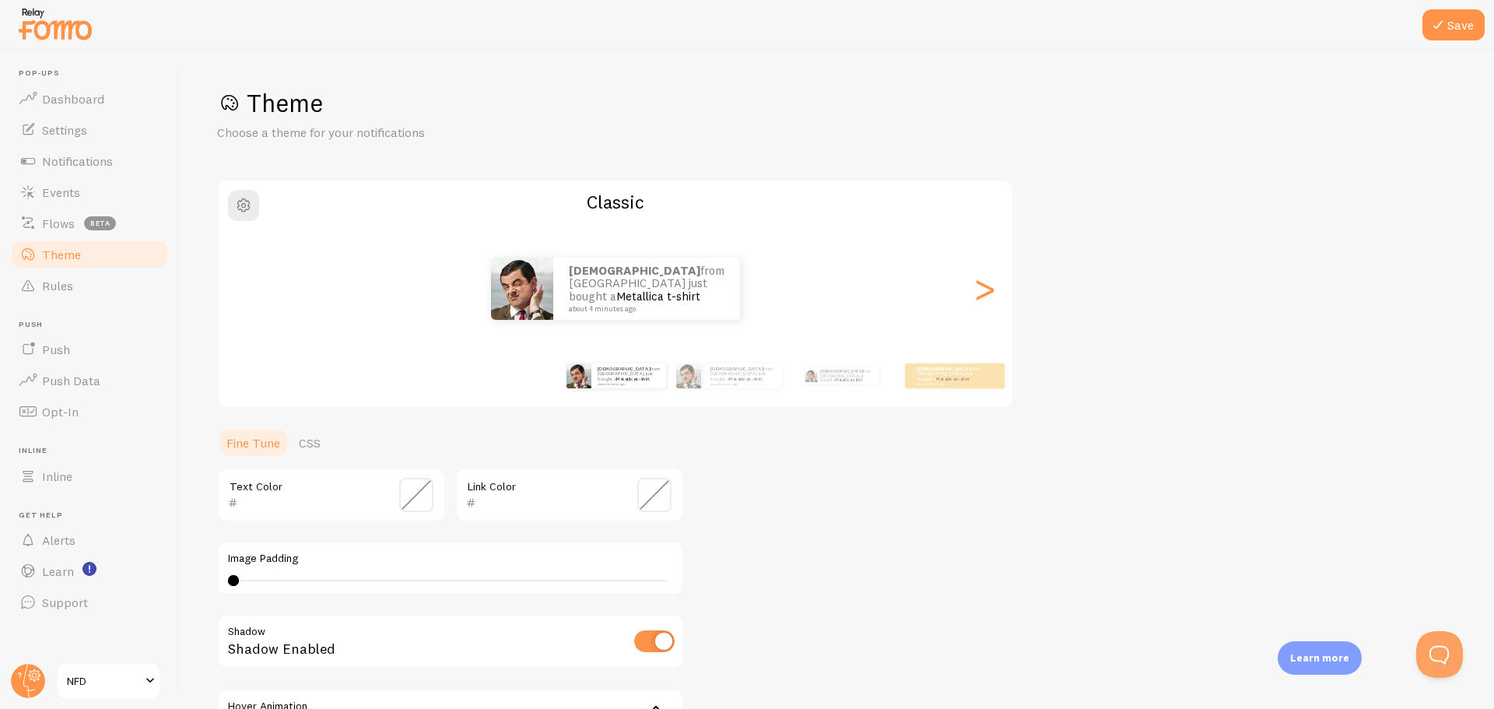
scroll to position [78, 0]
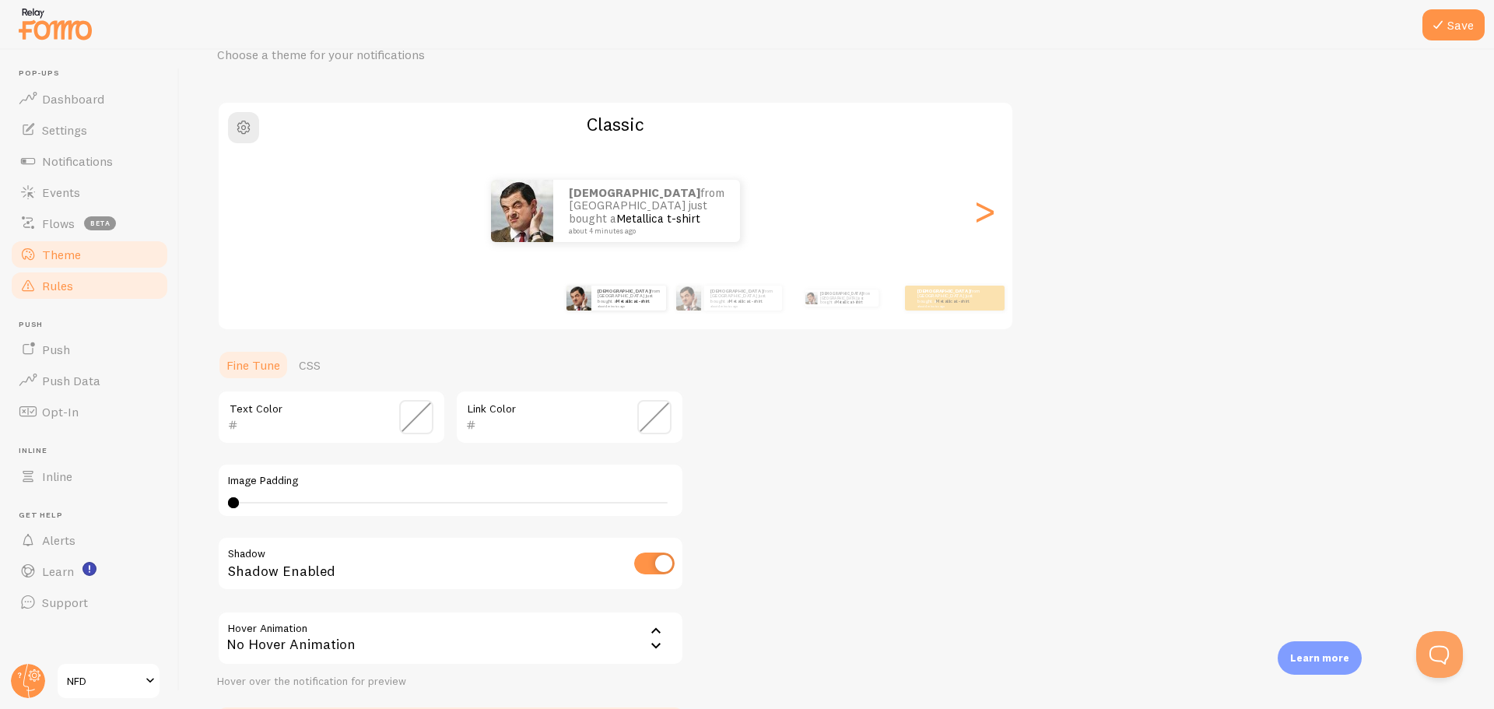
click at [70, 278] on span "Rules" at bounding box center [57, 286] width 31 height 16
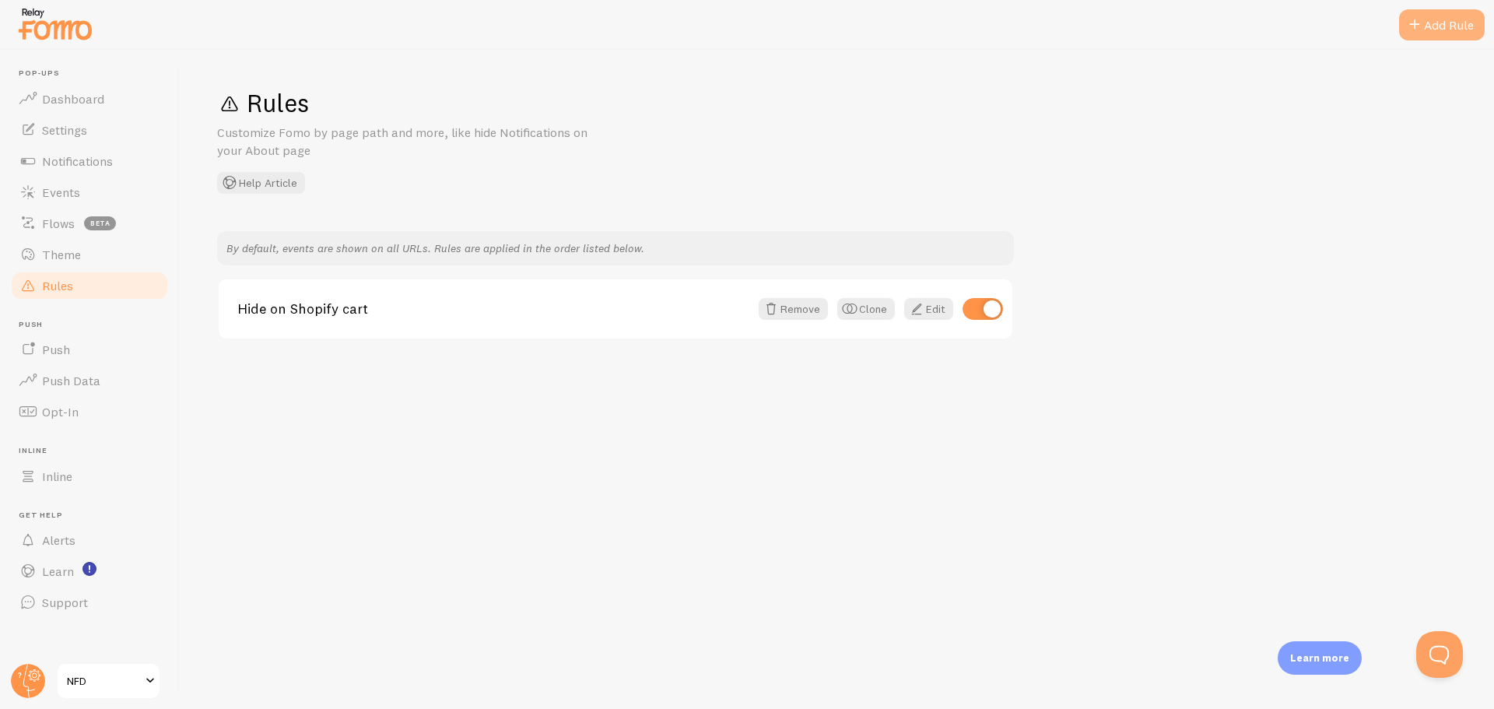
click at [1409, 27] on span at bounding box center [1414, 25] width 19 height 19
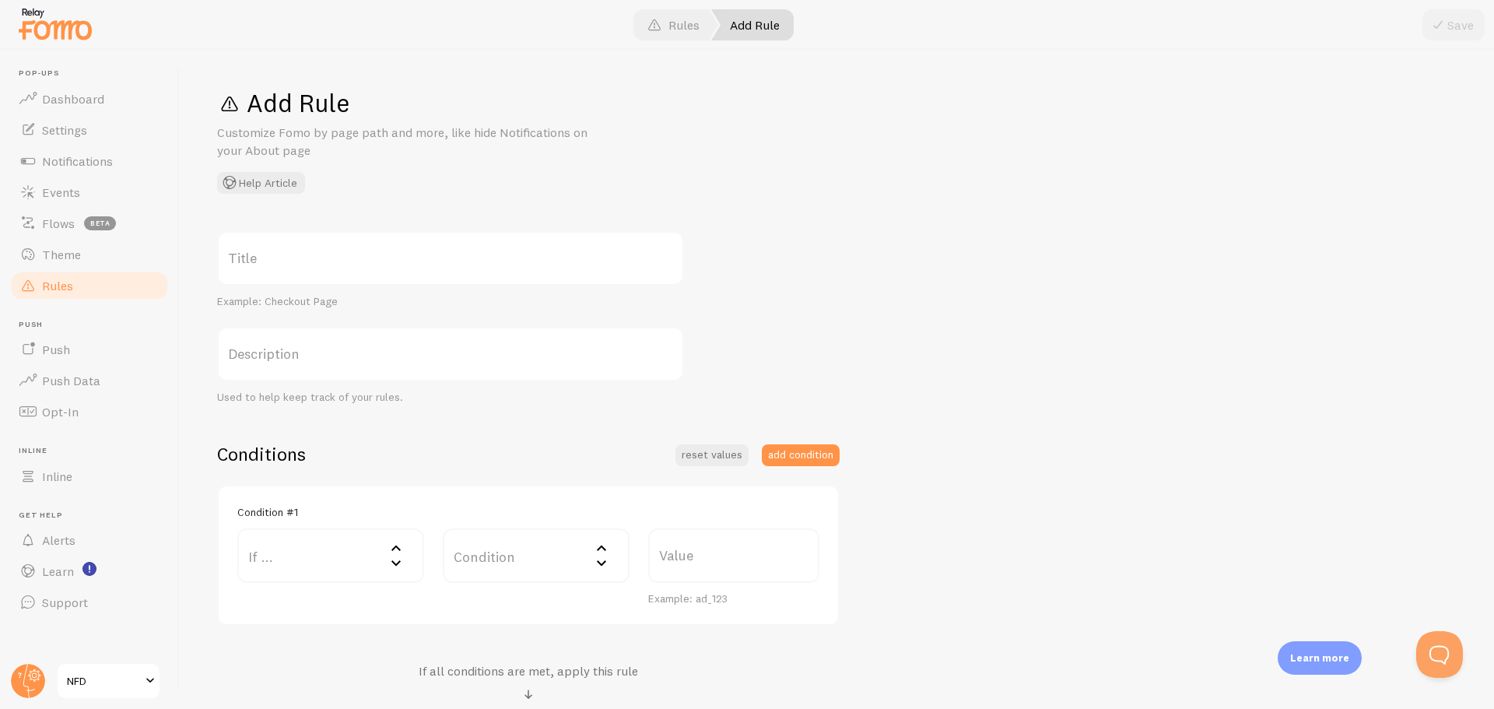
click at [330, 345] on label "Description" at bounding box center [450, 354] width 467 height 54
click at [330, 345] on input "Description" at bounding box center [450, 354] width 467 height 54
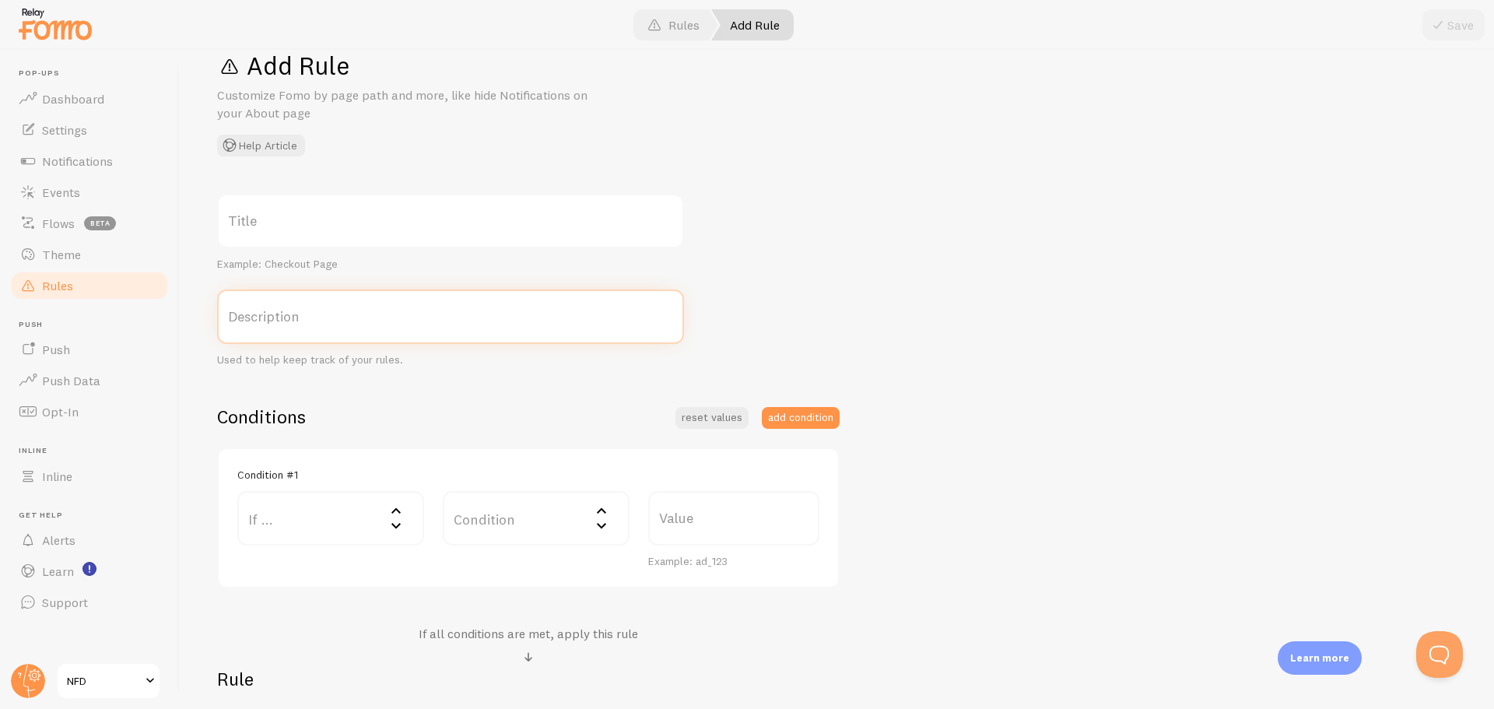
scroll to position [233, 0]
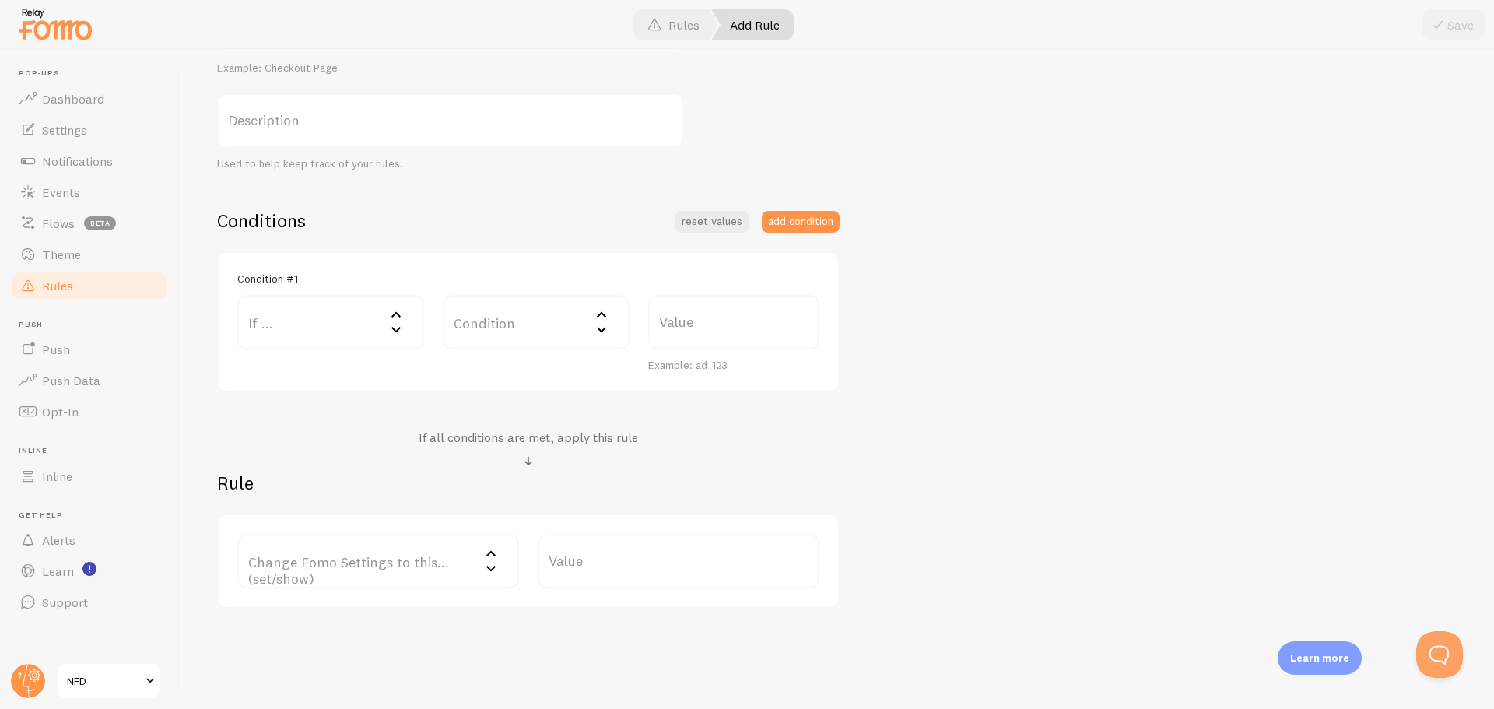
click at [330, 325] on label "If ..." at bounding box center [330, 322] width 187 height 54
click at [535, 330] on label "Condition" at bounding box center [536, 322] width 187 height 54
click at [963, 419] on div "Title Example: Checkout Page Description Used to help keep track of your rules.…" at bounding box center [837, 303] width 1240 height 611
click at [82, 264] on link "Theme" at bounding box center [89, 254] width 160 height 31
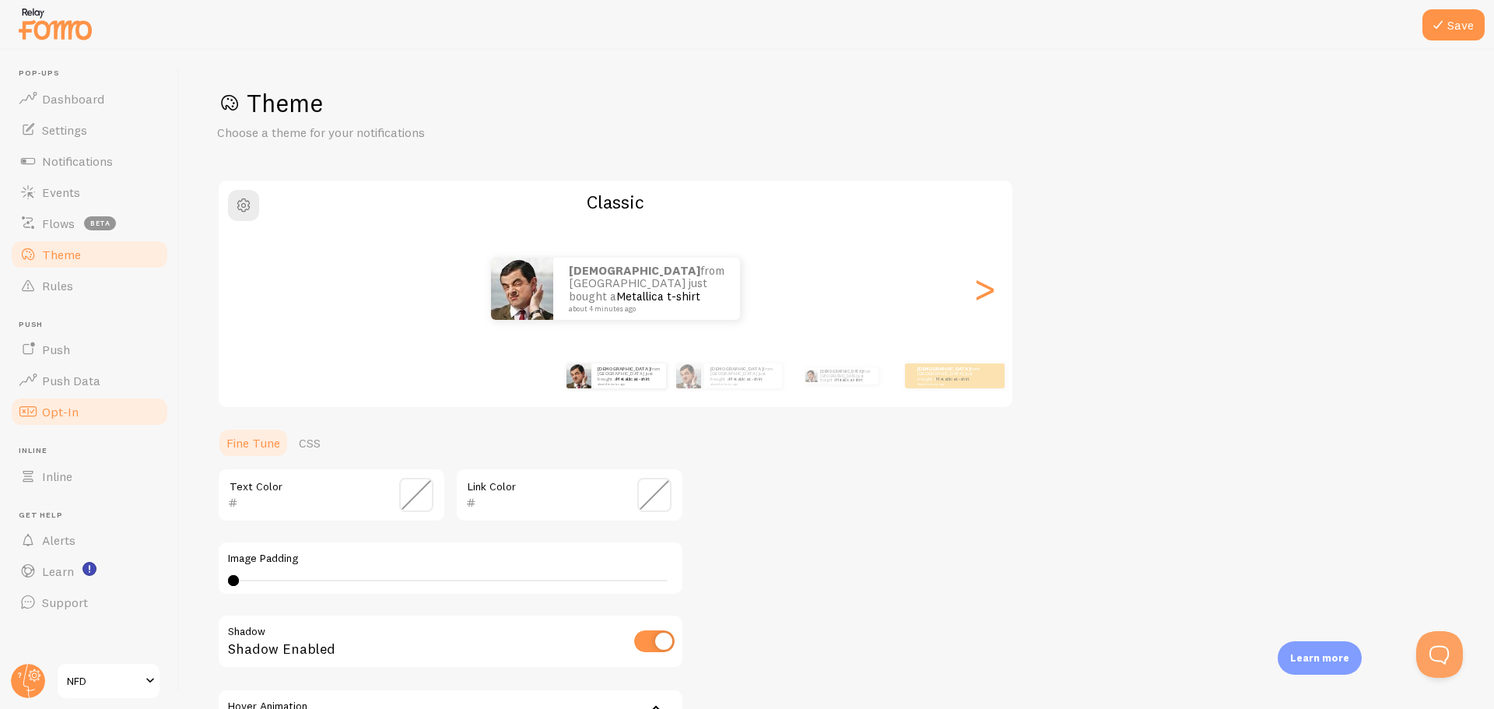
click at [82, 412] on link "Opt-In" at bounding box center [89, 411] width 160 height 31
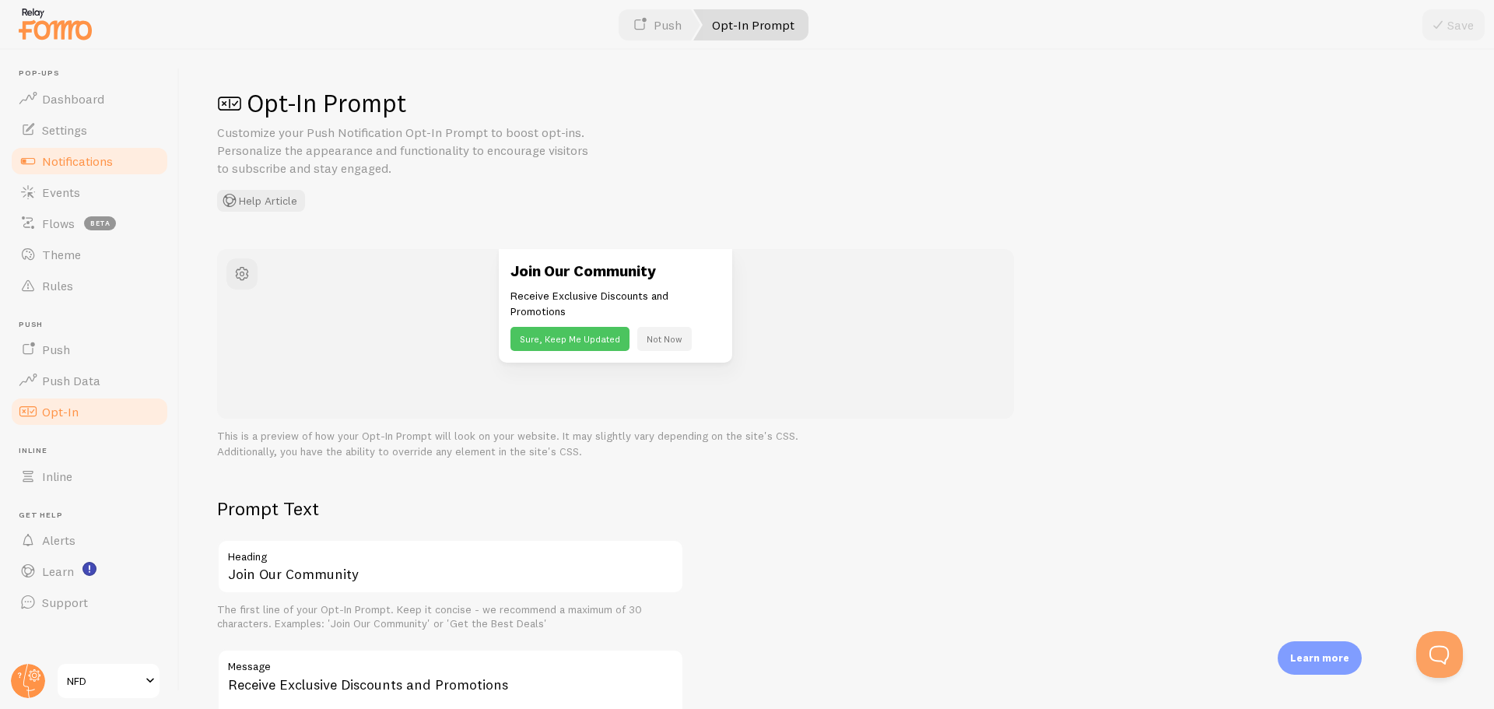
click at [70, 170] on link "Notifications" at bounding box center [89, 161] width 160 height 31
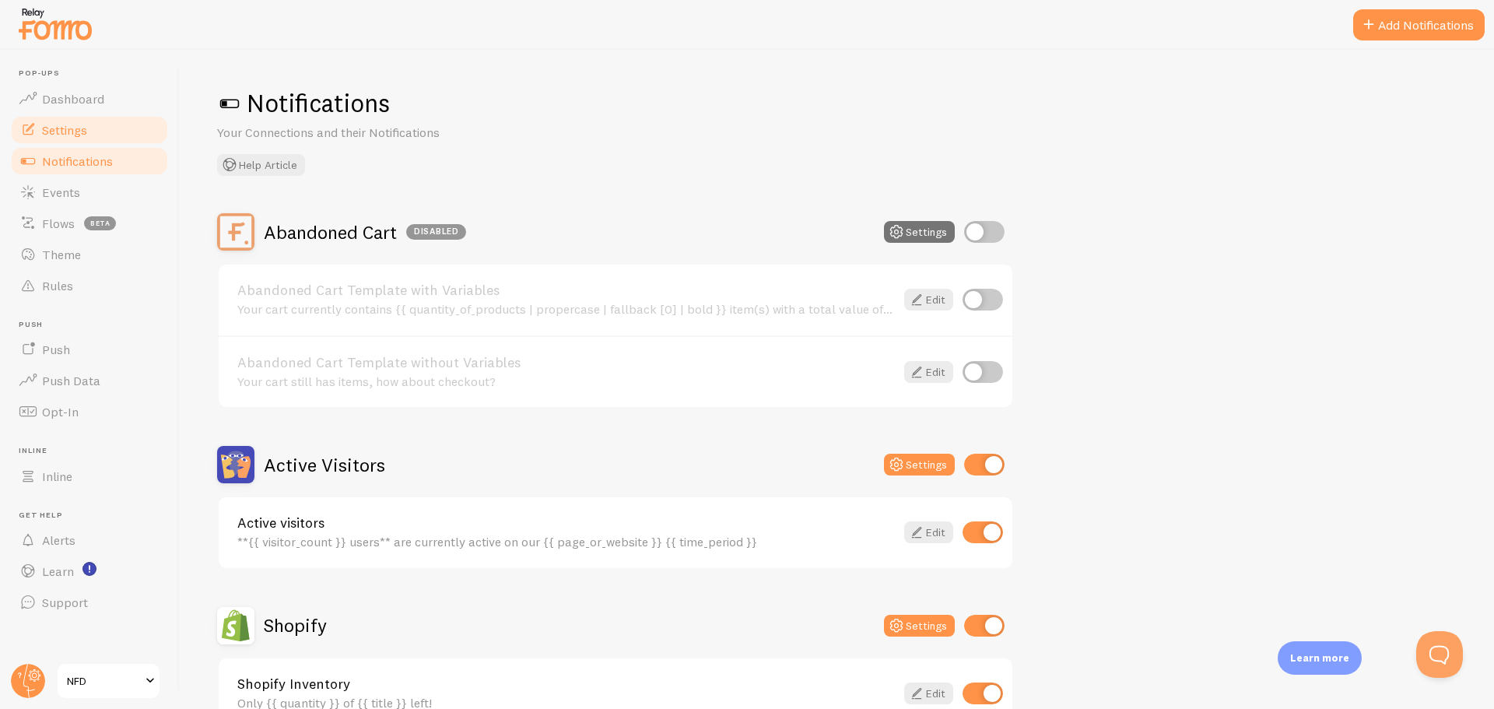
click at [121, 141] on link "Settings" at bounding box center [89, 129] width 160 height 31
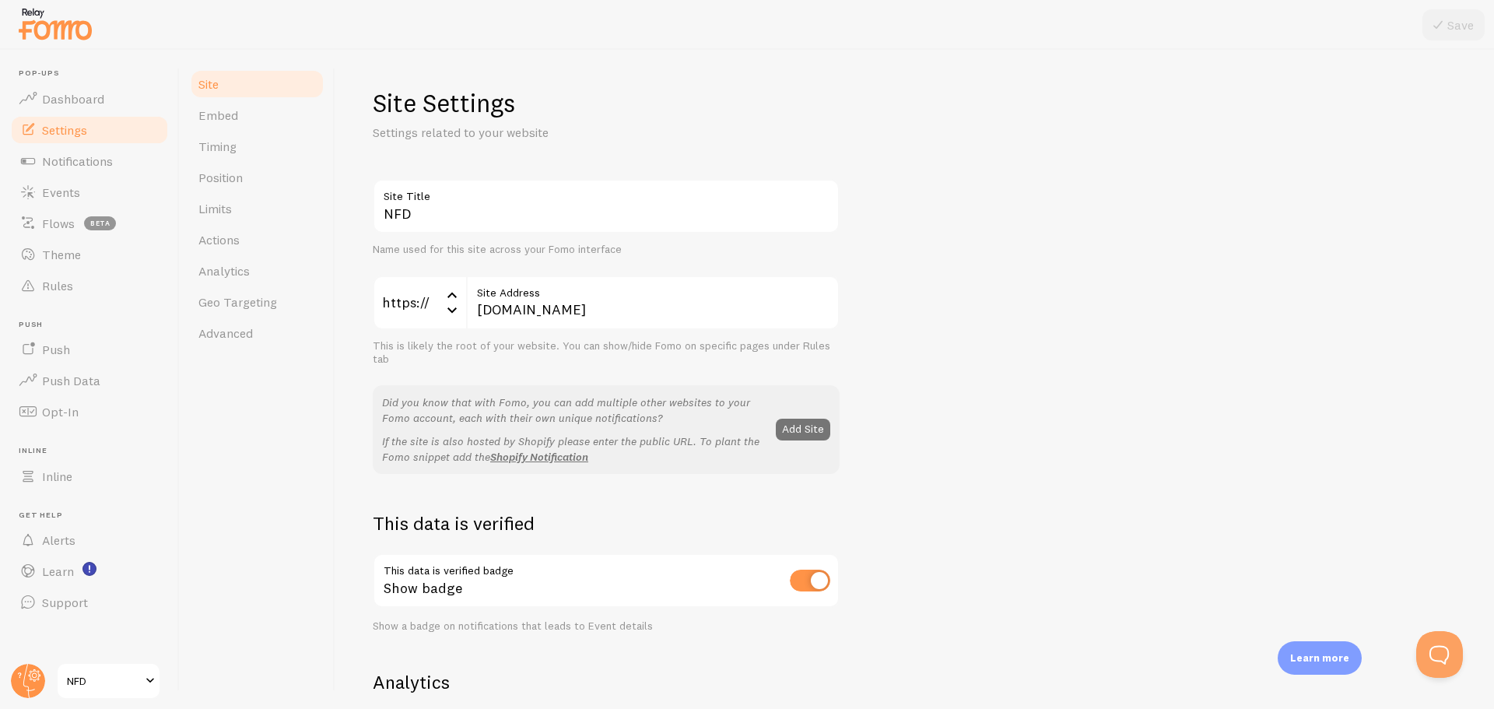
click at [100, 115] on link "Settings" at bounding box center [89, 129] width 160 height 31
click at [100, 103] on span "Dashboard" at bounding box center [73, 99] width 62 height 16
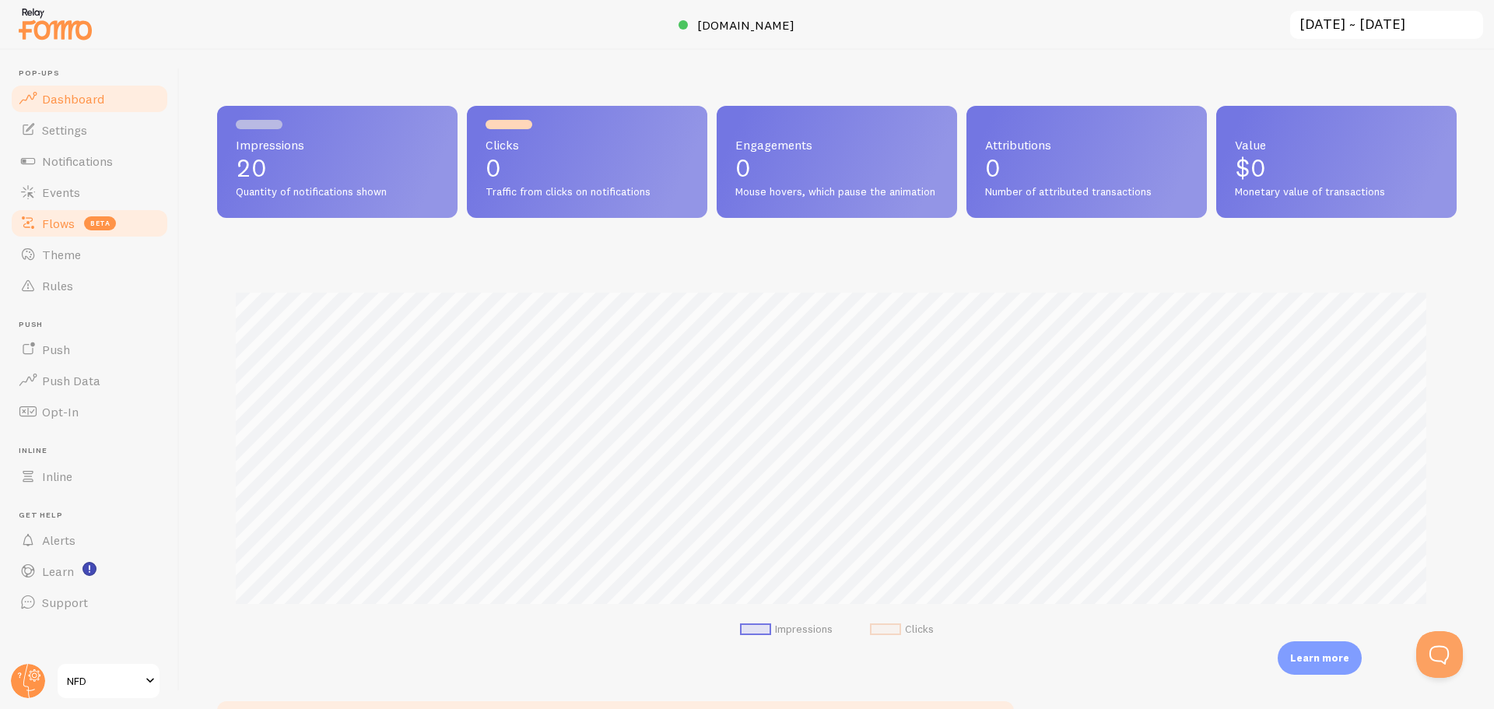
scroll to position [409, 1228]
click at [75, 216] on link "Flows beta" at bounding box center [89, 223] width 160 height 31
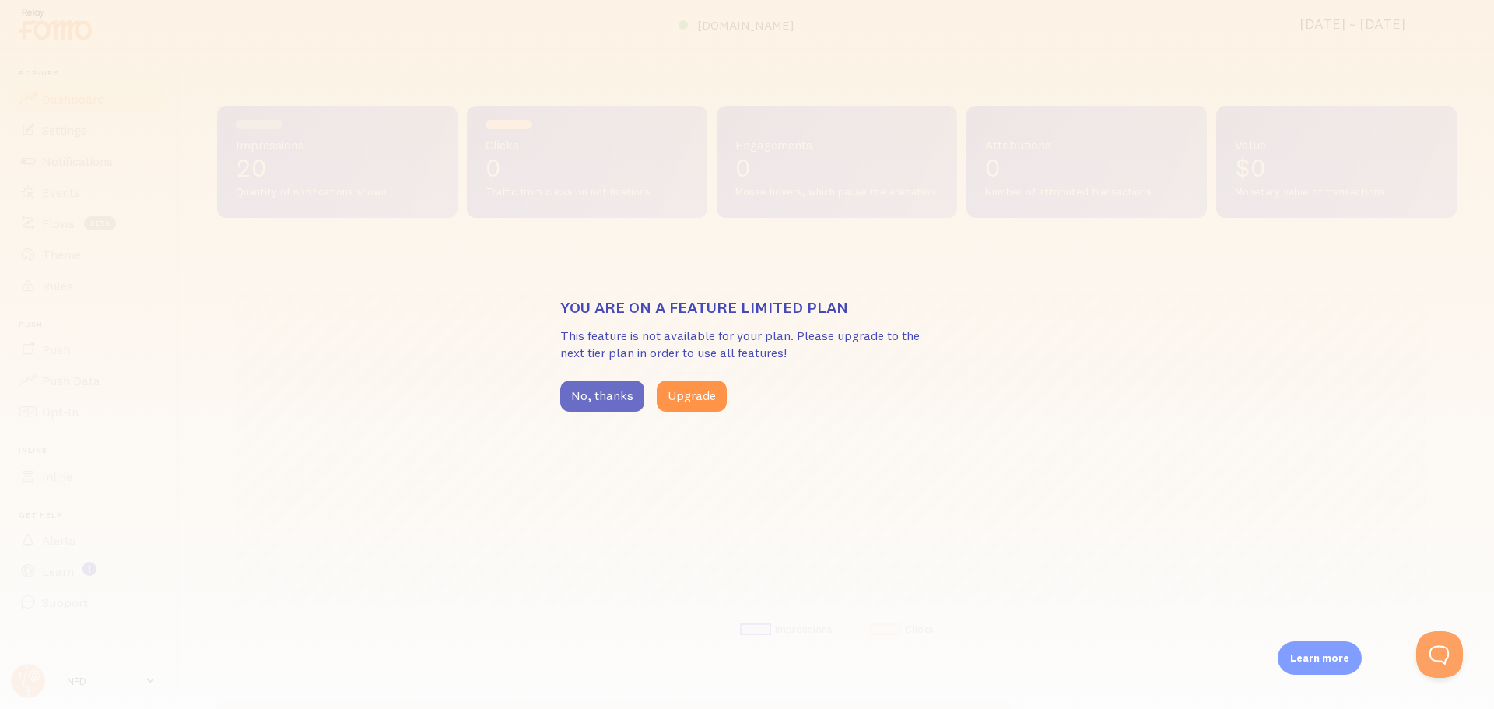
click at [576, 397] on button "No, thanks" at bounding box center [602, 396] width 84 height 31
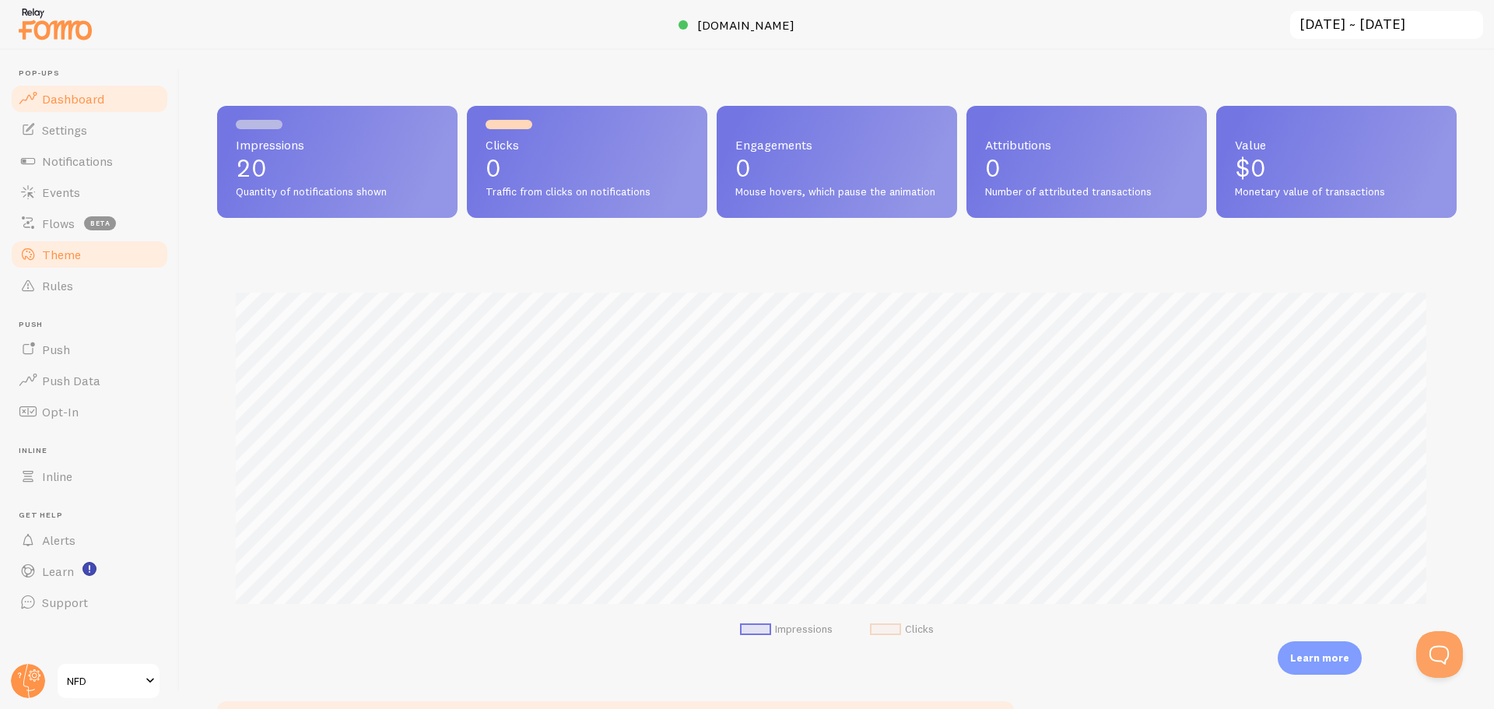
click at [111, 260] on link "Theme" at bounding box center [89, 254] width 160 height 31
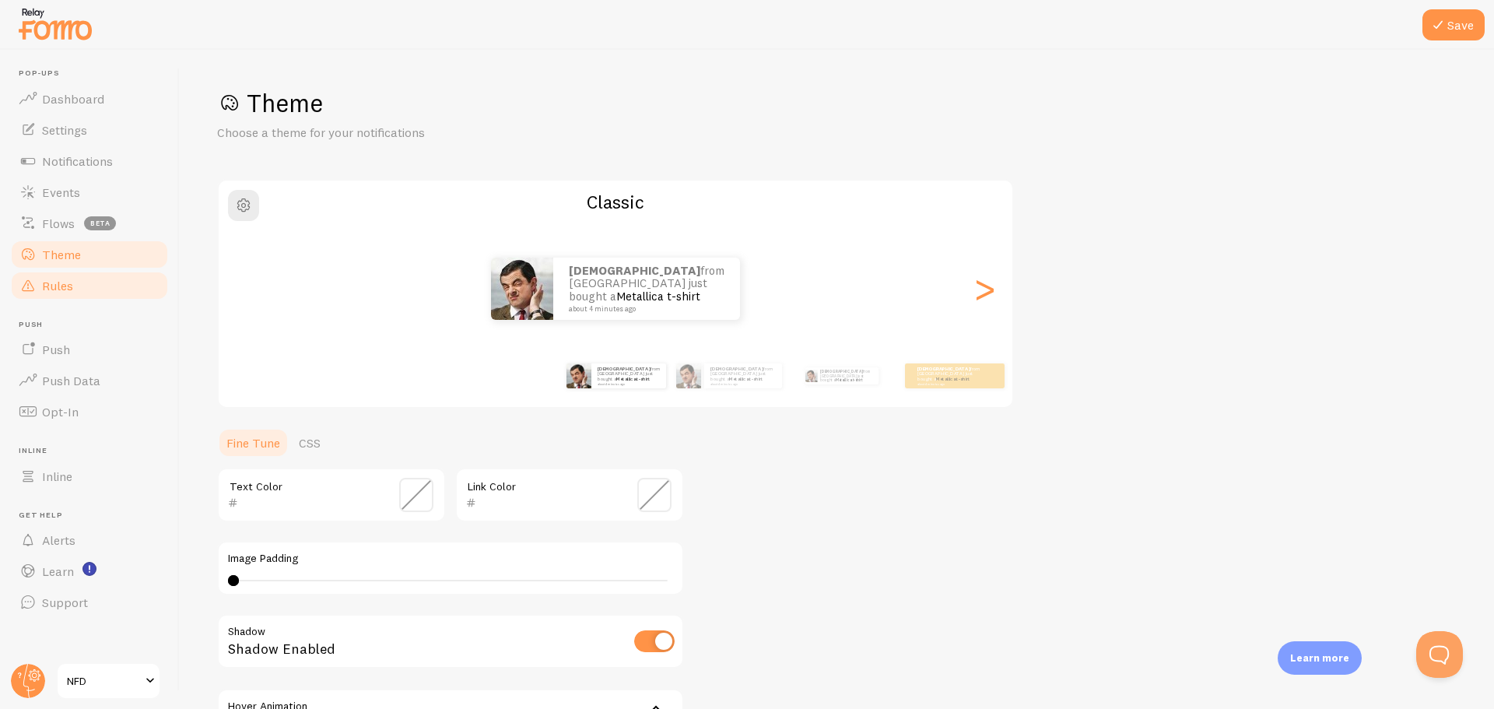
click at [79, 289] on link "Rules" at bounding box center [89, 285] width 160 height 31
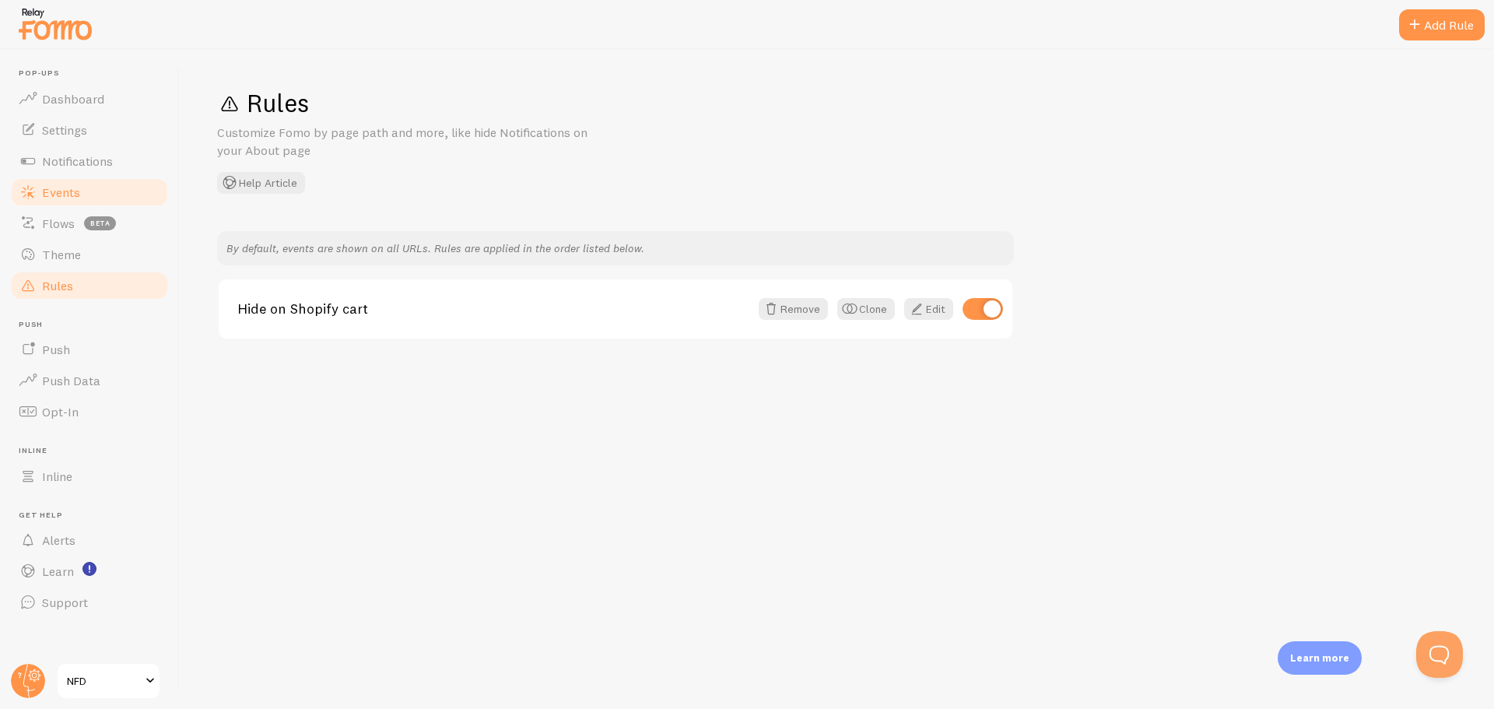
click at [82, 191] on link "Events" at bounding box center [89, 192] width 160 height 31
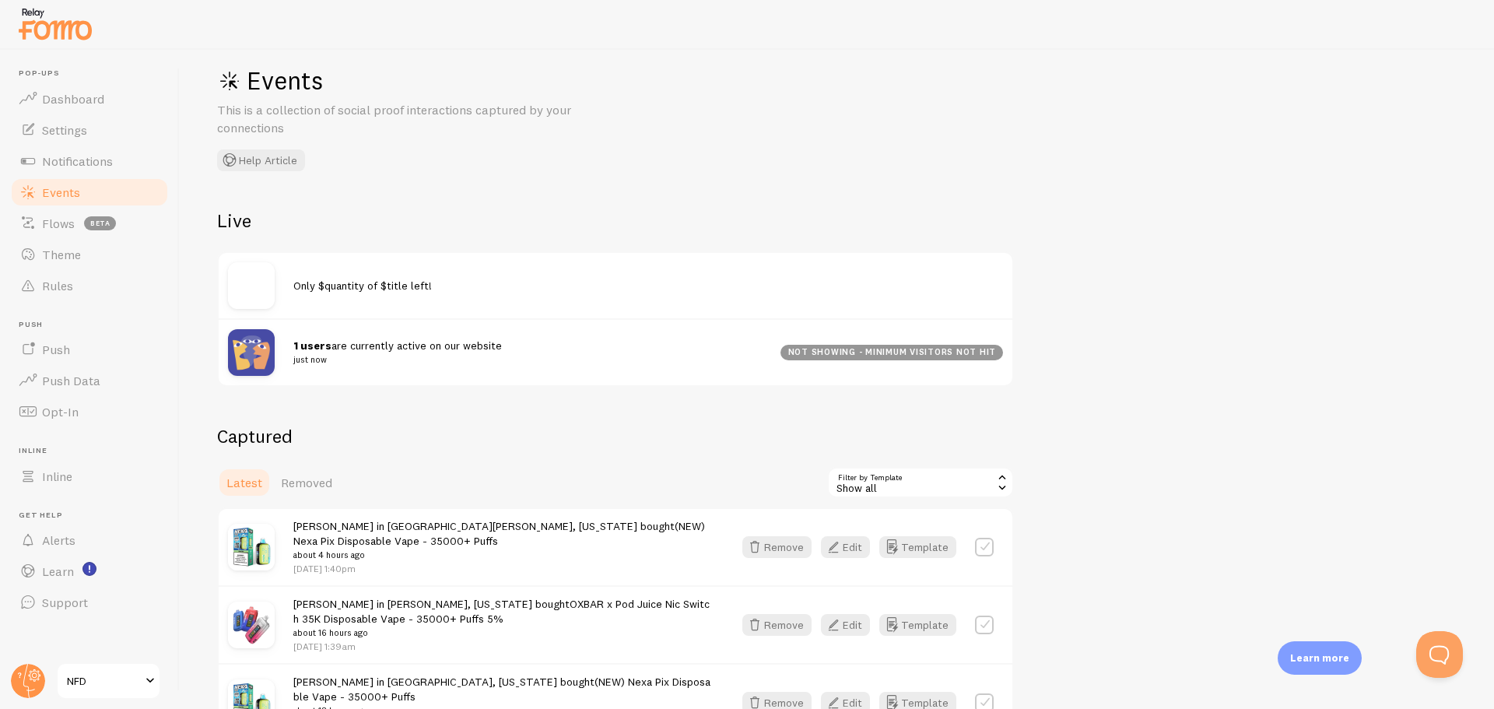
scroll to position [311, 0]
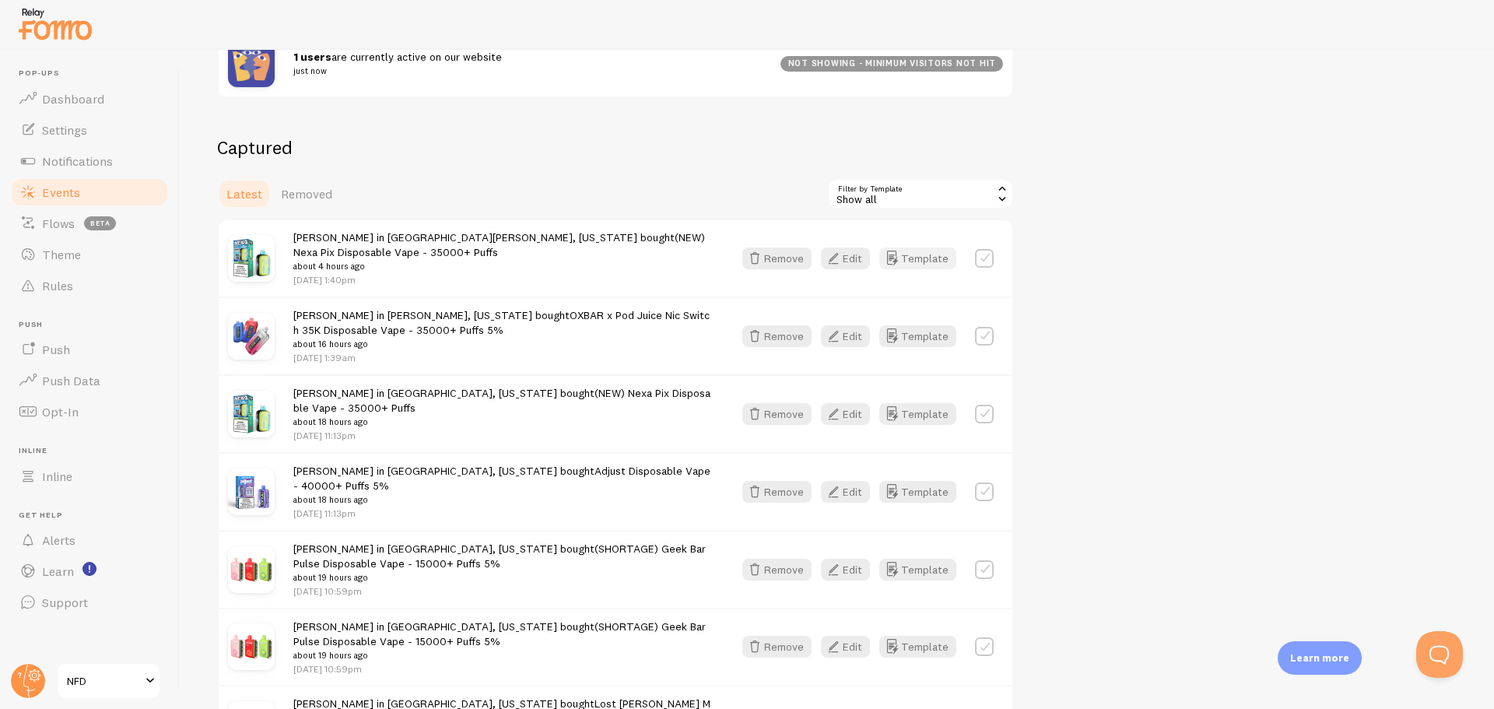
click at [911, 253] on button "Template" at bounding box center [917, 258] width 77 height 22
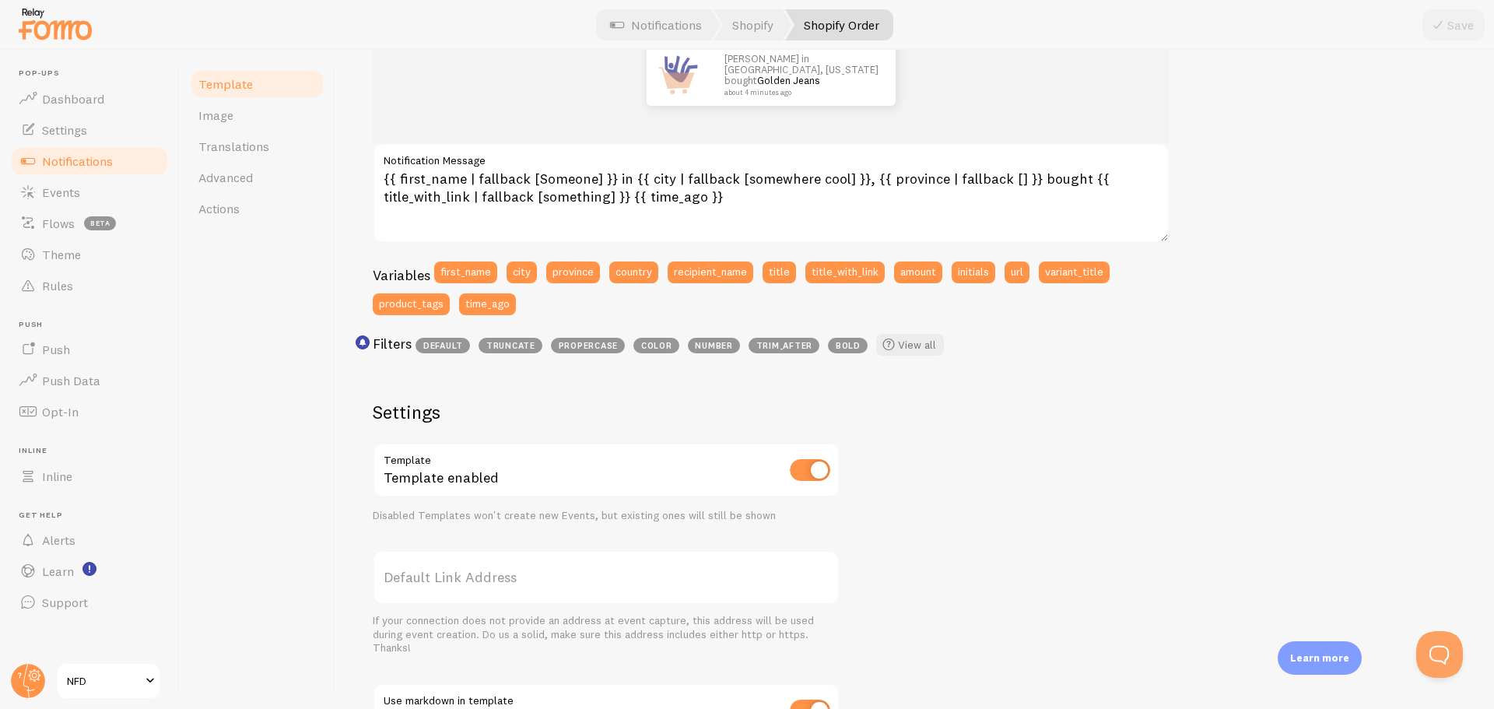
scroll to position [156, 0]
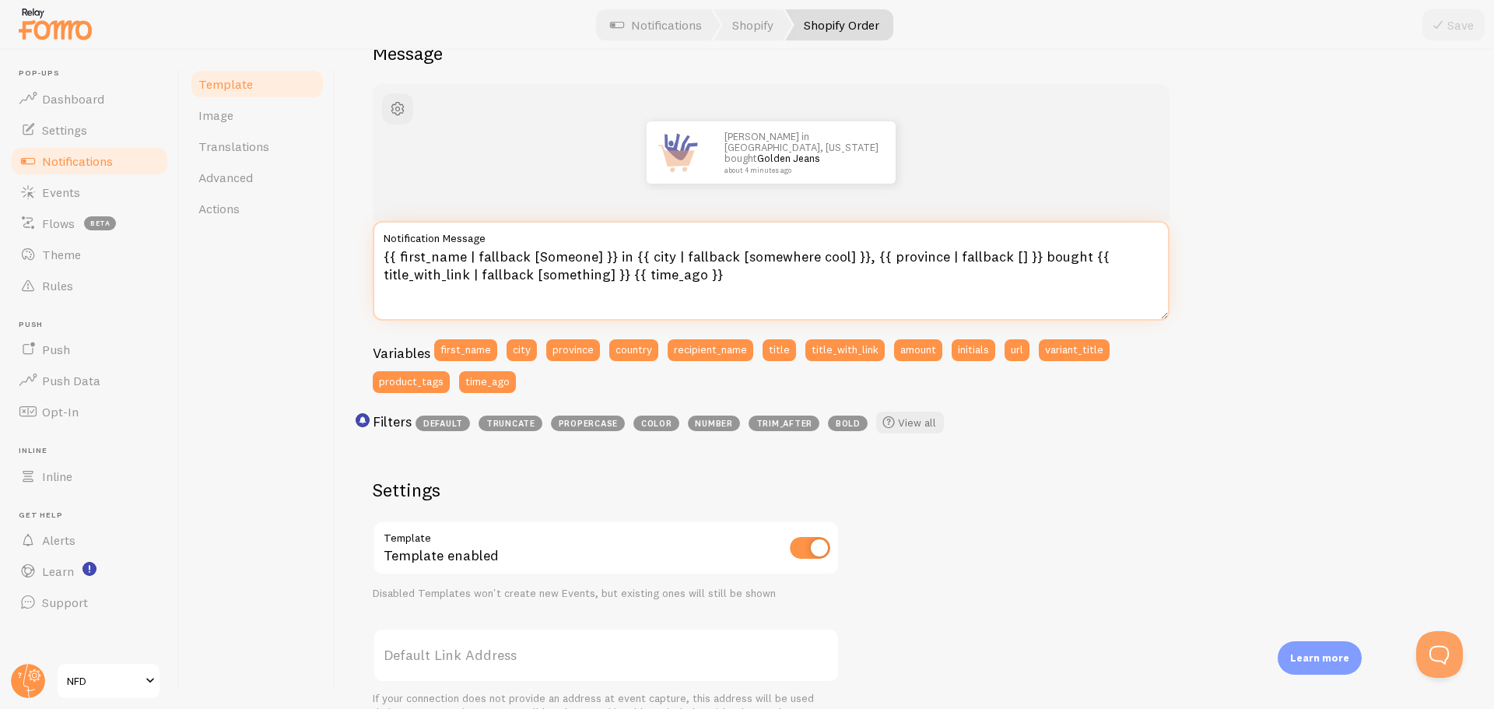
drag, startPoint x: 470, startPoint y: 256, endPoint x: 381, endPoint y: 251, distance: 88.9
click at [381, 251] on textarea "{{ first_name | fallback [Someone] }} in {{ city | fallback [somewhere cool] }}…" at bounding box center [771, 271] width 797 height 100
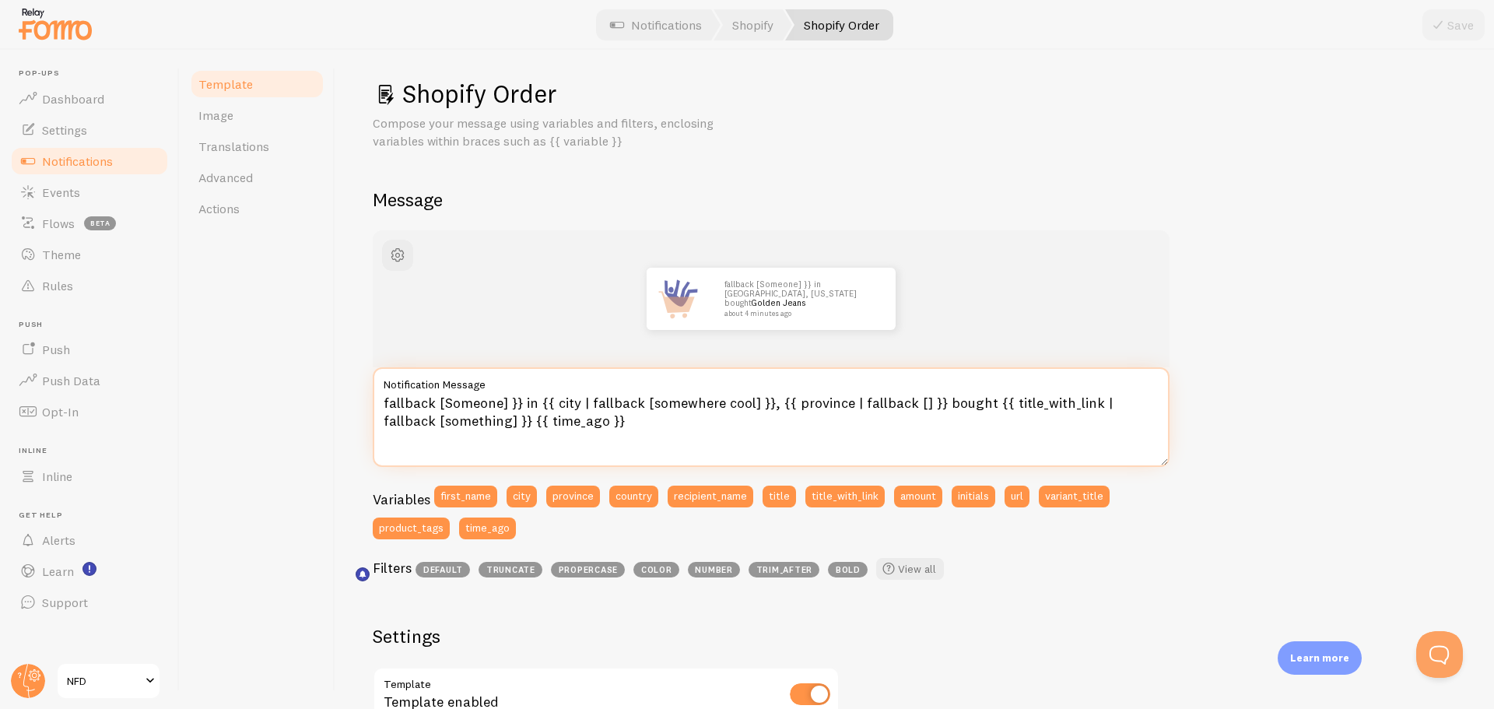
scroll to position [0, 0]
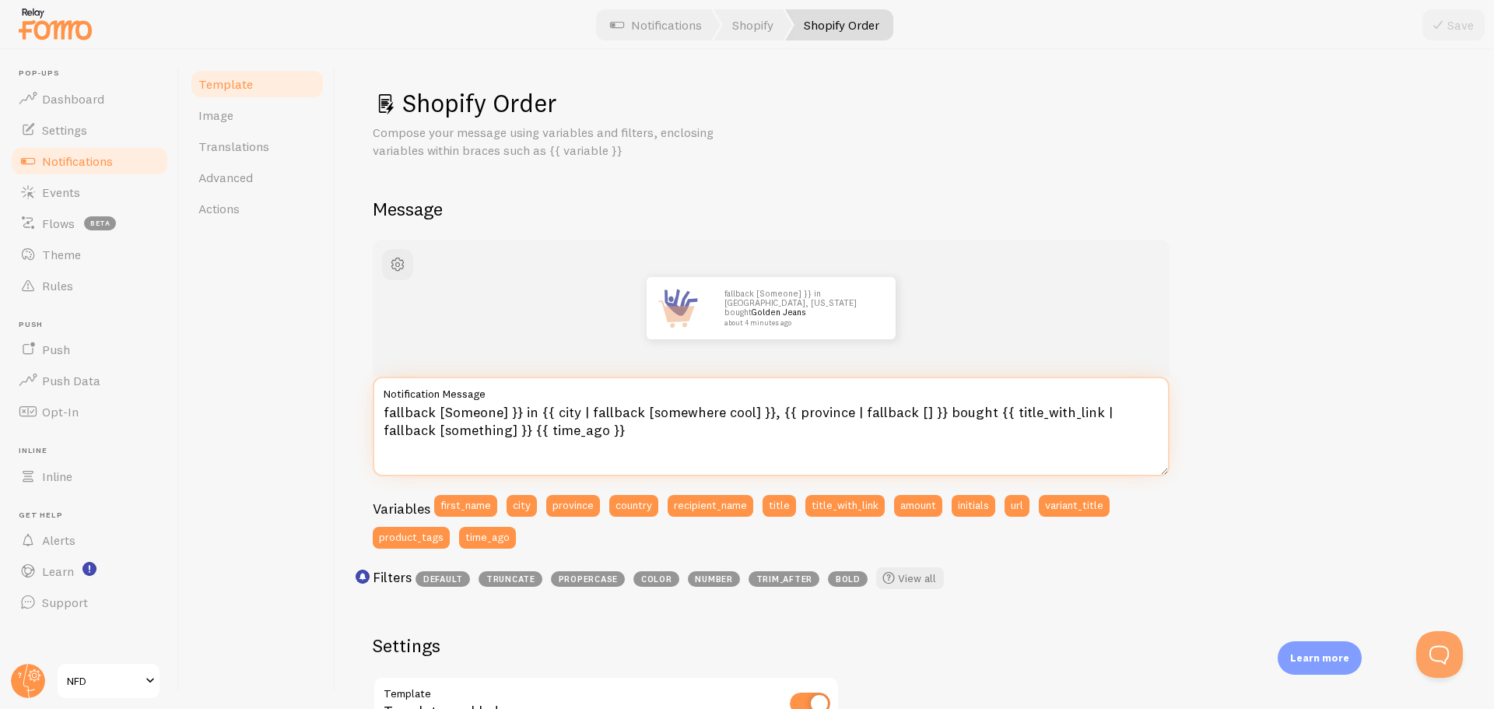
type textarea "fallback [Someone] }} in {{ city | fallback [somewhere cool] }}, {{ province | …"
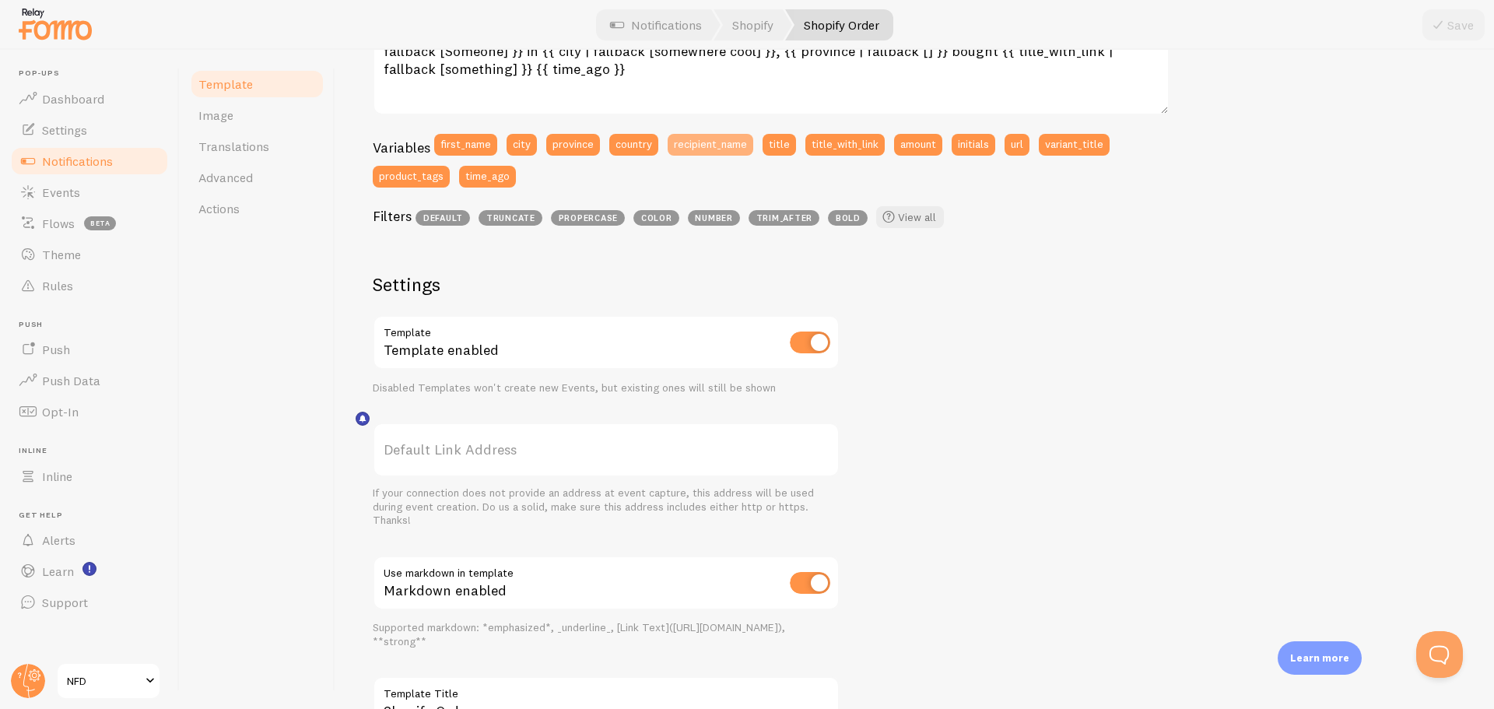
scroll to position [389, 0]
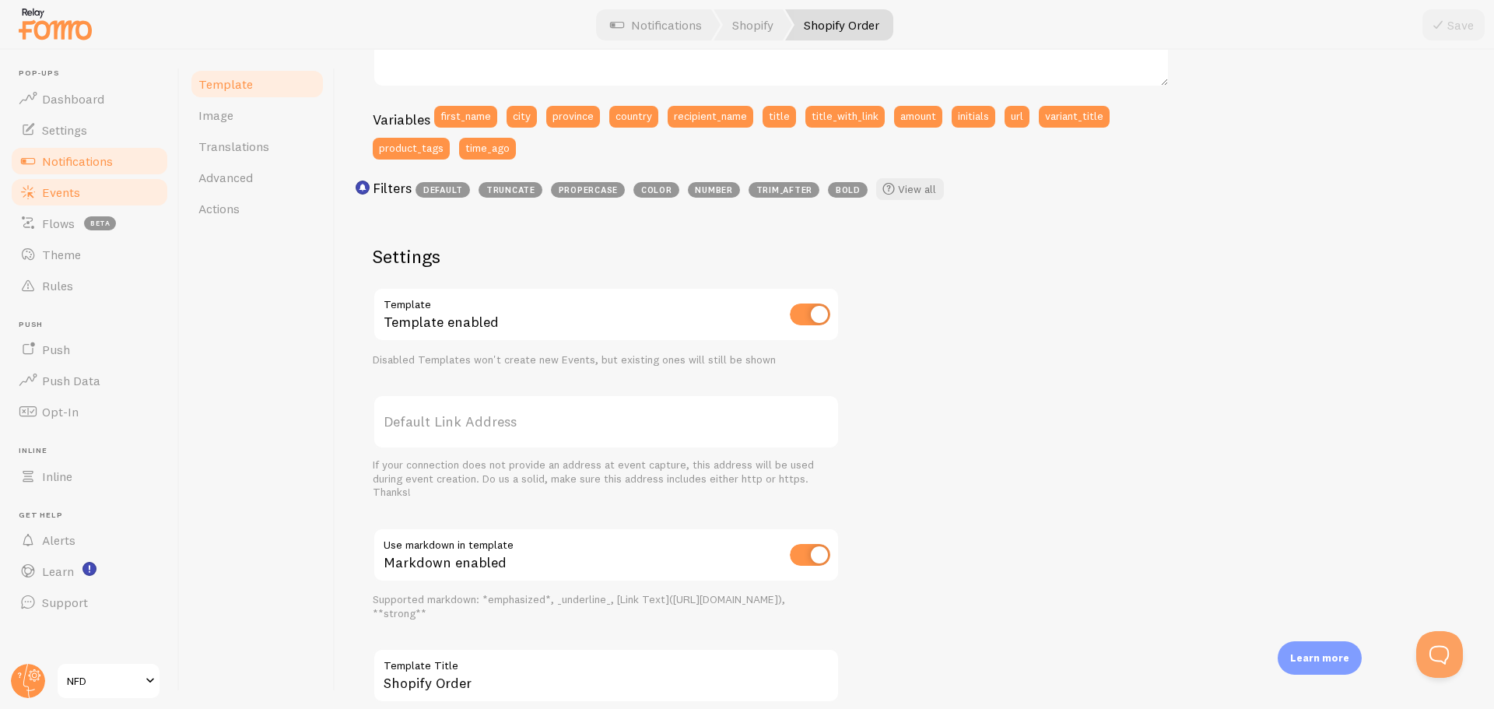
click at [61, 191] on span "Events" at bounding box center [61, 192] width 38 height 16
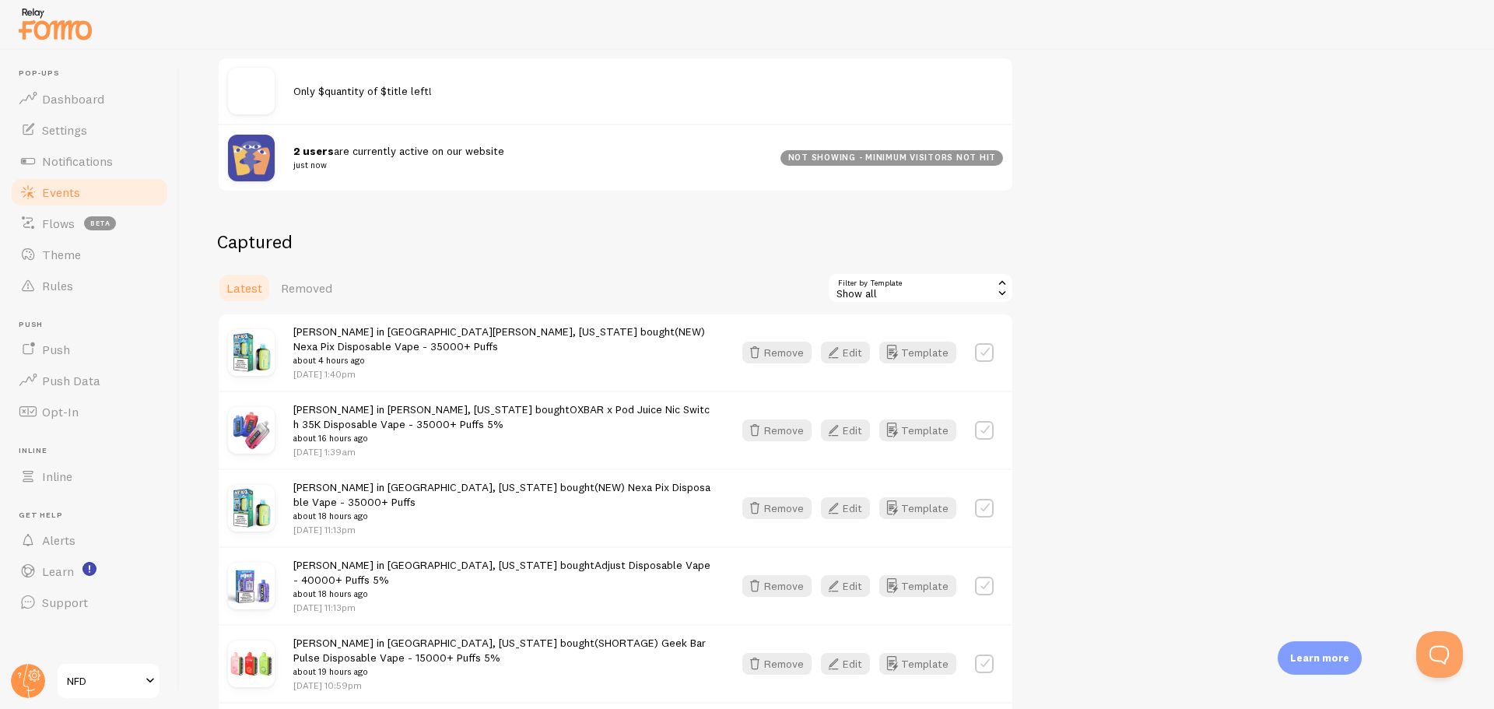
scroll to position [233, 0]
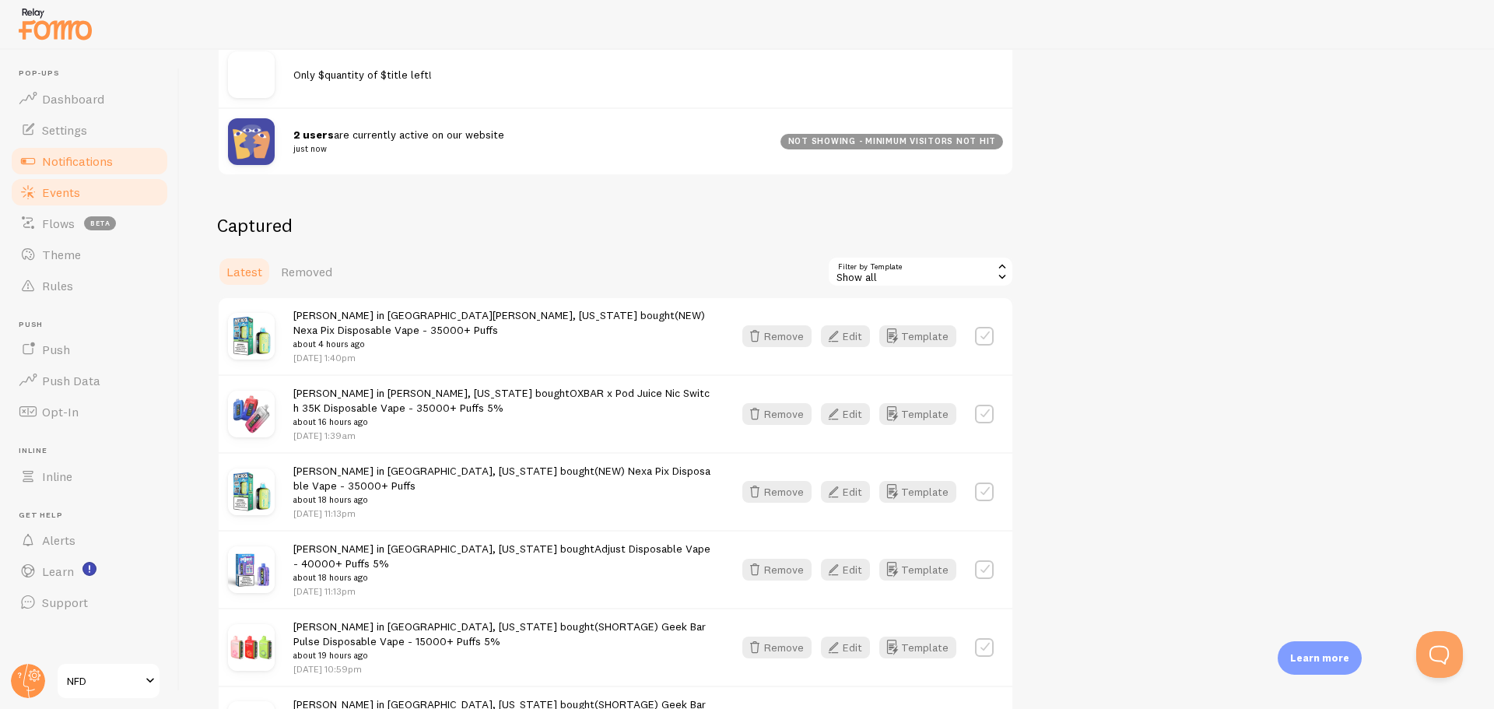
click at [79, 156] on span "Notifications" at bounding box center [77, 161] width 71 height 16
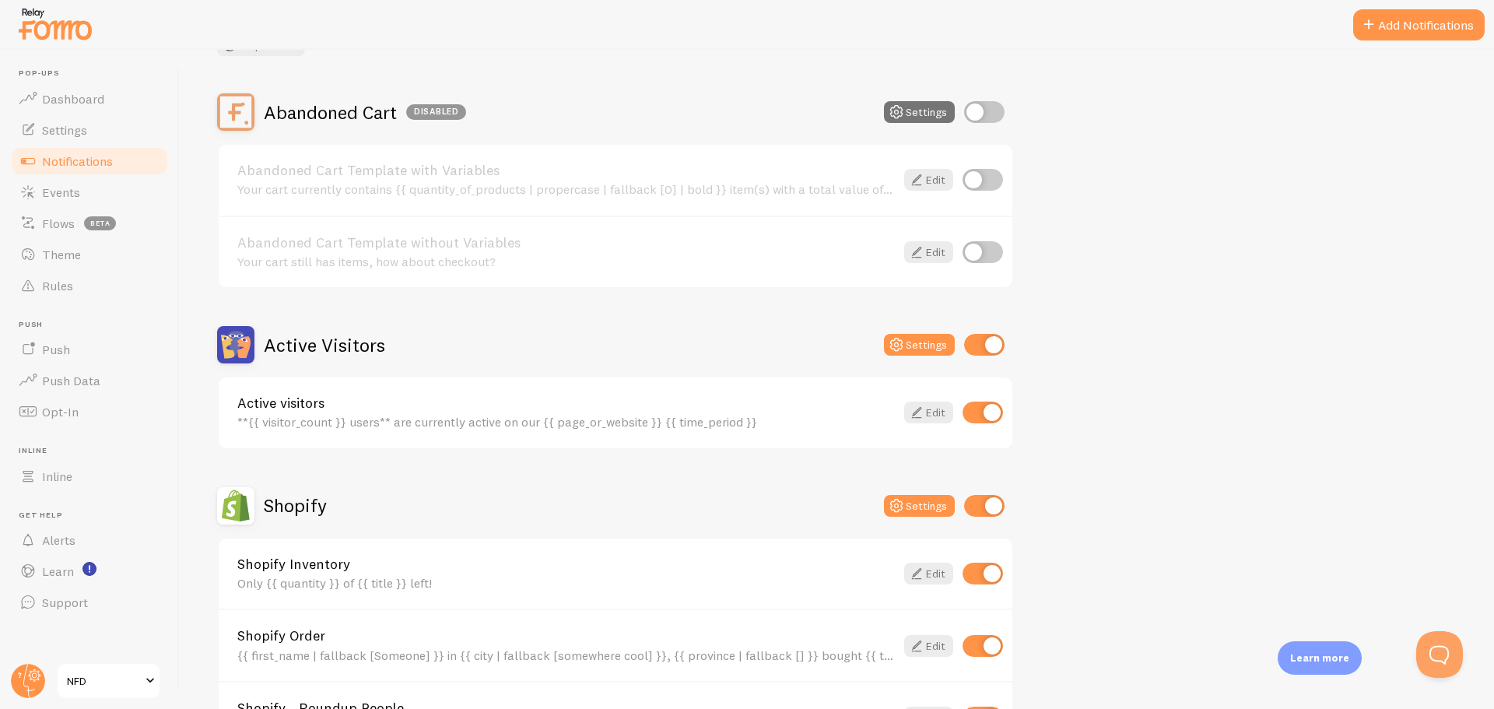
scroll to position [156, 0]
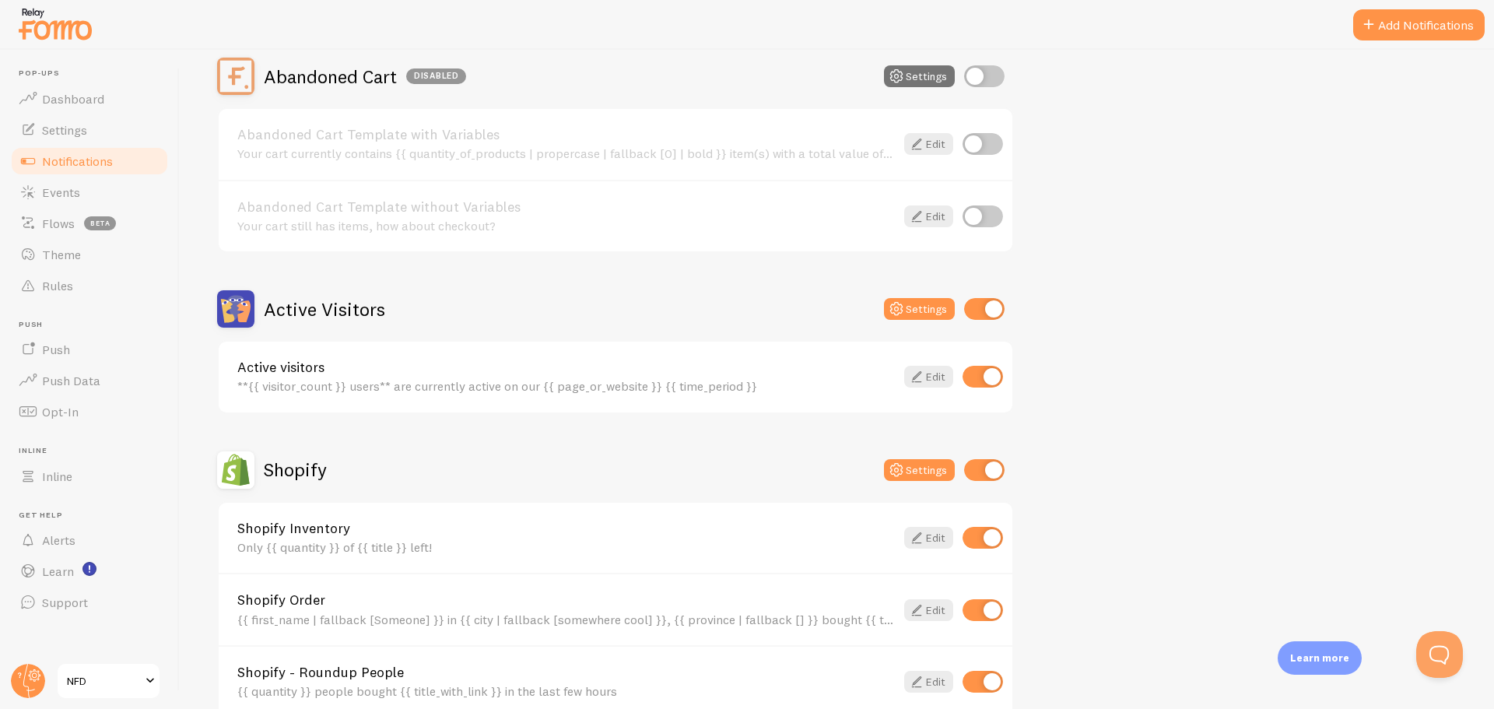
click at [987, 380] on input "checkbox" at bounding box center [983, 377] width 40 height 22
checkbox input "false"
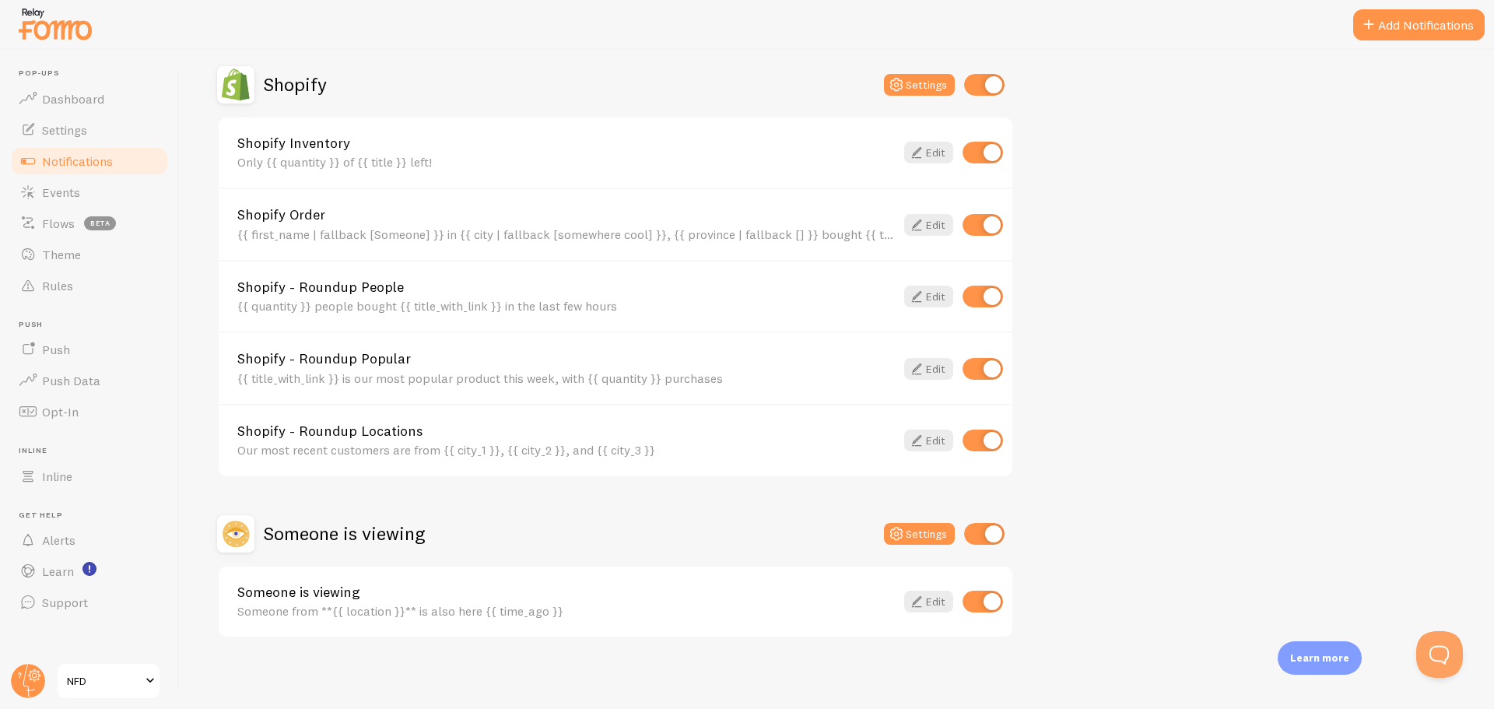
scroll to position [545, 0]
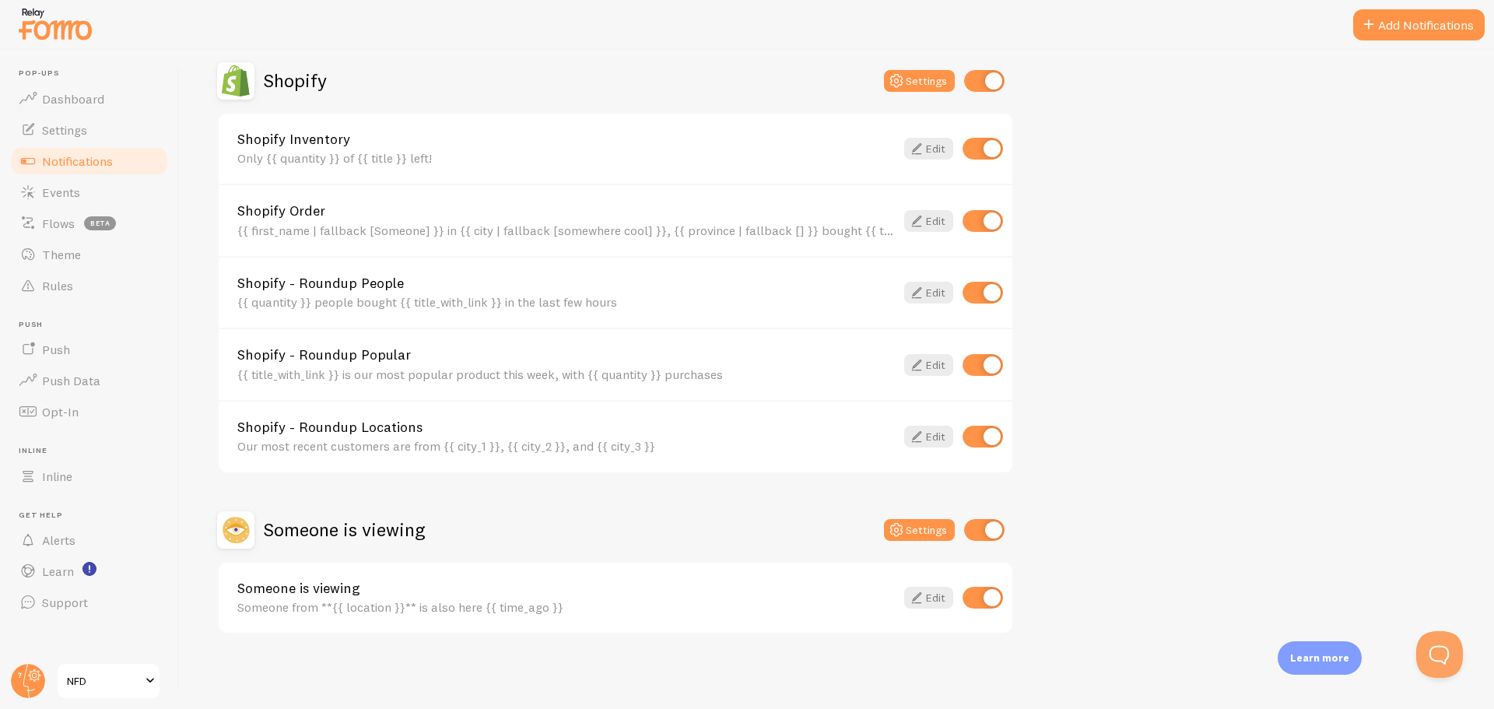
click at [986, 591] on input "checkbox" at bounding box center [983, 598] width 40 height 22
checkbox input "false"
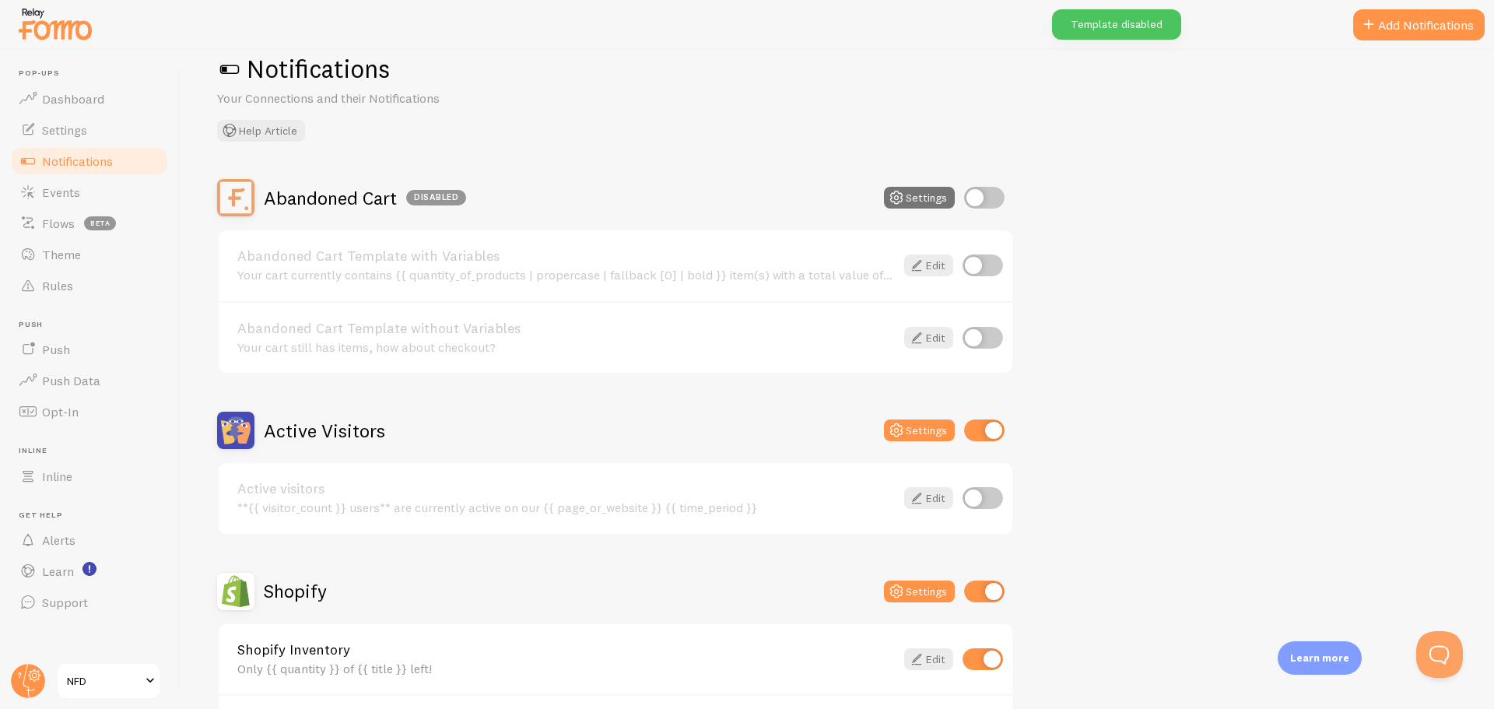
scroll to position [0, 0]
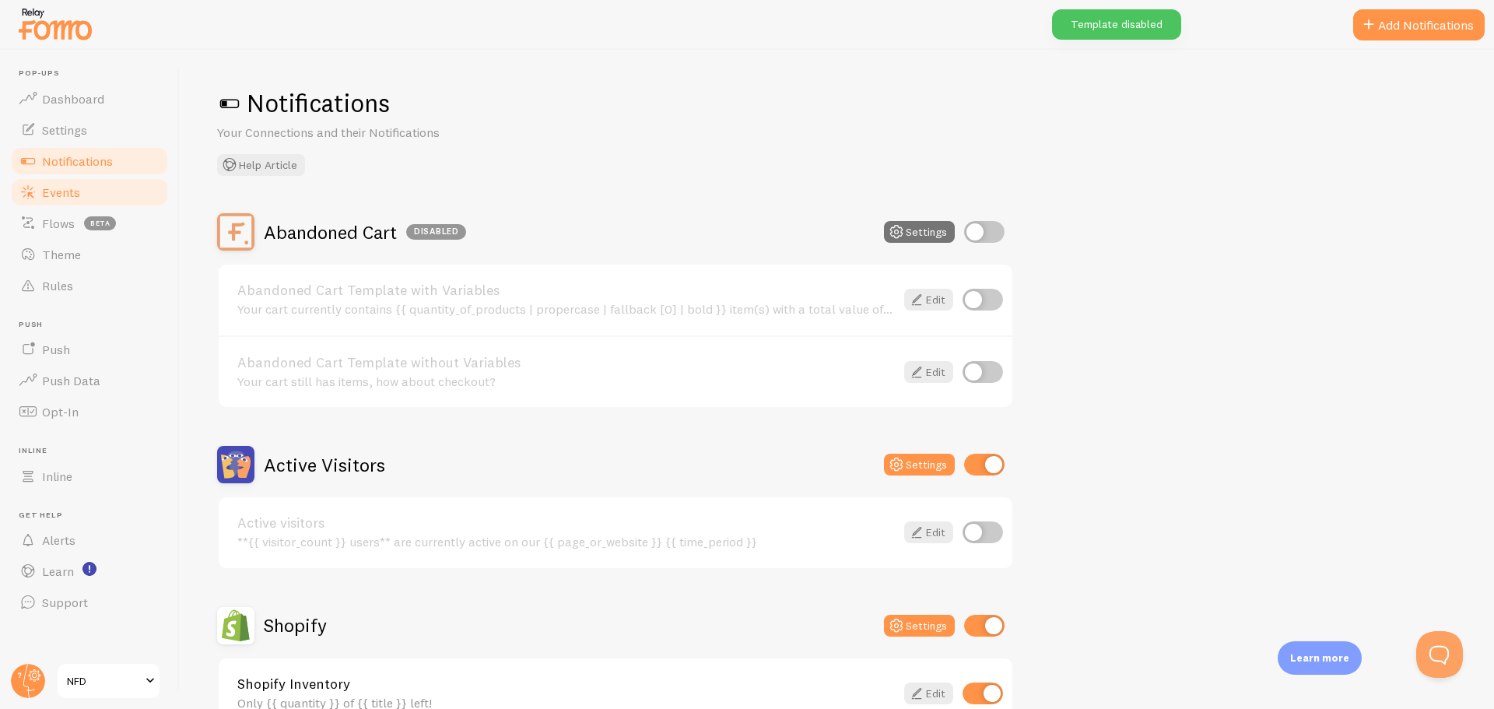
click at [68, 186] on span "Events" at bounding box center [61, 192] width 38 height 16
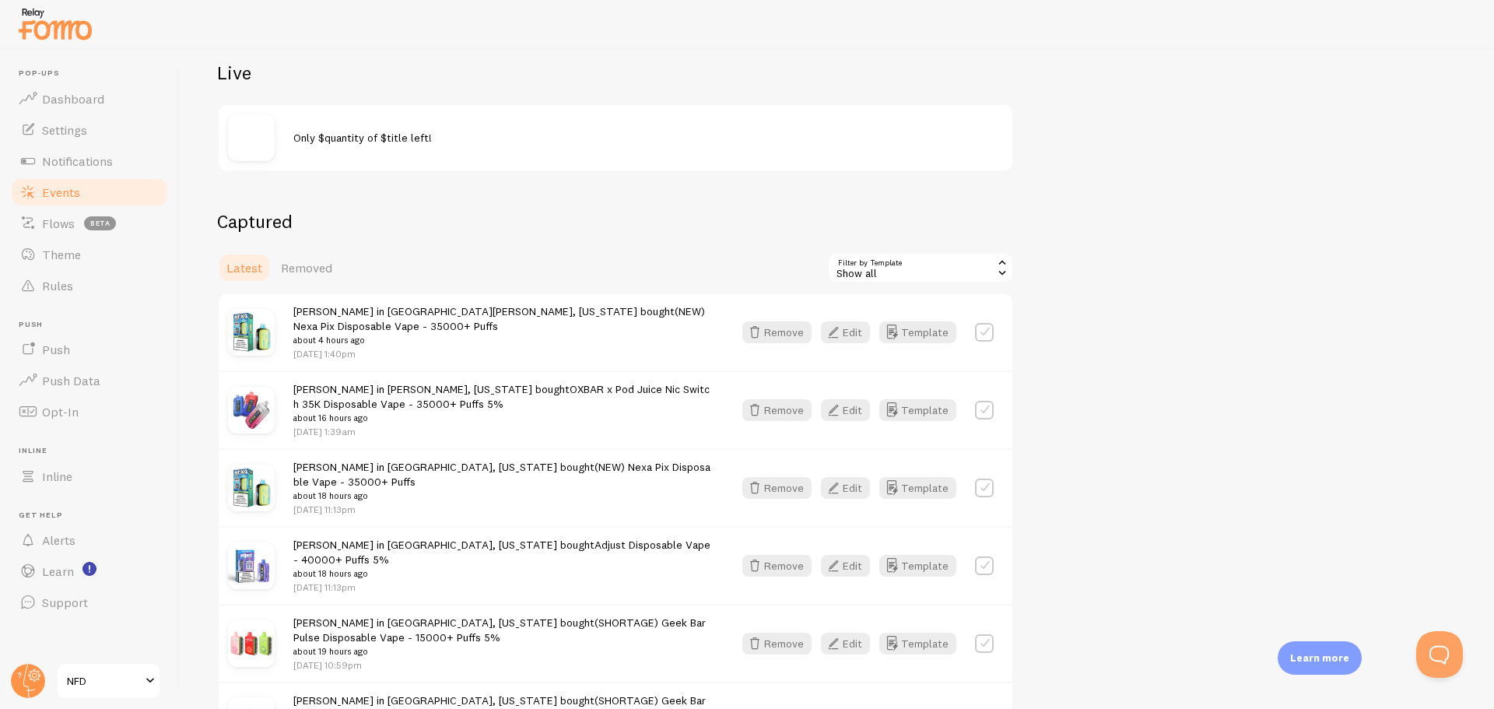
scroll to position [233, 0]
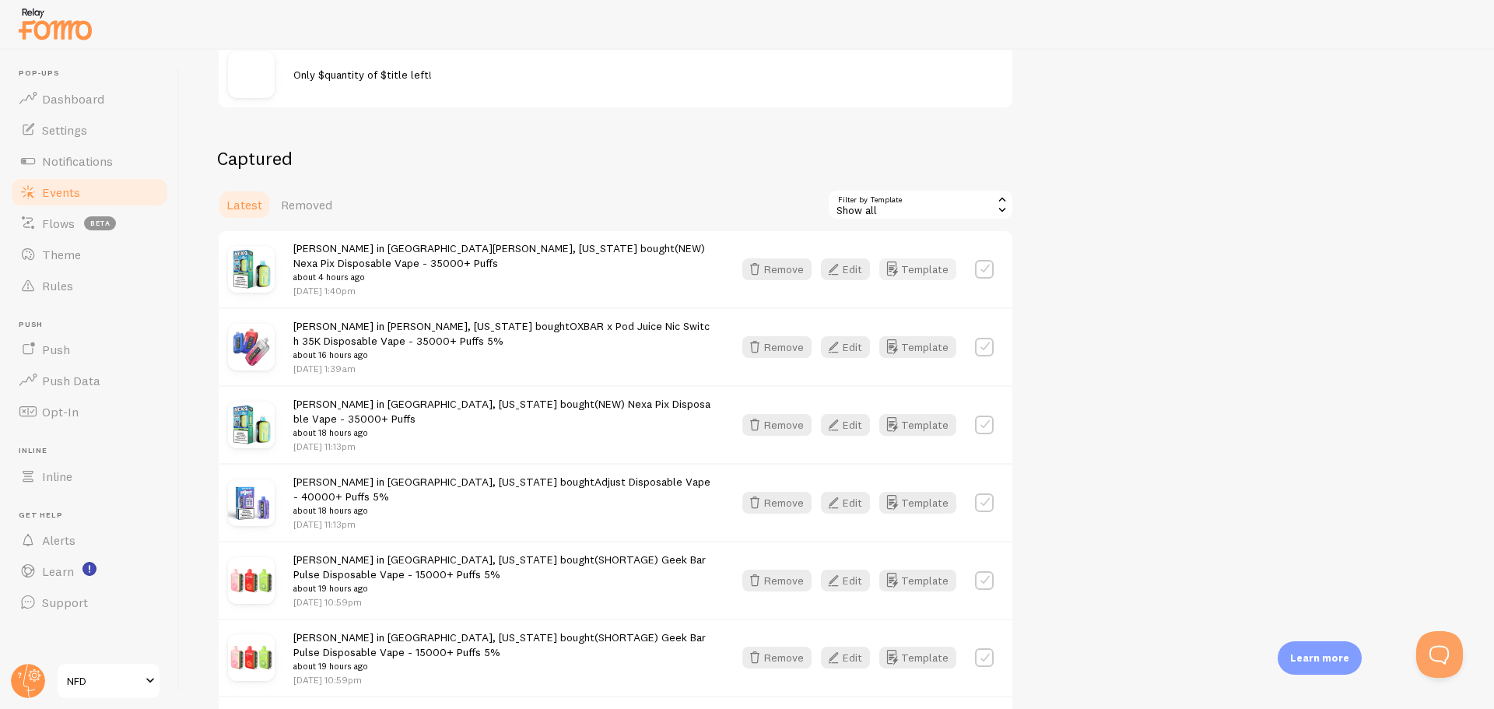
click at [914, 265] on button "Template" at bounding box center [917, 269] width 77 height 22
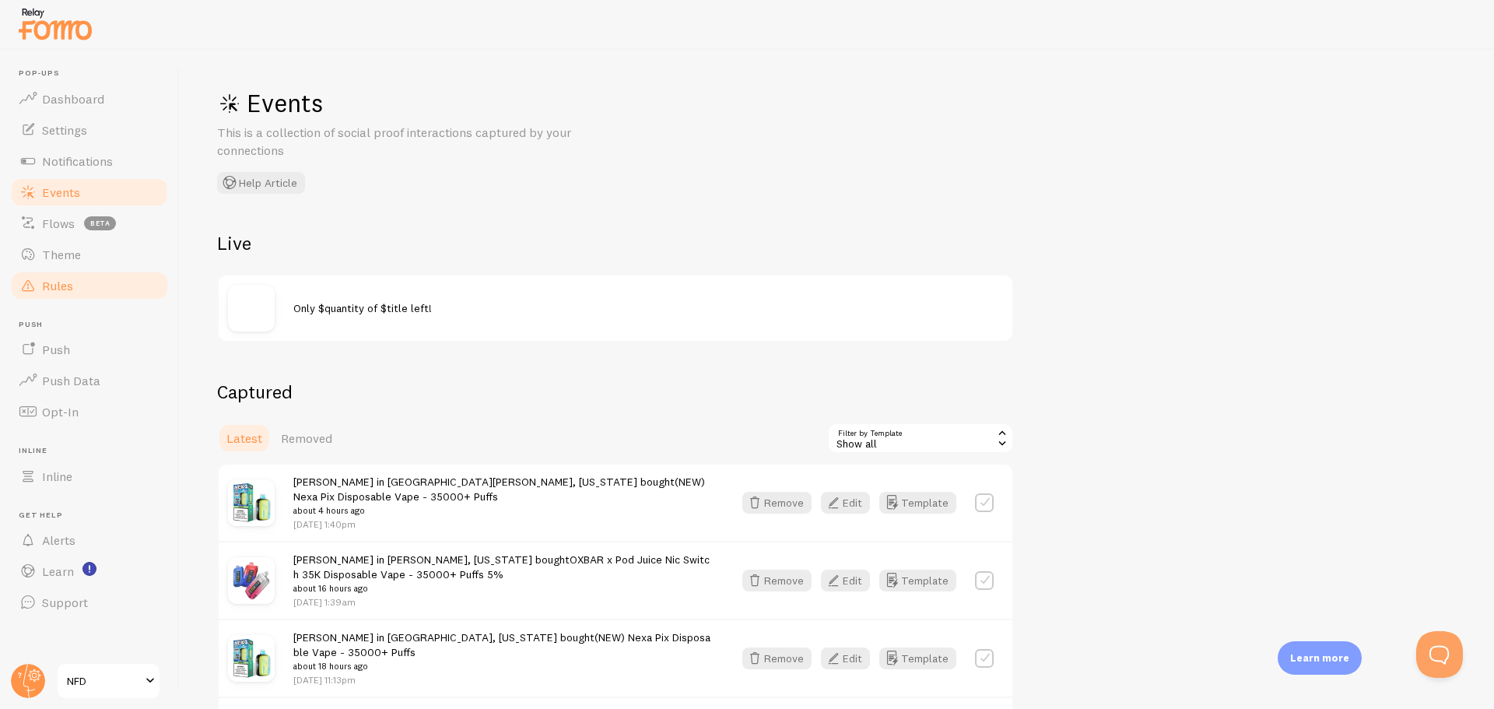
click at [85, 286] on link "Rules" at bounding box center [89, 285] width 160 height 31
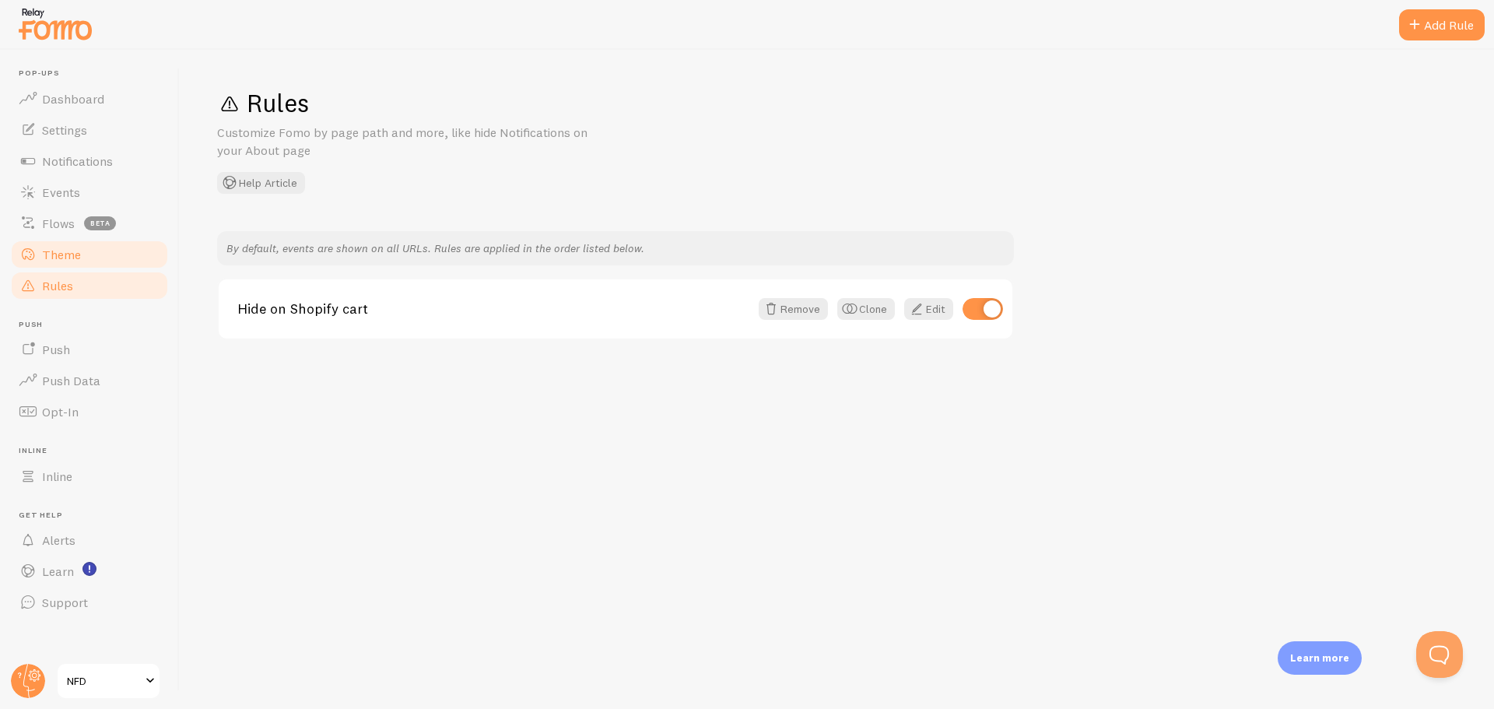
click at [87, 255] on link "Theme" at bounding box center [89, 254] width 160 height 31
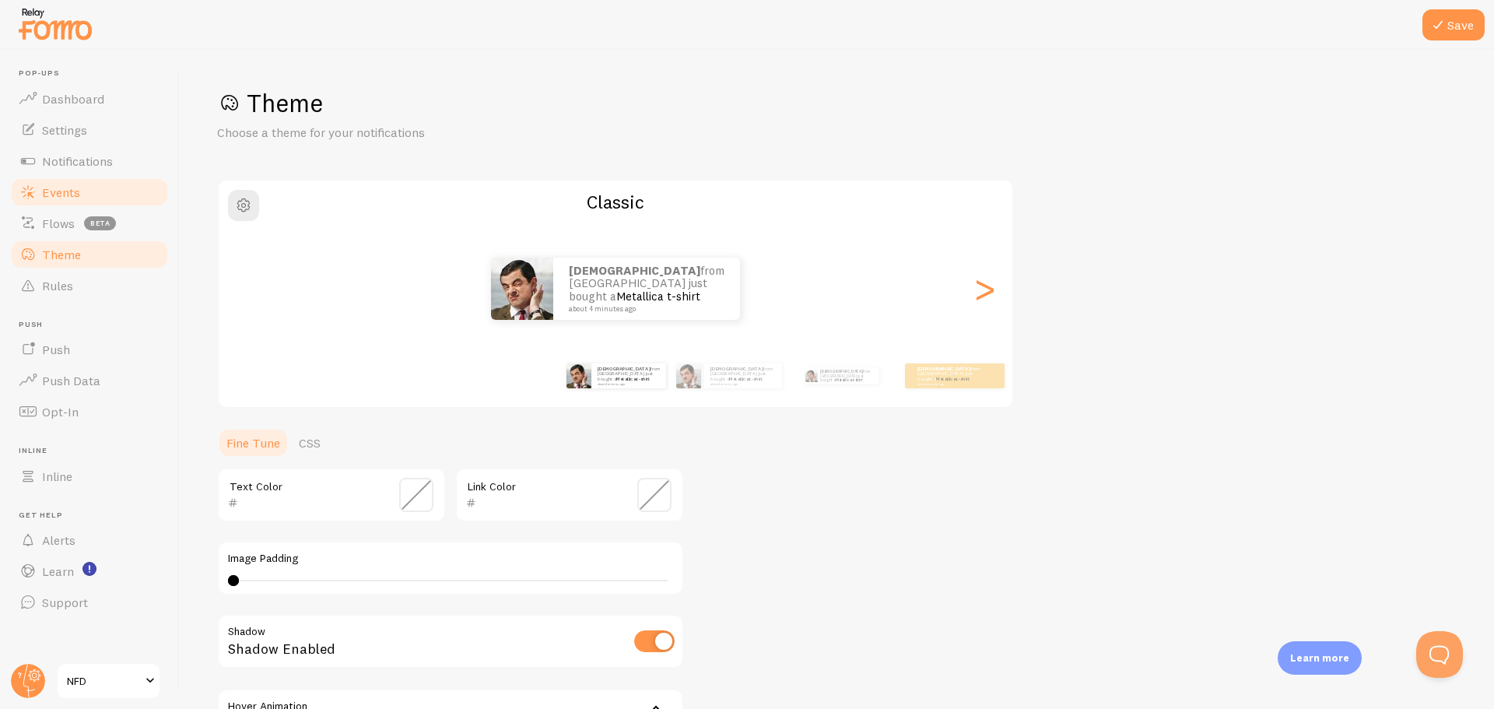
click at [82, 194] on link "Events" at bounding box center [89, 192] width 160 height 31
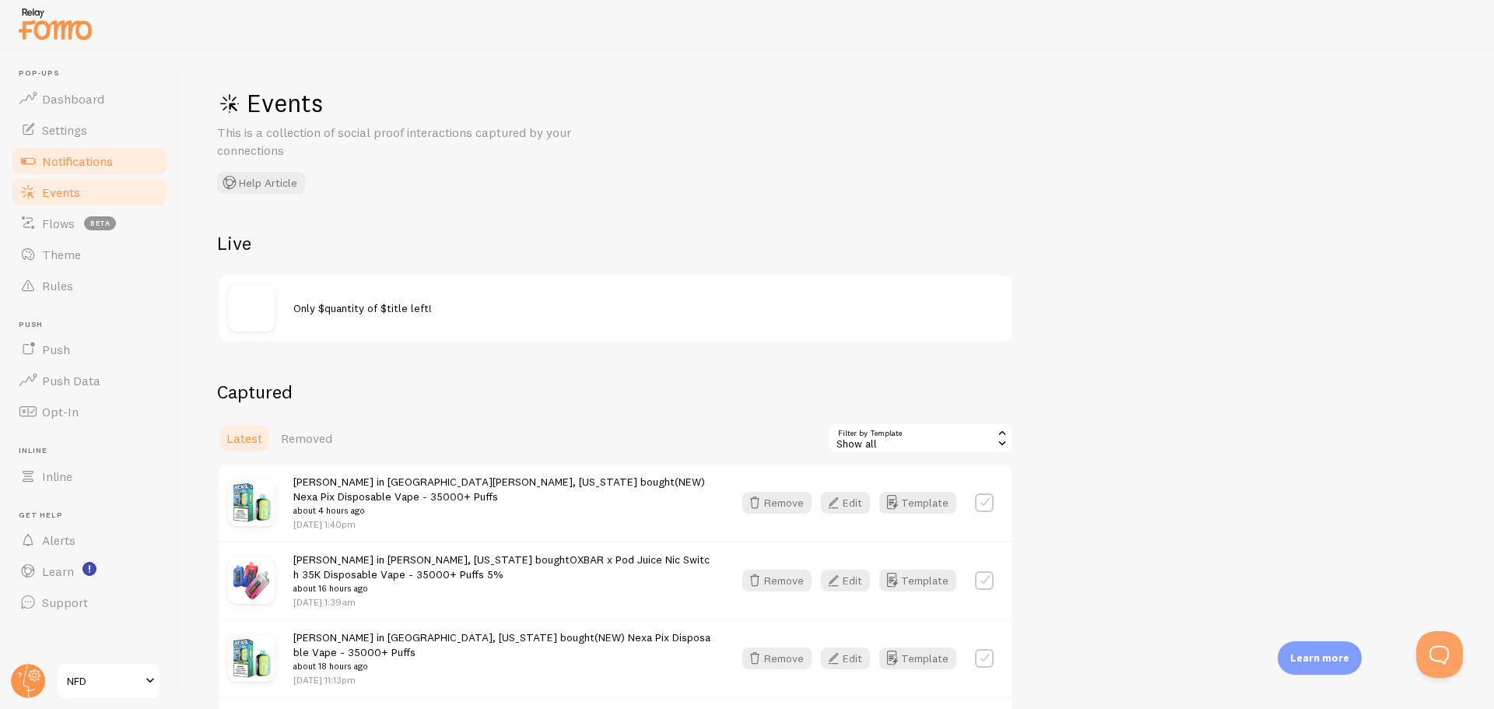
click at [95, 169] on link "Notifications" at bounding box center [89, 161] width 160 height 31
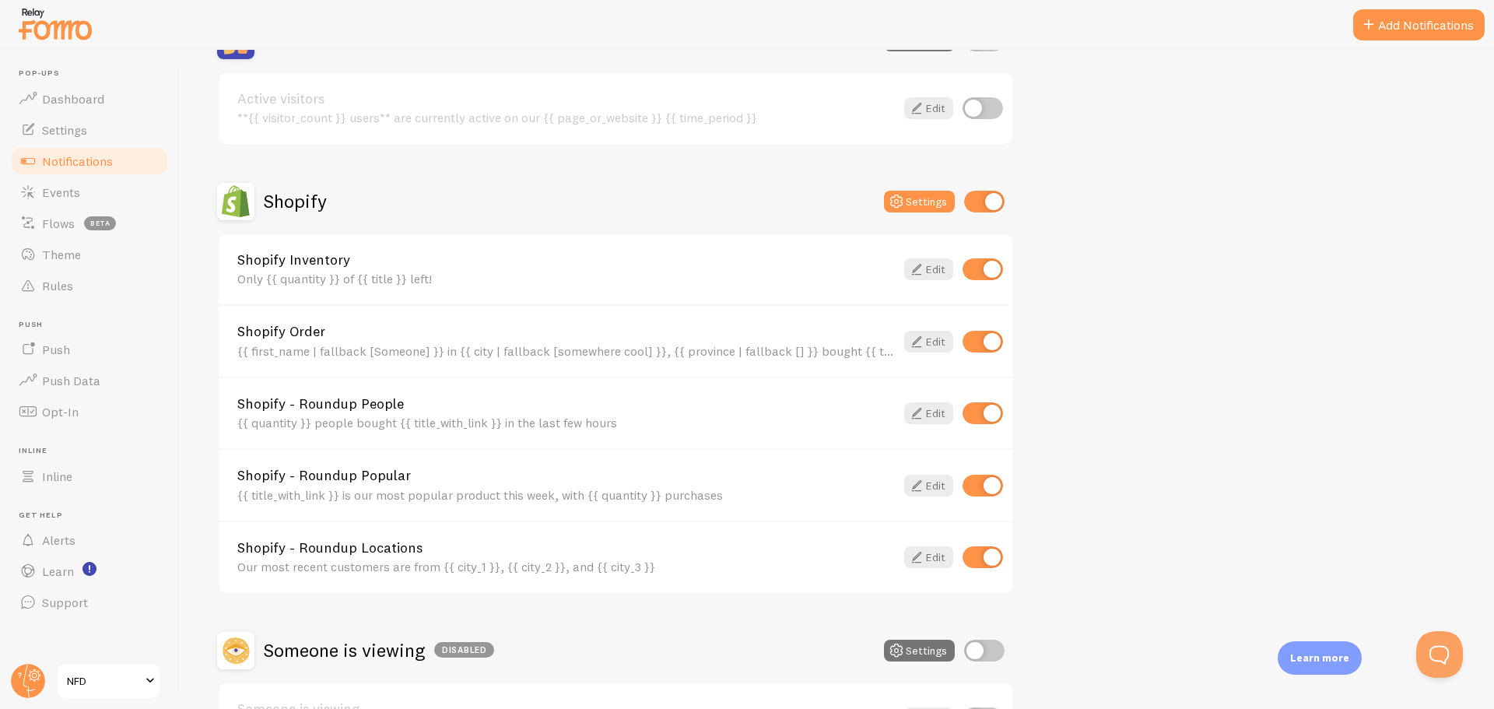
scroll to position [467, 0]
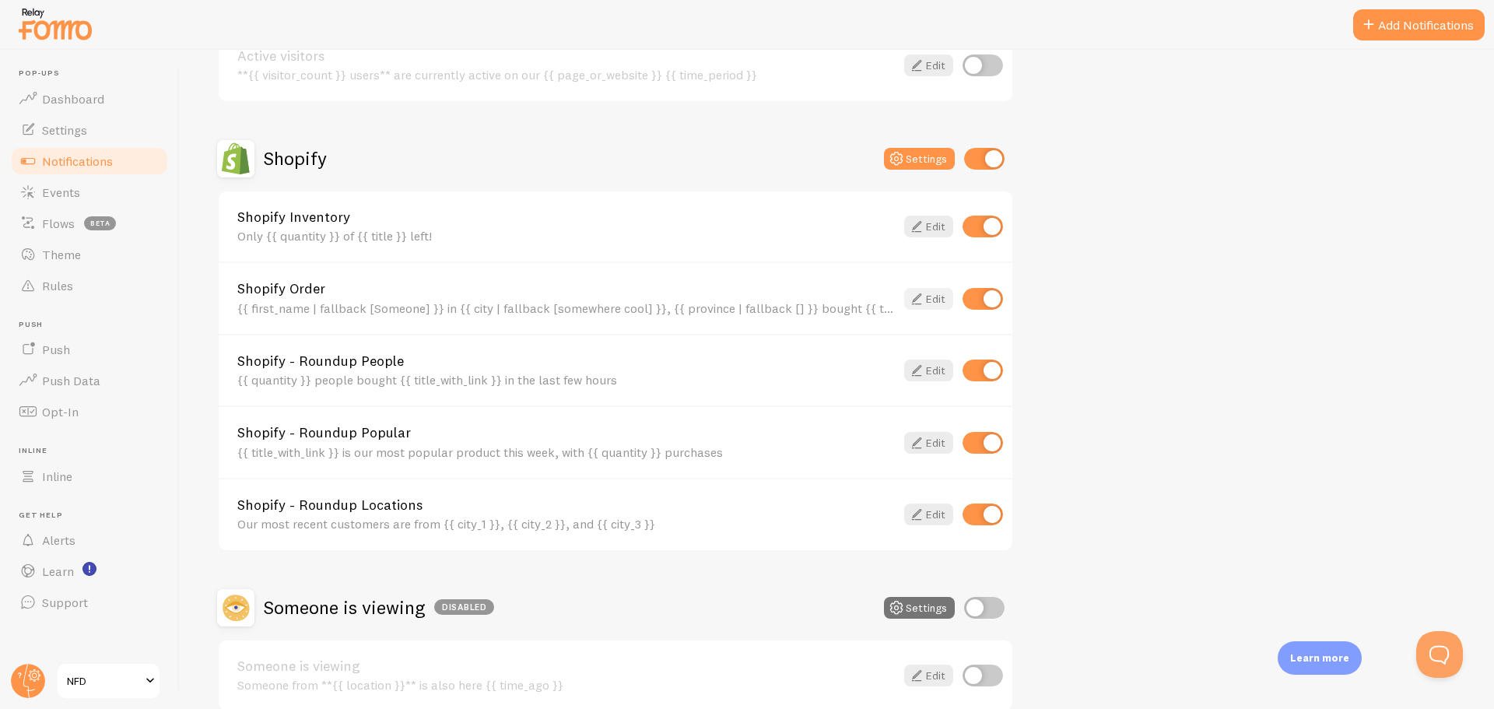
click at [924, 295] on icon at bounding box center [916, 298] width 19 height 19
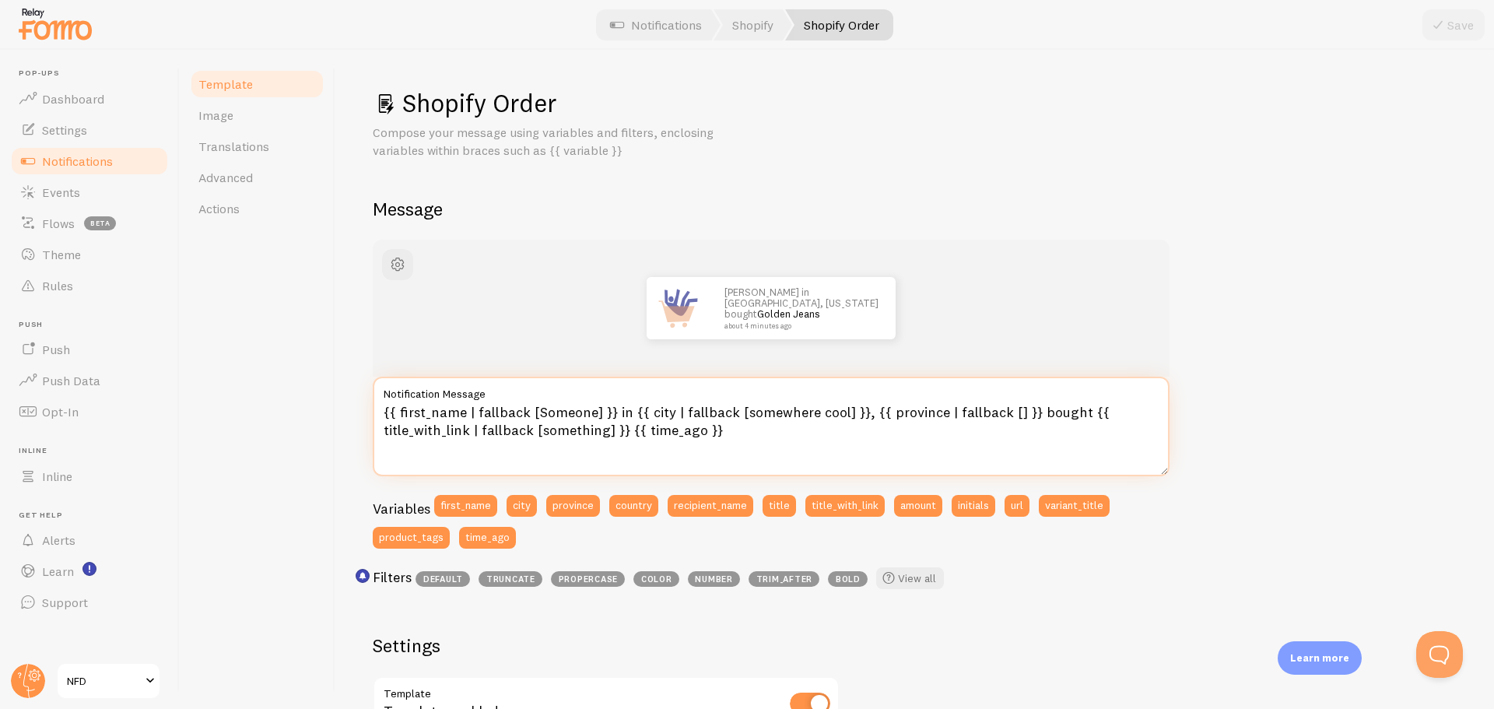
drag, startPoint x: 523, startPoint y: 413, endPoint x: 400, endPoint y: 418, distance: 123.0
click at [400, 418] on textarea "{{ first_name | fallback [Someone] }} in {{ city | fallback [somewhere cool] }}…" at bounding box center [771, 427] width 797 height 100
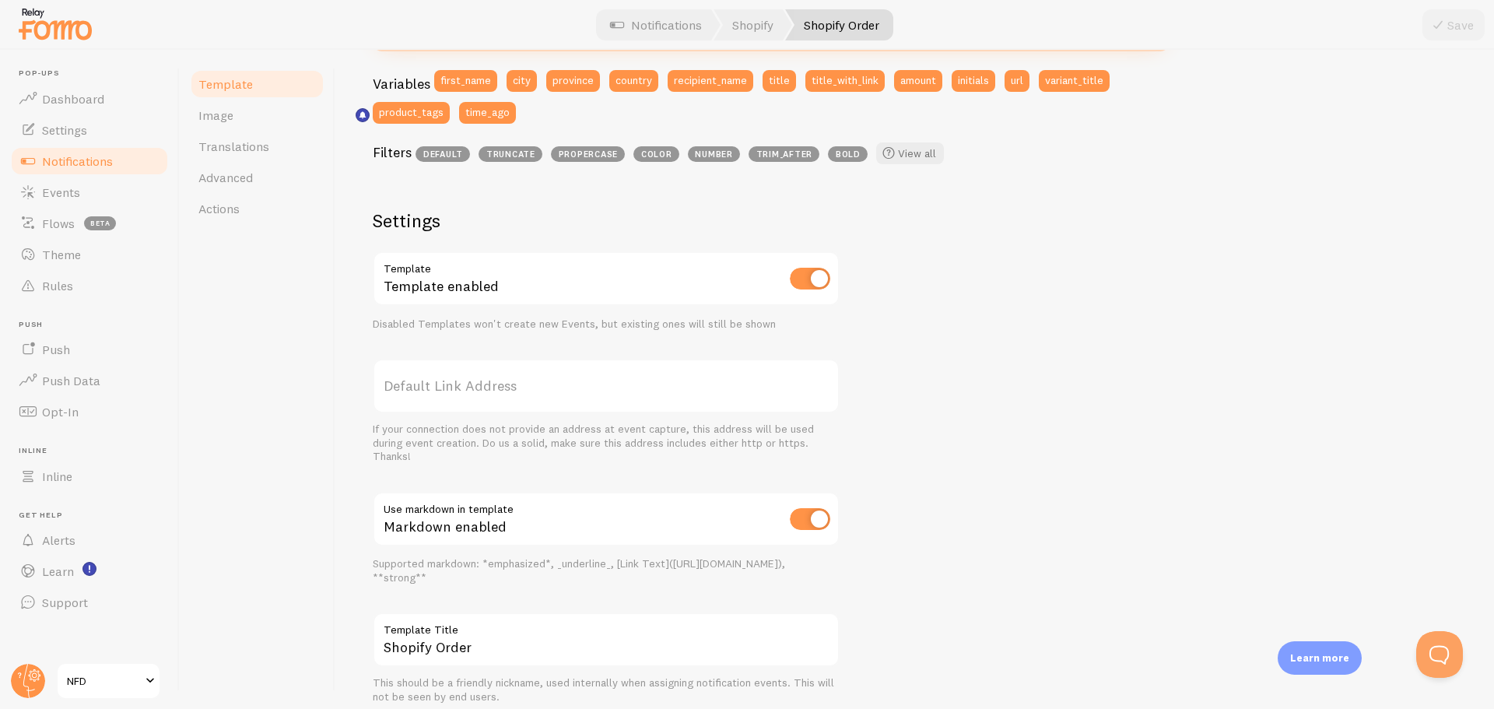
scroll to position [485, 0]
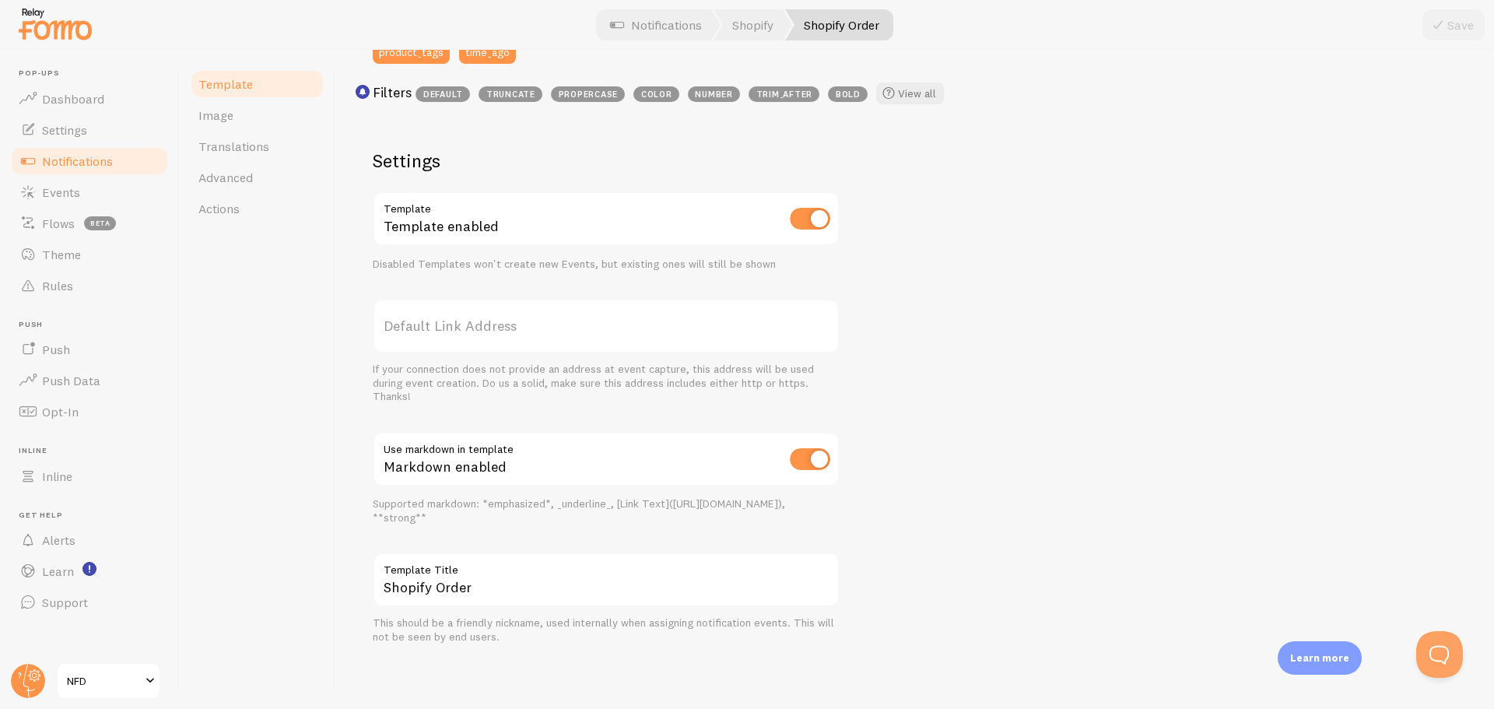
type textarea "{{ [Someone] }} in {{ city | fallback [somewhere cool] }}, {{ province | fallba…"
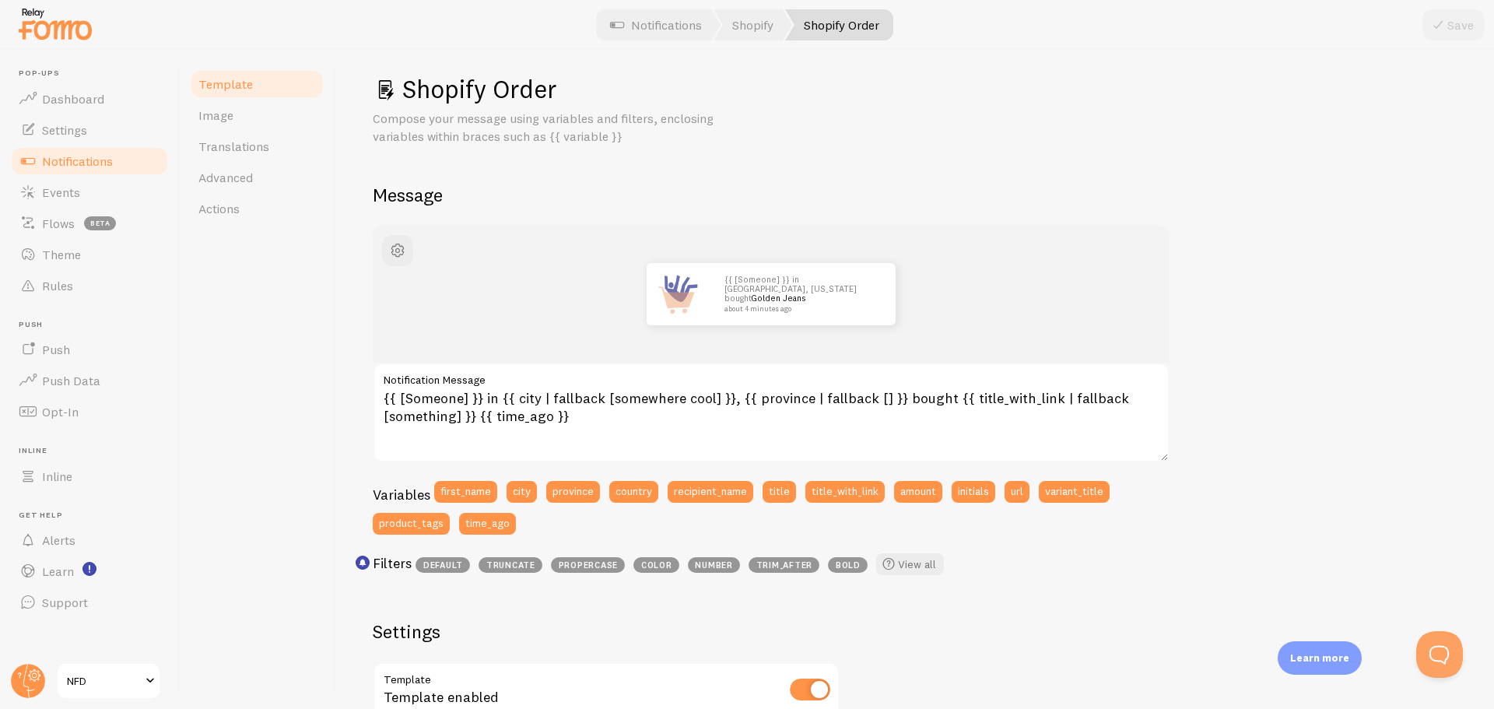
scroll to position [0, 0]
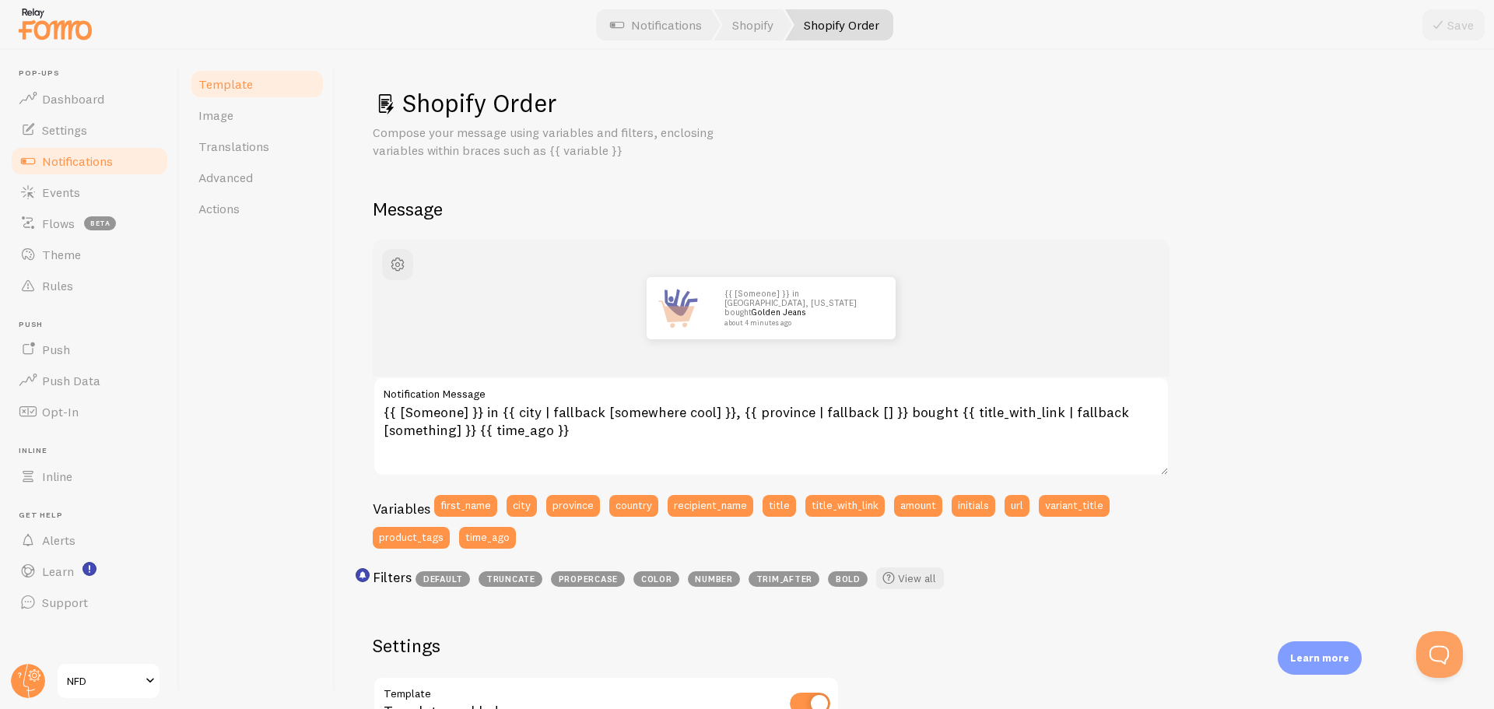
click at [1280, 445] on div "{{ [Someone] }} in [GEOGRAPHIC_DATA], [US_STATE] bought Golden Jeans about 4 mi…" at bounding box center [915, 684] width 1084 height 889
click at [101, 160] on span "Notifications" at bounding box center [77, 161] width 71 height 16
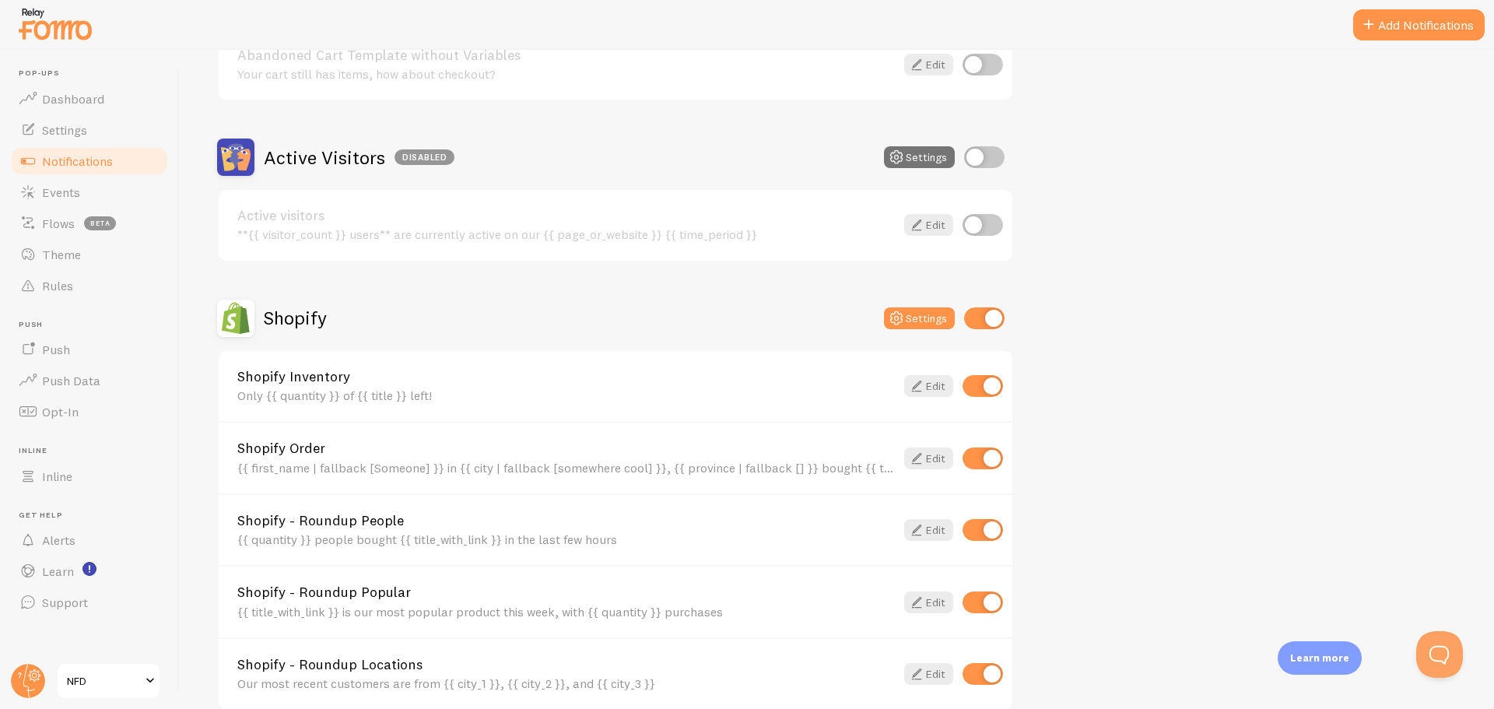
scroll to position [311, 0]
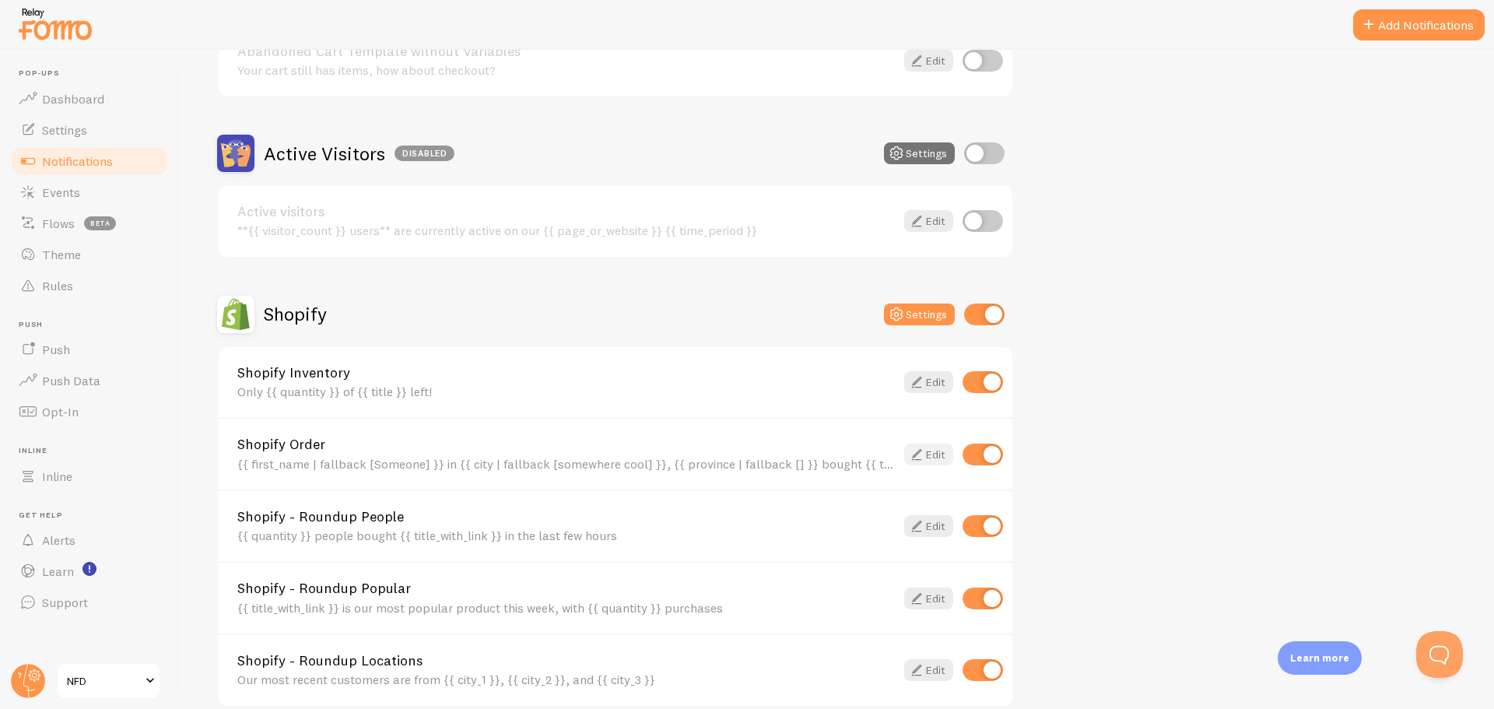
click at [929, 451] on link "Edit" at bounding box center [928, 455] width 49 height 22
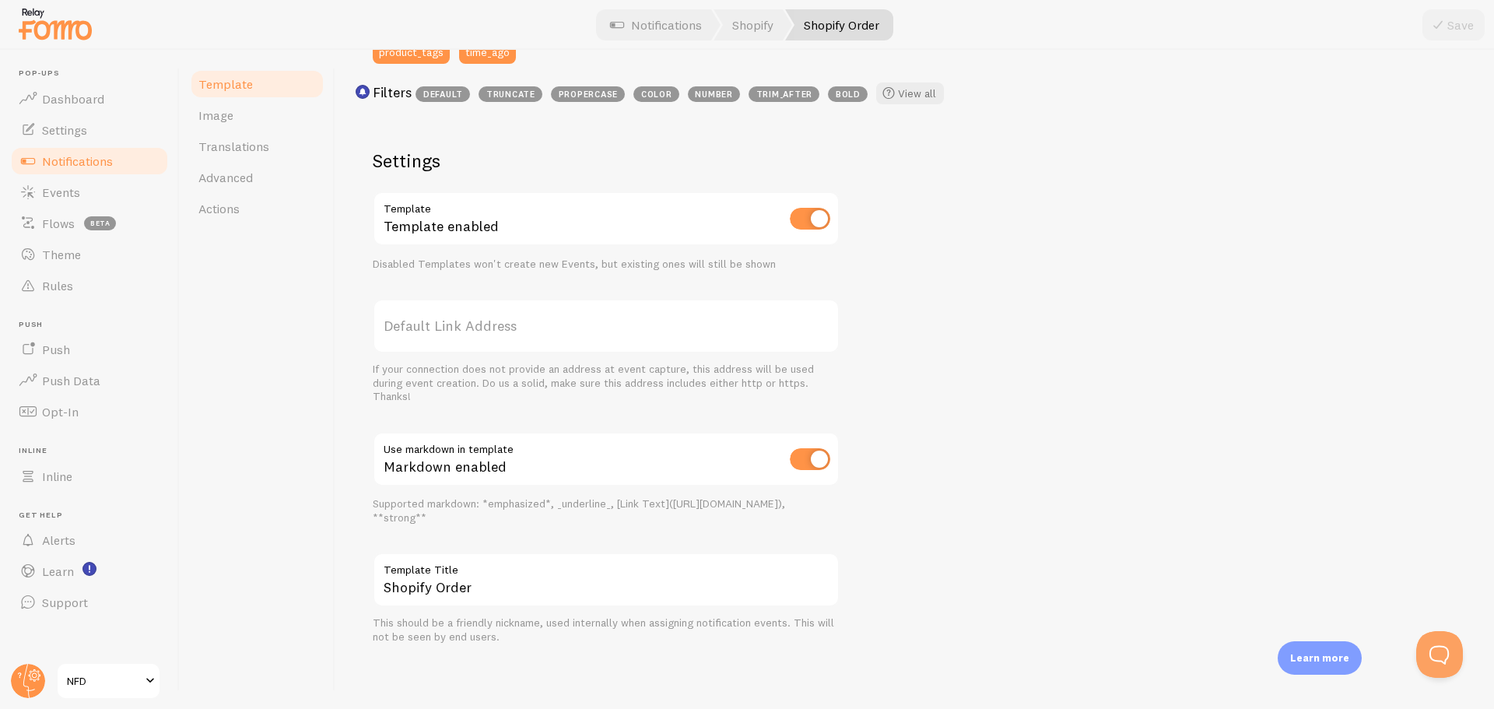
scroll to position [18, 0]
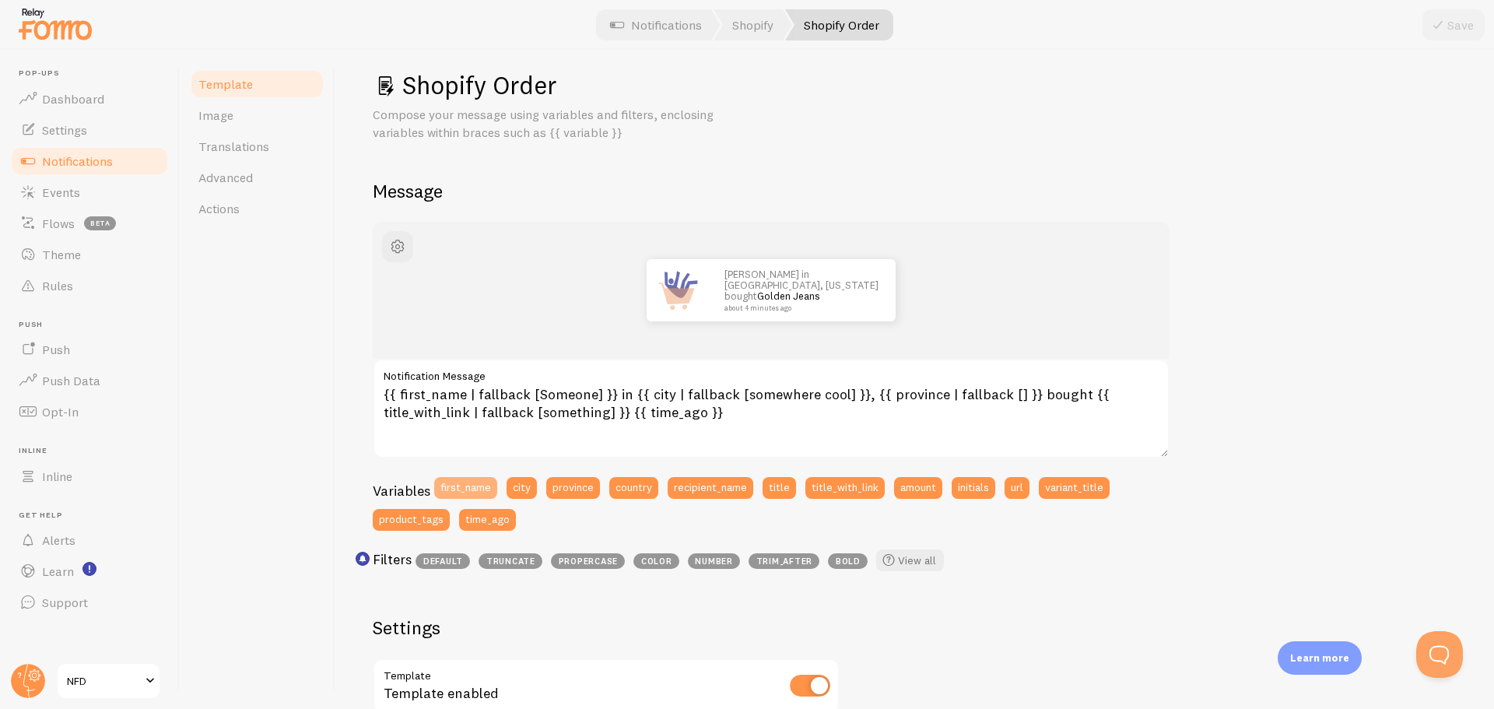
click at [474, 486] on button "first_name" at bounding box center [465, 488] width 63 height 22
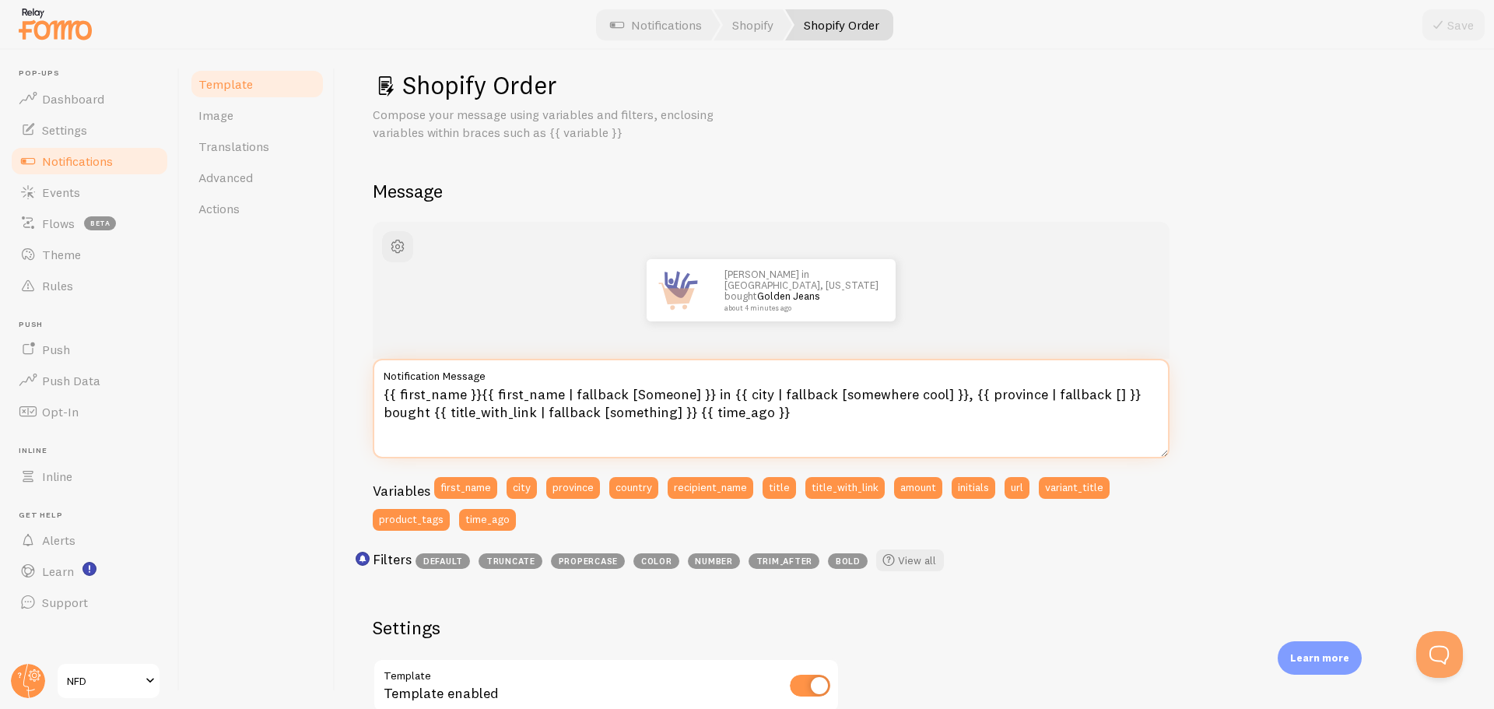
drag, startPoint x: 619, startPoint y: 394, endPoint x: 494, endPoint y: 397, distance: 125.3
click at [494, 397] on textarea "{{ first_name }}{{ first_name | fallback [Someone] }} in {{ city | fallback [so…" at bounding box center [771, 409] width 797 height 100
drag, startPoint x: 479, startPoint y: 395, endPoint x: 343, endPoint y: 396, distance: 135.4
click at [343, 396] on div "Shopify Order Compose your message using variables and filters, enclosing varia…" at bounding box center [914, 379] width 1159 height 659
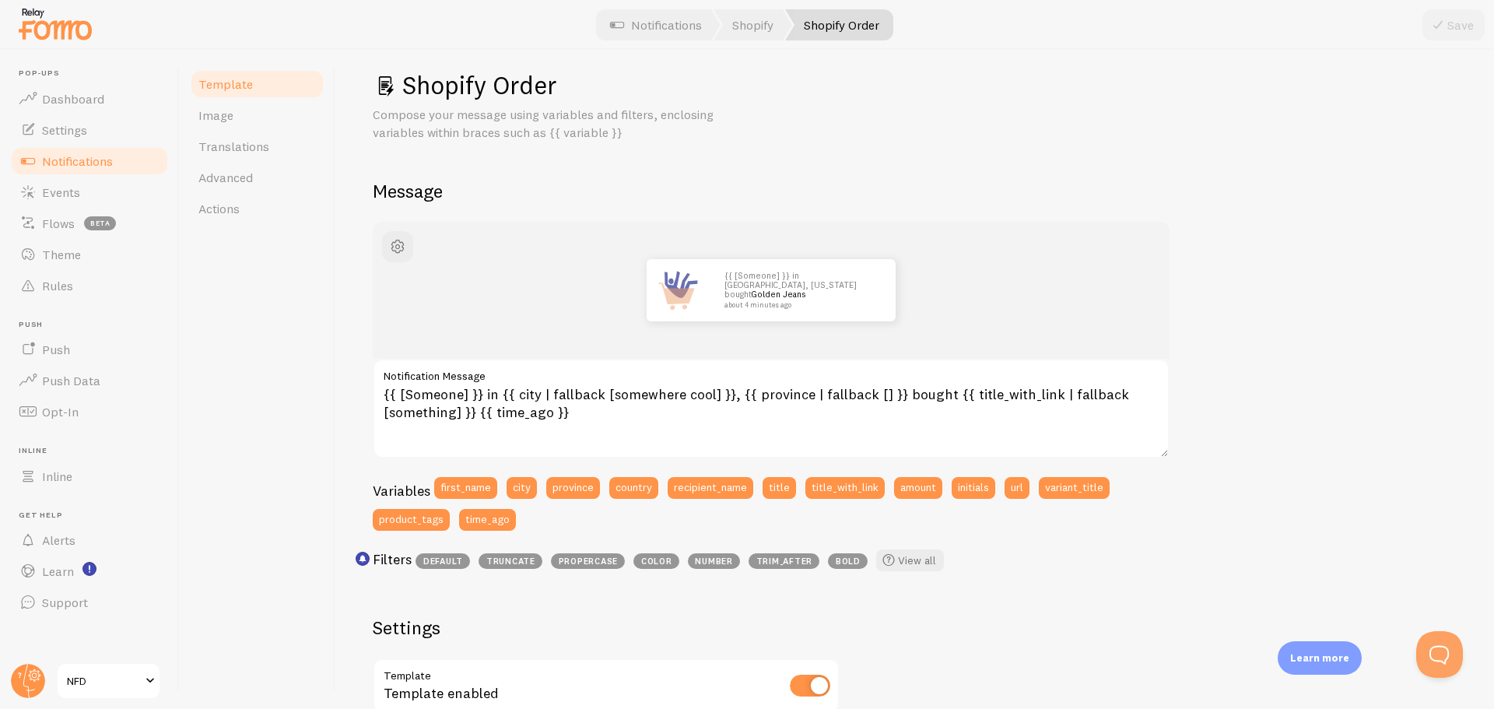
click at [1246, 431] on div "{{ [Someone] }} in [GEOGRAPHIC_DATA], [US_STATE] bought Golden Jeans about 4 mi…" at bounding box center [915, 666] width 1084 height 889
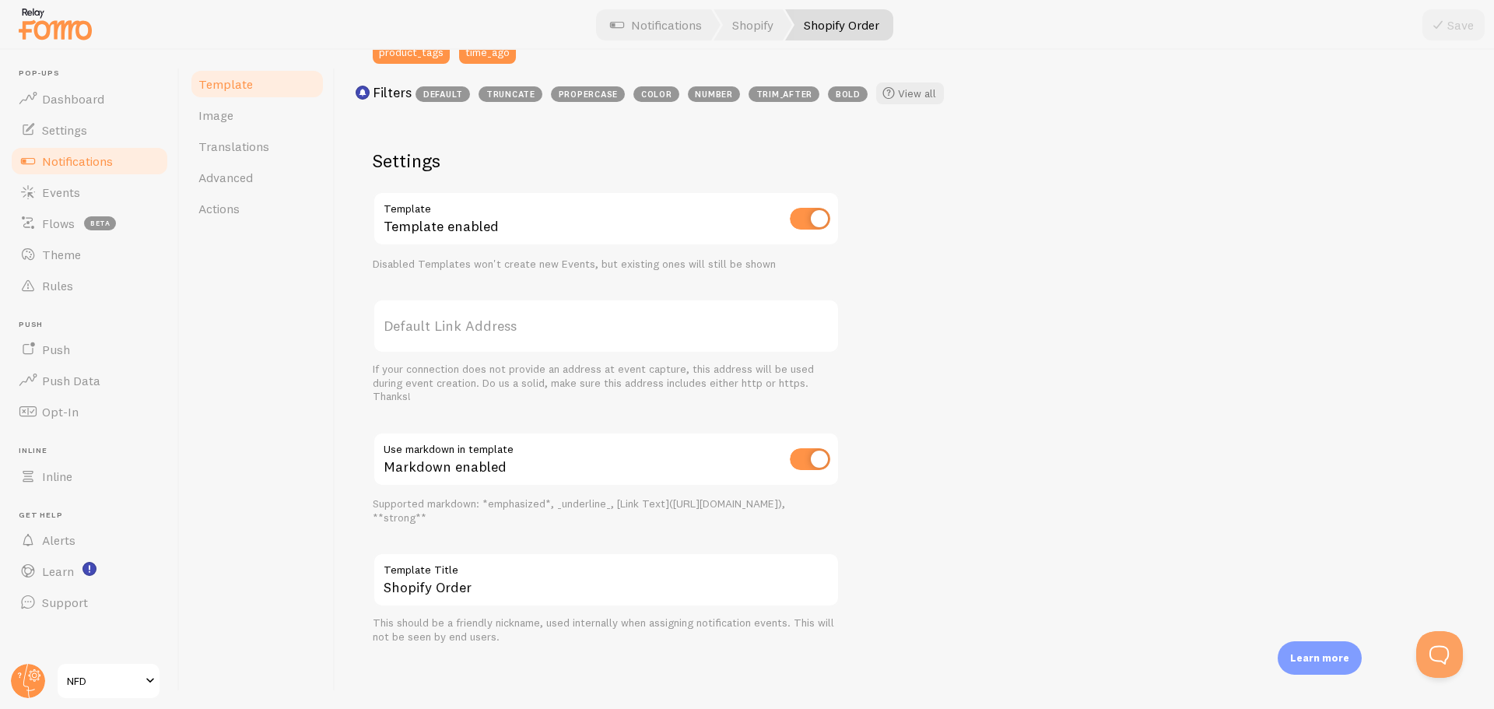
click at [1106, 623] on div "{{ [Someone] }} in [GEOGRAPHIC_DATA], [US_STATE] bought Golden Jeans about 4 mi…" at bounding box center [915, 199] width 1084 height 889
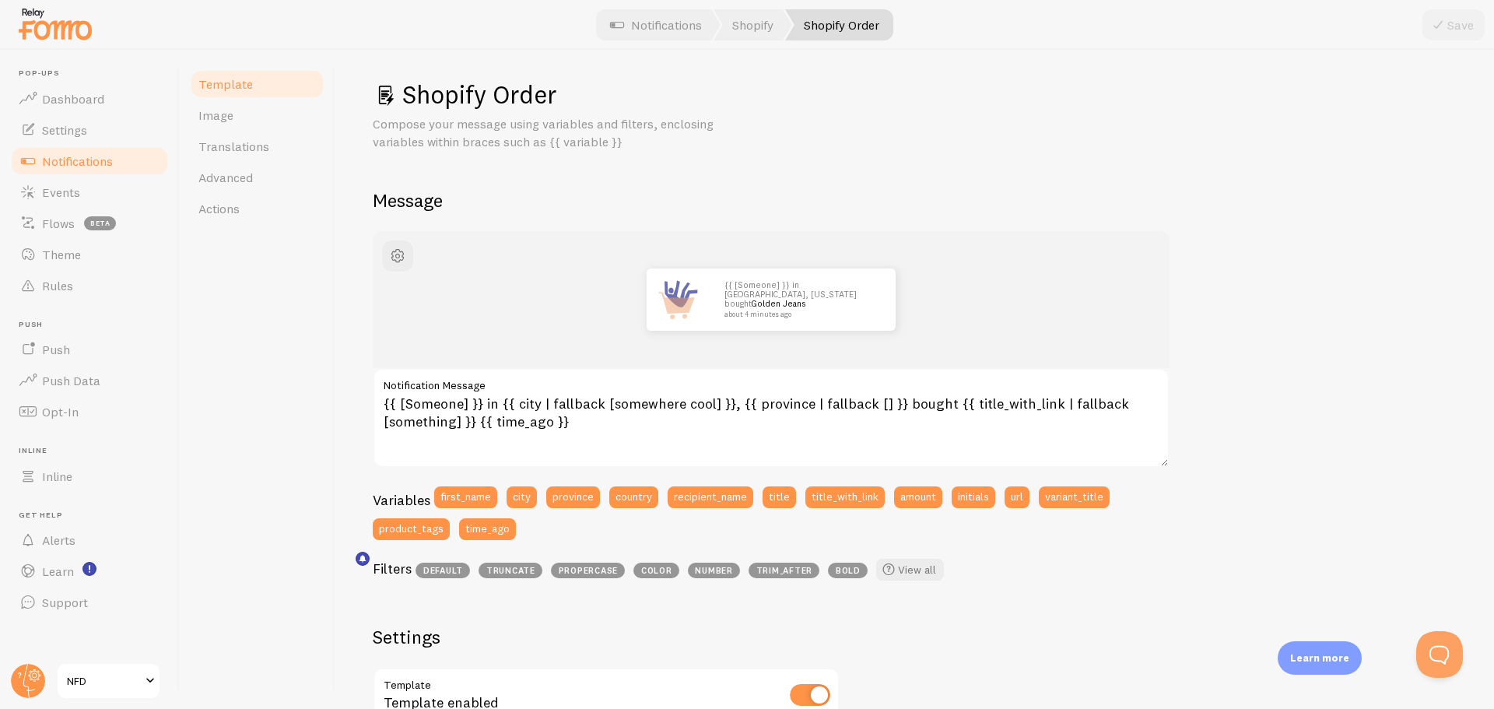
scroll to position [0, 0]
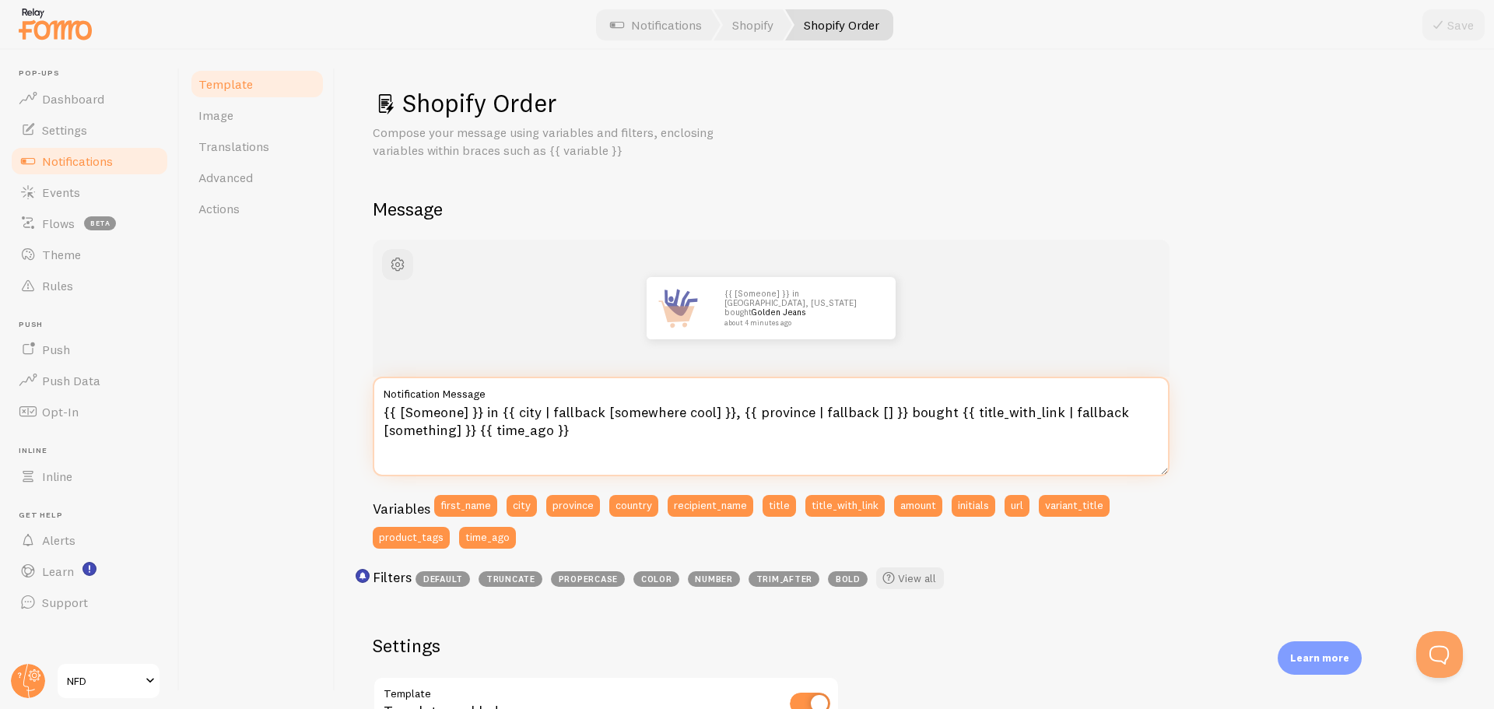
click at [587, 430] on textarea "{{ [Someone] }} in {{ city | fallback [somewhere cool] }}, {{ province | fallba…" at bounding box center [771, 427] width 797 height 100
click at [398, 259] on span "button" at bounding box center [397, 264] width 19 height 19
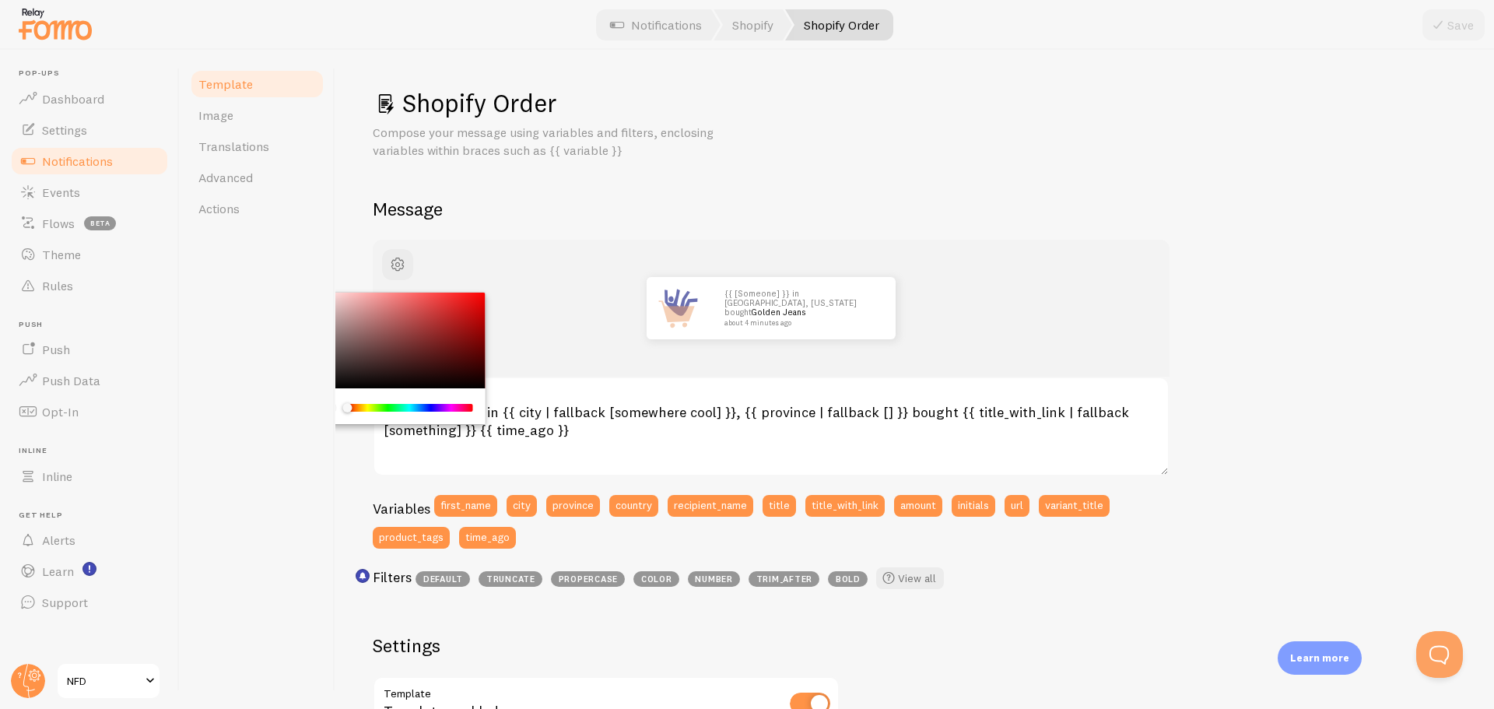
click at [566, 304] on div "{{ [Someone] }} in [GEOGRAPHIC_DATA], [US_STATE] bought Golden Jeans about 4 mi…" at bounding box center [771, 308] width 722 height 62
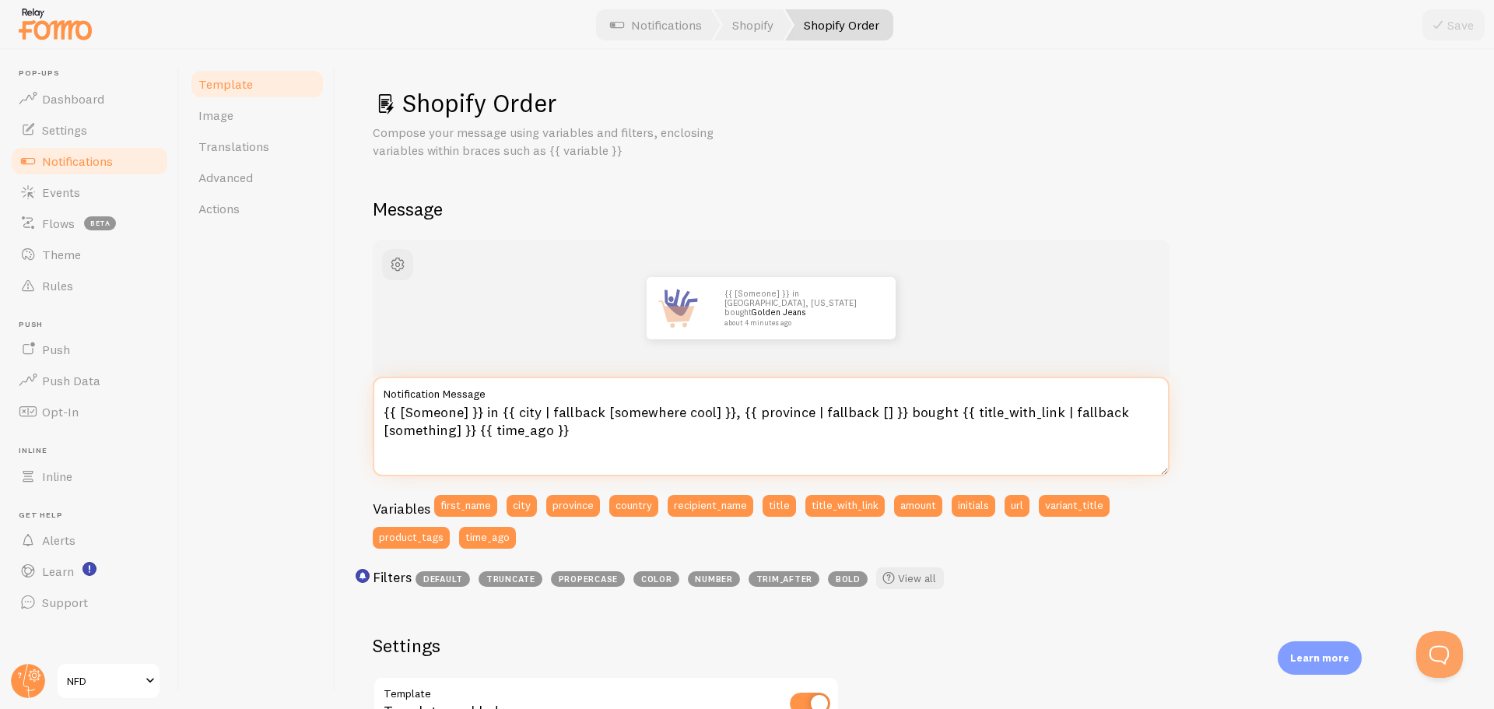
click at [469, 410] on textarea "{{ [Someone] }} in {{ city | fallback [somewhere cool] }}, {{ province | fallba…" at bounding box center [771, 427] width 797 height 100
click at [466, 410] on textarea "{{ [Someone] }} in {{ city | fallback [somewhere cool] }}, {{ province | fallba…" at bounding box center [771, 427] width 797 height 100
drag, startPoint x: 479, startPoint y: 410, endPoint x: 372, endPoint y: 406, distance: 107.5
click at [372, 406] on div "Shopify Order Compose your message using variables and filters, enclosing varia…" at bounding box center [914, 379] width 1159 height 659
click at [422, 401] on label "Notification Message" at bounding box center [771, 390] width 797 height 26
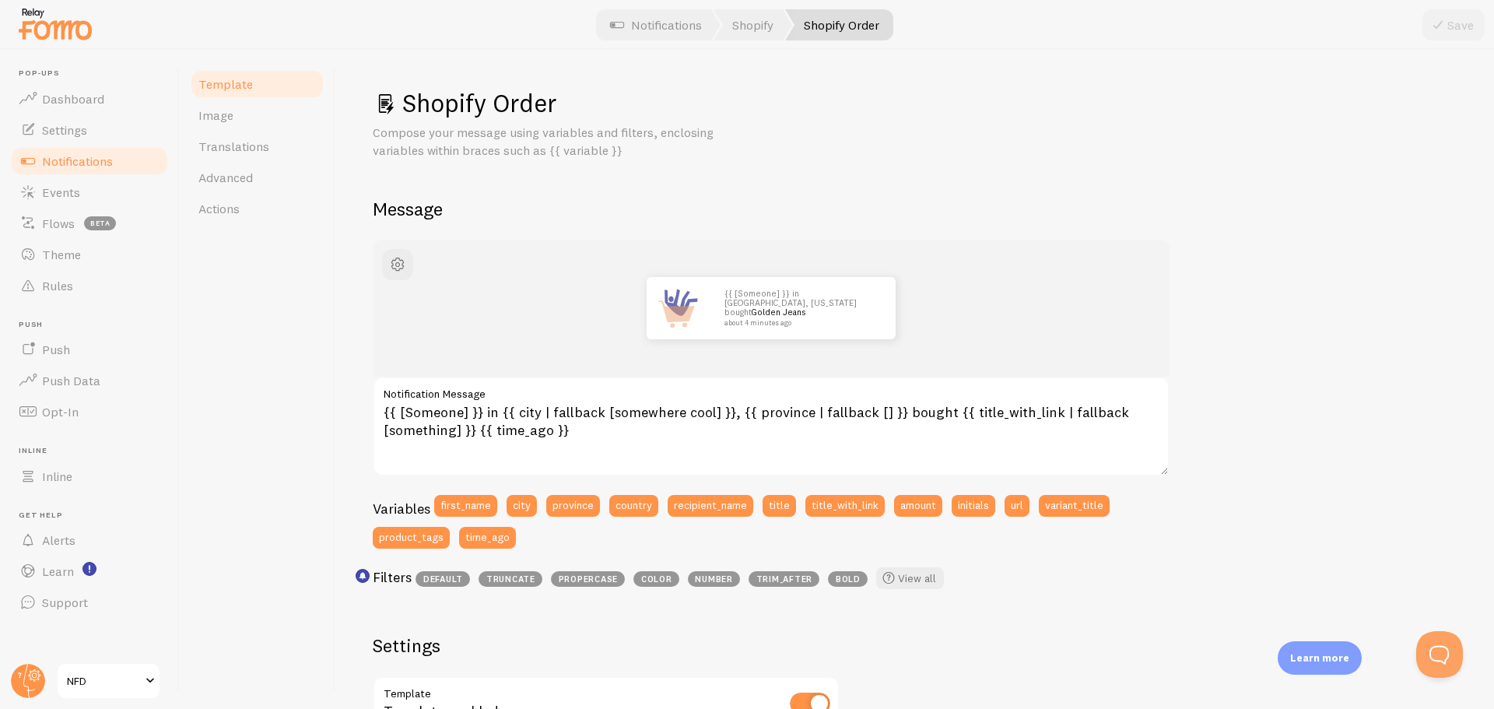
click at [422, 401] on textarea "{{ [Someone] }} in {{ city | fallback [somewhere cool] }}, {{ province | fallba…" at bounding box center [771, 427] width 797 height 100
click at [481, 408] on textarea "{{ [Someone] }} in {{ city | fallback [somewhere cool] }}, {{ province | fallba…" at bounding box center [771, 427] width 797 height 100
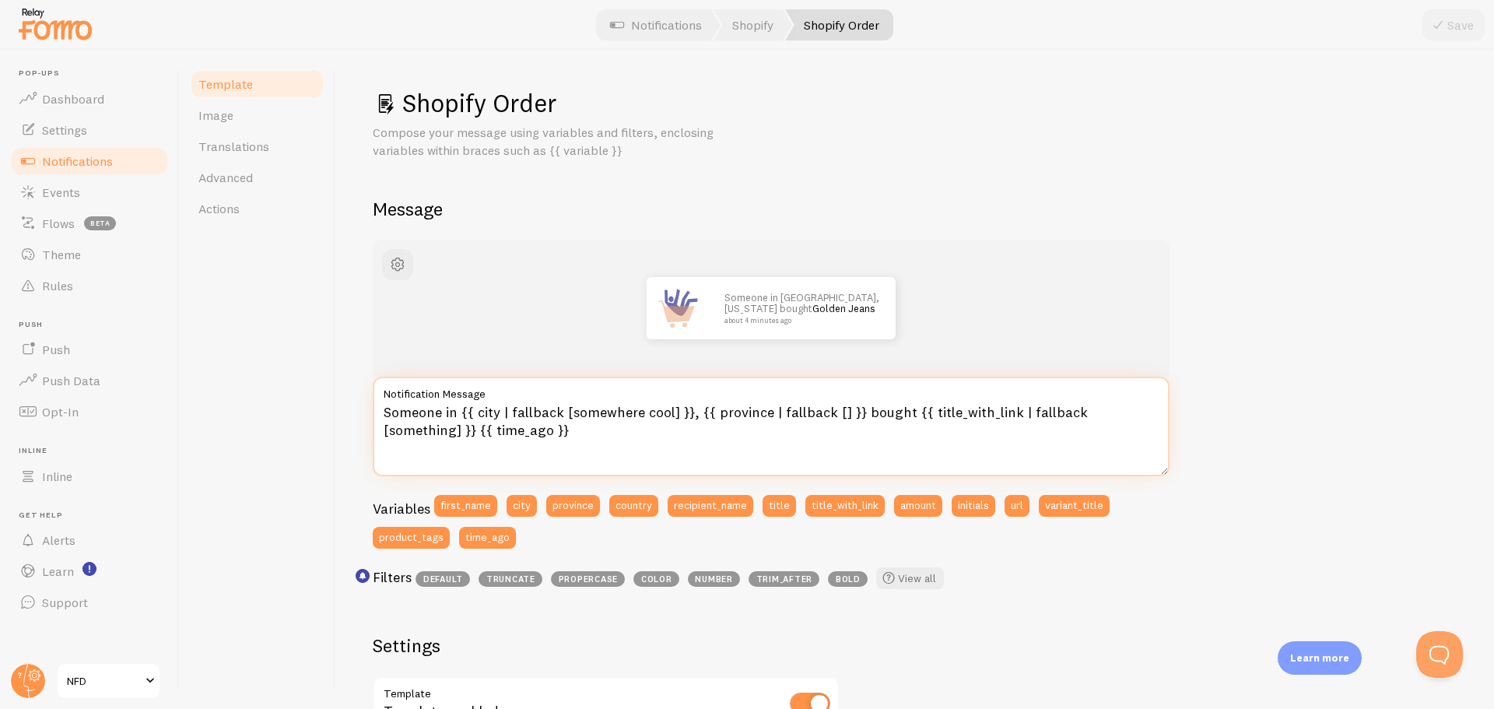
type textarea "Someone in {{ city | fallback [somewhere cool] }}, {{ province | fallback [] }}…"
click at [1294, 384] on div "Someone in [GEOGRAPHIC_DATA], [US_STATE] bought Golden Jeans about 4 minutes ag…" at bounding box center [915, 684] width 1084 height 889
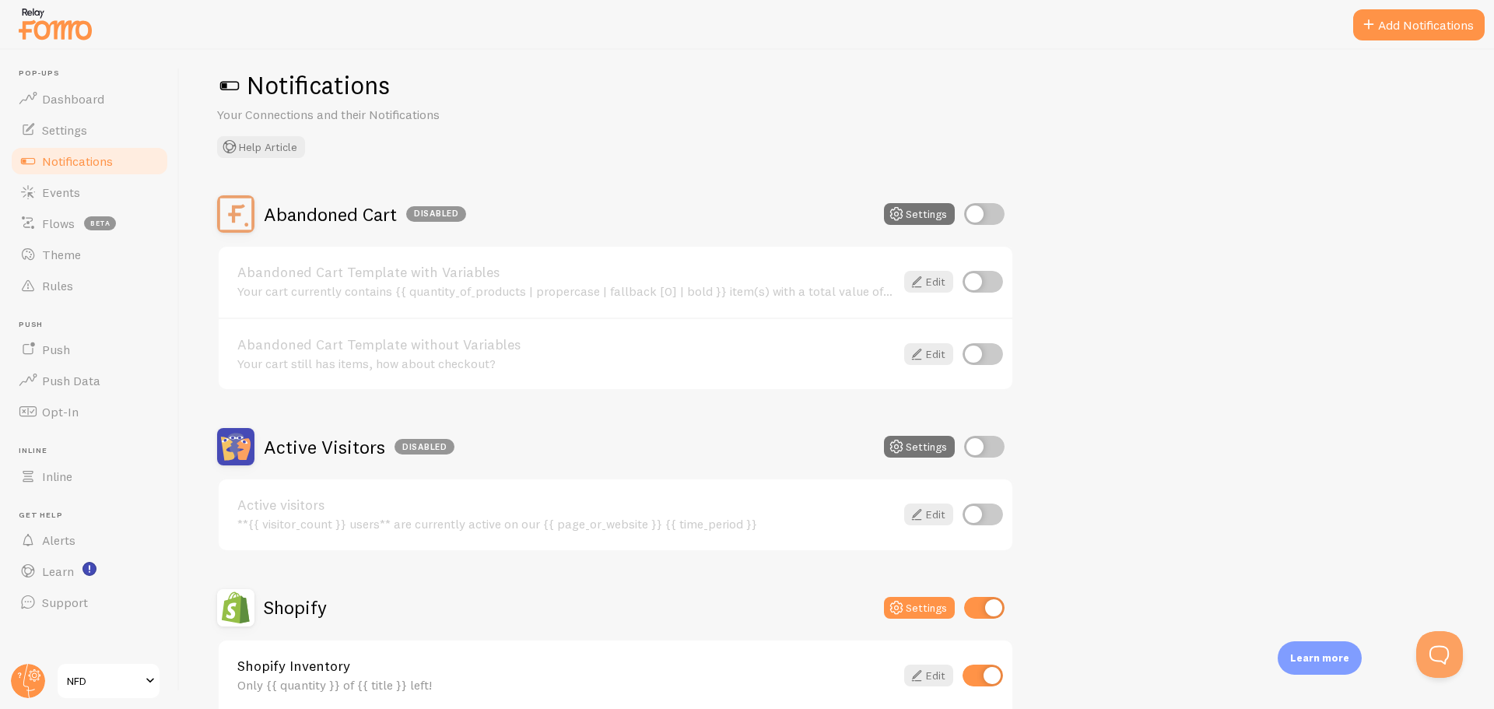
scroll to position [233, 0]
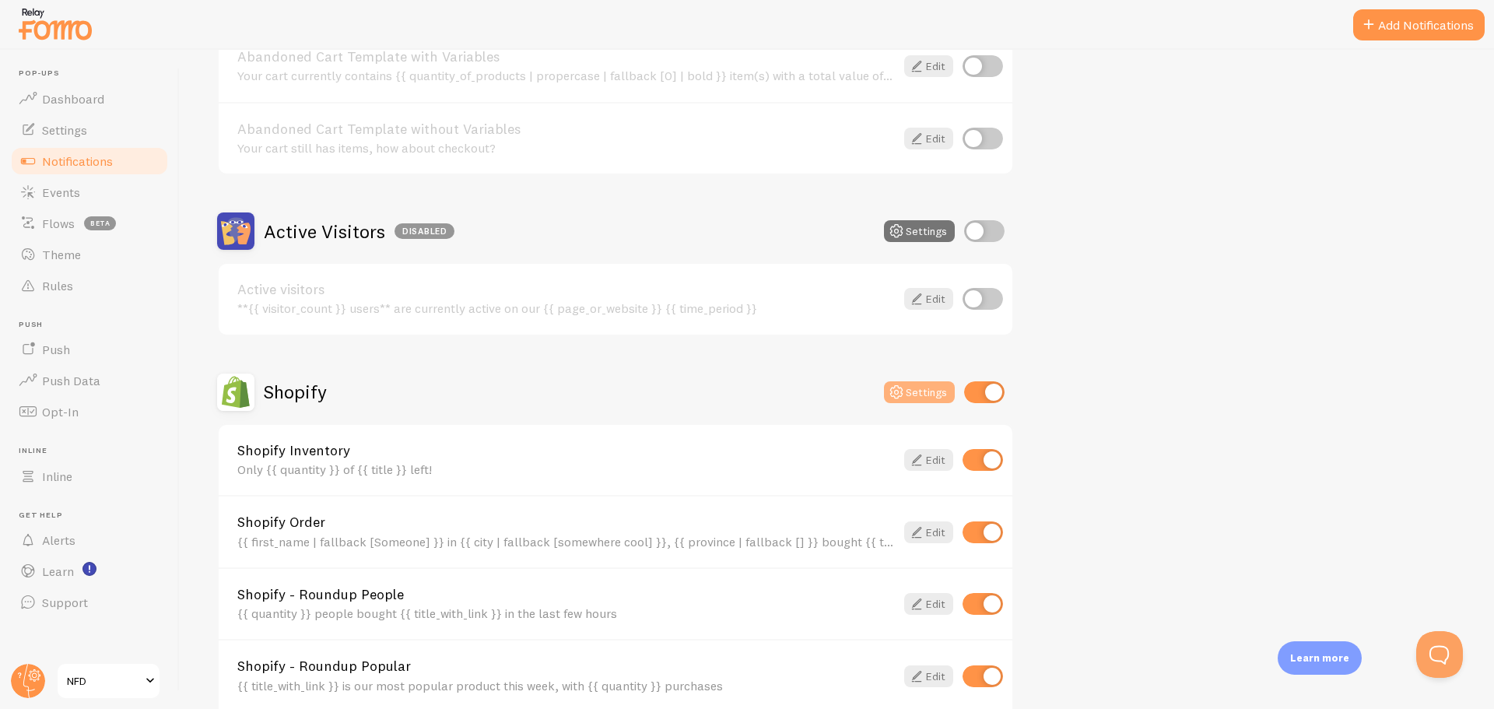
click at [886, 392] on button "Settings" at bounding box center [919, 392] width 71 height 22
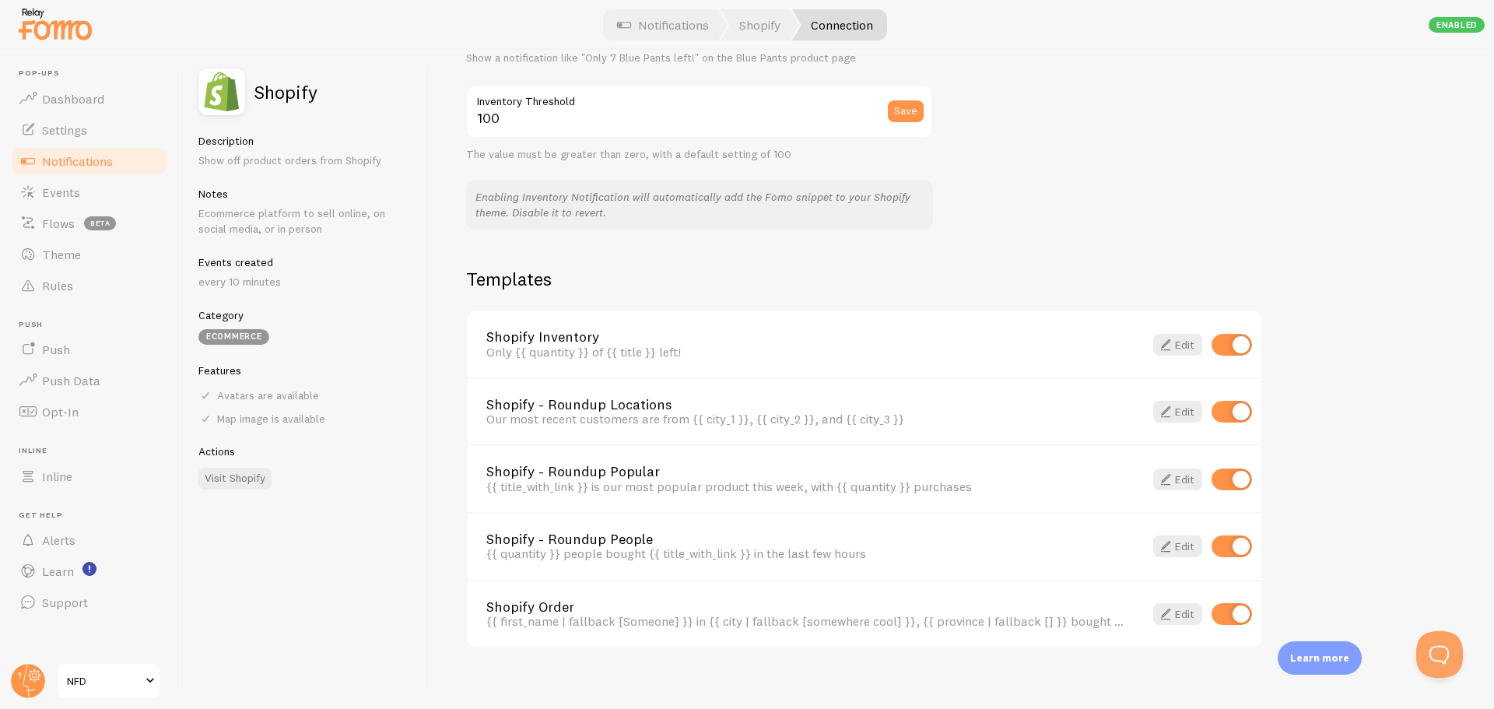
scroll to position [928, 0]
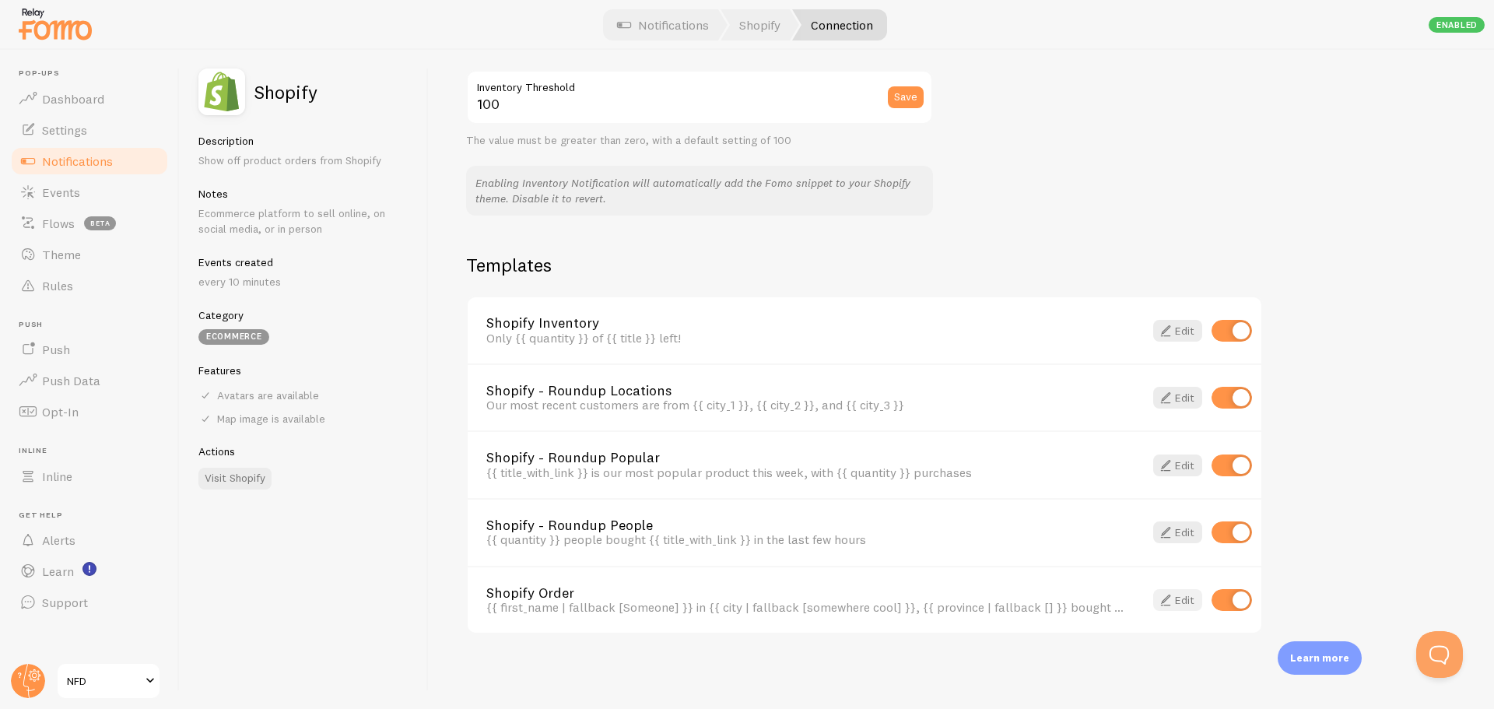
click at [1165, 595] on span at bounding box center [1165, 600] width 19 height 19
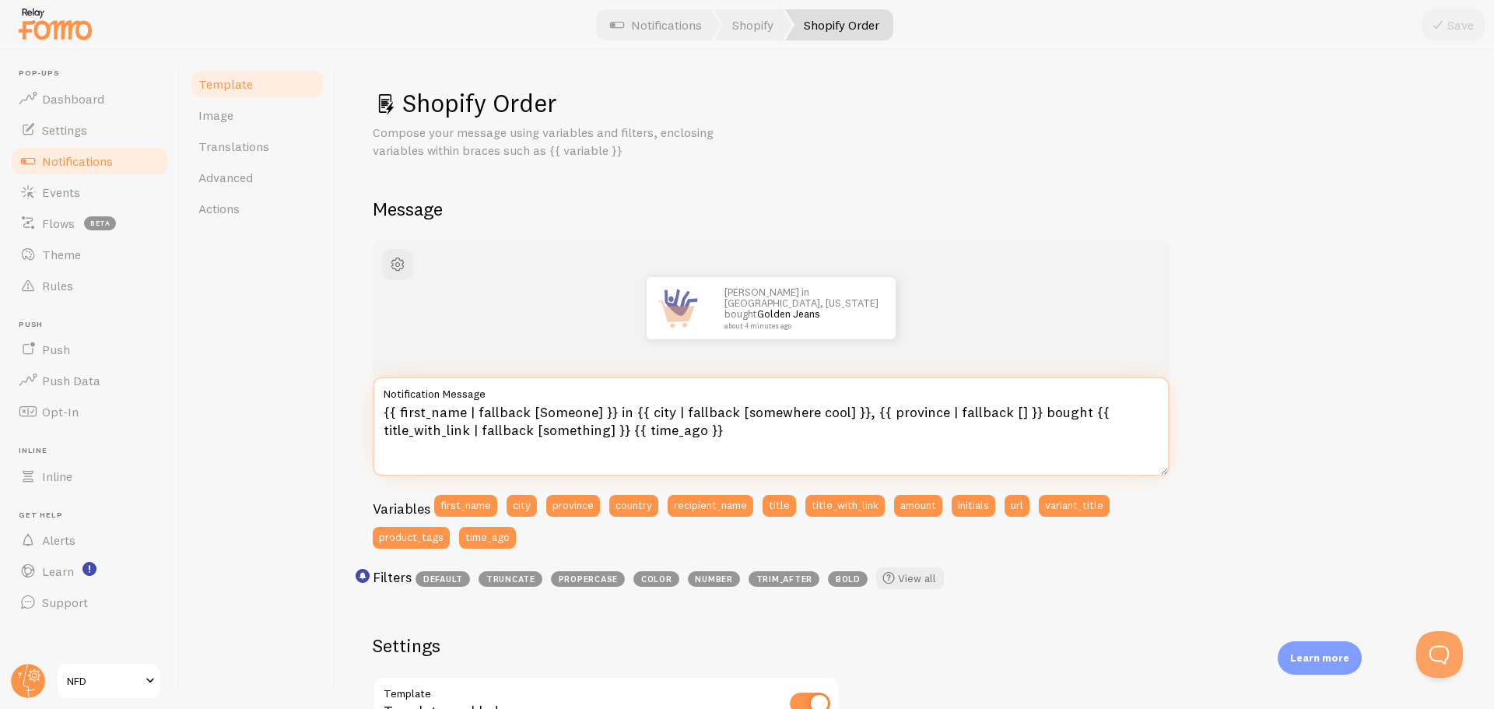
drag, startPoint x: 609, startPoint y: 412, endPoint x: 591, endPoint y: 410, distance: 18.7
click at [591, 410] on textarea "{{ first_name | fallback [Someone] }} in {{ city | fallback [somewhere cool] }}…" at bounding box center [771, 427] width 797 height 100
drag, startPoint x: 531, startPoint y: 413, endPoint x: 355, endPoint y: 403, distance: 176.2
click at [355, 403] on div "Shopify Order Compose your message using variables and filters, enclosing varia…" at bounding box center [914, 379] width 1159 height 659
type textarea "Someone in {{ city | fallback [somewhere cool] }}, {{ province | fallback [] }}…"
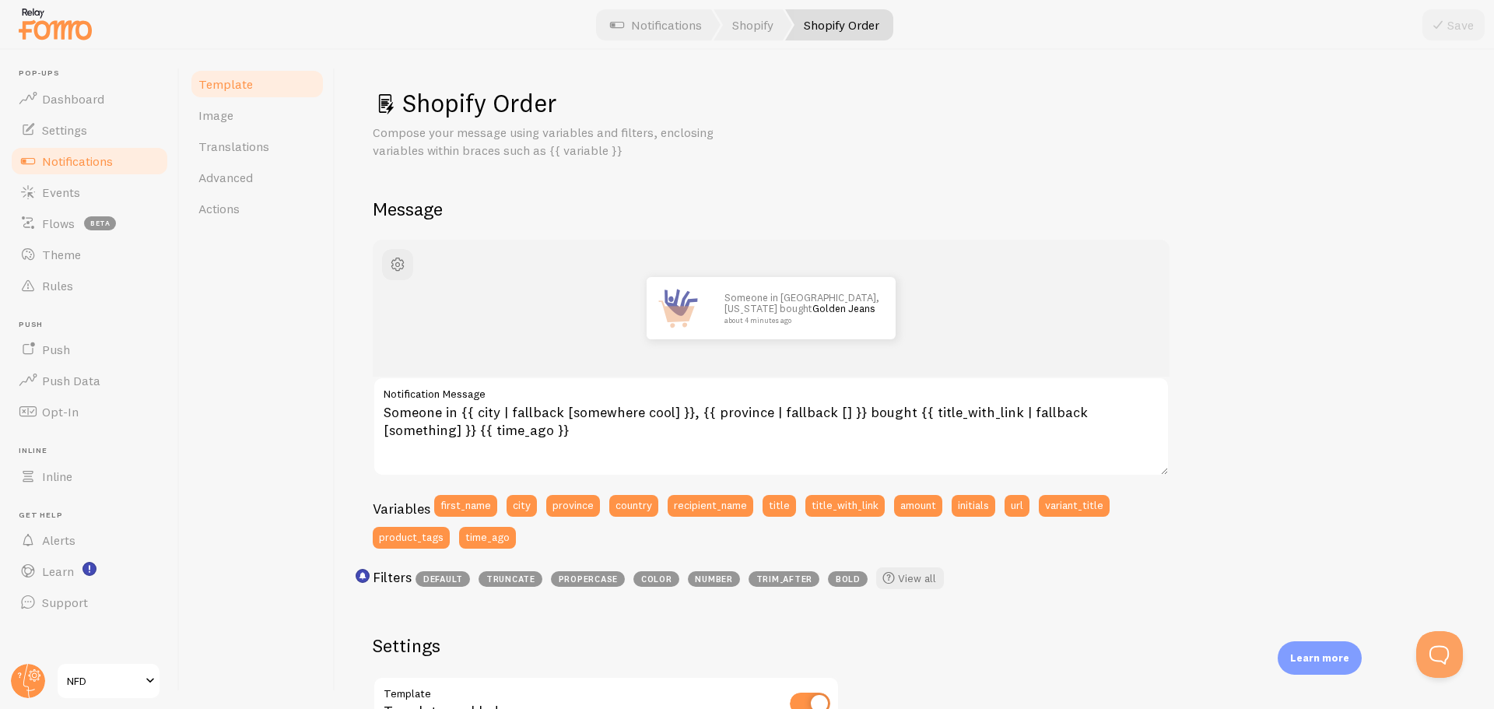
click at [1214, 307] on div "Someone in [GEOGRAPHIC_DATA], [US_STATE] bought Golden Jeans about 4 minutes ag…" at bounding box center [915, 684] width 1084 height 889
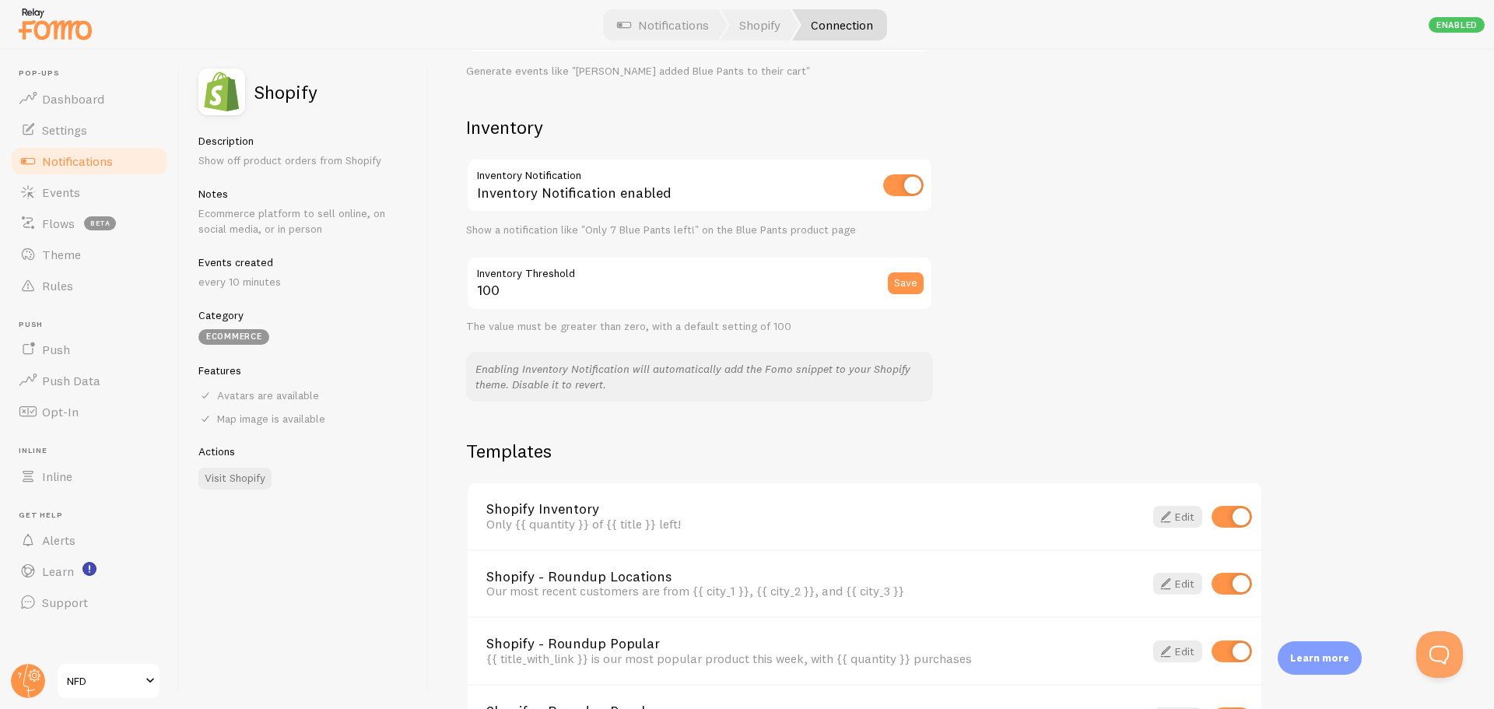
scroll to position [928, 0]
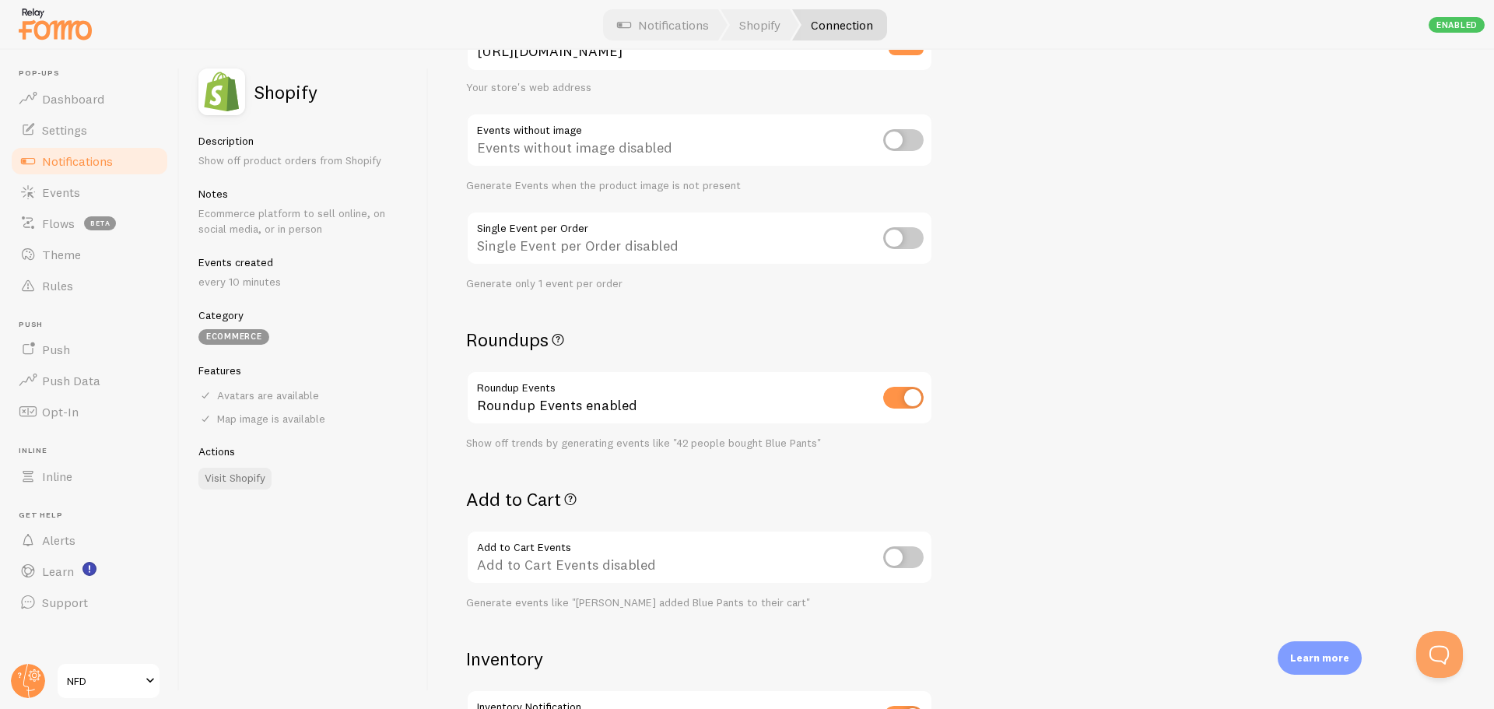
scroll to position [233, 0]
